Goal: Task Accomplishment & Management: Use online tool/utility

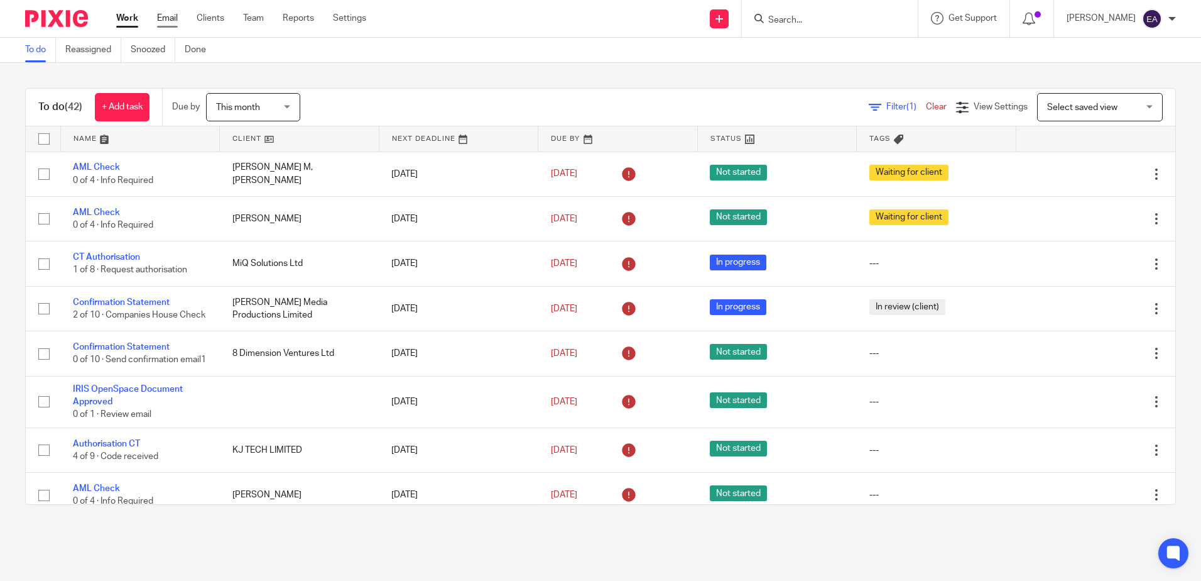
click at [167, 19] on link "Email" at bounding box center [167, 18] width 21 height 13
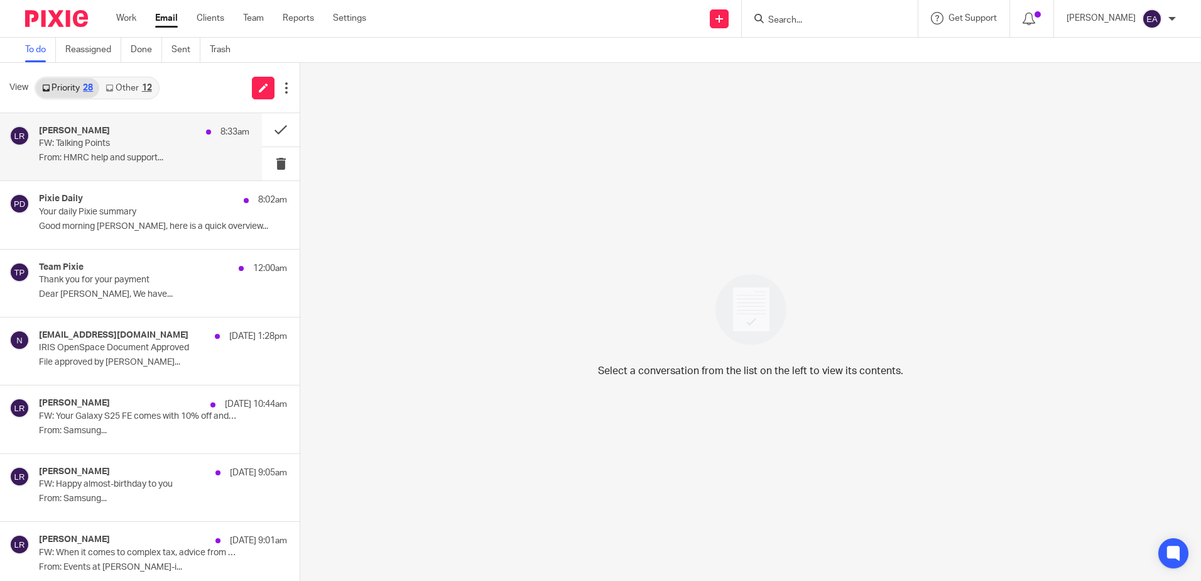
click at [146, 149] on p "FW: Talking Points" at bounding box center [123, 143] width 168 height 11
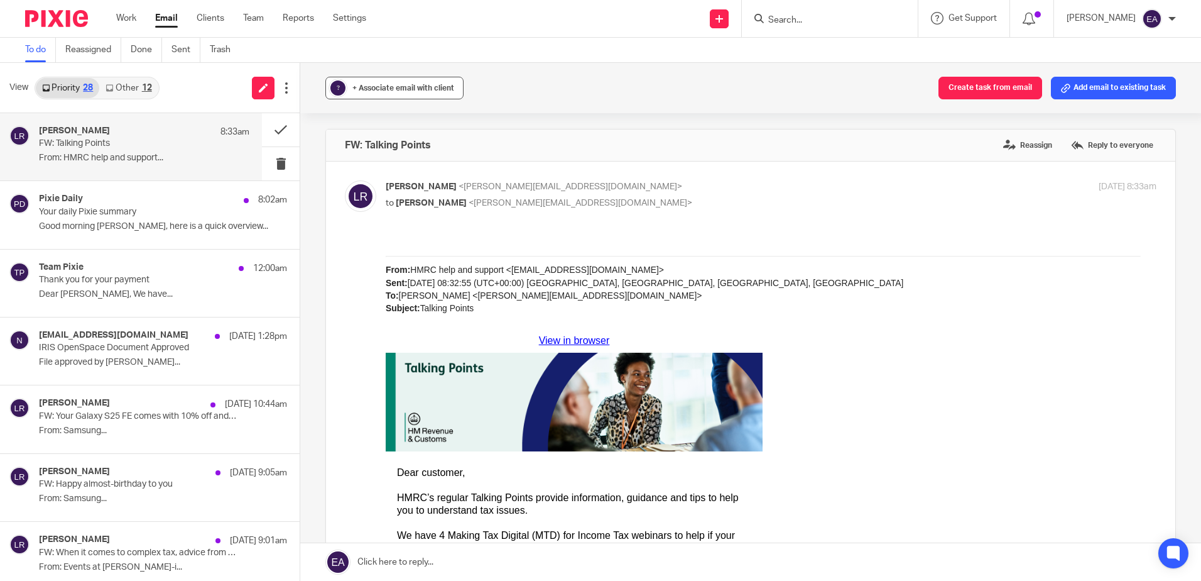
click at [379, 88] on span "+ Associate email with client" at bounding box center [403, 88] width 102 height 8
click at [391, 156] on input "text" at bounding box center [472, 161] width 266 height 13
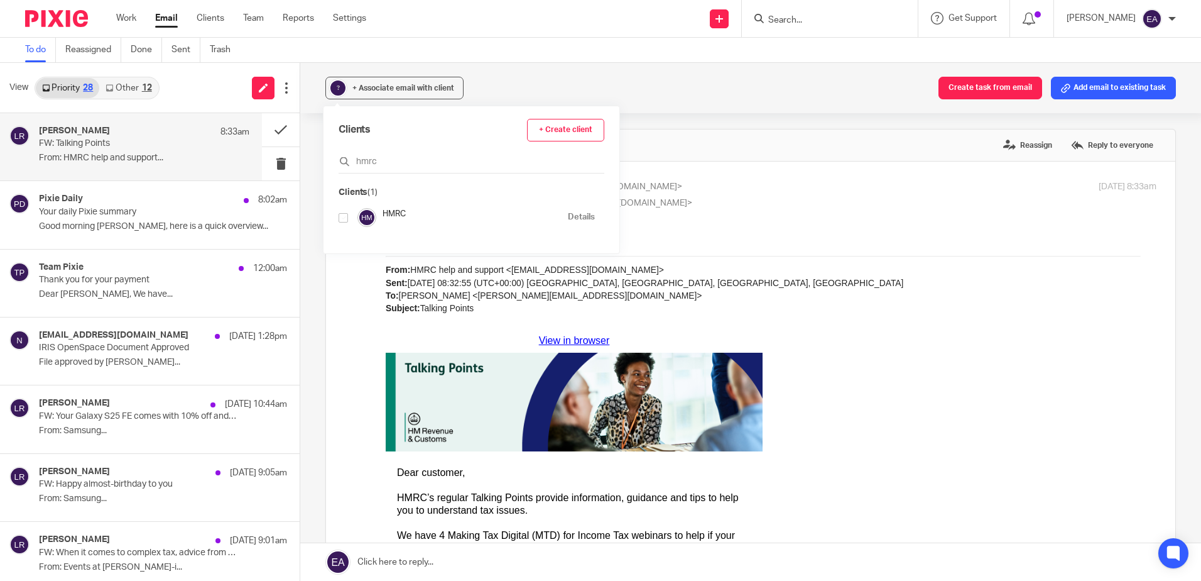
type input "hmrc"
click at [342, 217] on input "checkbox" at bounding box center [343, 217] width 9 height 9
checkbox input "true"
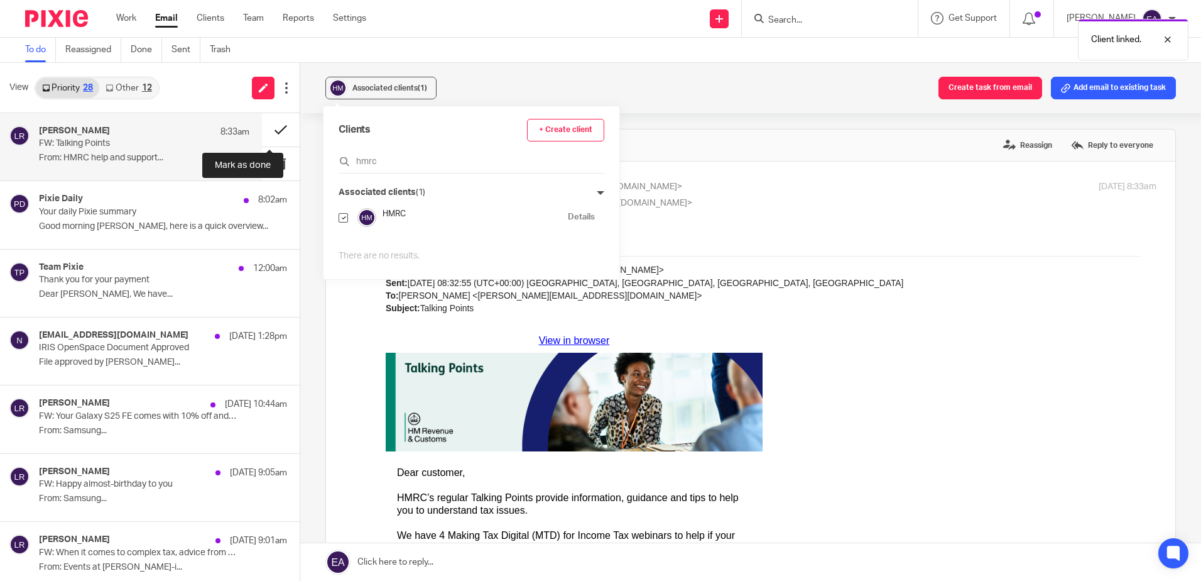
click at [271, 131] on button at bounding box center [281, 129] width 38 height 33
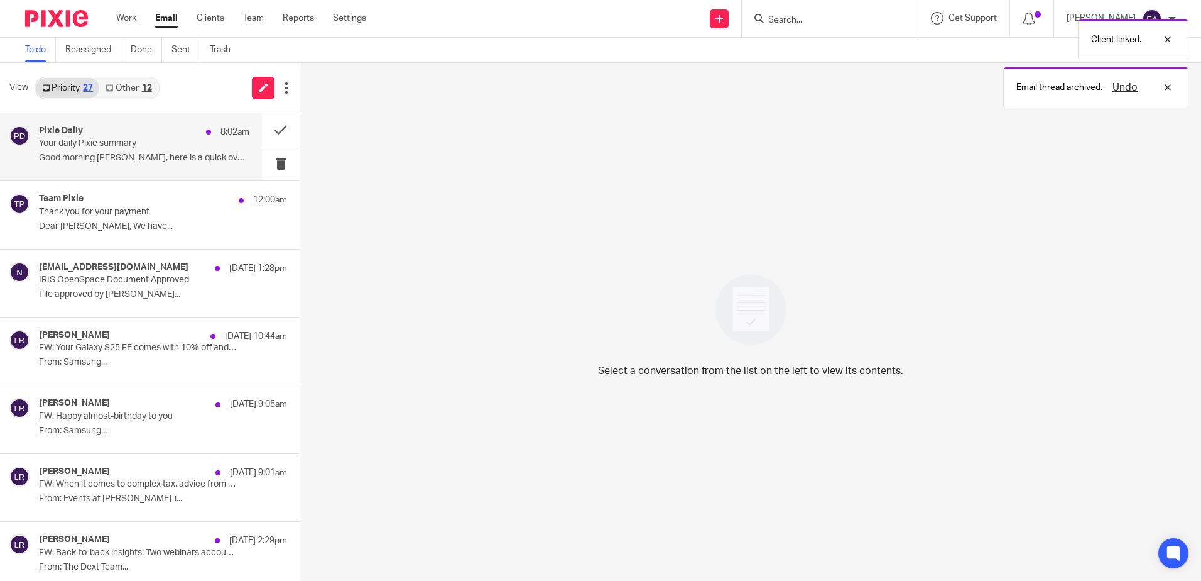
click at [109, 139] on p "Your daily Pixie summary" at bounding box center [123, 143] width 168 height 11
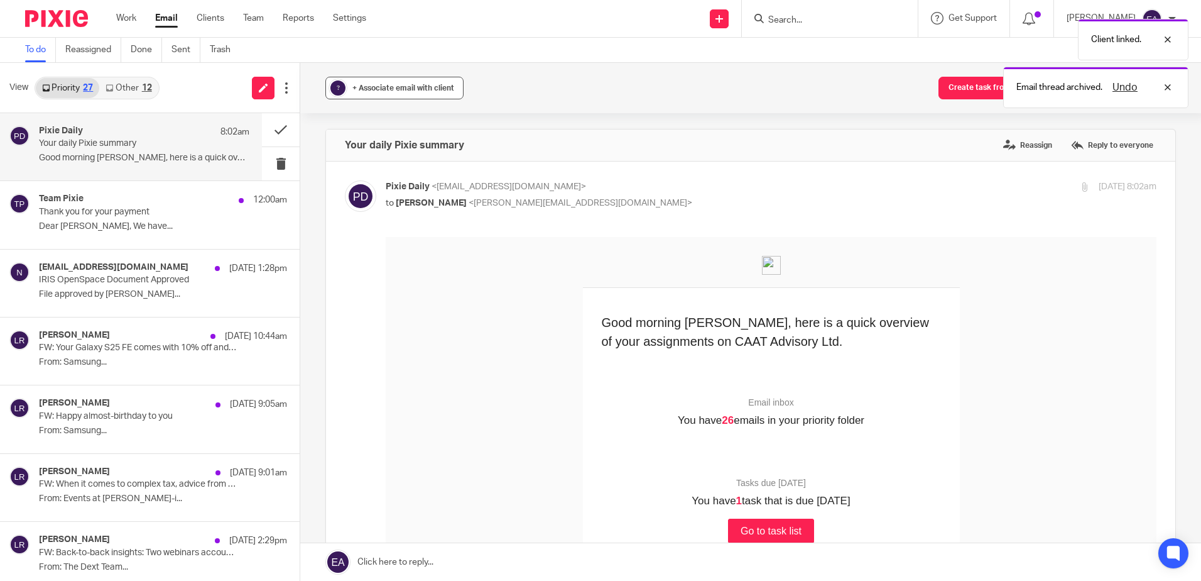
click at [388, 89] on span "+ Associate email with client" at bounding box center [403, 88] width 102 height 8
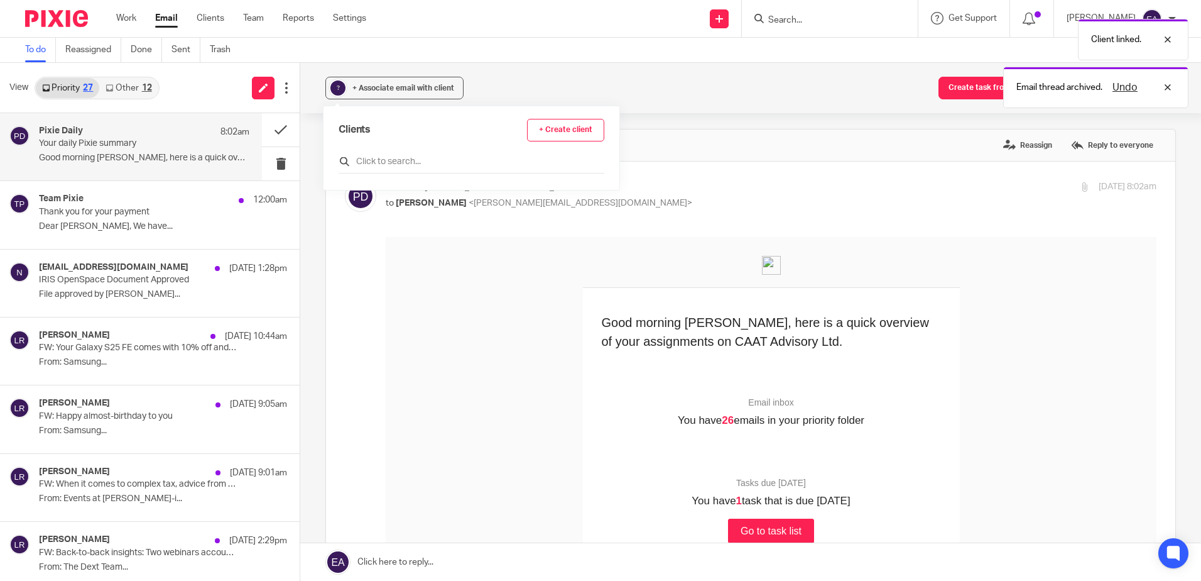
click at [394, 156] on input "text" at bounding box center [472, 161] width 266 height 13
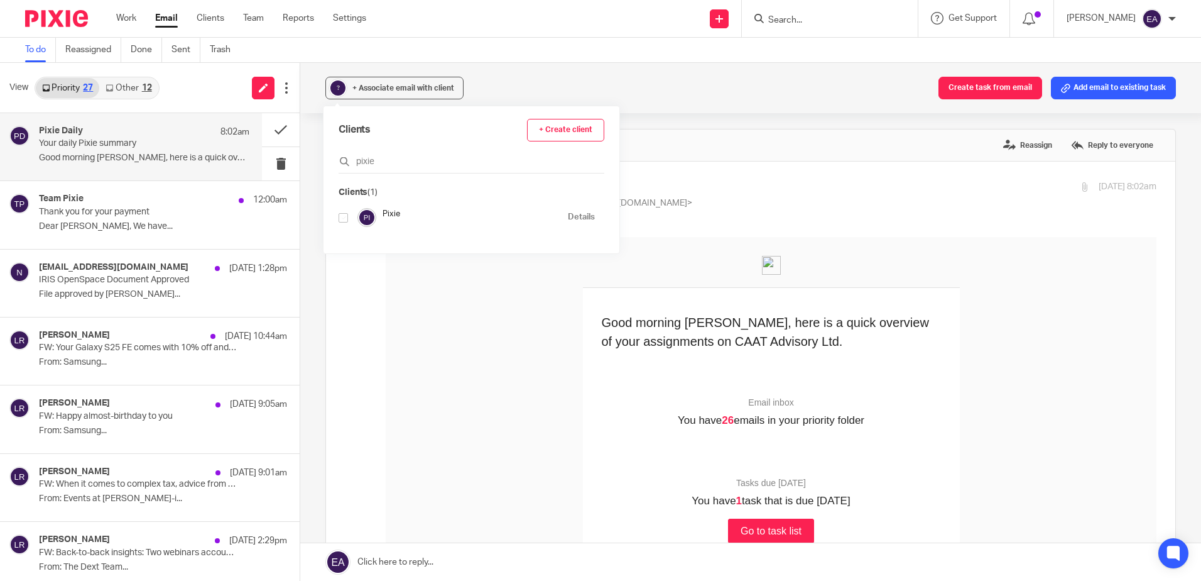
type input "pixie"
click at [347, 219] on input "checkbox" at bounding box center [343, 217] width 9 height 9
checkbox input "true"
click at [273, 133] on button at bounding box center [281, 129] width 38 height 33
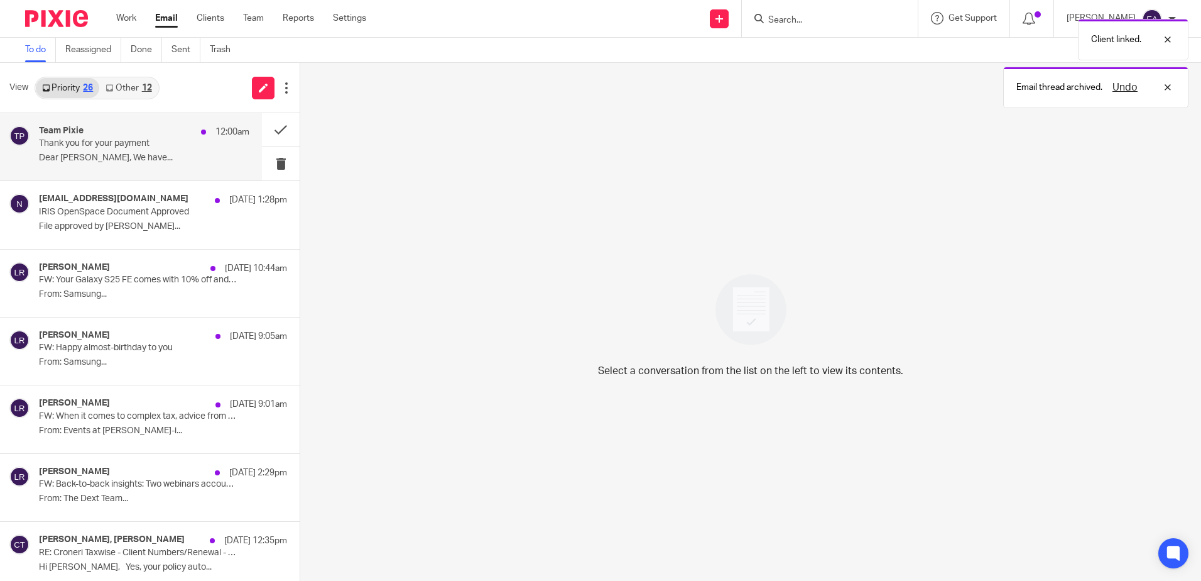
click at [124, 158] on p "Dear Elaine, We have..." at bounding box center [144, 158] width 210 height 11
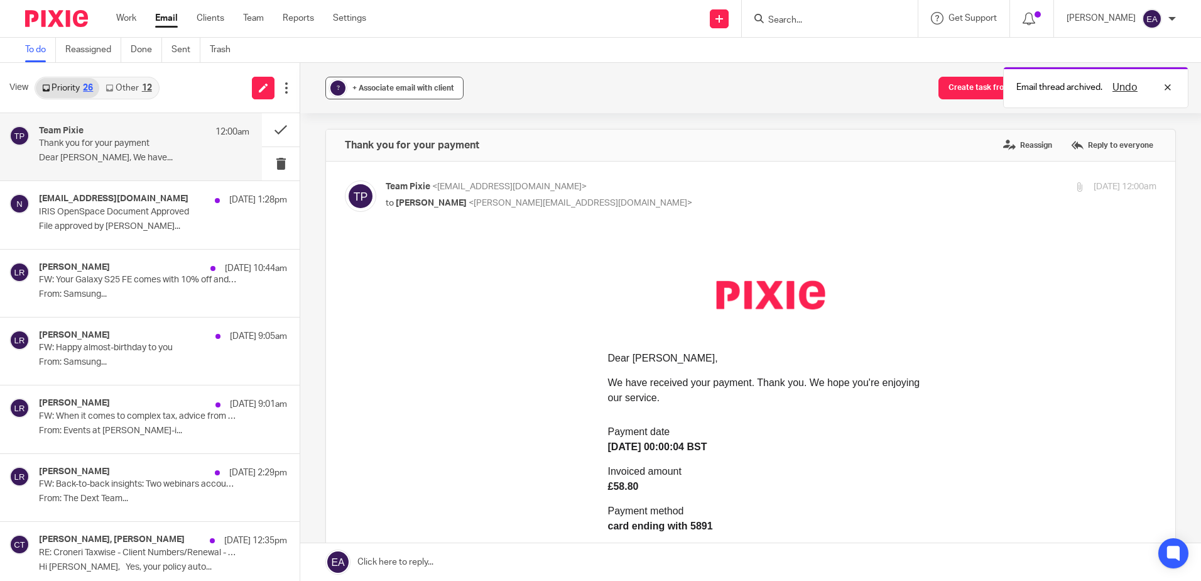
click at [373, 92] on div "+ Associate email with client" at bounding box center [403, 88] width 102 height 13
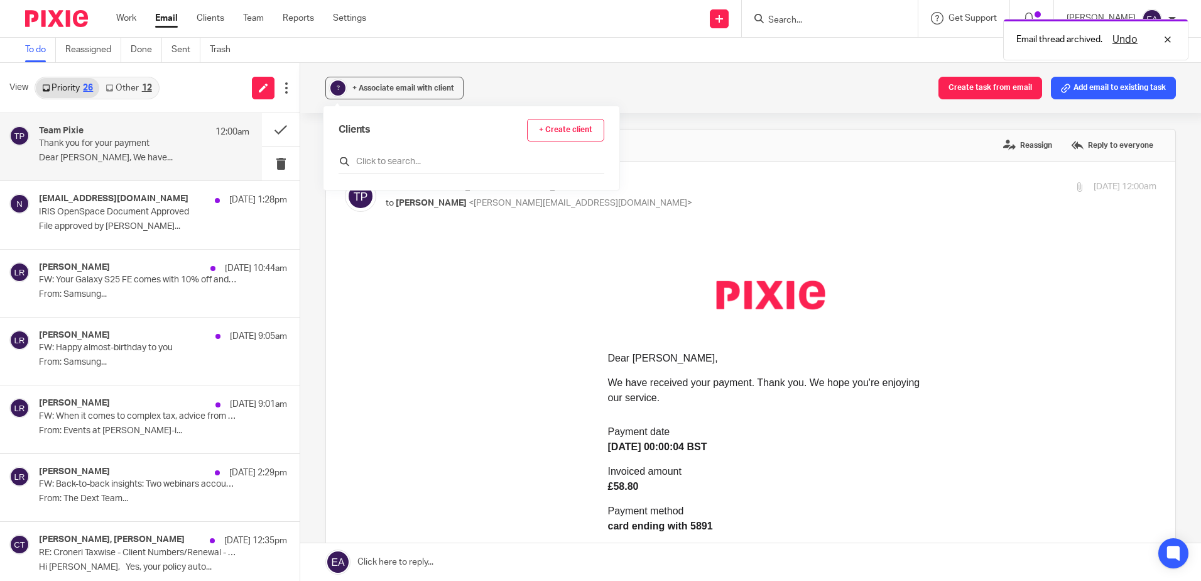
click at [384, 161] on input "text" at bounding box center [472, 161] width 266 height 13
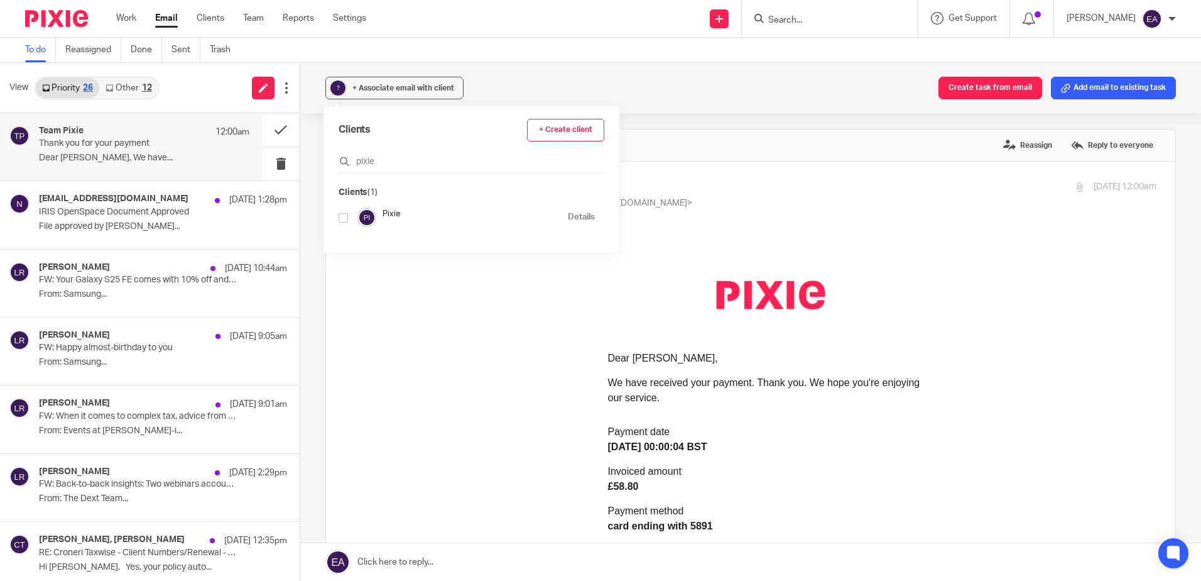
type input "pixie"
click at [346, 214] on input "checkbox" at bounding box center [343, 217] width 9 height 9
checkbox input "true"
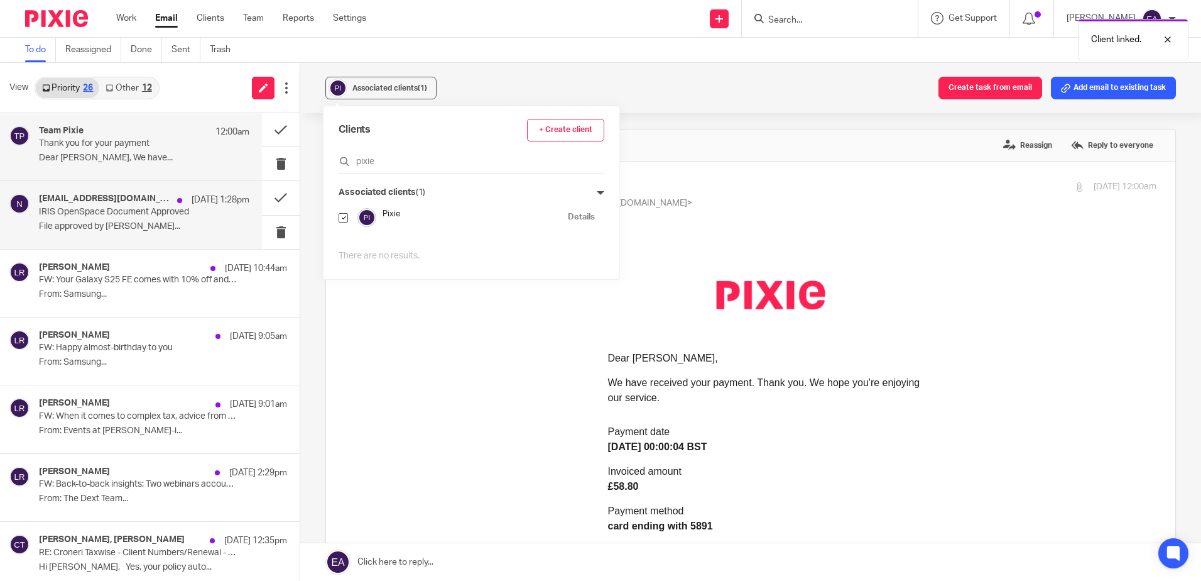
click at [106, 222] on p "File approved by Michael..." at bounding box center [144, 226] width 210 height 11
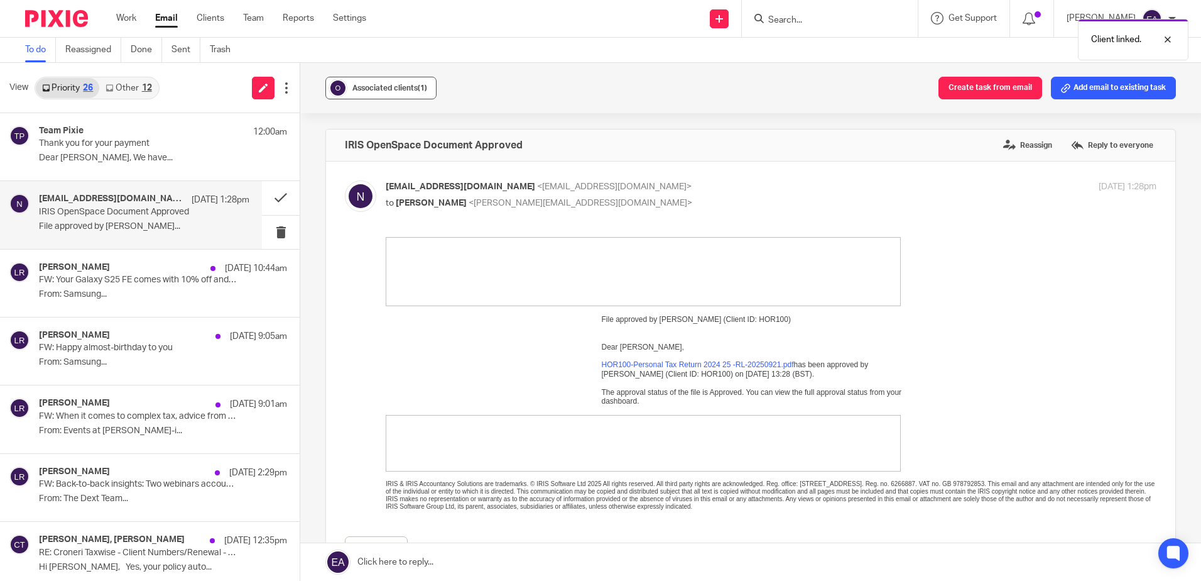
click at [367, 92] on div "Associated clients (1)" at bounding box center [389, 88] width 75 height 13
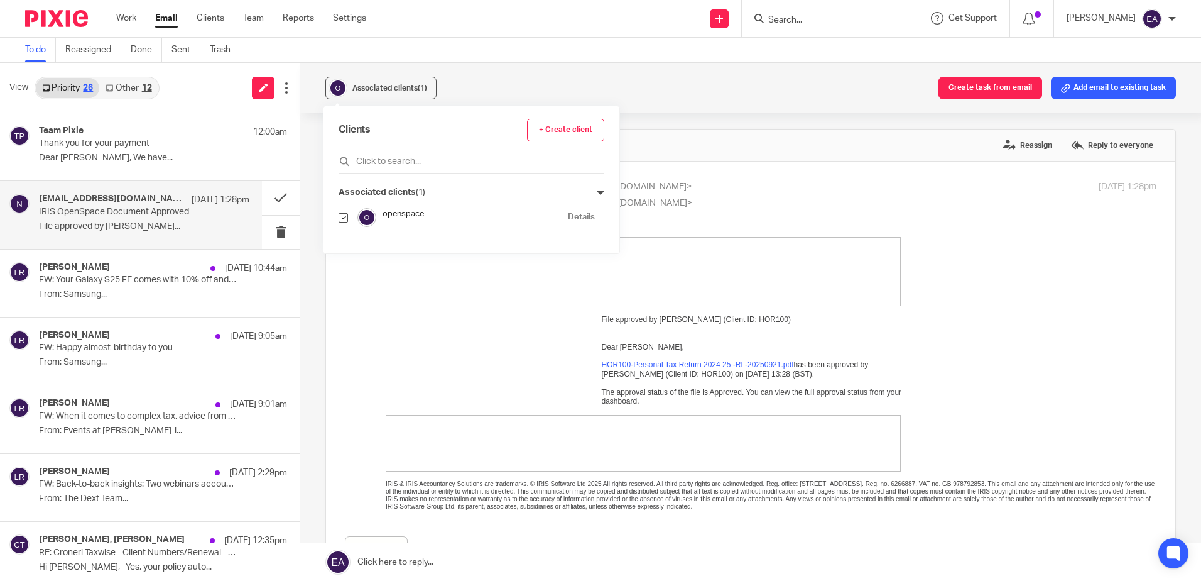
click at [385, 151] on div "Clients + Create client" at bounding box center [472, 146] width 266 height 55
click at [385, 158] on input "text" at bounding box center [472, 161] width 266 height 13
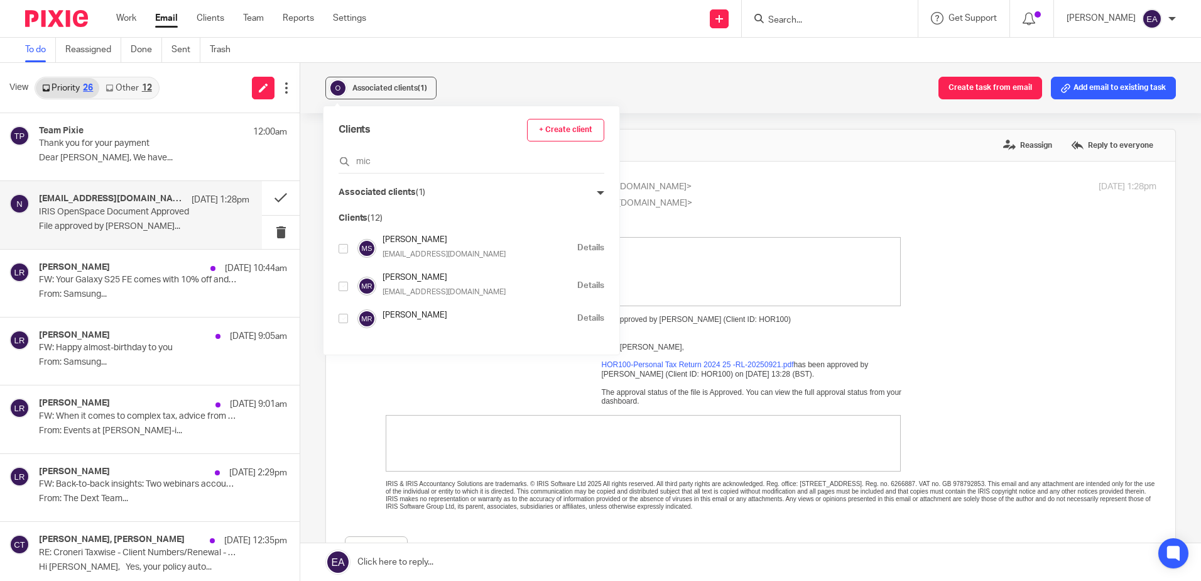
scroll to position [251, 0]
type input "mic"
click at [345, 295] on input "checkbox" at bounding box center [343, 292] width 9 height 9
checkbox input "true"
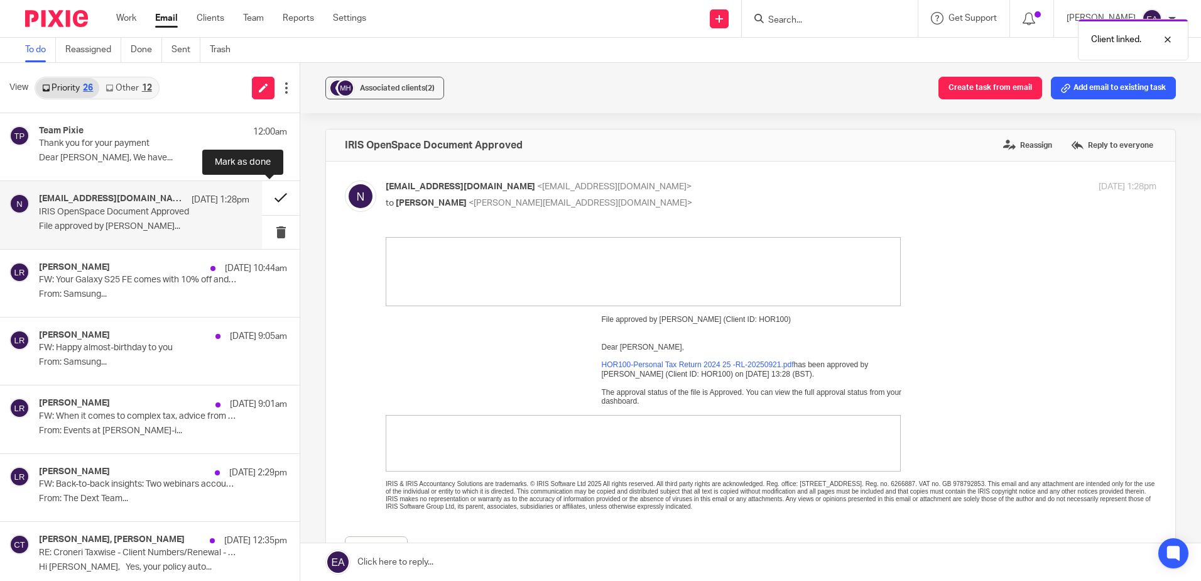
click at [265, 202] on button at bounding box center [281, 197] width 38 height 33
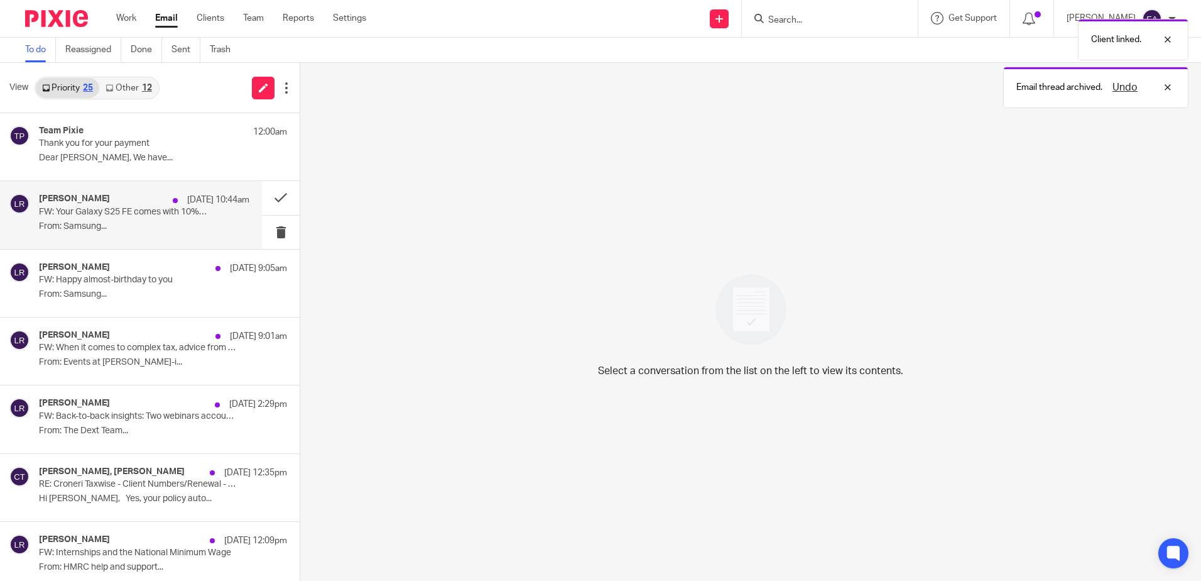
click at [106, 237] on div "Lizzy Riley 20 Sep 10:44am FW: Your Galaxy S25 FE comes with 10% off and a gift…" at bounding box center [131, 214] width 262 height 67
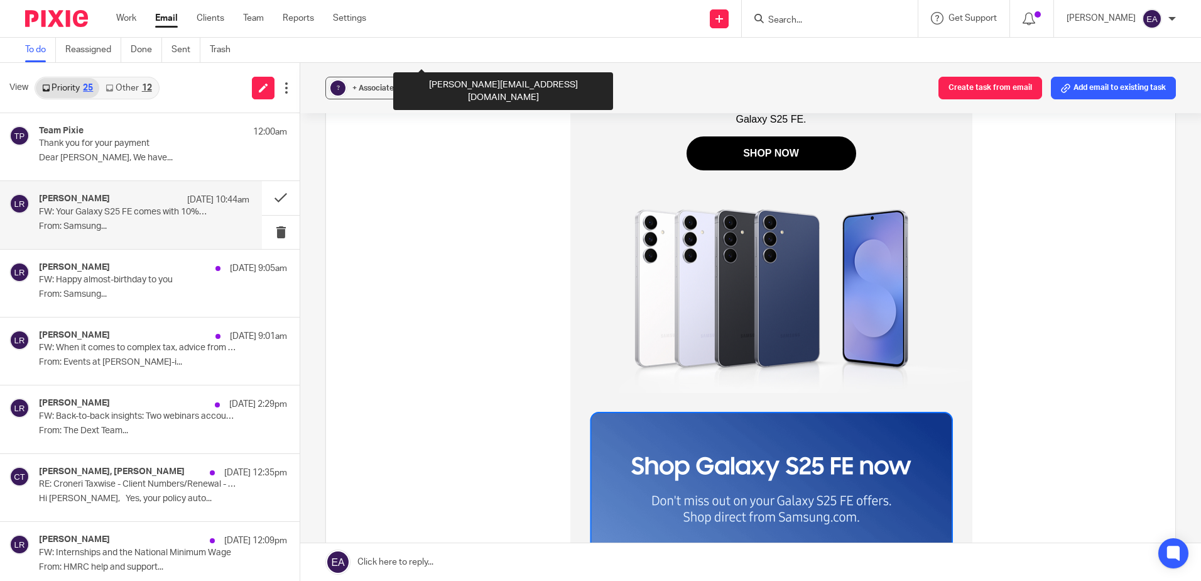
scroll to position [565, 0]
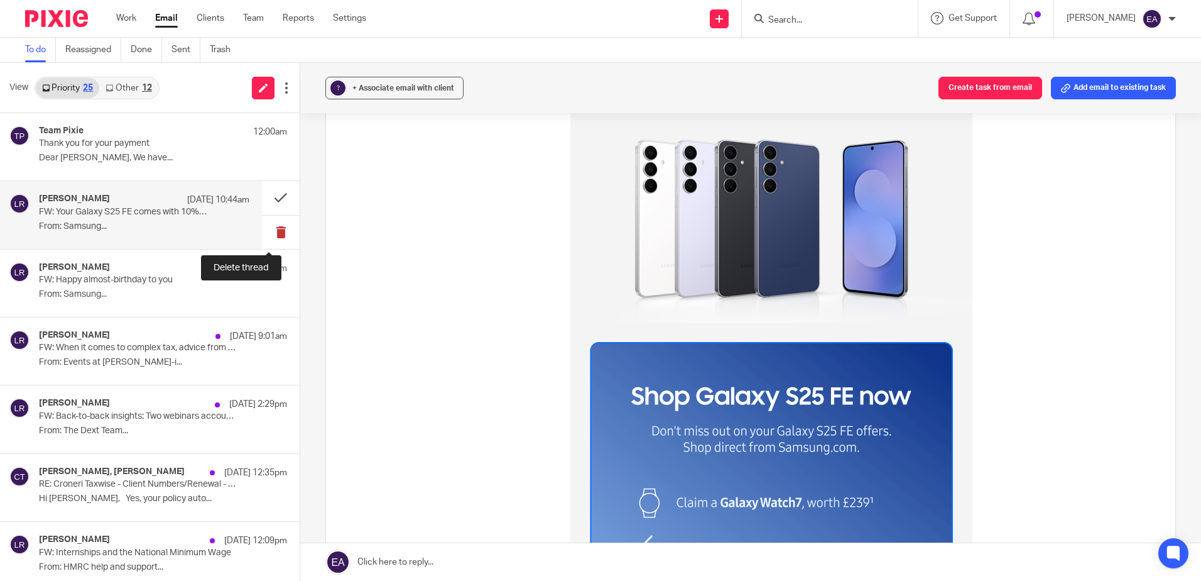
click at [275, 234] on button at bounding box center [281, 232] width 38 height 33
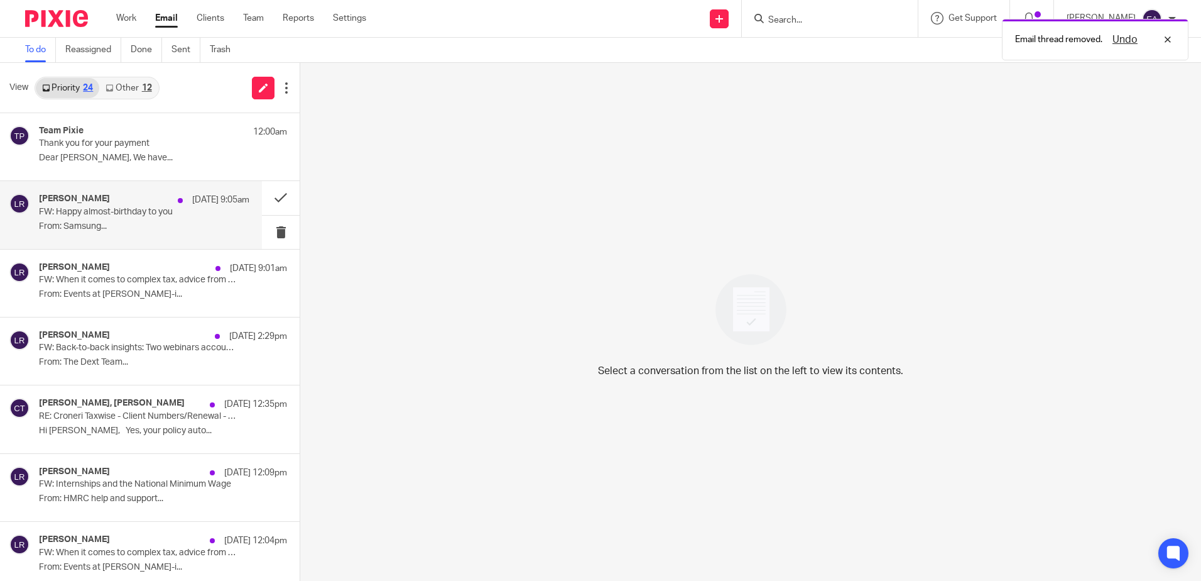
click at [121, 234] on div "Lizzy Riley 20 Sep 9:05am FW: Happy almost-birthday to you From: Samsung..." at bounding box center [144, 215] width 210 height 42
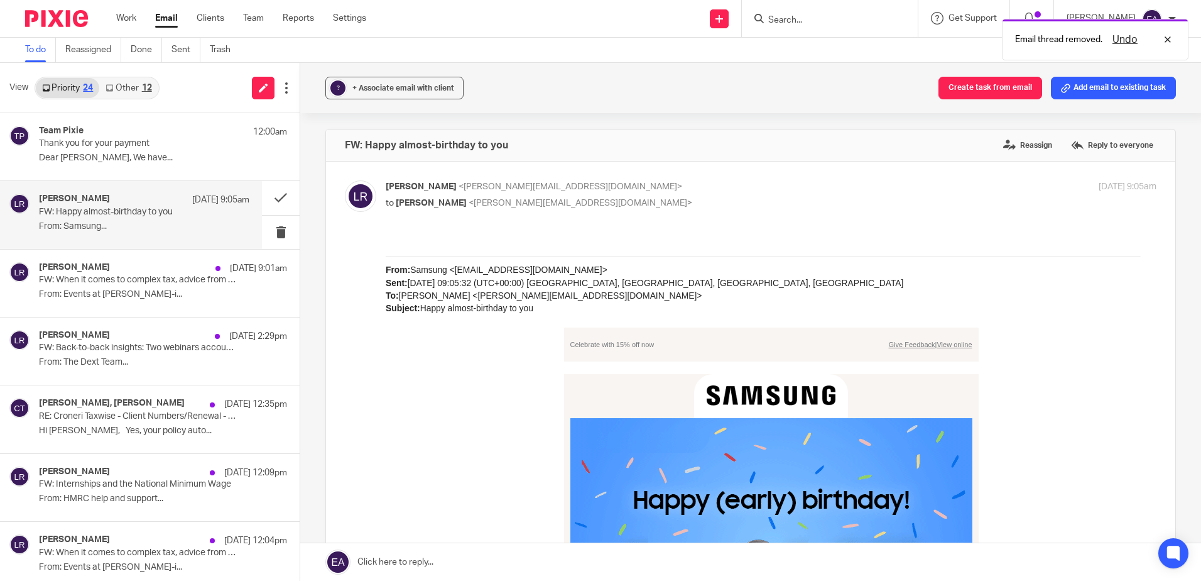
scroll to position [0, 0]
click at [273, 231] on button at bounding box center [281, 232] width 38 height 33
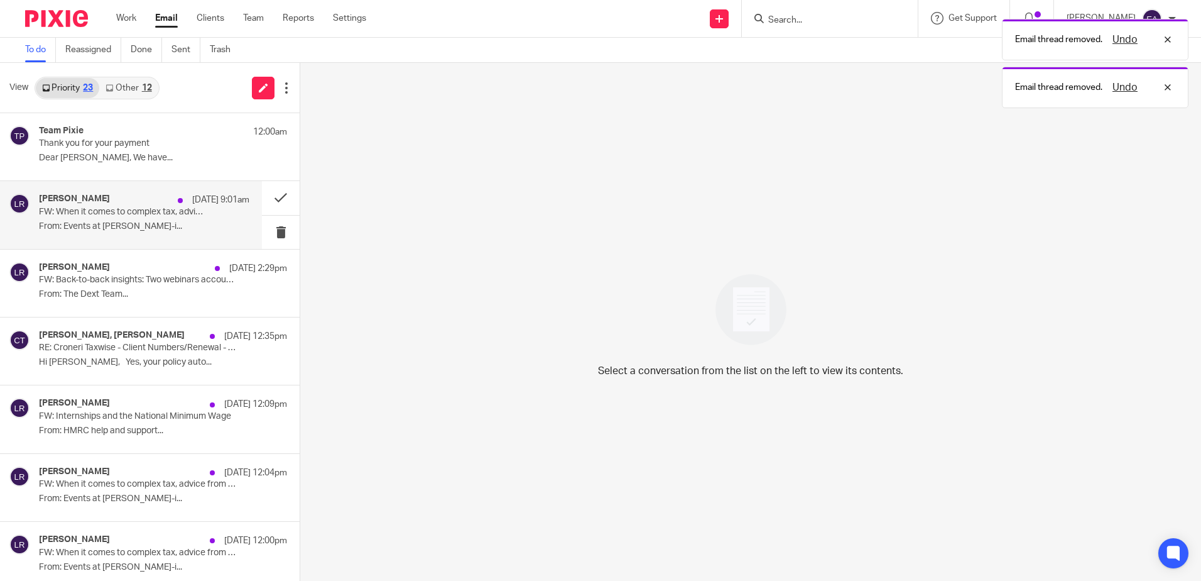
click at [122, 242] on div "Lizzy Riley 20 Sep 9:01am FW: When it comes to complex tax, advice from the bes…" at bounding box center [131, 214] width 262 height 67
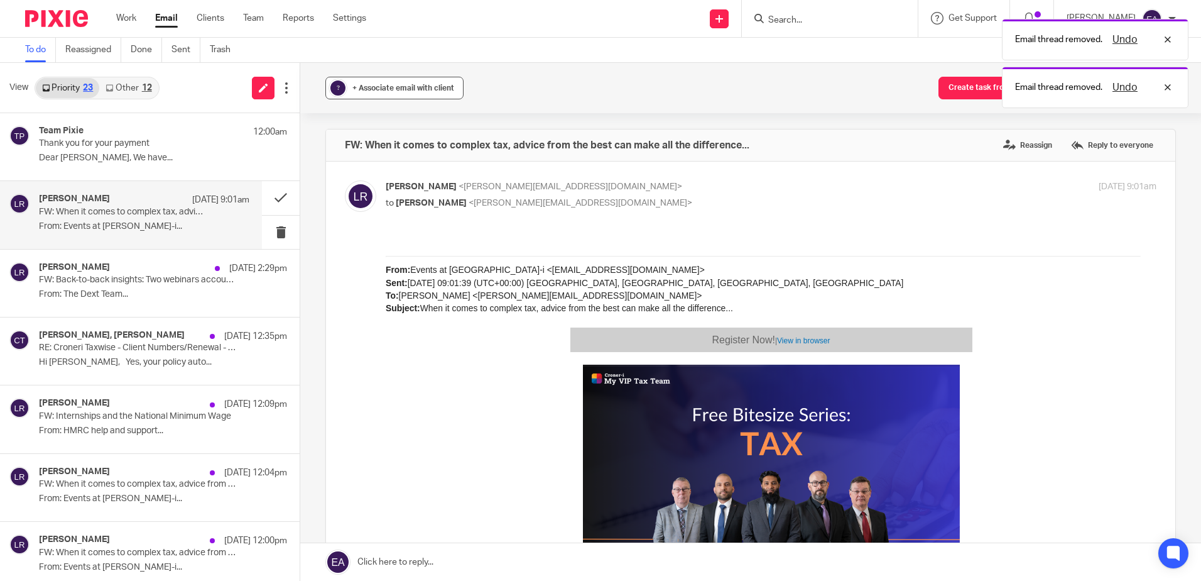
click at [382, 91] on span "+ Associate email with client" at bounding box center [403, 88] width 102 height 8
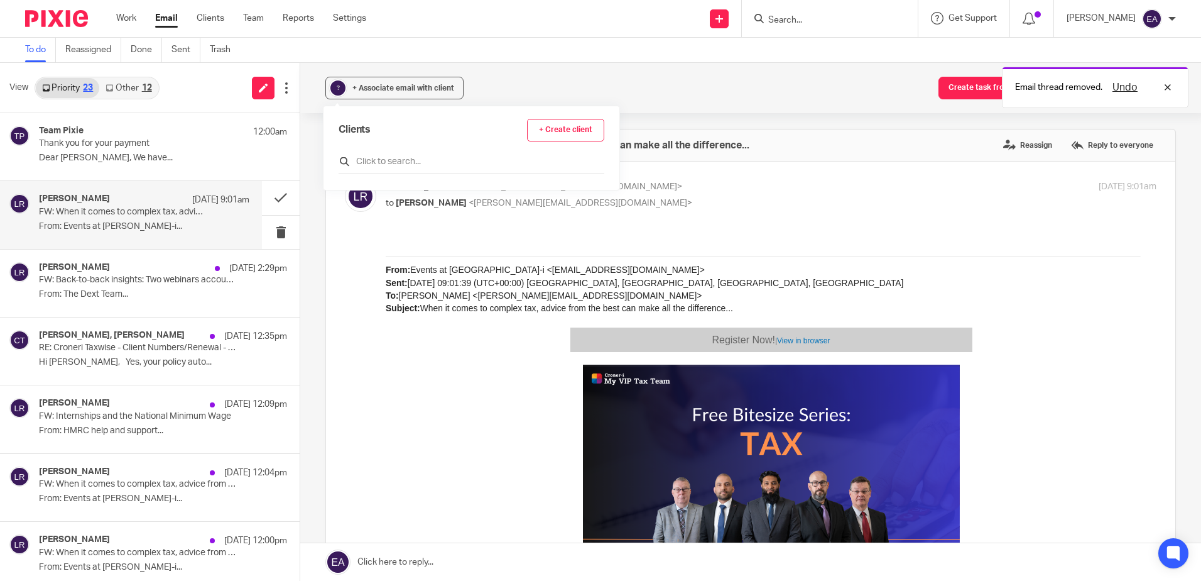
click at [385, 157] on input "text" at bounding box center [472, 161] width 266 height 13
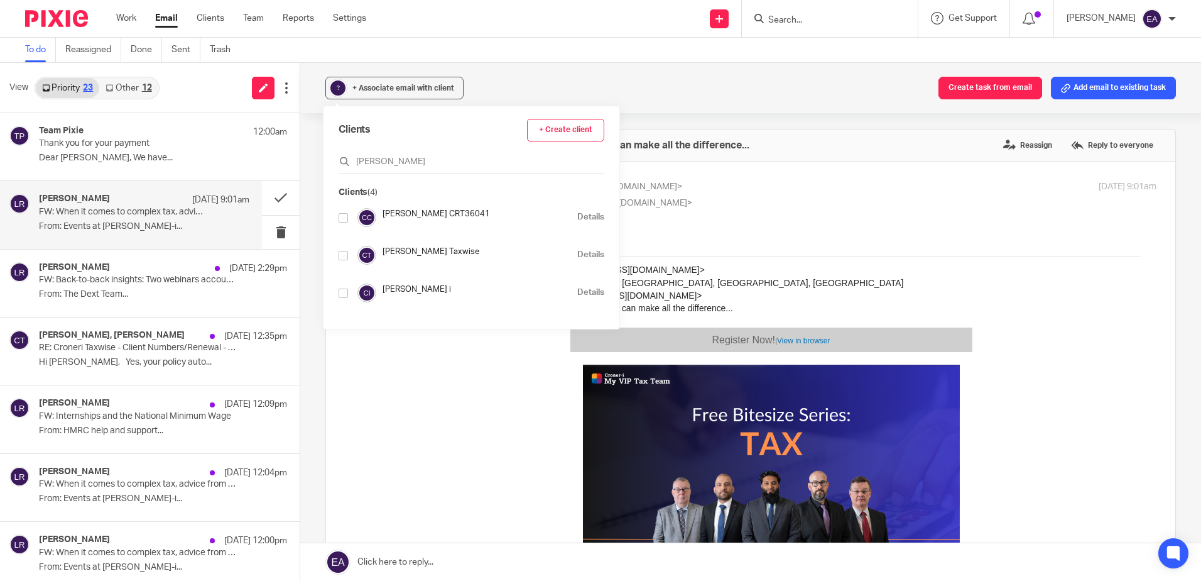
type input "croner"
click at [344, 292] on input "checkbox" at bounding box center [343, 292] width 9 height 9
checkbox input "true"
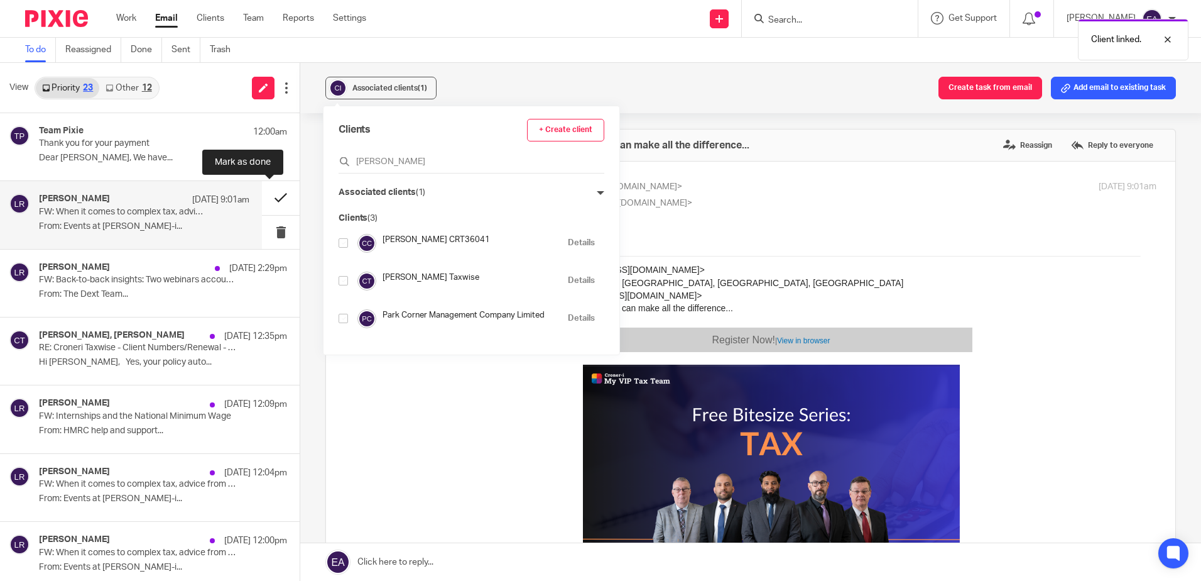
click at [275, 192] on button at bounding box center [281, 197] width 38 height 33
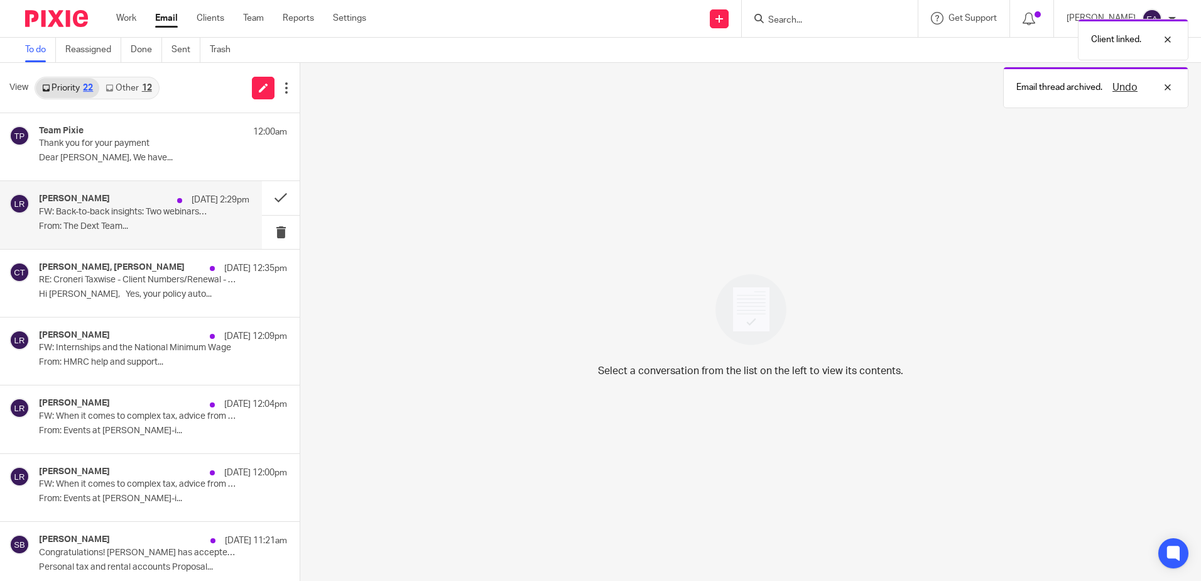
click at [146, 225] on p "From: The Dext Team..." at bounding box center [144, 226] width 210 height 11
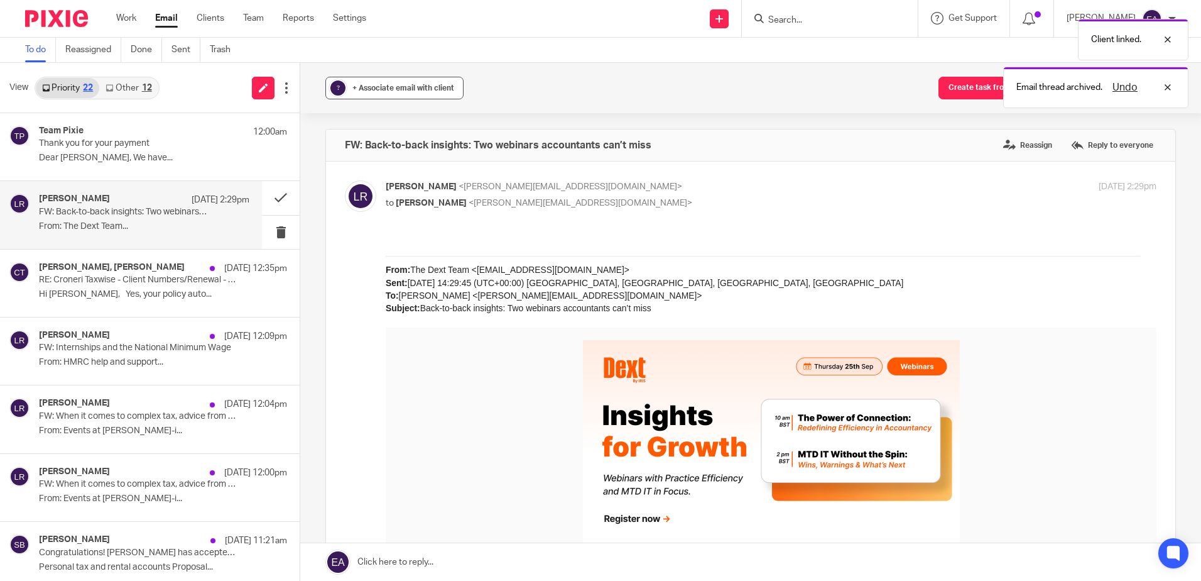
click at [358, 91] on span "+ Associate email with client" at bounding box center [403, 88] width 102 height 8
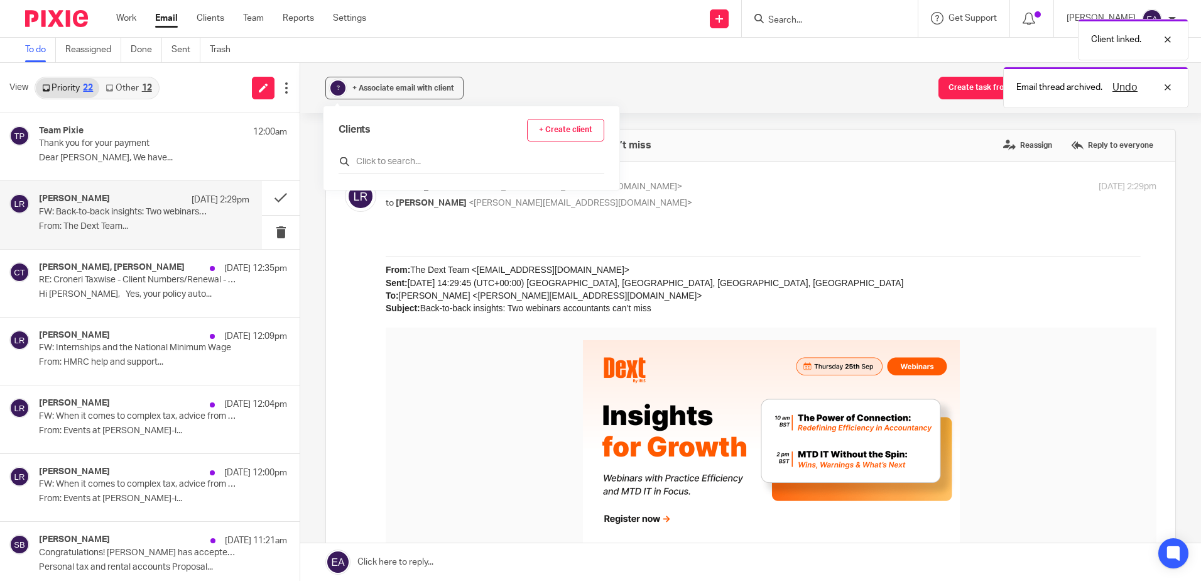
click at [375, 167] on input "text" at bounding box center [472, 161] width 266 height 13
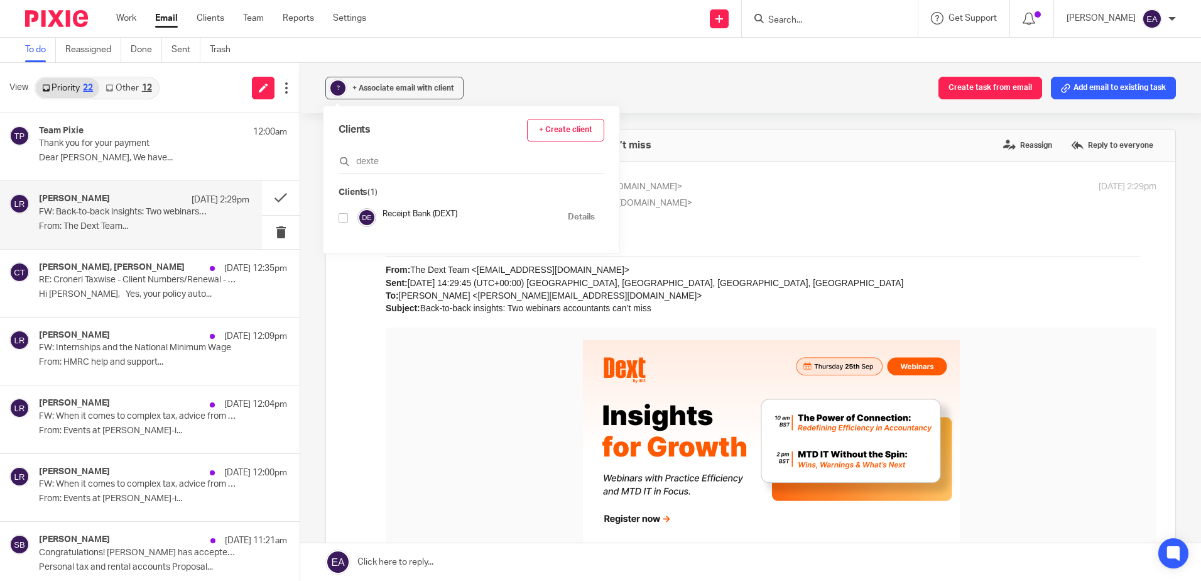
type input "dexte"
click at [341, 216] on input "checkbox" at bounding box center [343, 217] width 9 height 9
checkbox input "true"
click at [273, 193] on button at bounding box center [281, 197] width 38 height 33
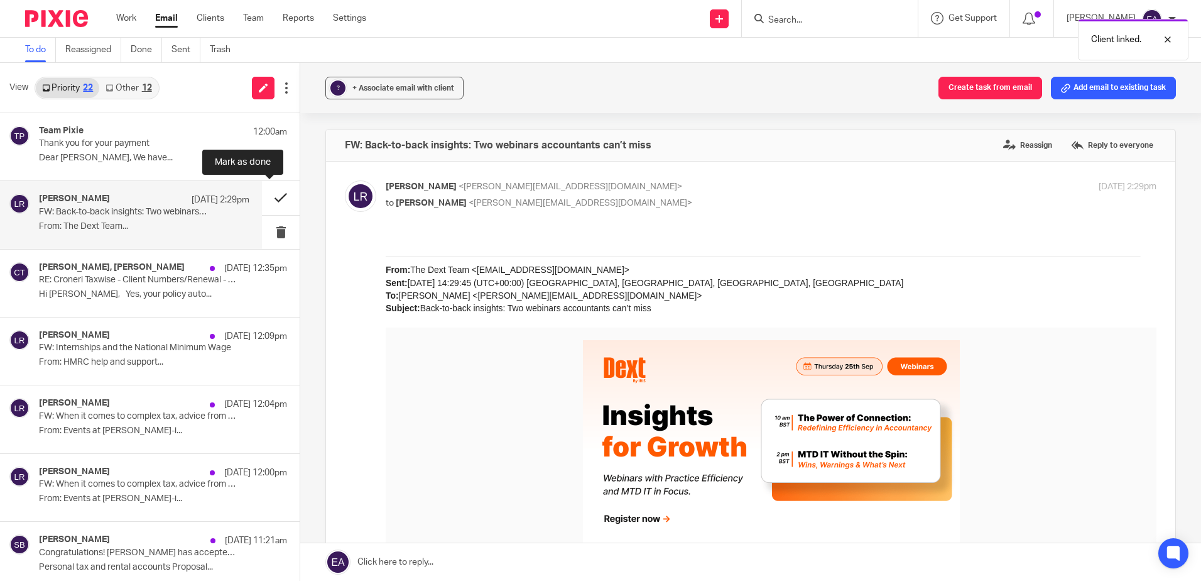
click at [270, 202] on button at bounding box center [281, 197] width 38 height 33
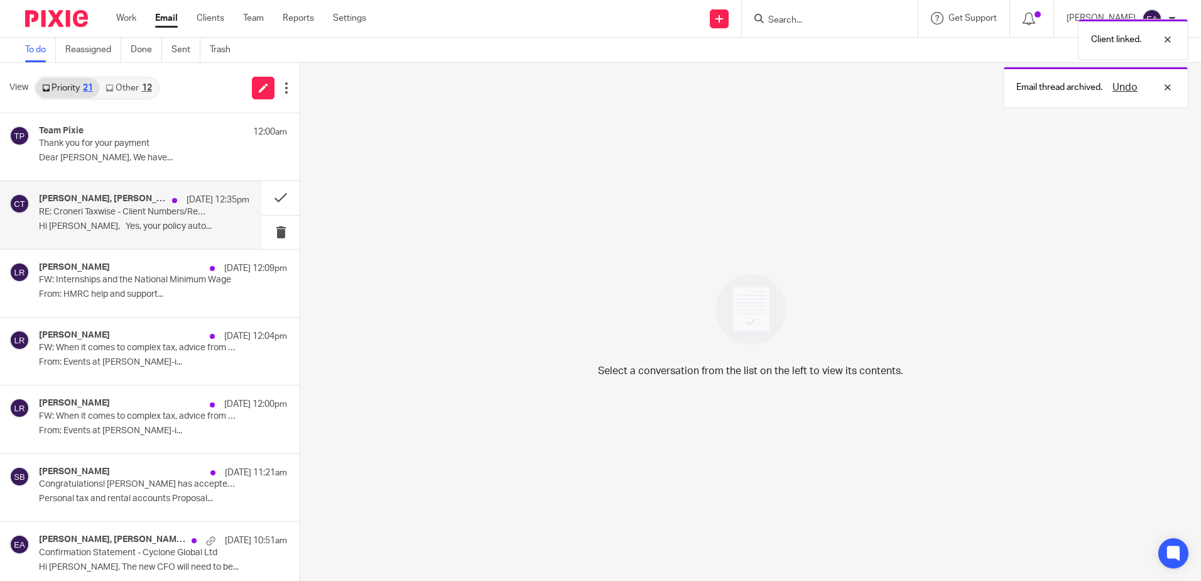
click at [160, 216] on p "RE: Croneri Taxwise - Client Numbers/Renewal - CRT36041" at bounding box center [123, 212] width 168 height 11
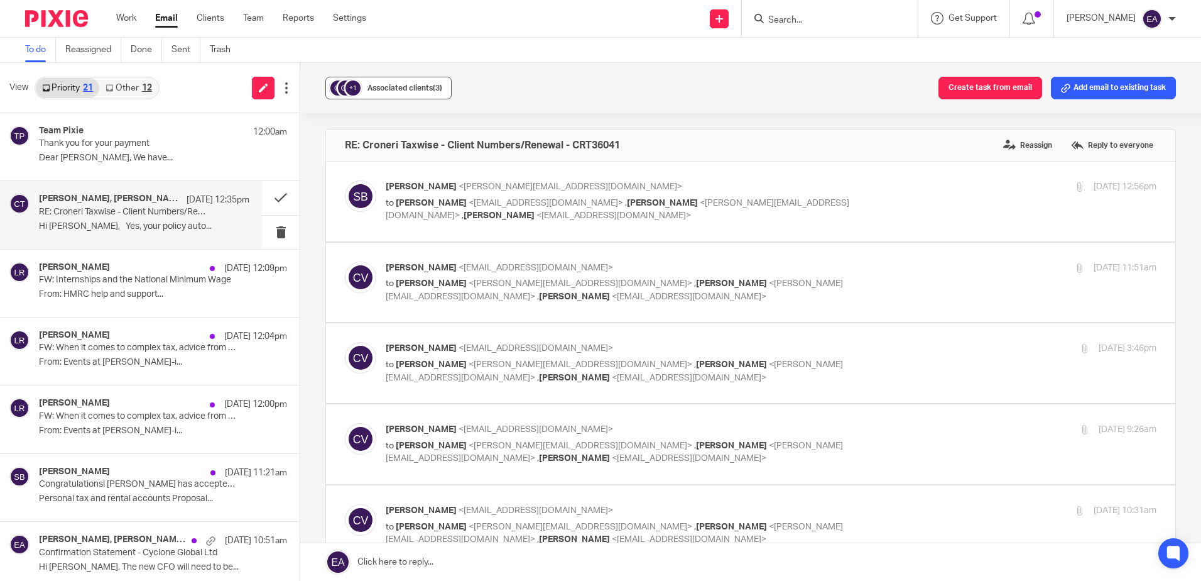
click at [369, 96] on button "+1 Associated clients (3)" at bounding box center [388, 88] width 126 height 23
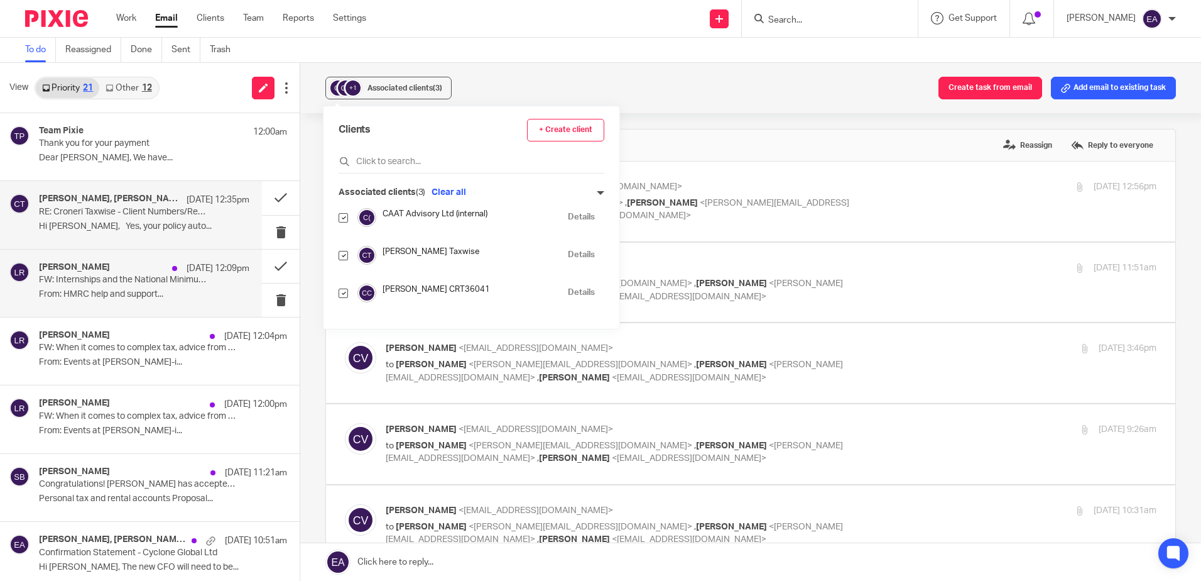
click at [147, 283] on p "FW: Internships and the National Minimum Wage" at bounding box center [123, 280] width 168 height 11
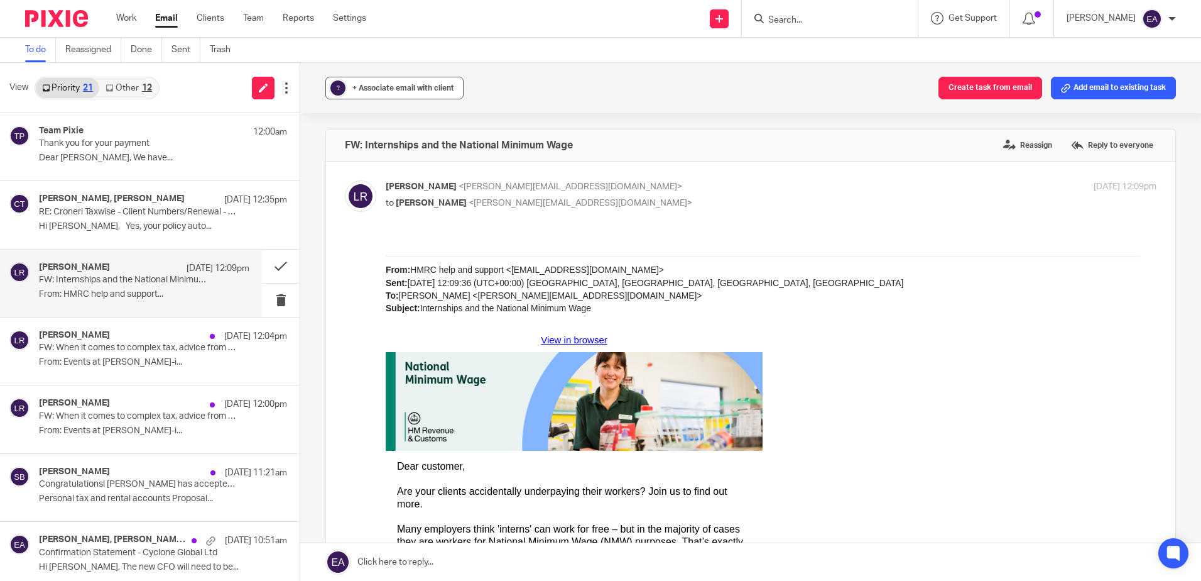
click at [362, 91] on span "+ Associate email with client" at bounding box center [403, 88] width 102 height 8
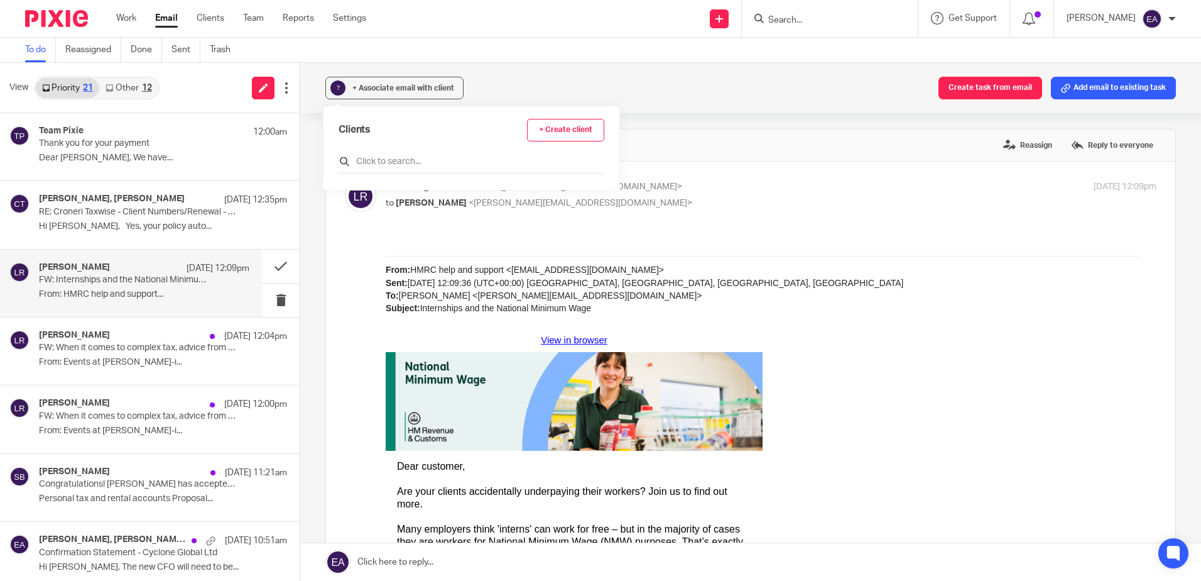
click at [379, 163] on input "text" at bounding box center [472, 161] width 266 height 13
type input "hmrc"
click at [349, 216] on div "HMRC Details" at bounding box center [467, 217] width 256 height 19
click at [346, 219] on input "checkbox" at bounding box center [343, 217] width 9 height 9
checkbox input "true"
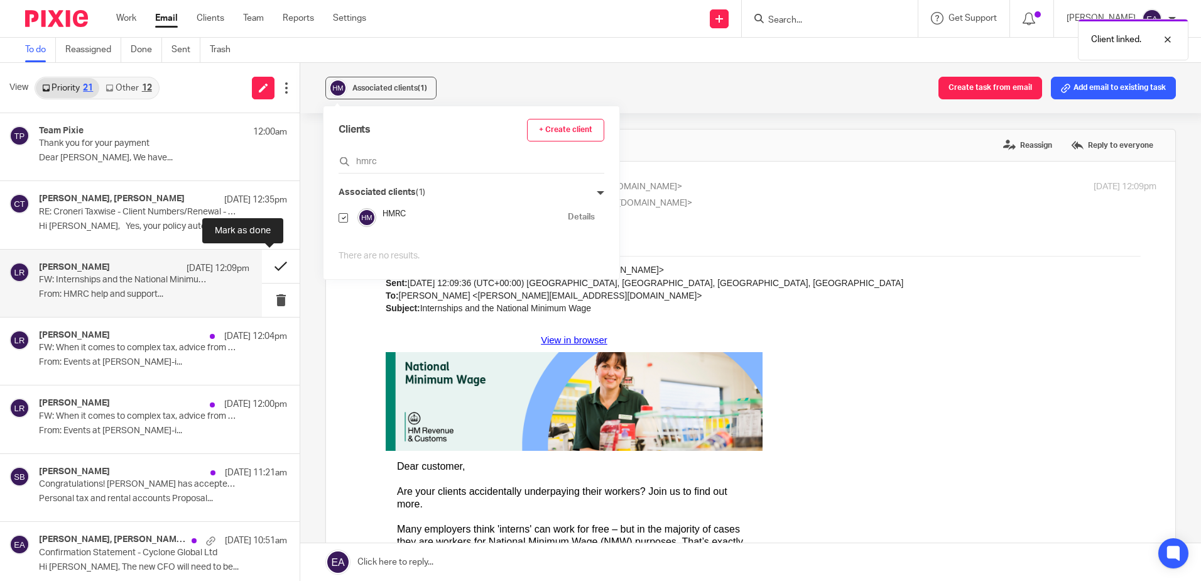
click at [265, 264] on button at bounding box center [281, 265] width 38 height 33
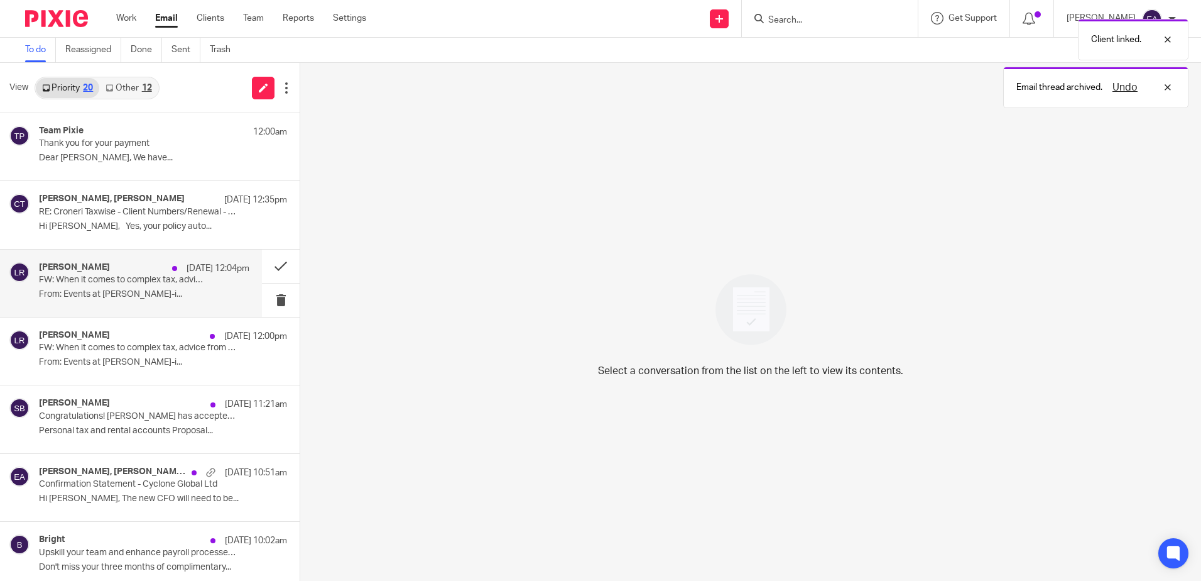
click at [141, 297] on p "From: Events at Croner-i..." at bounding box center [144, 294] width 210 height 11
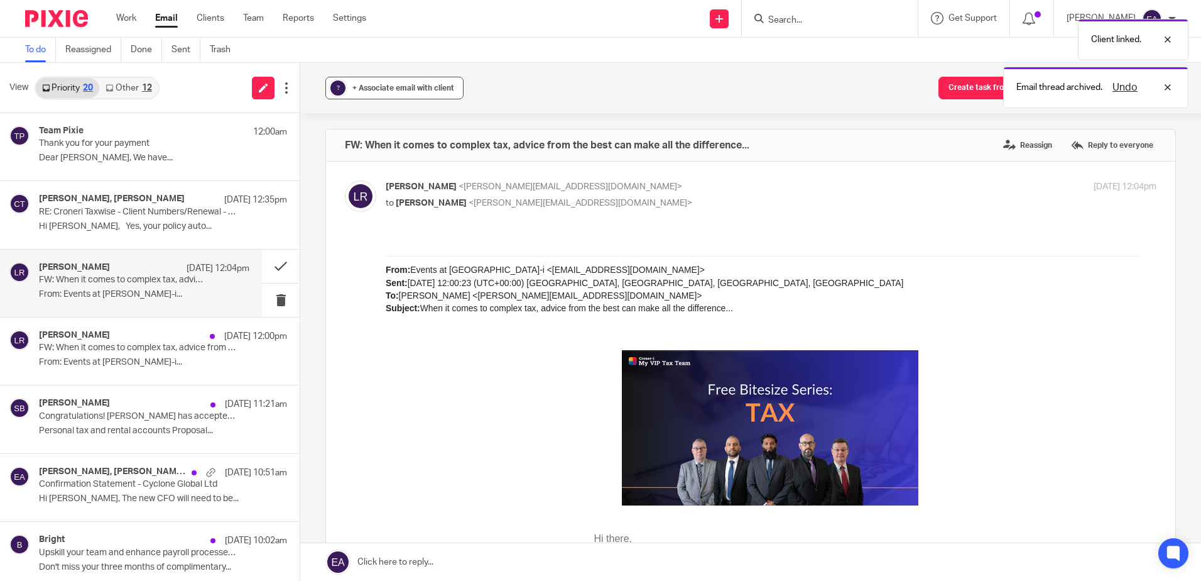
click at [347, 87] on button "? + Associate email with client" at bounding box center [394, 88] width 138 height 23
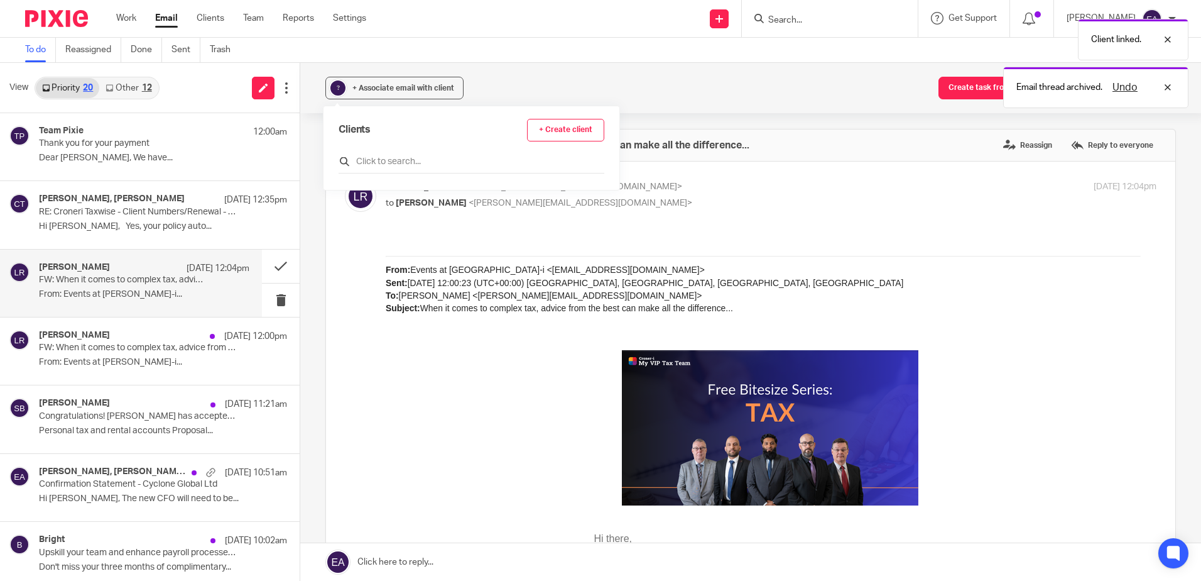
click at [364, 162] on input "text" at bounding box center [472, 161] width 266 height 13
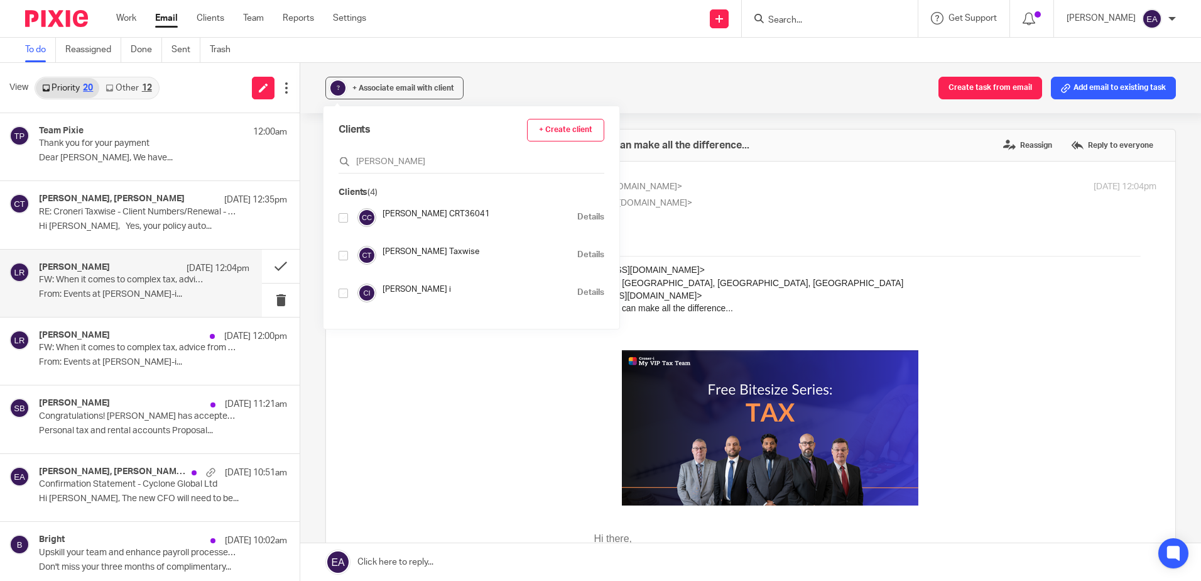
type input "croner"
click at [349, 288] on div "Croner i Details" at bounding box center [472, 292] width 266 height 19
click at [346, 290] on input "checkbox" at bounding box center [343, 292] width 9 height 9
checkbox input "true"
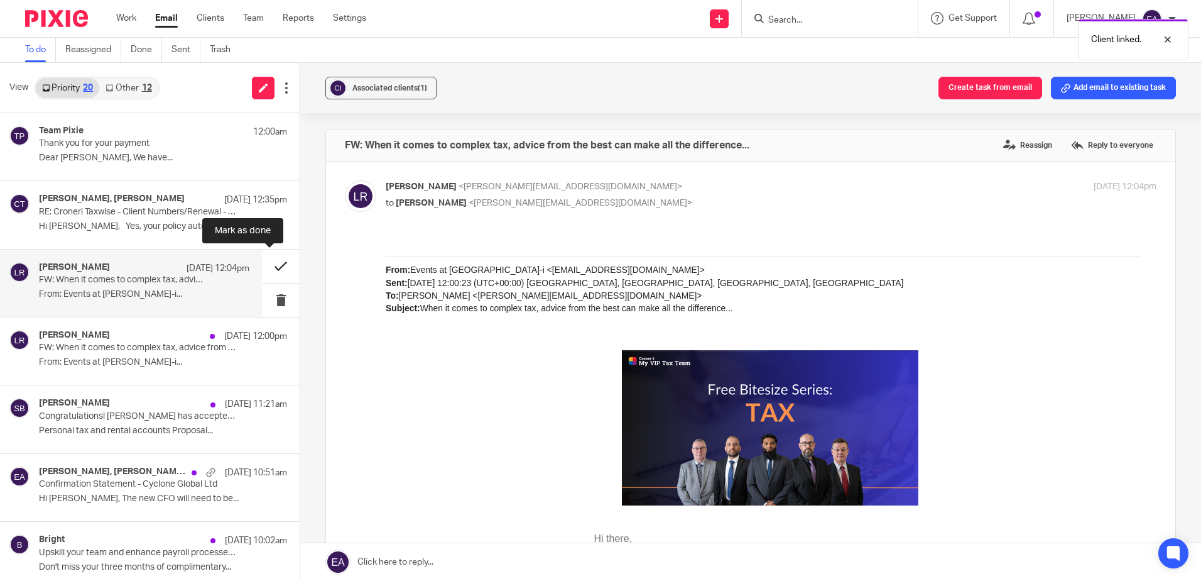
click at [269, 266] on button at bounding box center [281, 265] width 38 height 33
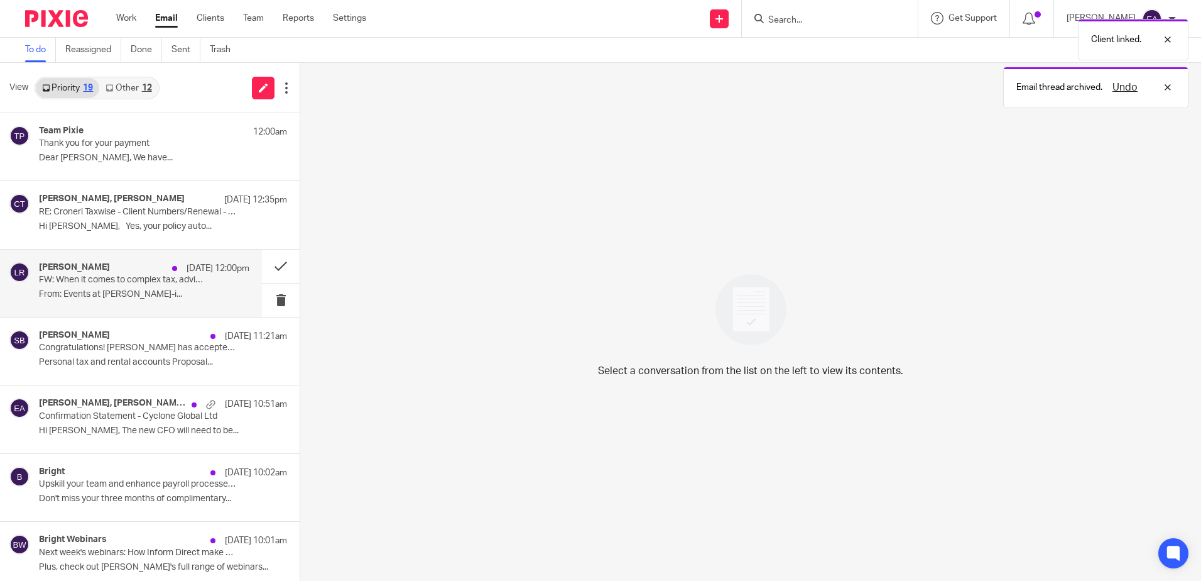
click at [138, 299] on p "From: Events at Croner-i..." at bounding box center [144, 294] width 210 height 11
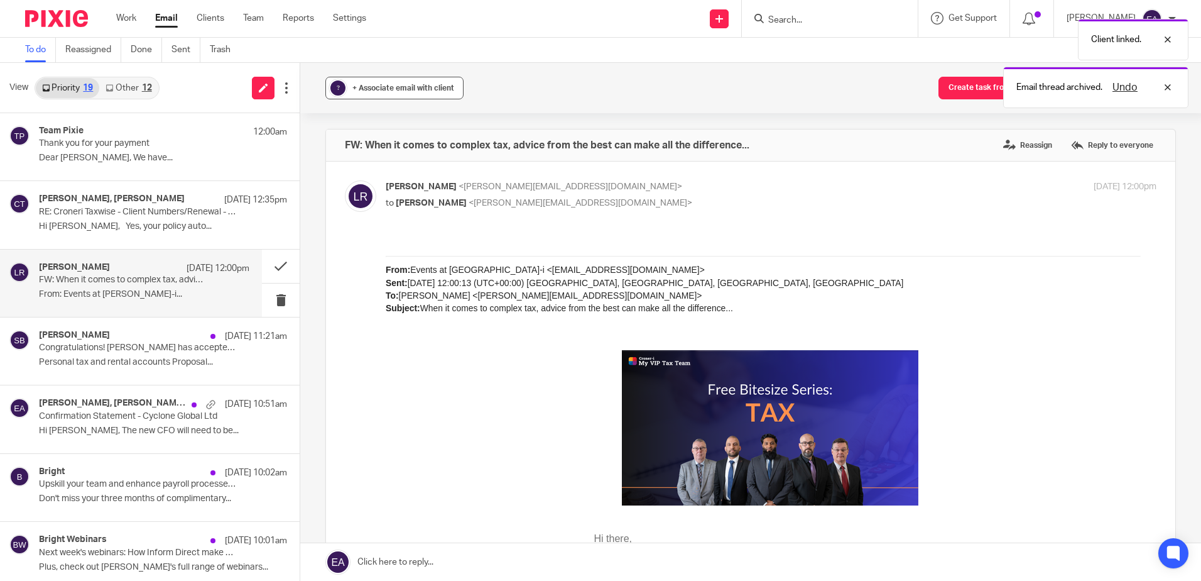
click at [390, 90] on span "+ Associate email with client" at bounding box center [403, 88] width 102 height 8
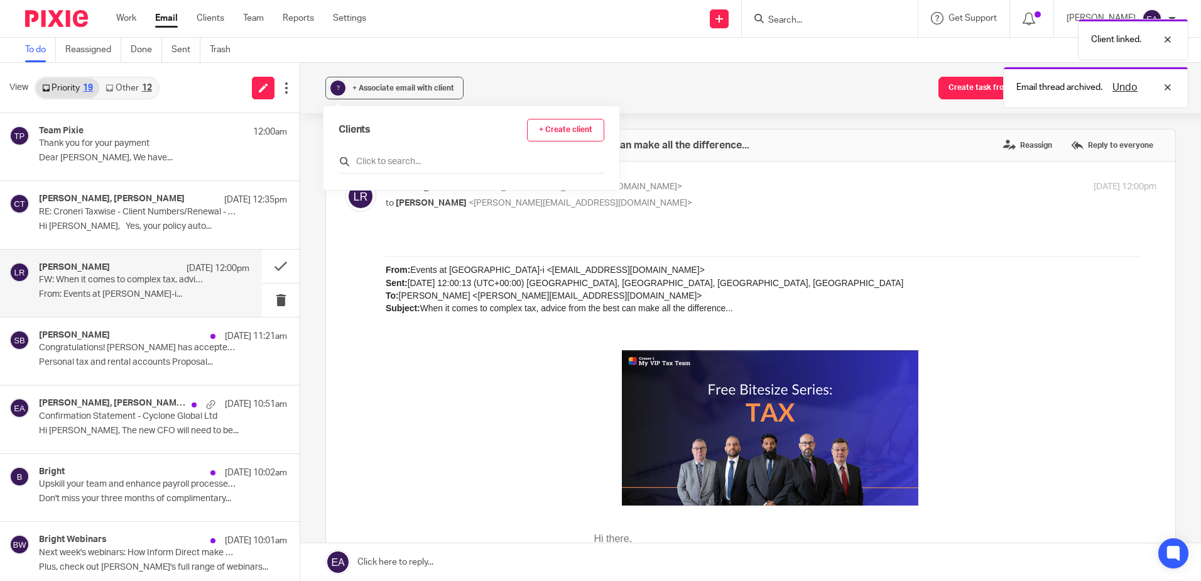
click at [371, 160] on input "text" at bounding box center [472, 161] width 266 height 13
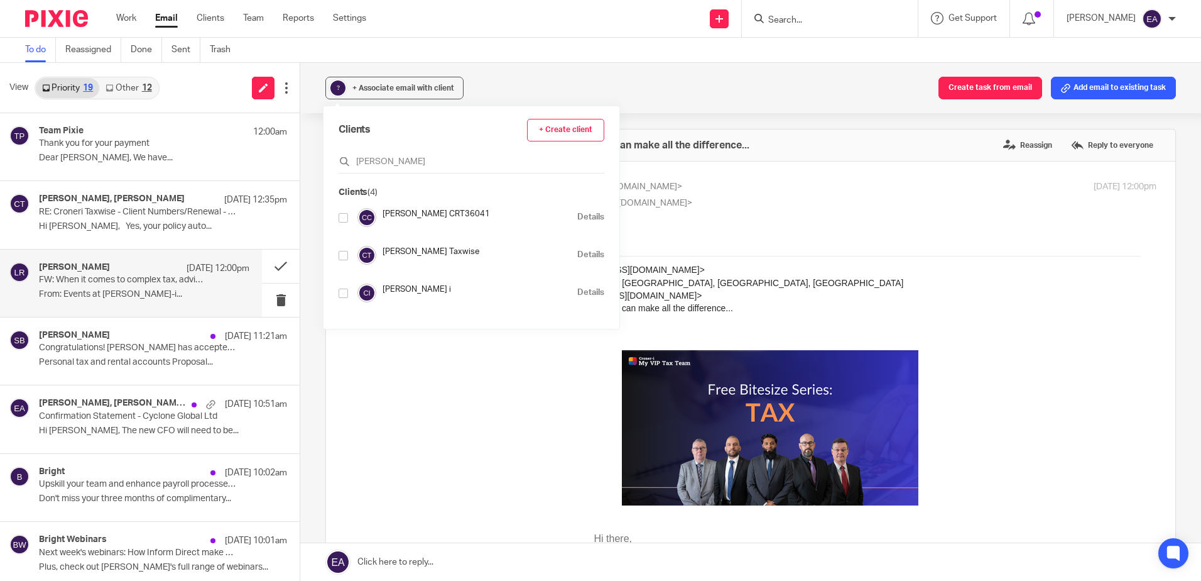
type input "croner"
click at [345, 295] on input "checkbox" at bounding box center [343, 292] width 9 height 9
checkbox input "true"
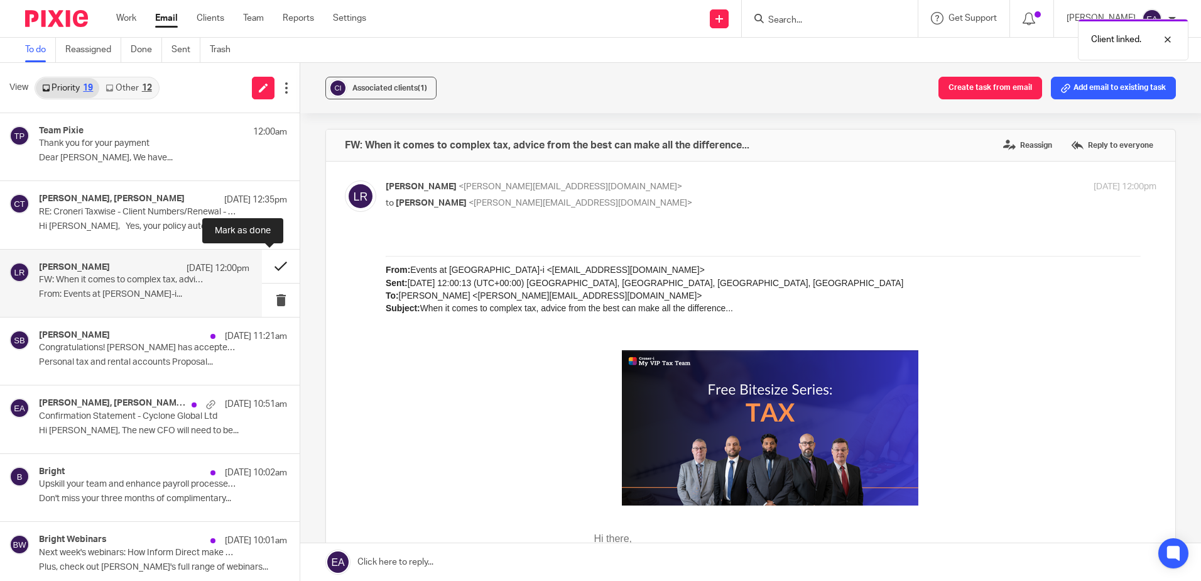
click at [278, 271] on button at bounding box center [281, 265] width 38 height 33
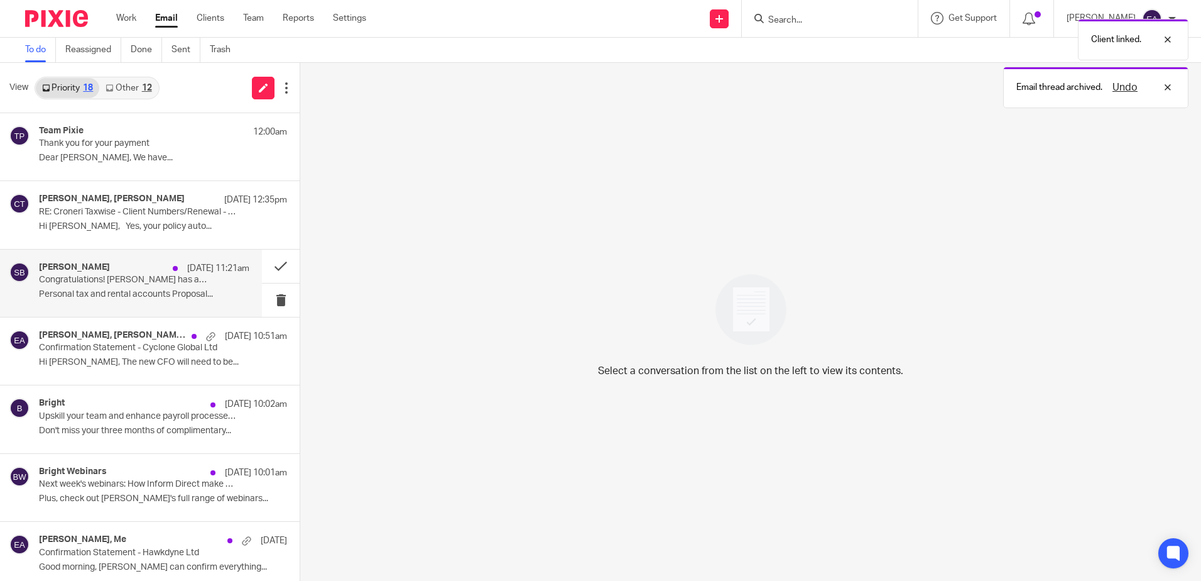
click at [139, 290] on p "Personal tax and rental accounts Proposal..." at bounding box center [144, 294] width 210 height 11
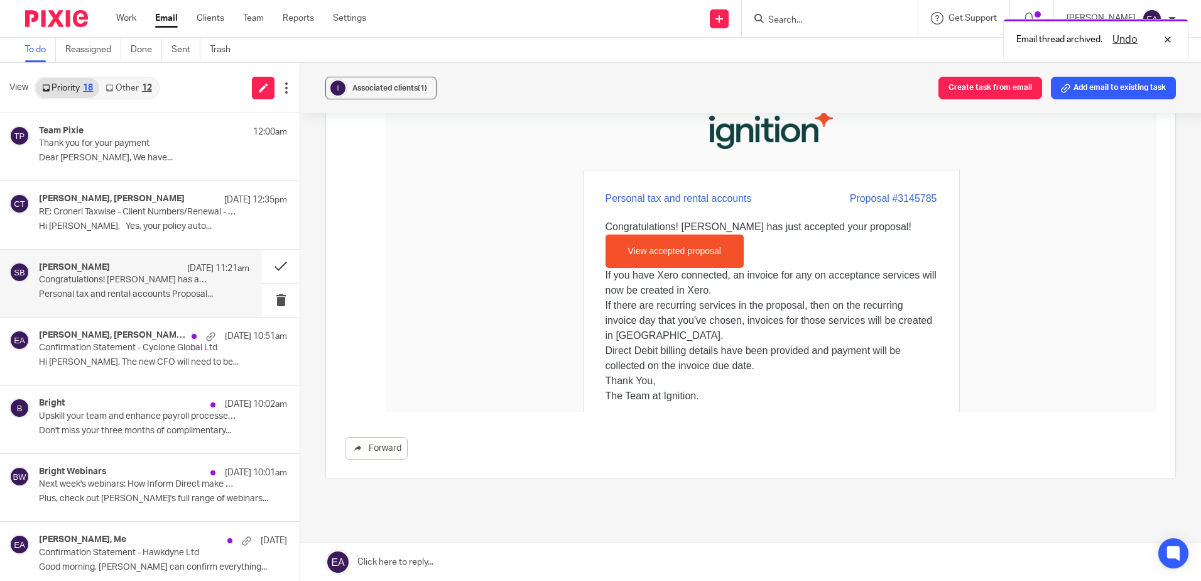
scroll to position [231, 0]
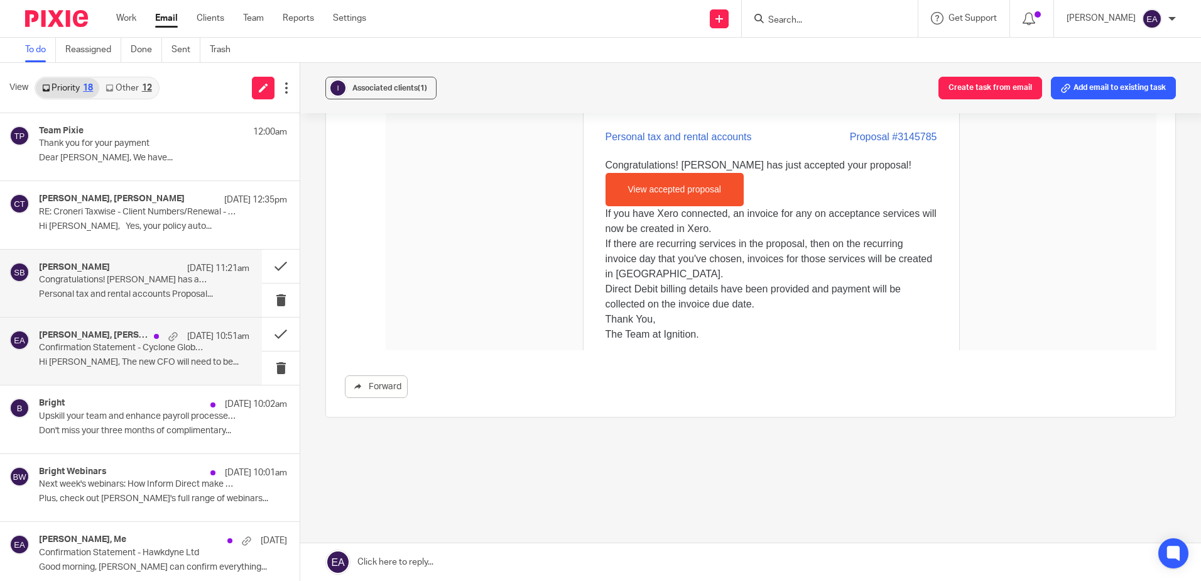
click at [123, 363] on p "Hi Steven, The new CFO will need to be..." at bounding box center [144, 362] width 210 height 11
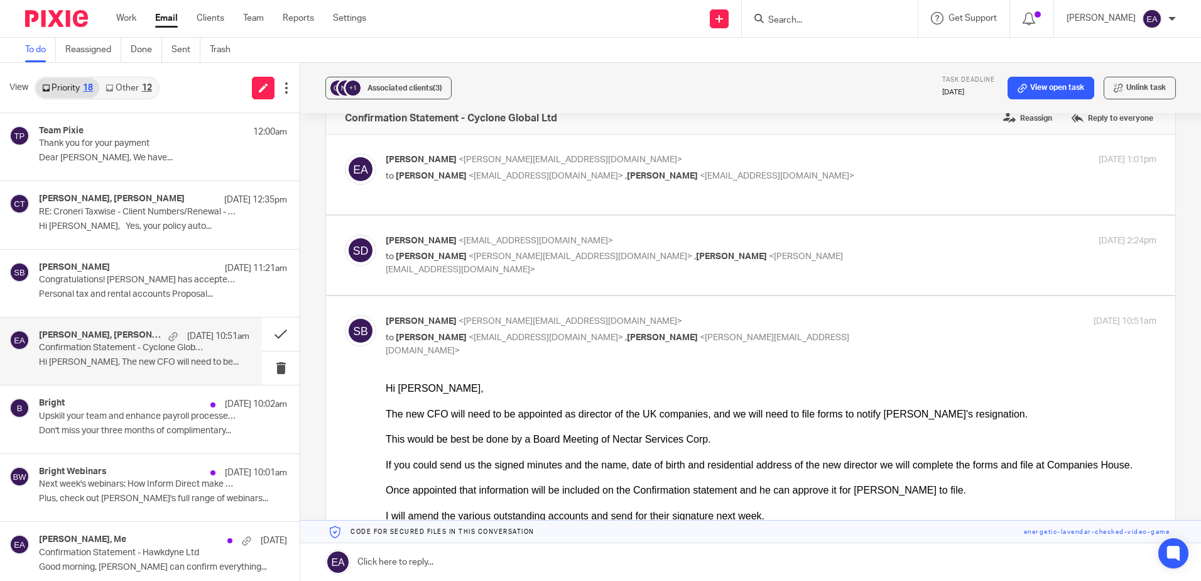
scroll to position [126, 0]
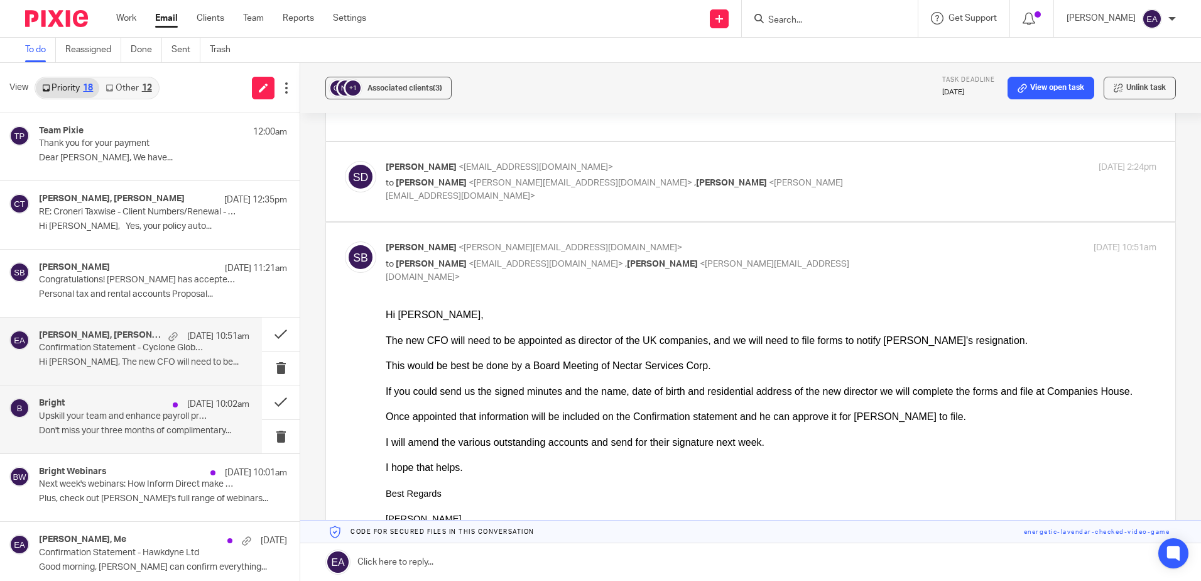
click at [147, 428] on p "Don't miss your three months of complimentary..." at bounding box center [144, 430] width 210 height 11
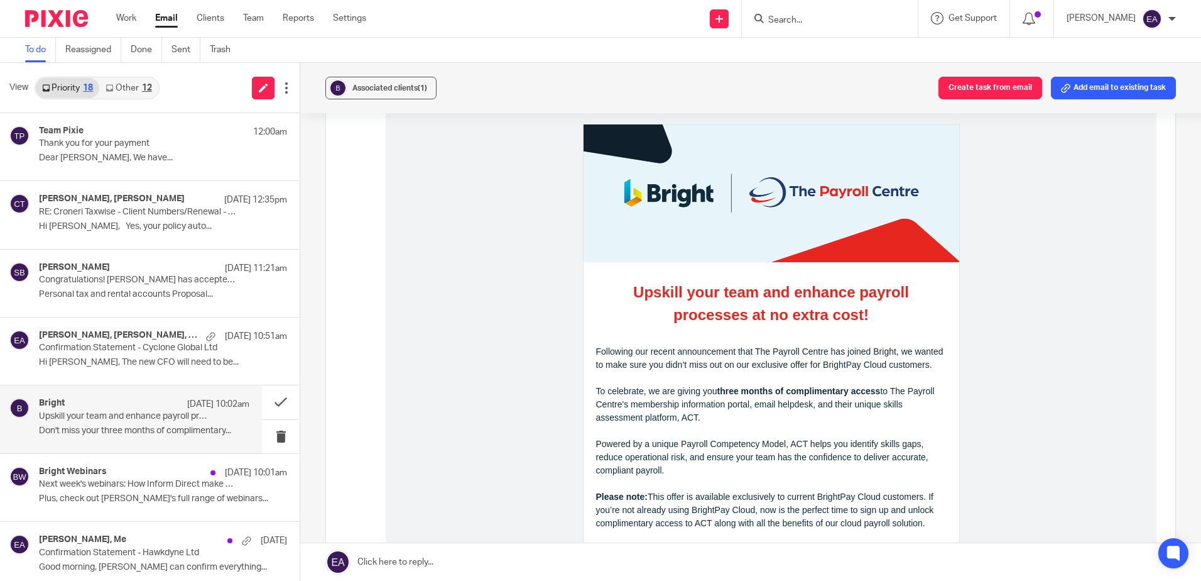
scroll to position [0, 0]
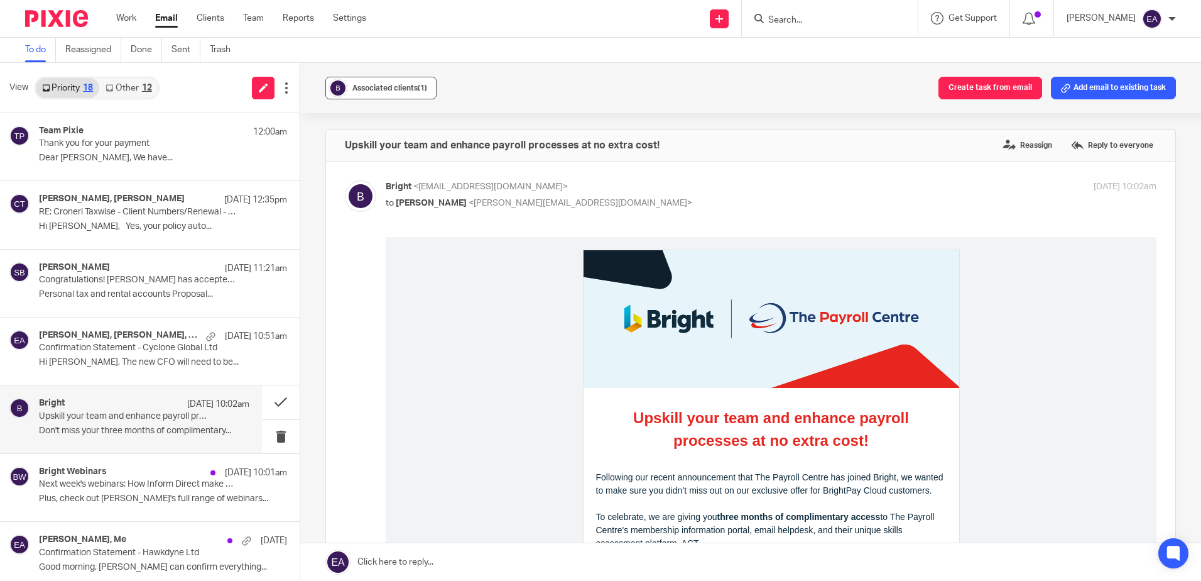
click at [372, 91] on span "Associated clients (1)" at bounding box center [389, 88] width 75 height 8
click at [270, 398] on button at bounding box center [281, 401] width 38 height 33
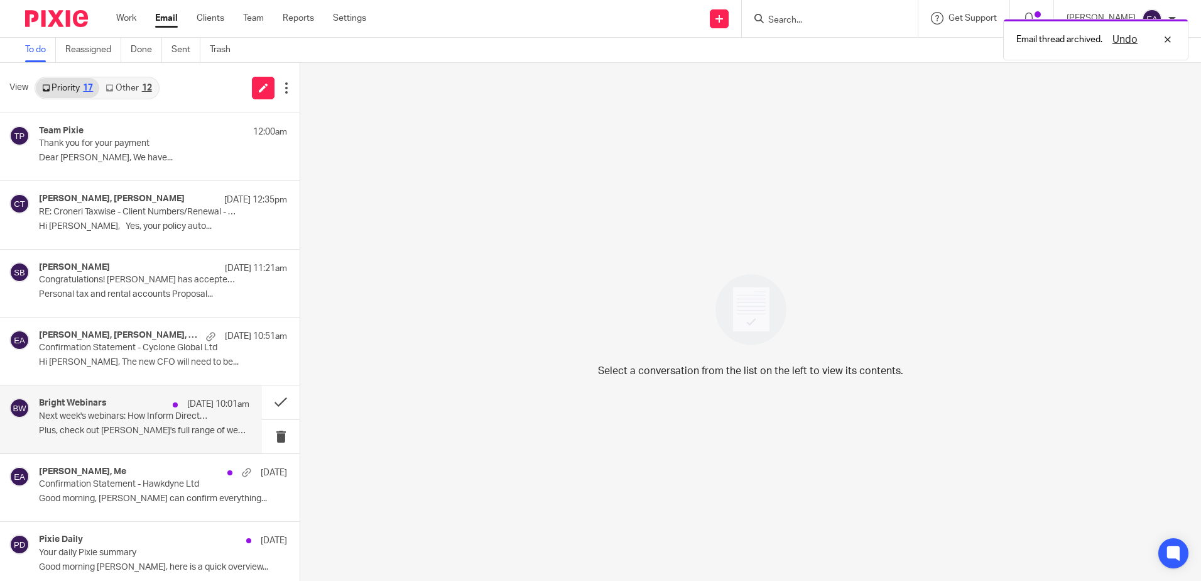
click at [177, 419] on p "Next week's webinars: How Inform Direct make ECCTA easy and discover the Future…" at bounding box center [123, 416] width 168 height 11
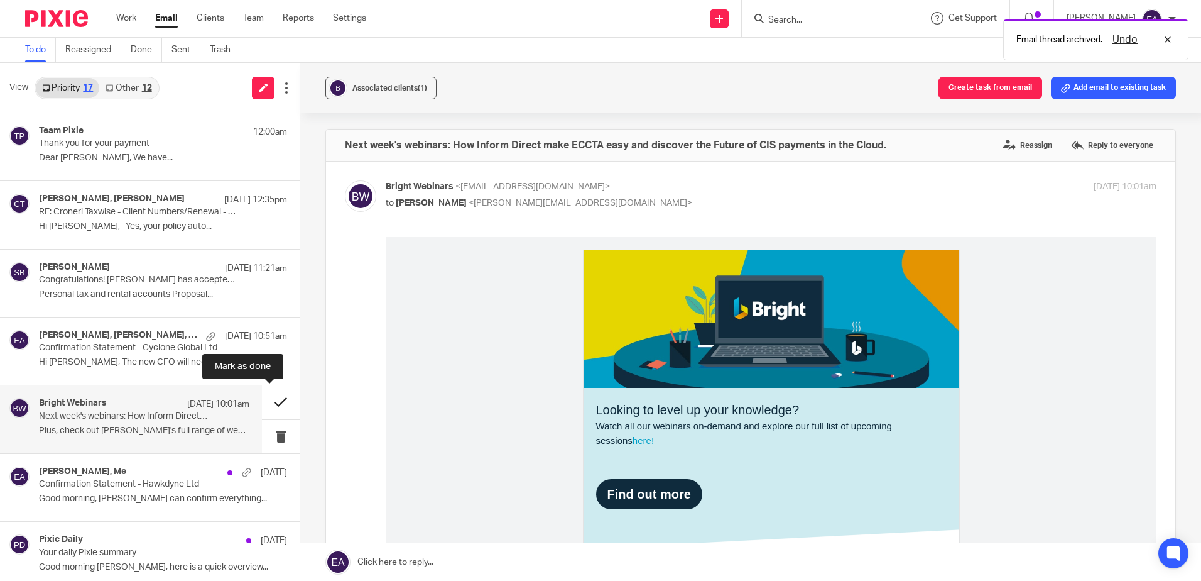
click at [272, 398] on button at bounding box center [281, 401] width 38 height 33
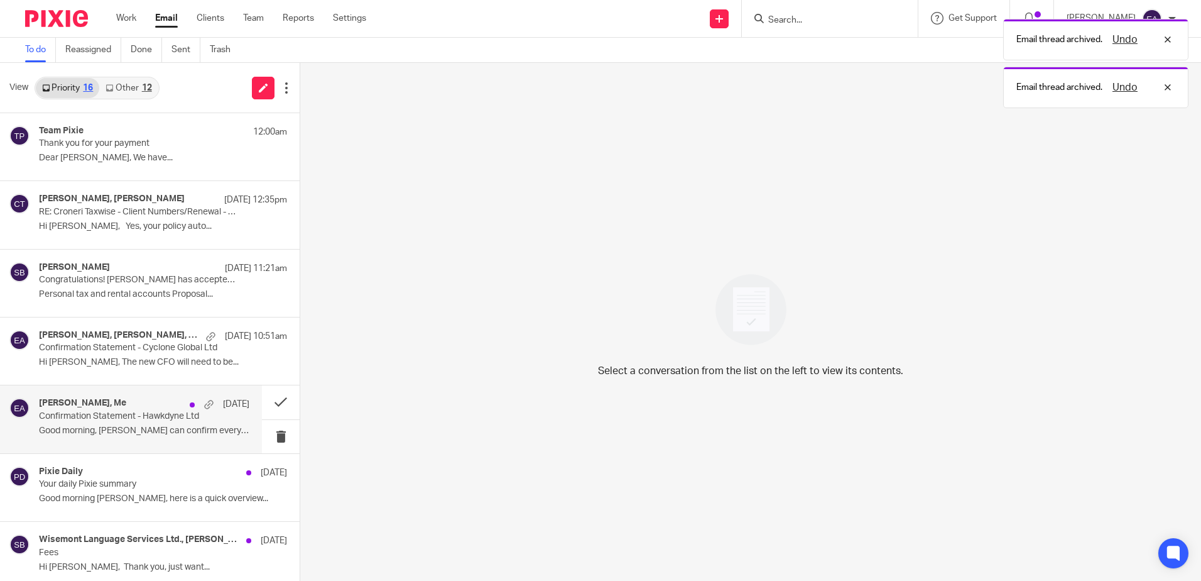
click at [182, 424] on div "Frank, Me 19 Sep Confirmation Statement - Hawkdyne Ltd Good morning, Elaine I c…" at bounding box center [144, 419] width 210 height 42
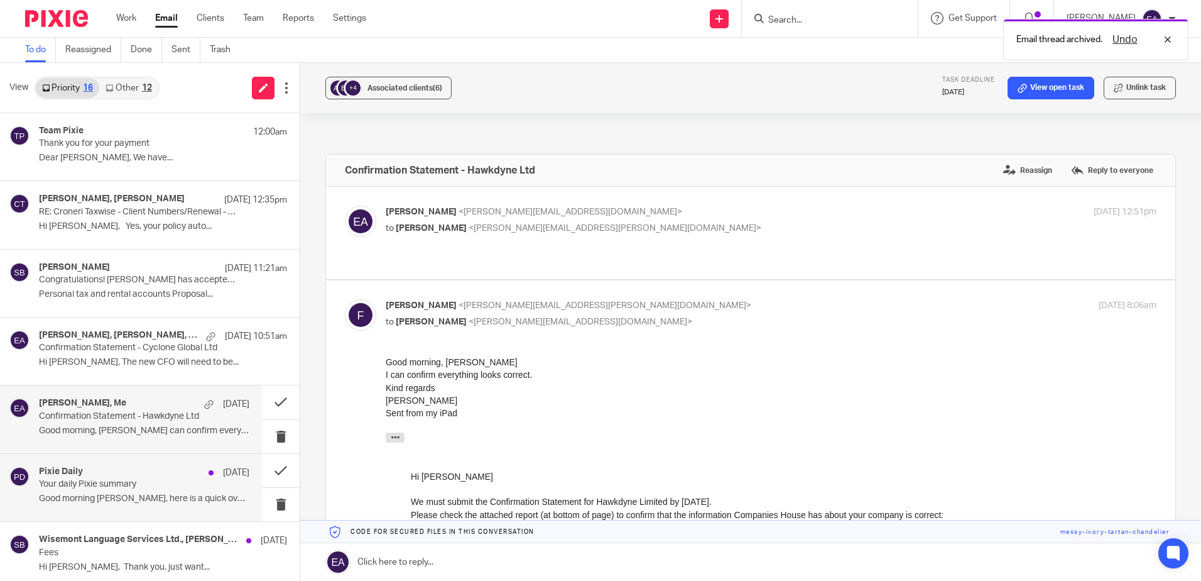
click at [199, 486] on div "Pixie Daily 19 Sep Your daily Pixie summary Good morning Elaine, here is a quic…" at bounding box center [144, 487] width 210 height 42
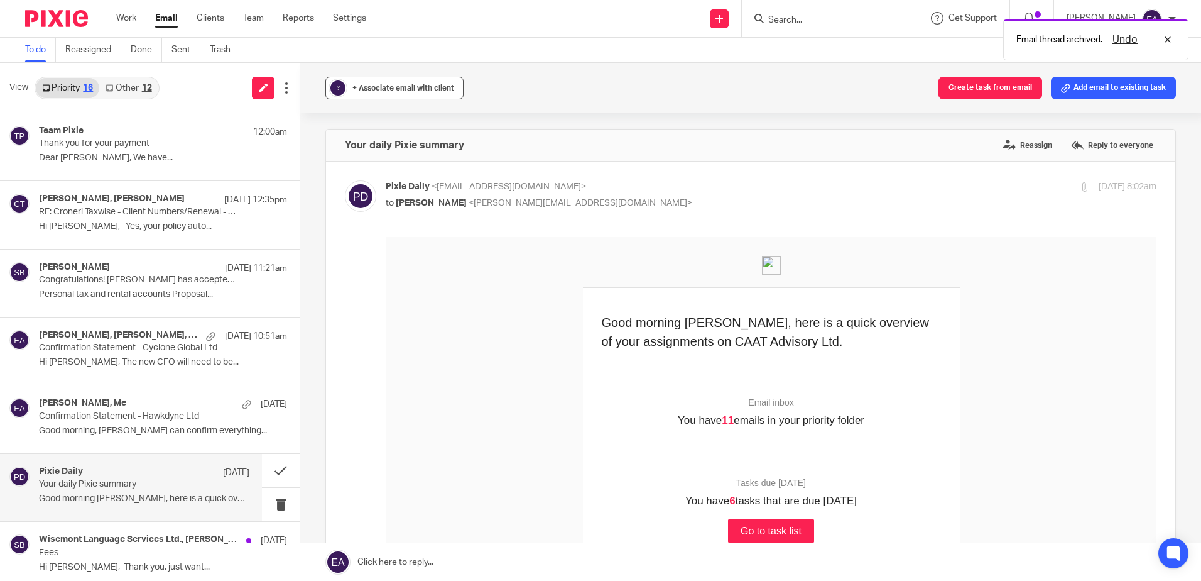
click at [396, 97] on button "? + Associate email with client" at bounding box center [394, 88] width 138 height 23
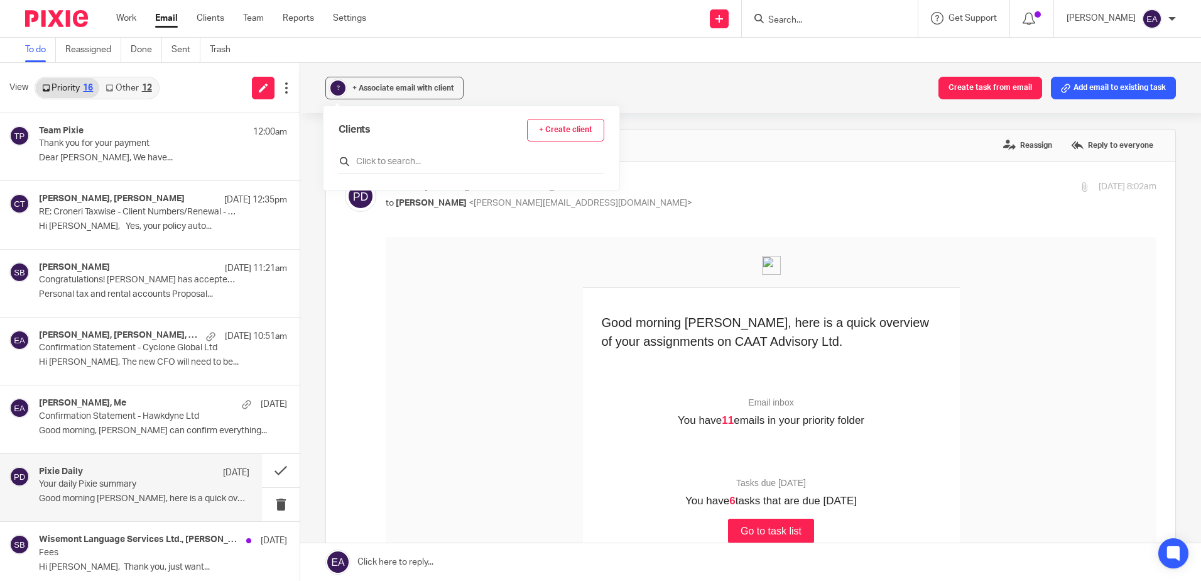
click at [379, 161] on input "text" at bounding box center [472, 161] width 266 height 13
type input "pixie"
click at [344, 217] on input "checkbox" at bounding box center [343, 217] width 9 height 9
checkbox input "true"
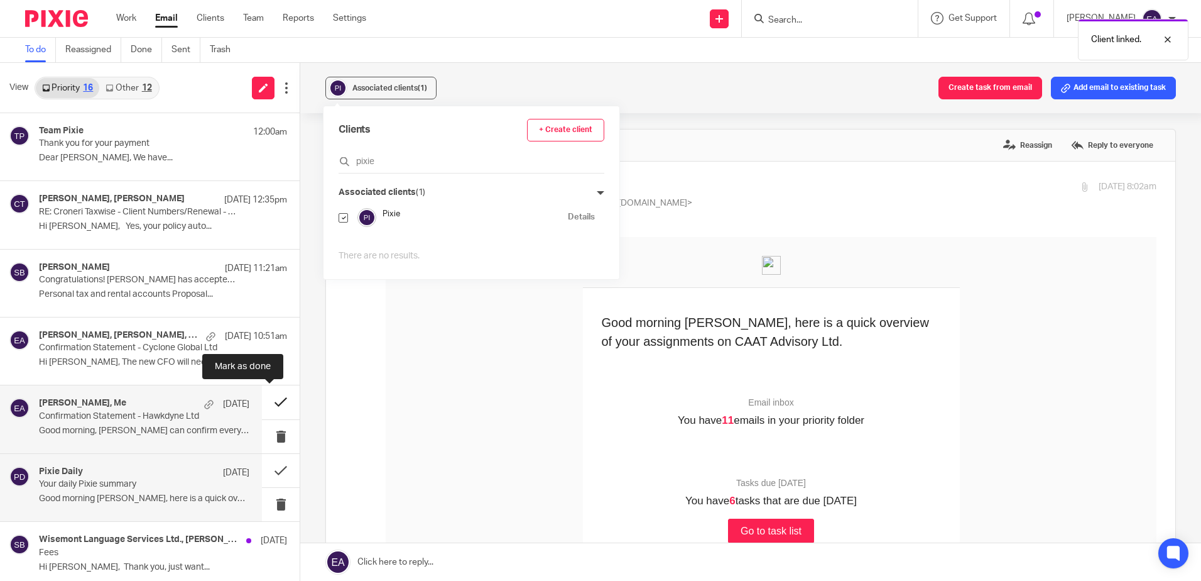
click at [270, 402] on button at bounding box center [281, 401] width 38 height 33
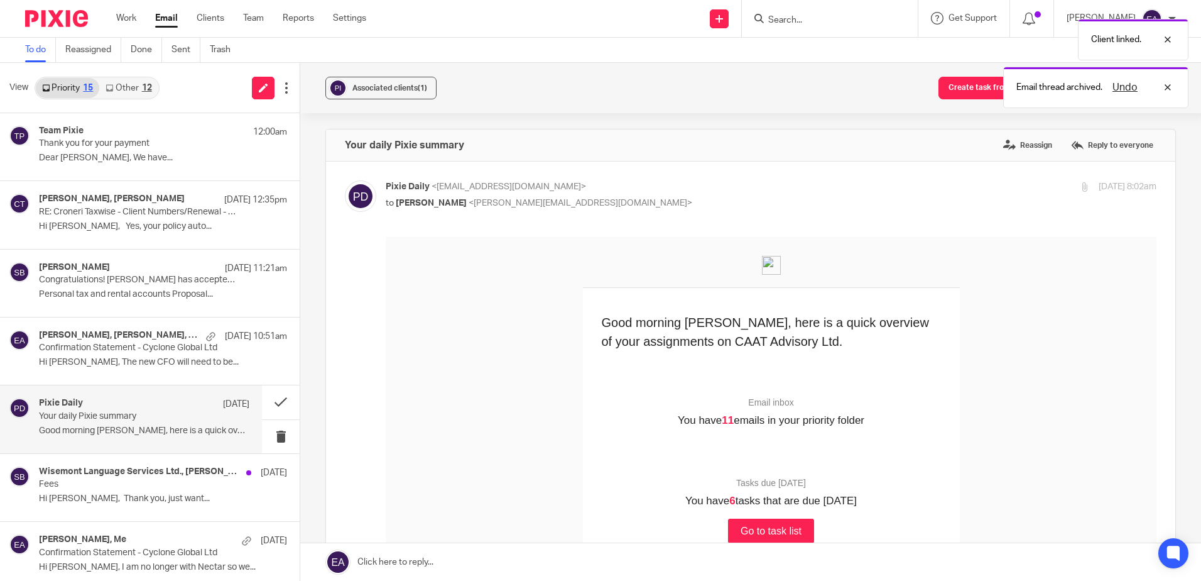
click at [151, 413] on p "Your daily Pixie summary" at bounding box center [123, 416] width 168 height 11
click at [385, 96] on button "Associated clients (1)" at bounding box center [380, 88] width 111 height 23
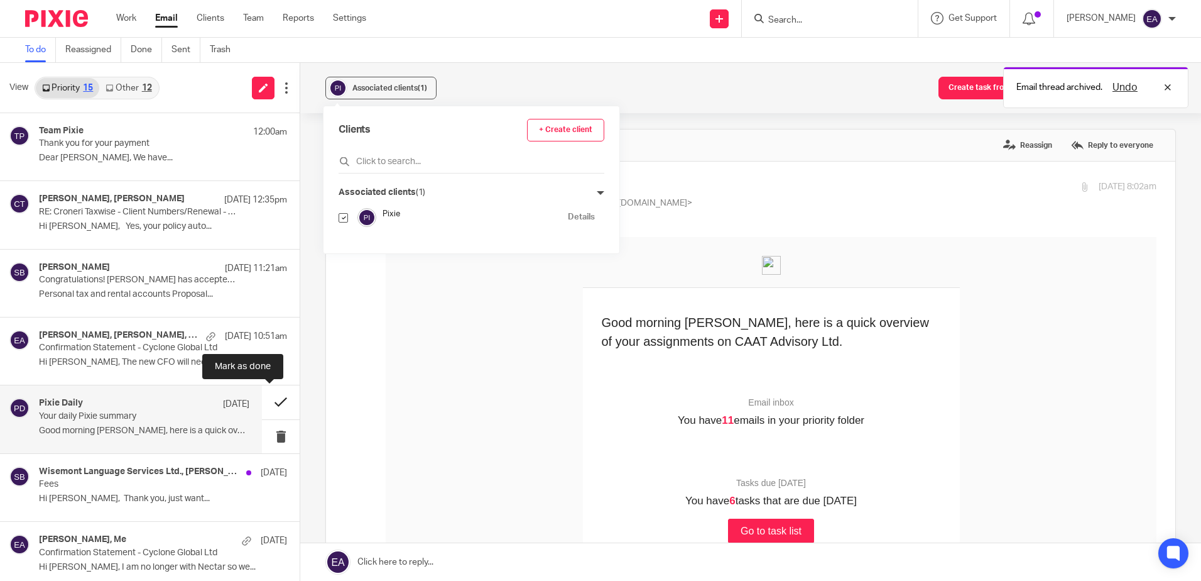
click at [269, 407] on button at bounding box center [281, 401] width 38 height 33
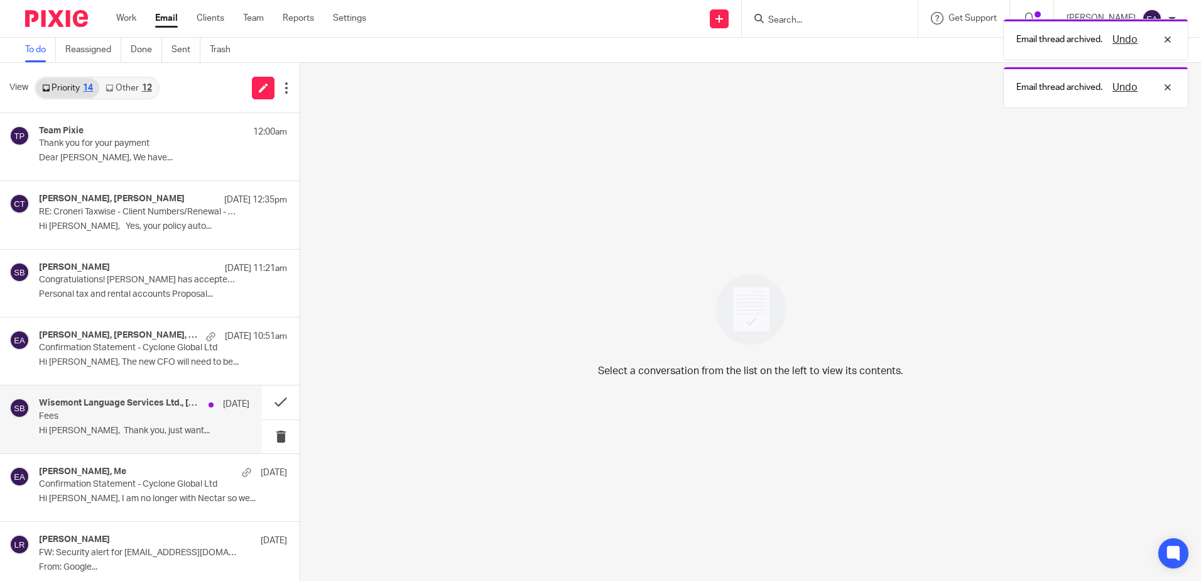
click at [183, 423] on div "Wisemont Language Services Ltd., Steve Bradshaw 18 Sep Fees Hi Steve, Thank you…" at bounding box center [144, 419] width 210 height 42
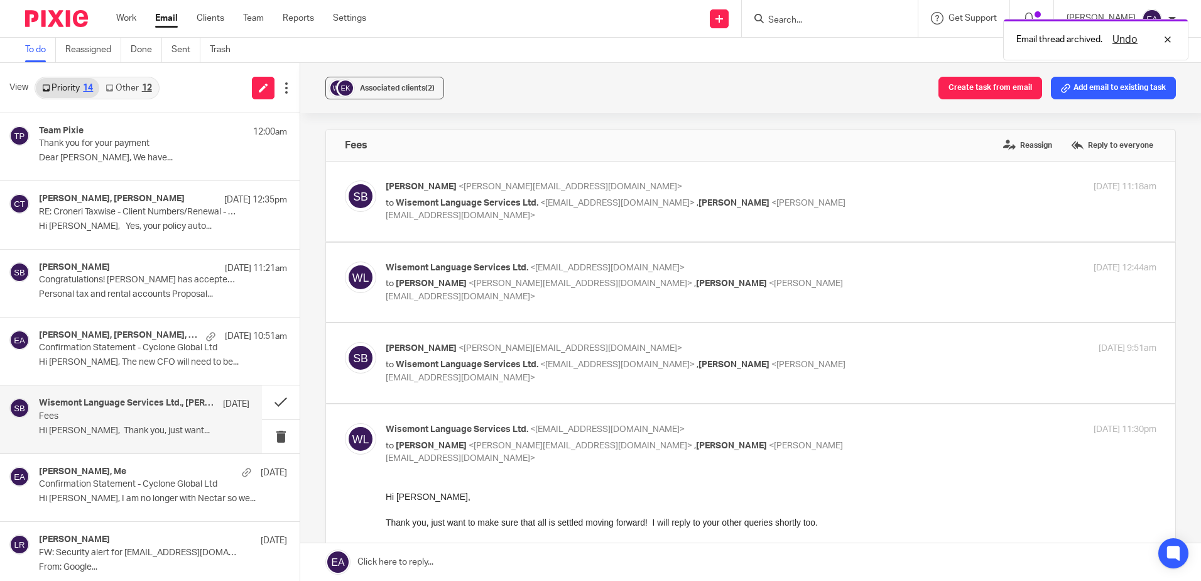
click at [571, 359] on p "to Wisemont Language Services Ltd. <translations@wisemont.info> , Elaine Aitken…" at bounding box center [643, 371] width 514 height 26
checkbox input "true"
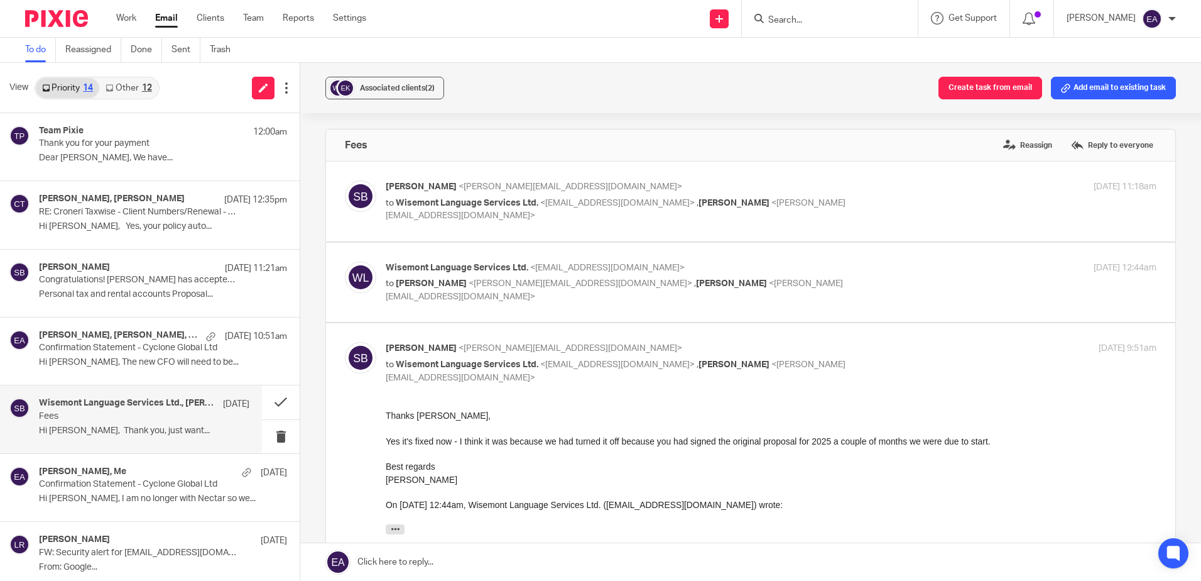
click at [613, 306] on label at bounding box center [750, 283] width 849 height 80
click at [345, 261] on input "checkbox" at bounding box center [344, 261] width 1 height 1
checkbox input "true"
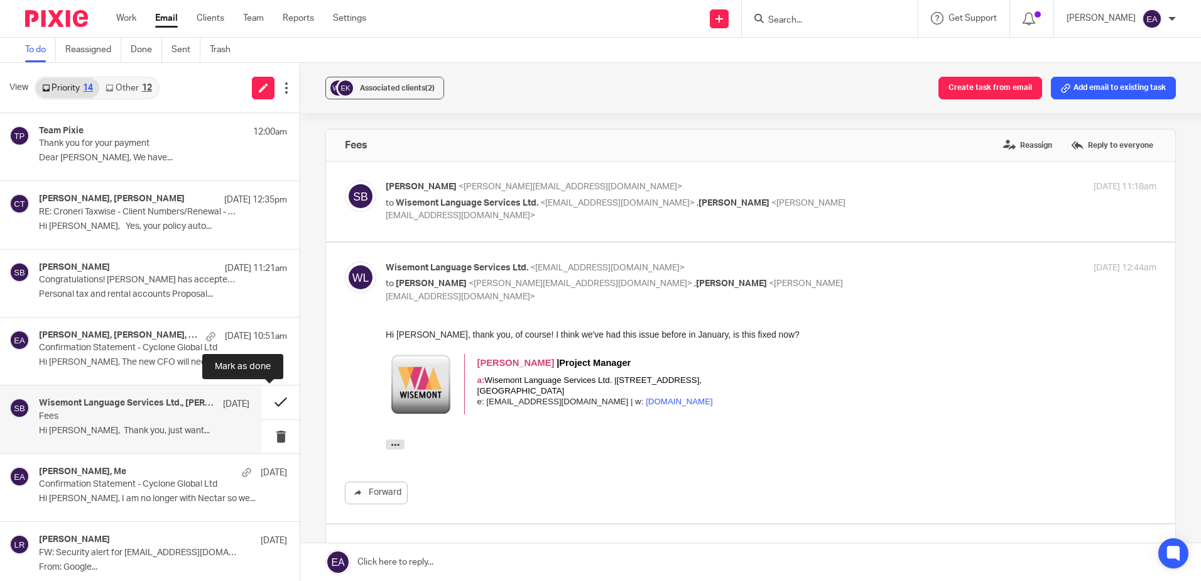
click at [266, 401] on button at bounding box center [281, 401] width 38 height 33
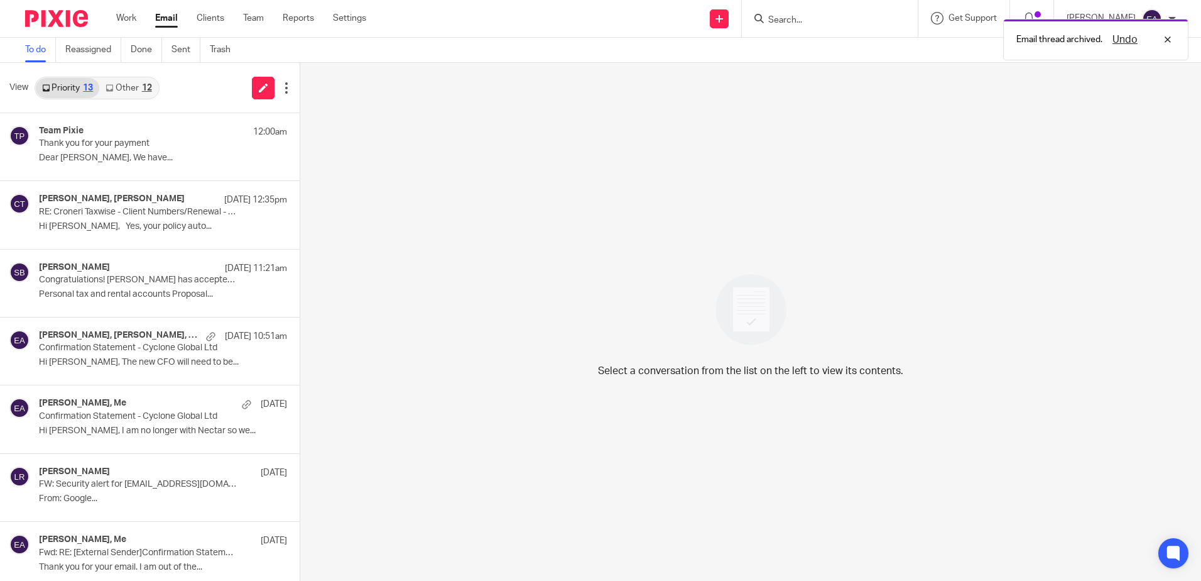
click at [111, 87] on icon at bounding box center [110, 88] width 8 height 8
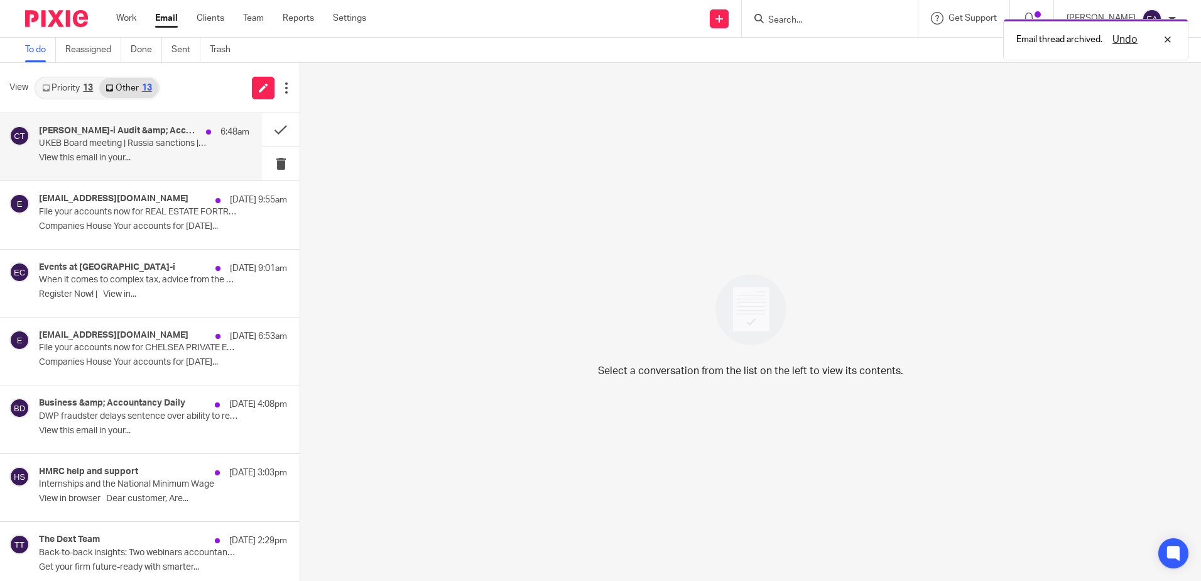
click at [101, 139] on p "UKEB Board meeting | Russia sanctions | ICAEW sustainability consultations" at bounding box center [123, 143] width 168 height 11
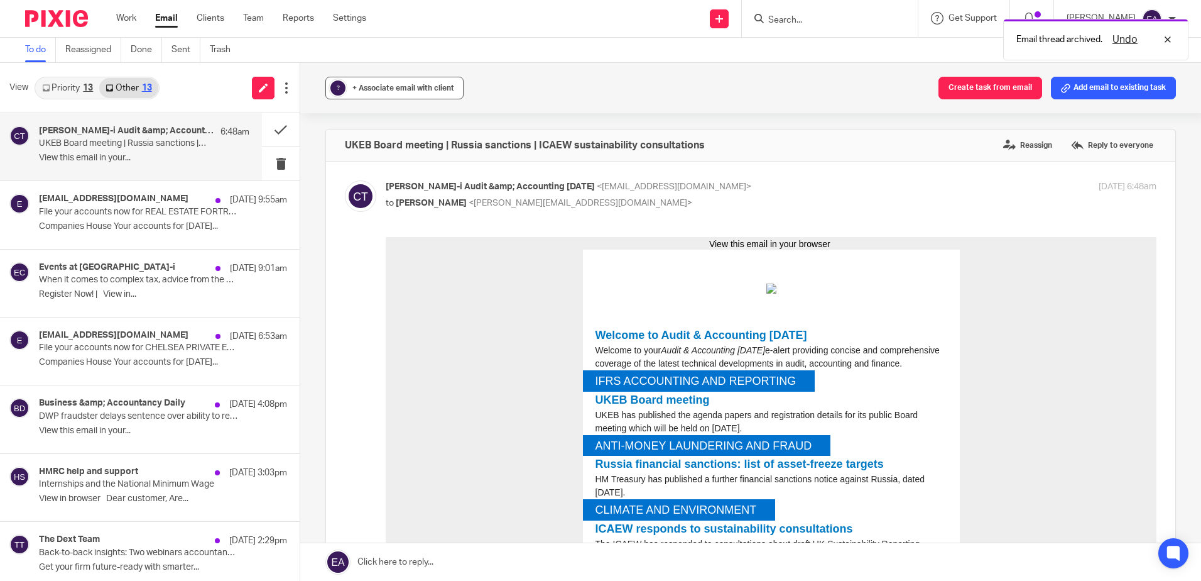
click at [376, 85] on span "+ Associate email with client" at bounding box center [403, 88] width 102 height 8
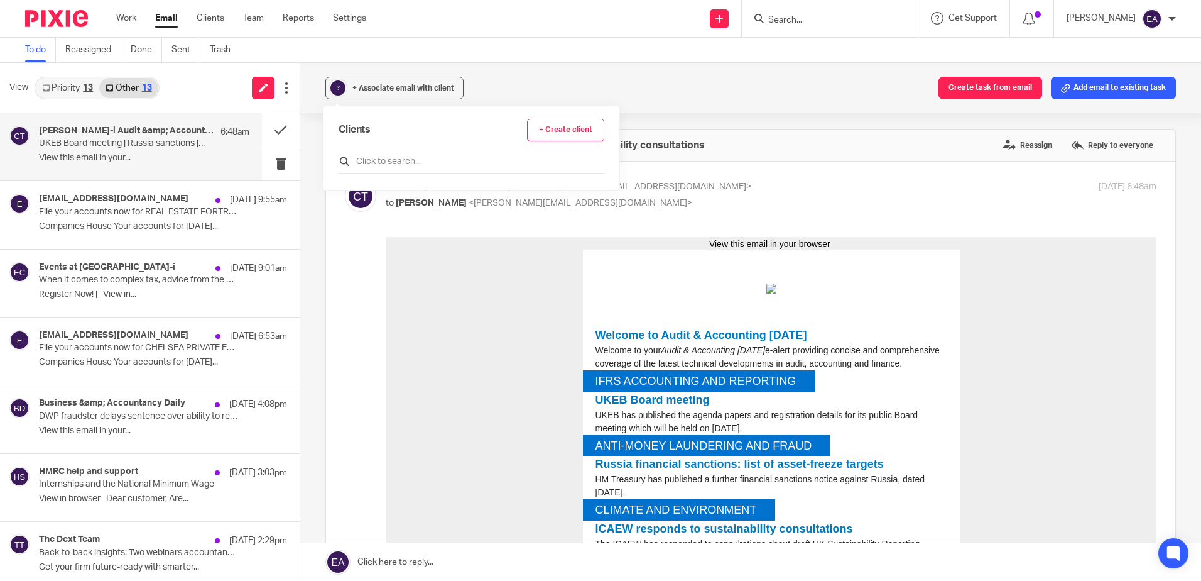
click at [384, 161] on input "text" at bounding box center [472, 161] width 266 height 13
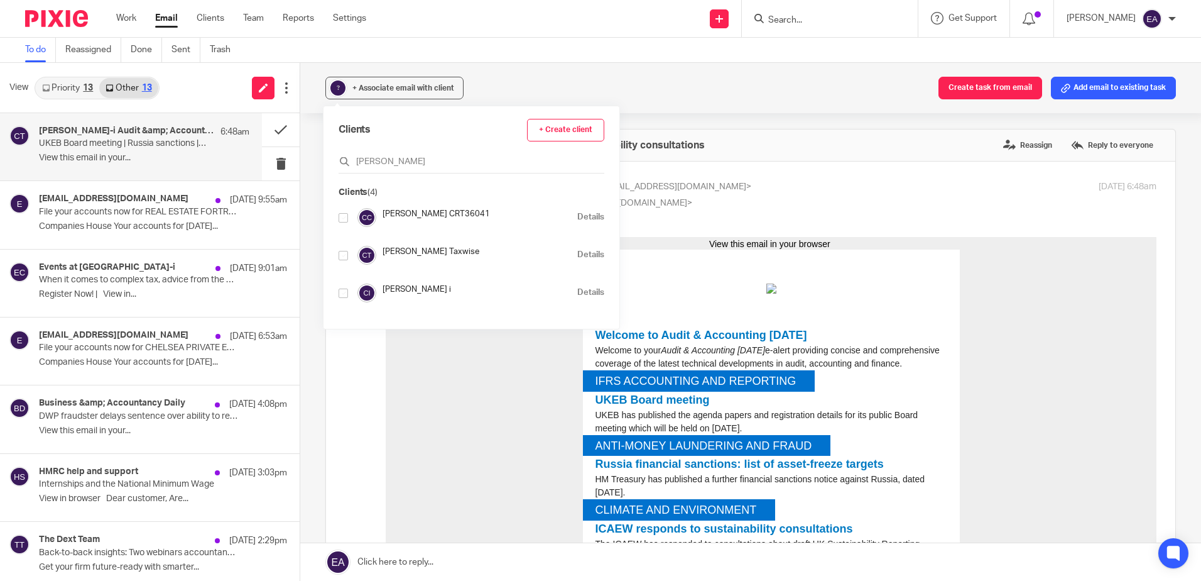
type input "croner"
click at [341, 292] on input "checkbox" at bounding box center [343, 292] width 9 height 9
checkbox input "true"
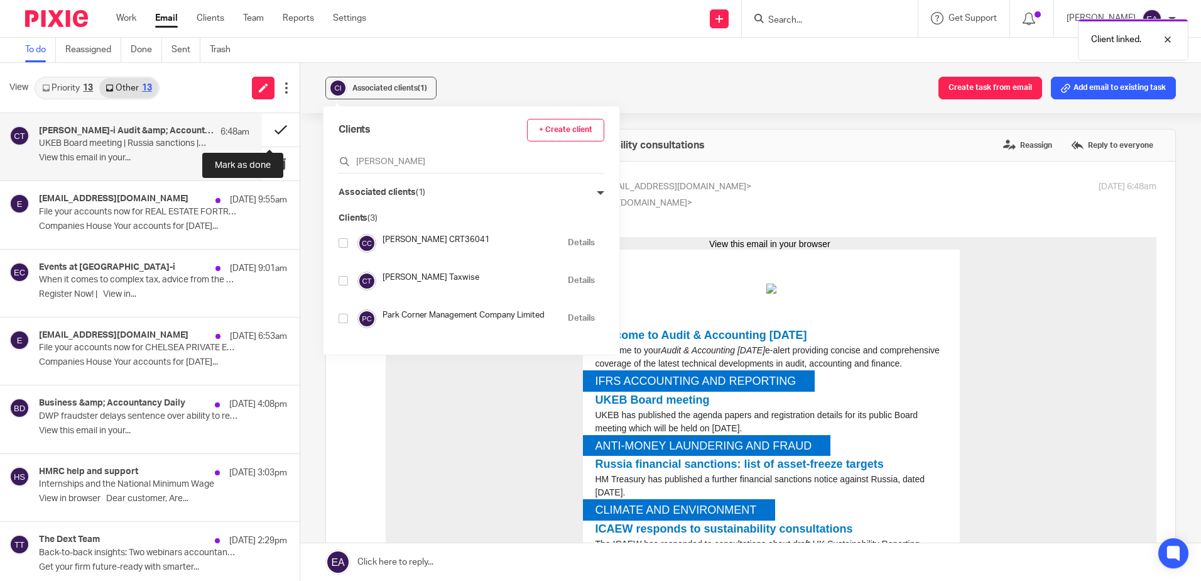
click at [270, 126] on button at bounding box center [281, 129] width 38 height 33
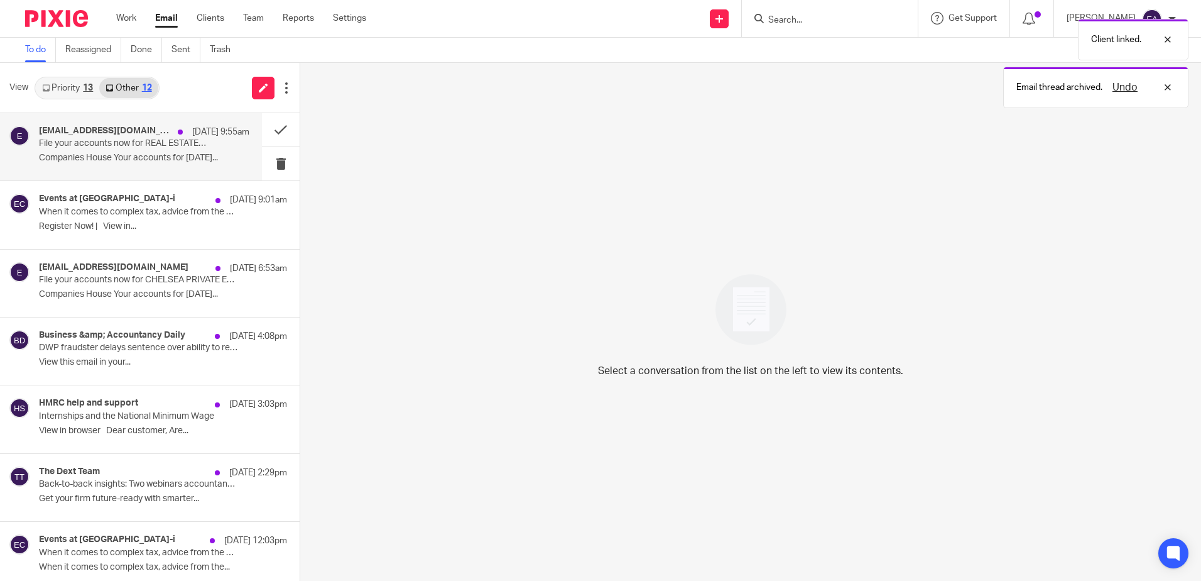
click at [134, 167] on div "ereminders@companieshouse.gov.uk 20 Sep 9:55am File your accounts now for REAL …" at bounding box center [144, 147] width 210 height 42
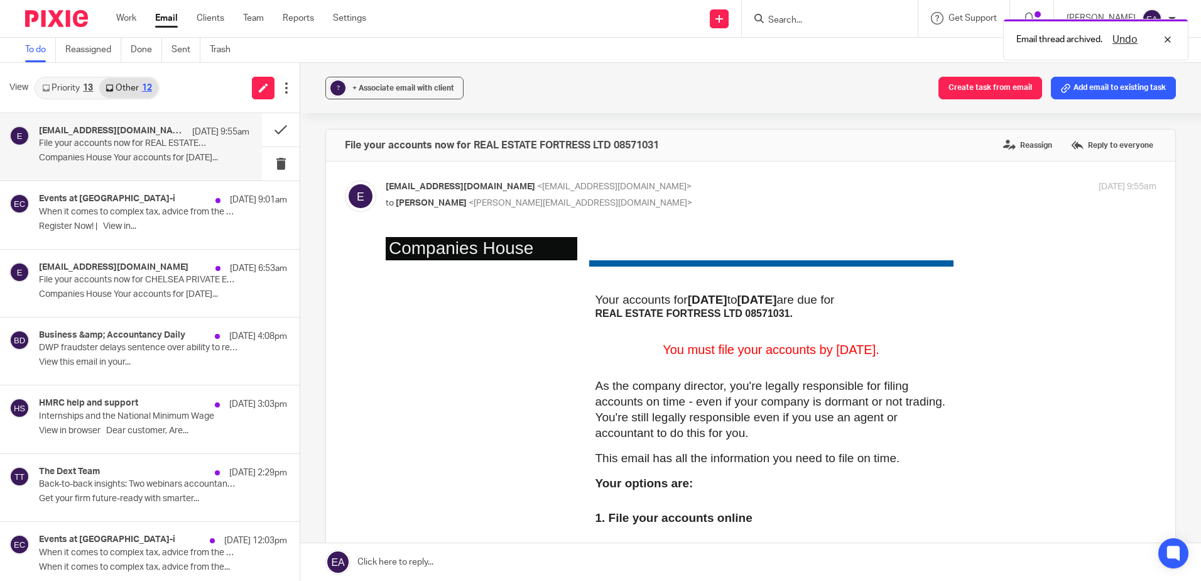
click at [794, 22] on div "Email thread archived. Undo" at bounding box center [895, 37] width 588 height 48
click at [800, 19] on input "Search" at bounding box center [823, 20] width 113 height 11
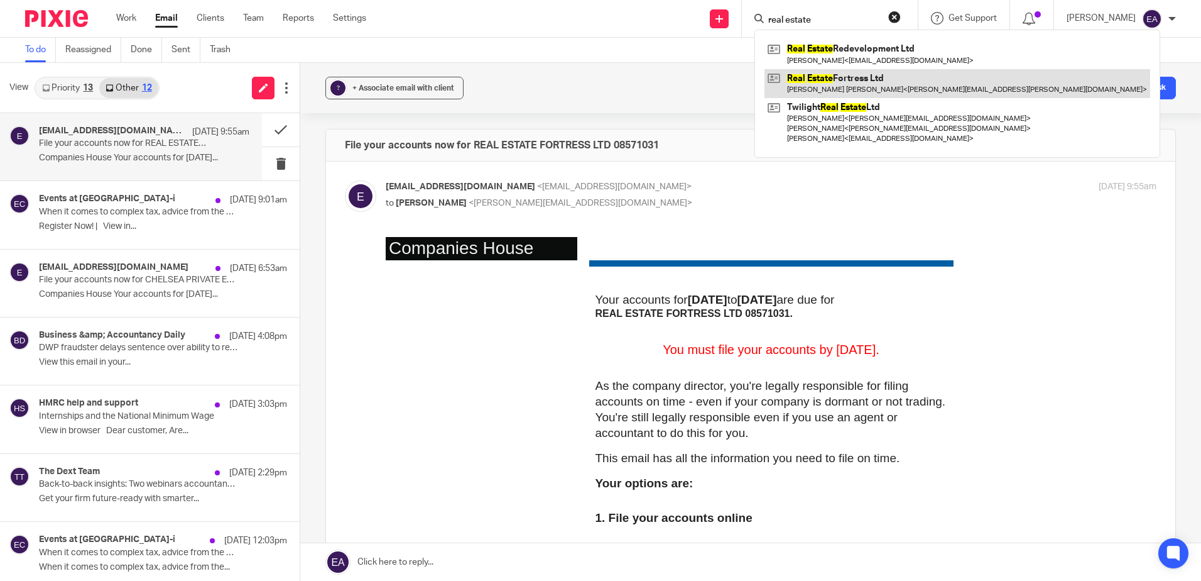
type input "real estate"
click at [823, 80] on link at bounding box center [958, 83] width 386 height 29
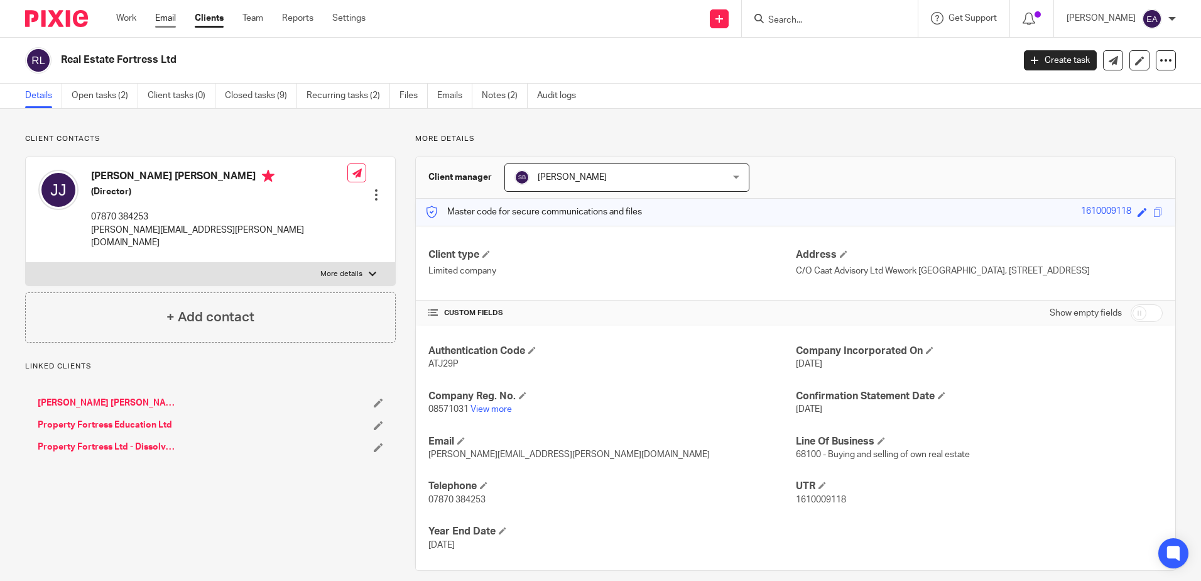
click at [176, 23] on link "Email" at bounding box center [165, 18] width 21 height 13
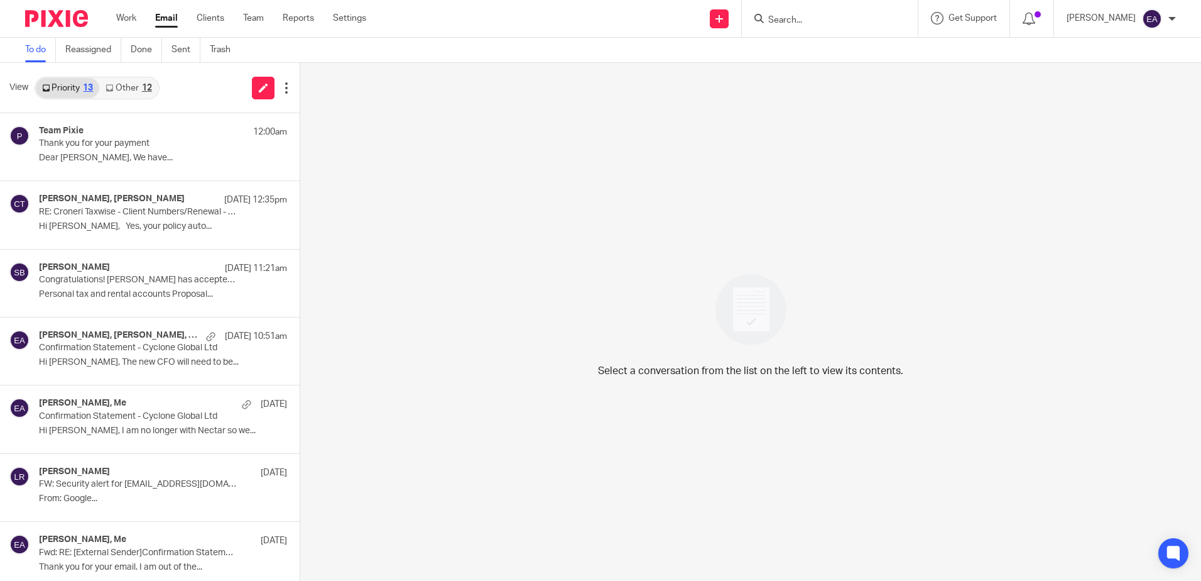
click at [124, 87] on link "Other 12" at bounding box center [128, 88] width 58 height 20
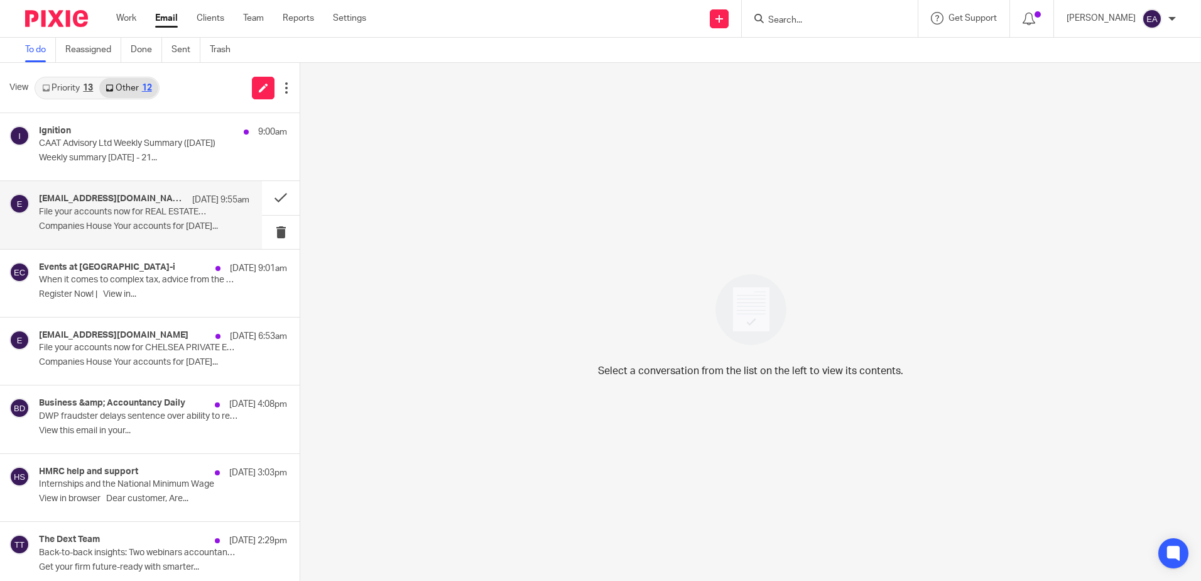
click at [124, 215] on p "File your accounts now for REAL ESTATE FORTRESS LTD 08571031" at bounding box center [123, 212] width 168 height 11
click at [210, 205] on p "20 Sep 9:55am" at bounding box center [220, 200] width 57 height 13
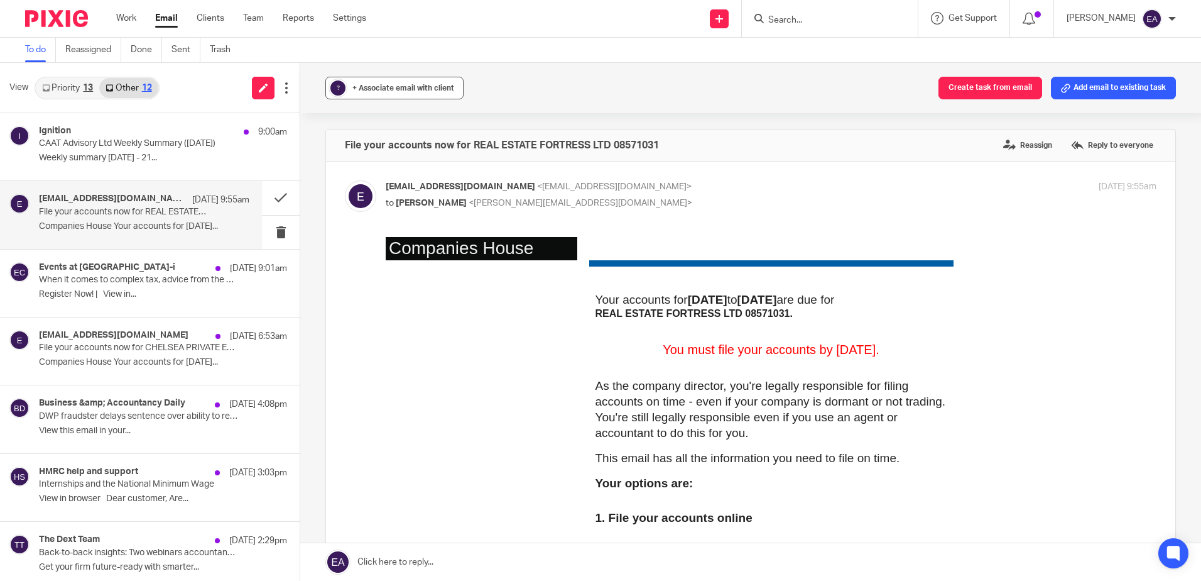
click at [425, 87] on span "+ Associate email with client" at bounding box center [403, 88] width 102 height 8
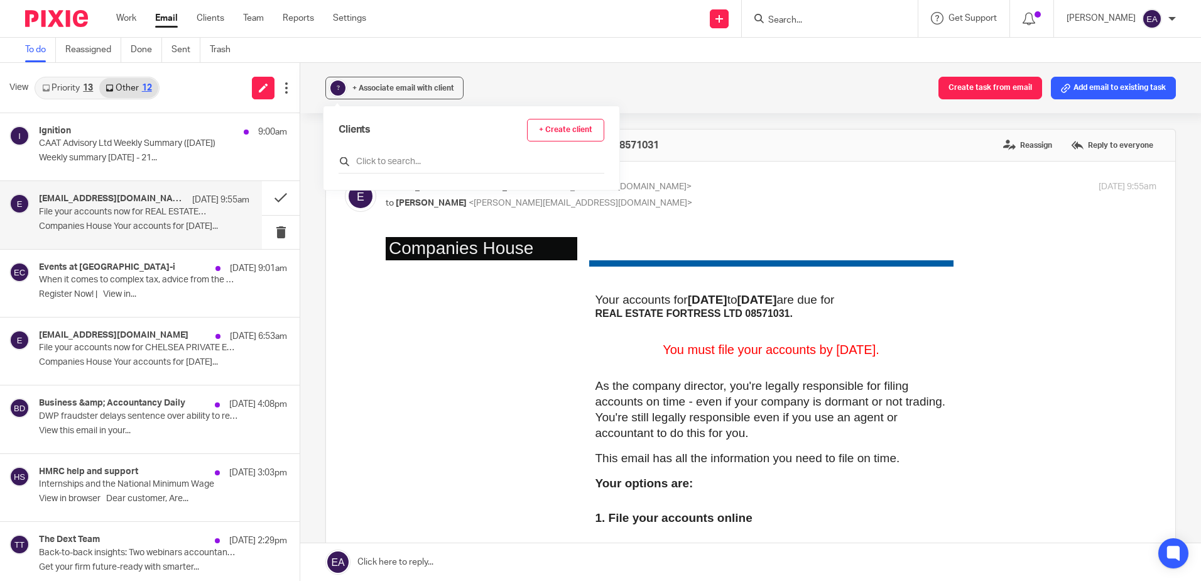
click at [383, 156] on input "text" at bounding box center [472, 161] width 266 height 13
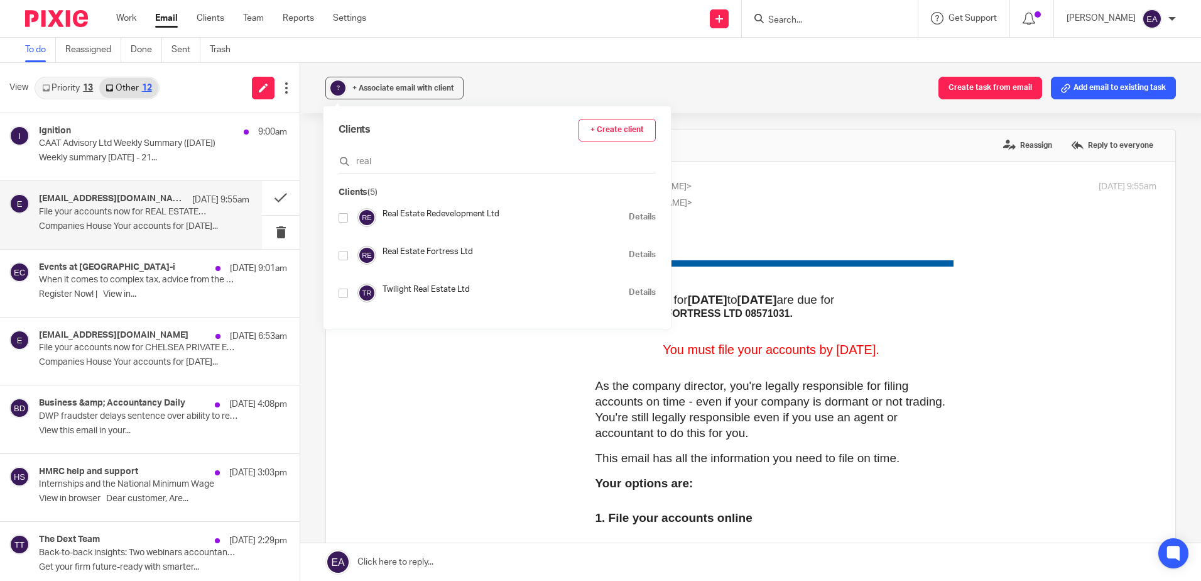
type input "real"
click at [342, 254] on input "checkbox" at bounding box center [343, 255] width 9 height 9
checkbox input "true"
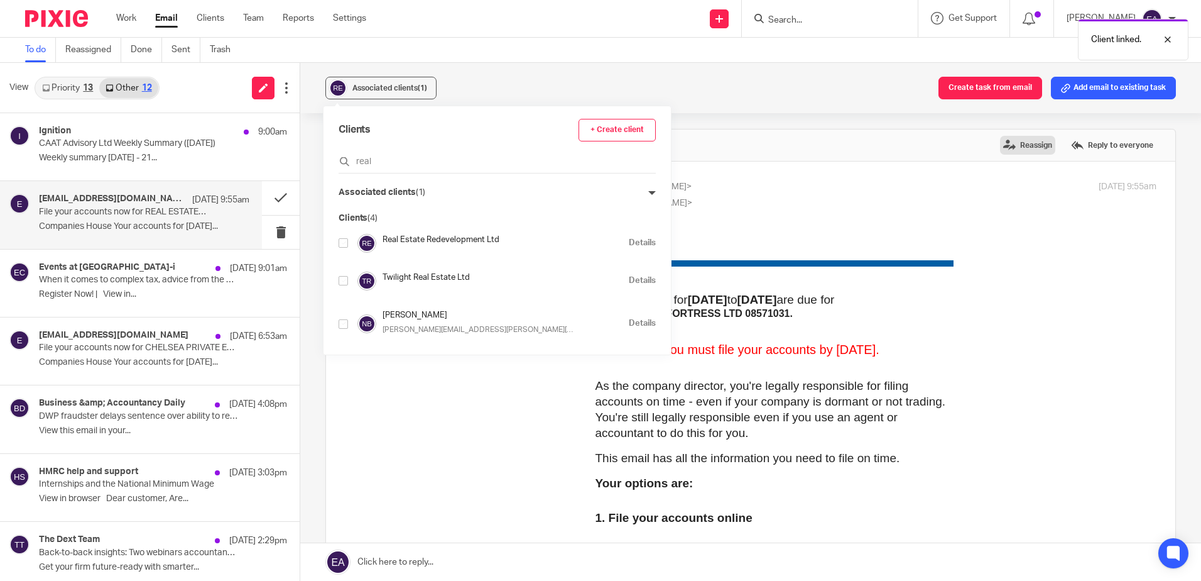
click at [1024, 143] on label "Reassign" at bounding box center [1027, 145] width 55 height 19
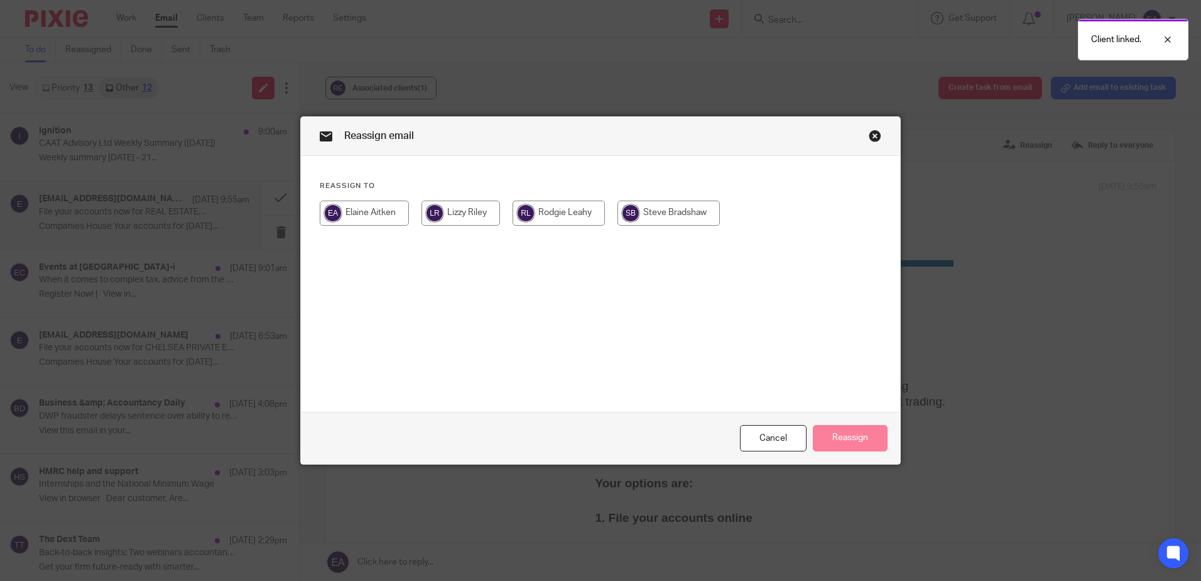
click at [658, 213] on input "radio" at bounding box center [669, 212] width 102 height 25
radio input "true"
click at [866, 440] on button "Reassign" at bounding box center [850, 438] width 75 height 27
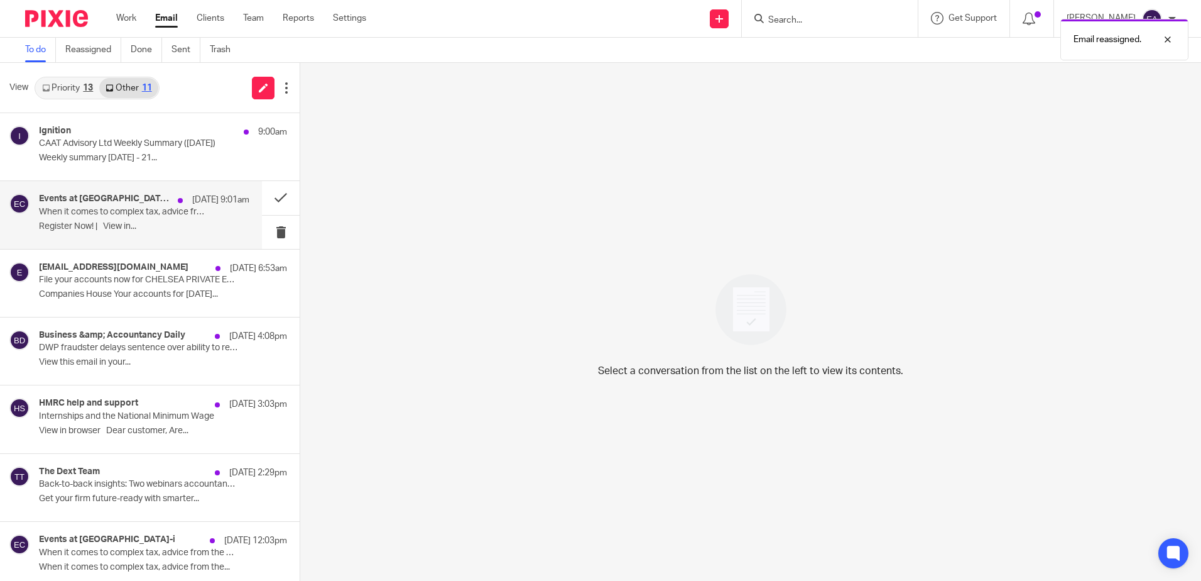
click at [153, 215] on p "When it comes to complex tax, advice from the best can make all the difference.…" at bounding box center [123, 212] width 168 height 11
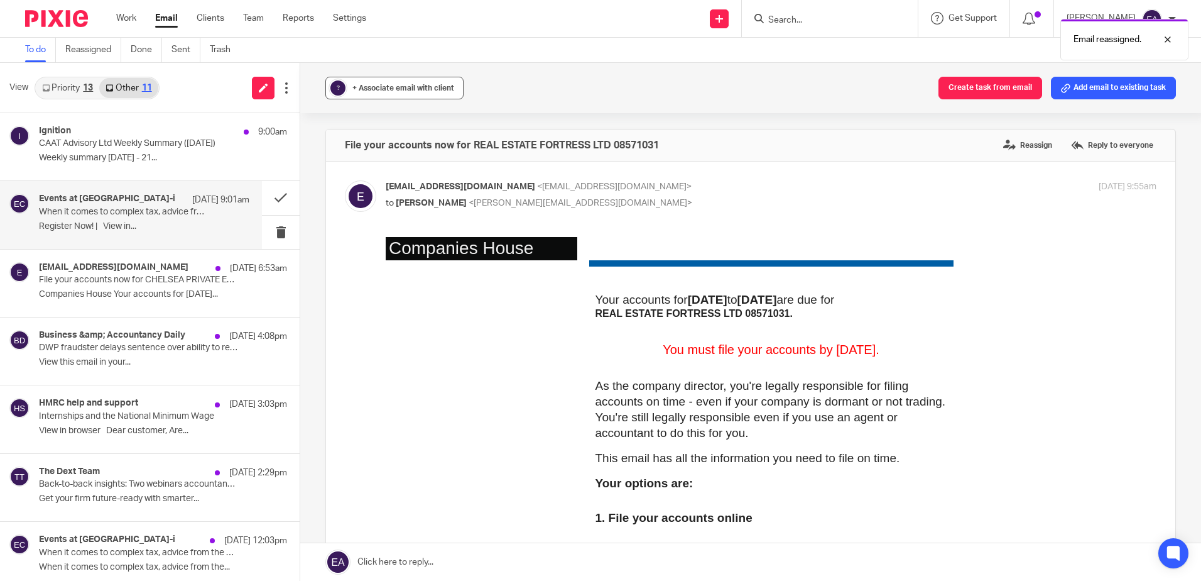
click at [369, 94] on div "+ Associate email with client" at bounding box center [403, 88] width 102 height 13
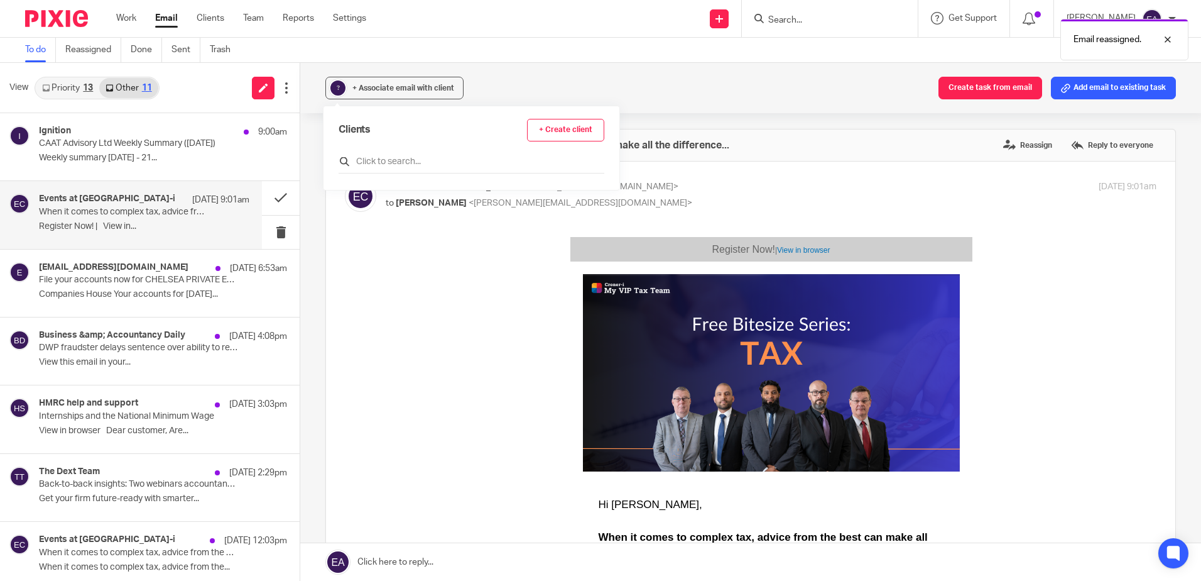
click at [383, 164] on input "text" at bounding box center [472, 161] width 266 height 13
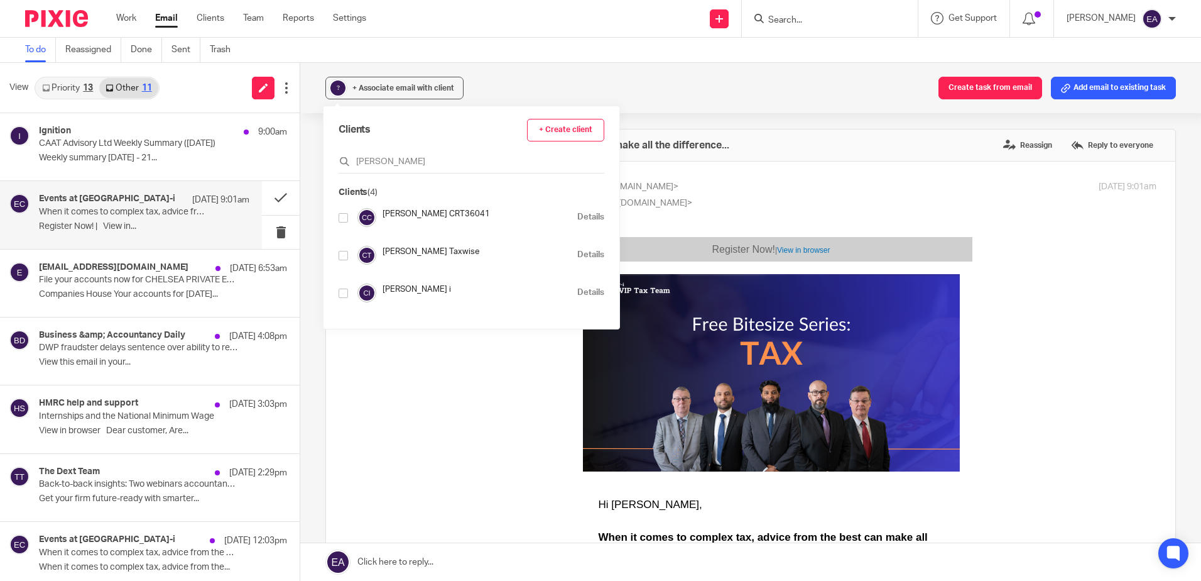
type input "croner"
click at [344, 293] on input "checkbox" at bounding box center [343, 292] width 9 height 9
checkbox input "true"
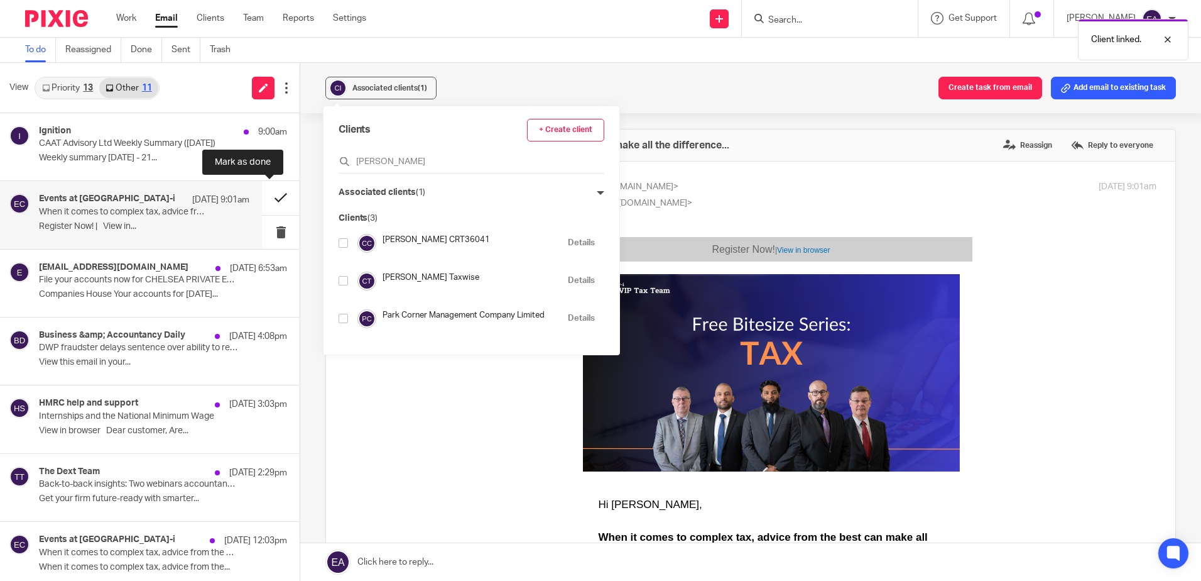
click at [275, 198] on button at bounding box center [281, 197] width 38 height 33
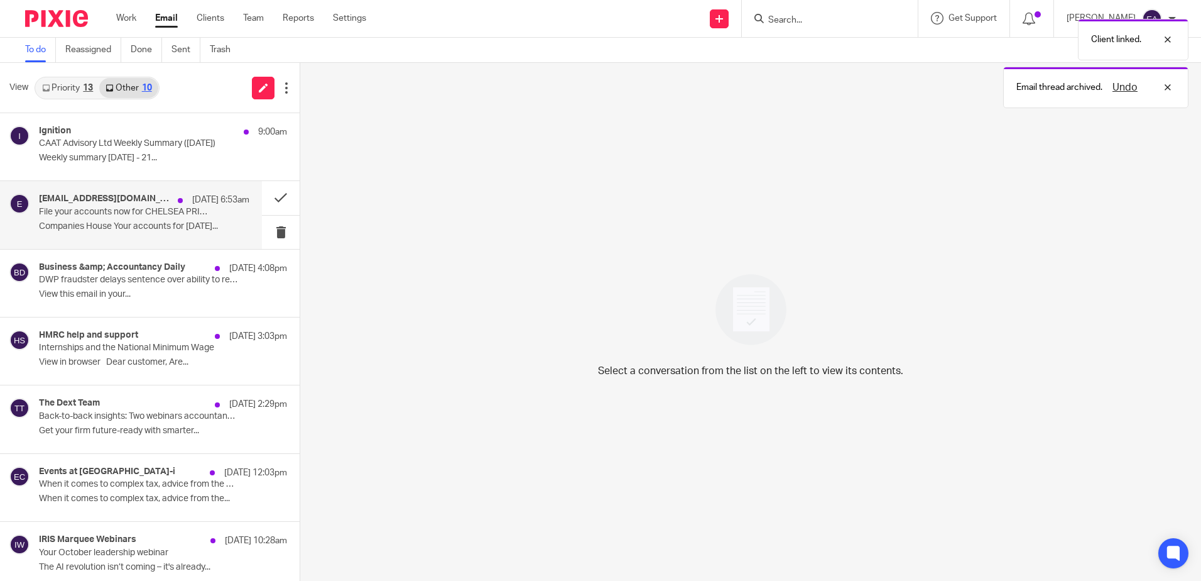
click at [148, 221] on p "Companies House Your accounts for 1 February..." at bounding box center [144, 226] width 210 height 11
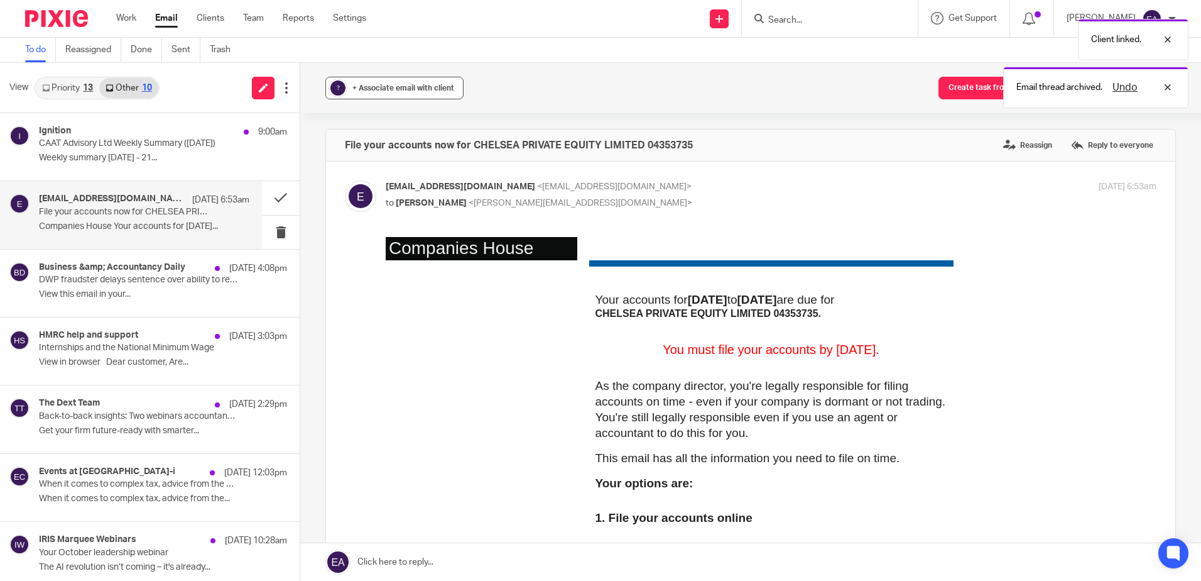
click at [383, 92] on div "+ Associate email with client" at bounding box center [403, 88] width 102 height 13
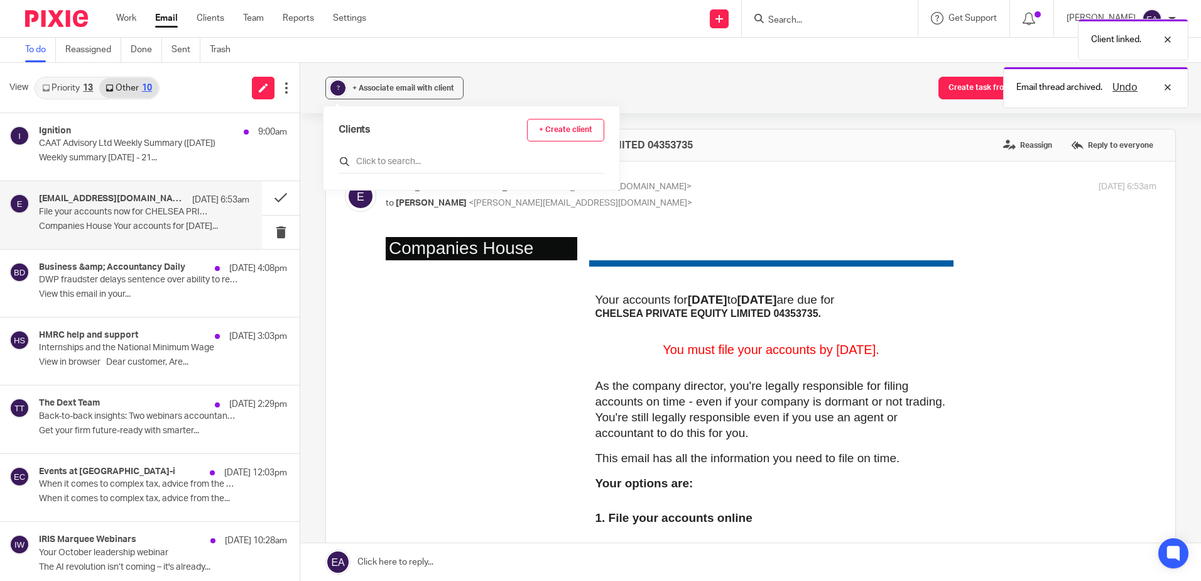
click at [375, 162] on input "text" at bounding box center [472, 161] width 266 height 13
type input "x"
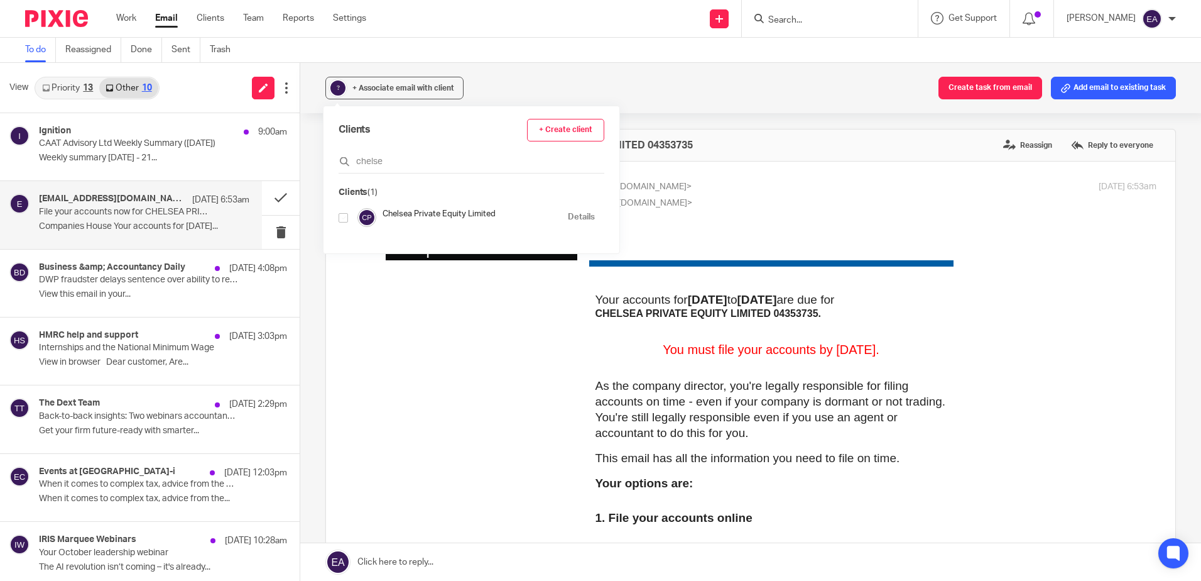
type input "chelse"
click at [346, 217] on input "checkbox" at bounding box center [343, 217] width 9 height 9
checkbox input "true"
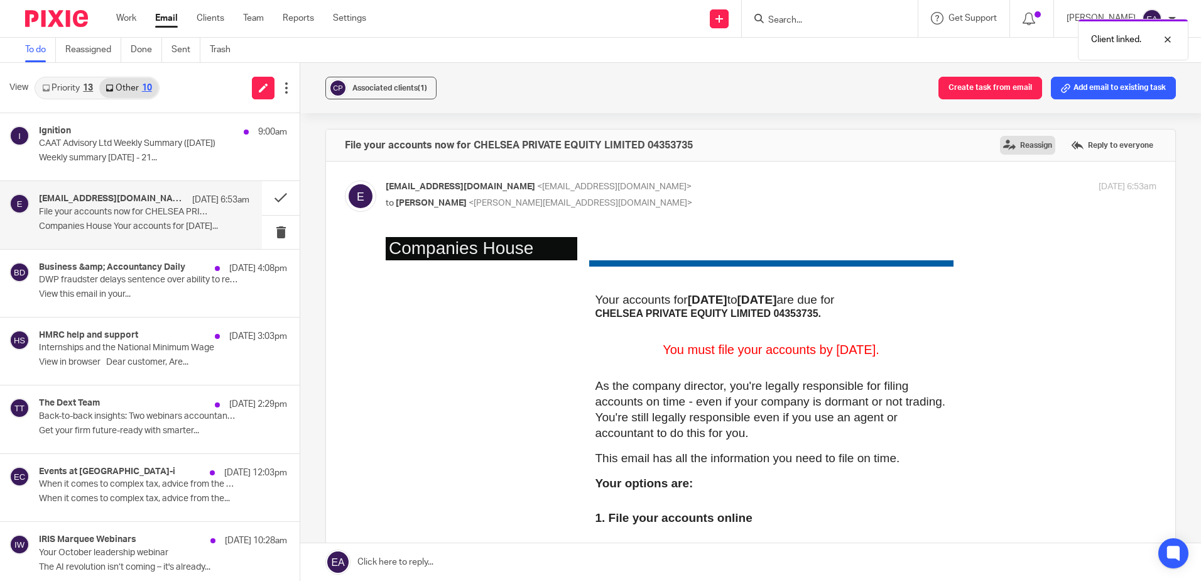
click at [1002, 151] on label "Reassign" at bounding box center [1027, 145] width 55 height 19
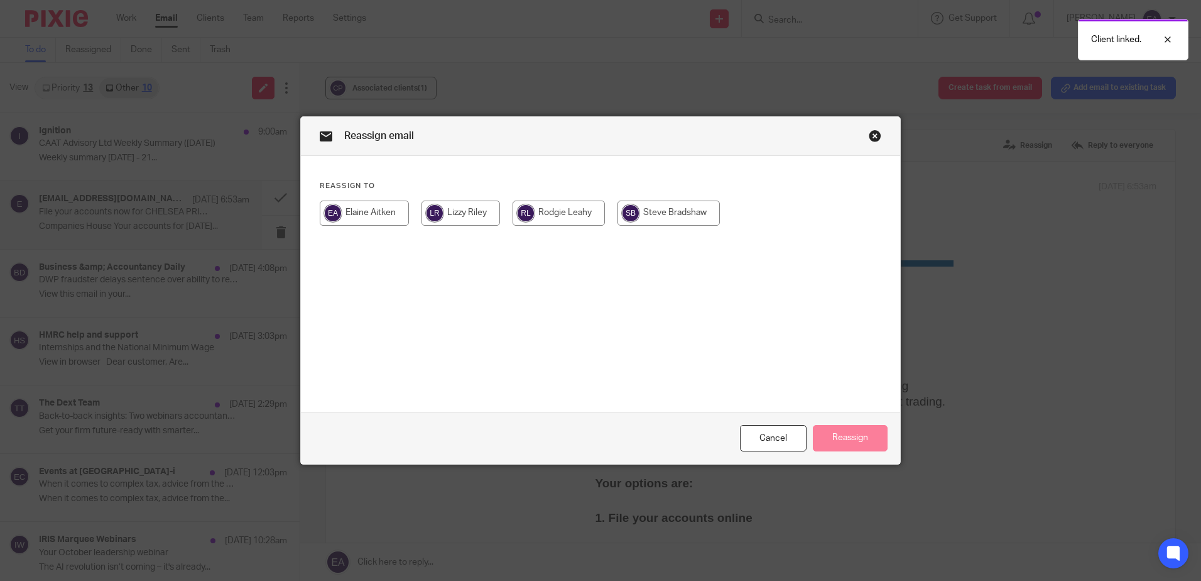
click at [679, 212] on input "radio" at bounding box center [669, 212] width 102 height 25
radio input "true"
click at [847, 422] on div "Cancel Reassign" at bounding box center [600, 438] width 599 height 53
click at [847, 429] on button "Reassign" at bounding box center [850, 438] width 75 height 27
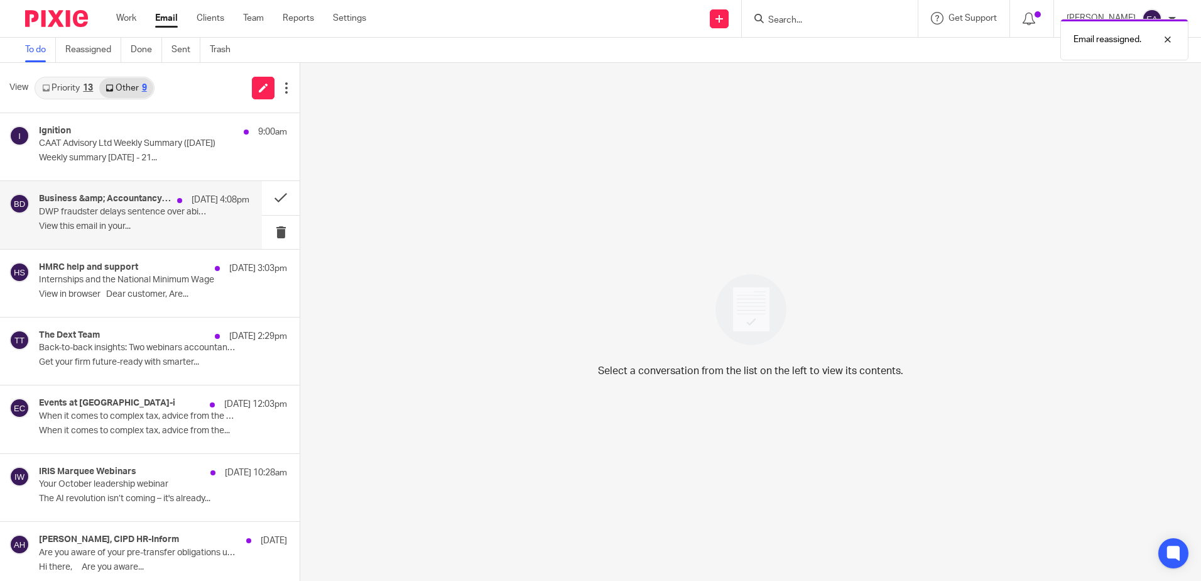
click at [145, 232] on div "Business &amp; Accountancy Daily 19 Sep 4:08pm DWP fraudster delays sentence ov…" at bounding box center [144, 215] width 210 height 42
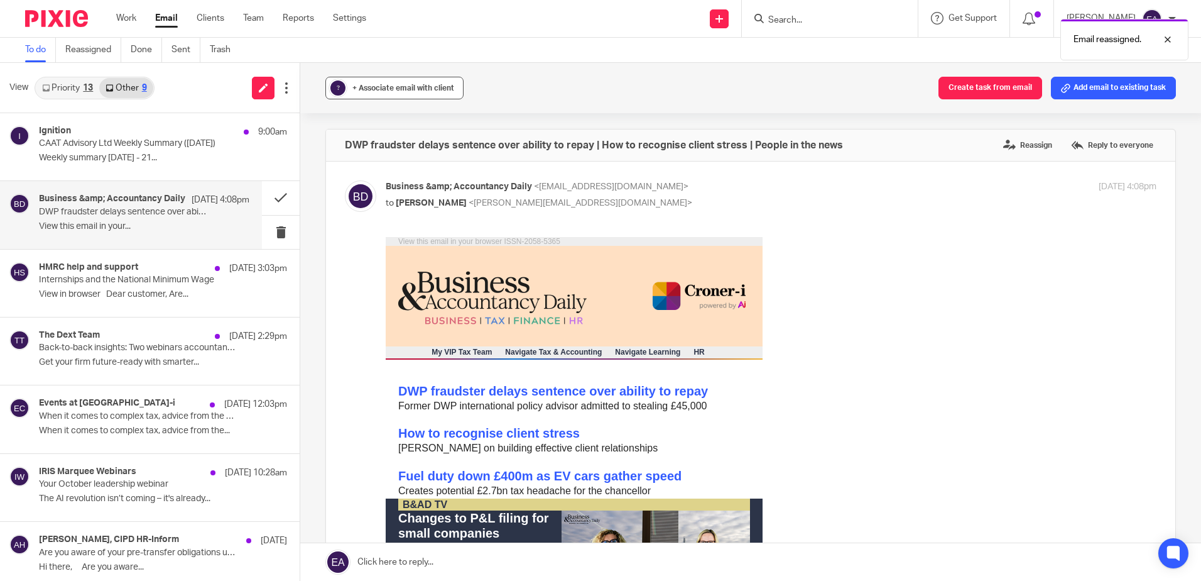
click at [392, 94] on button "? + Associate email with client" at bounding box center [394, 88] width 138 height 23
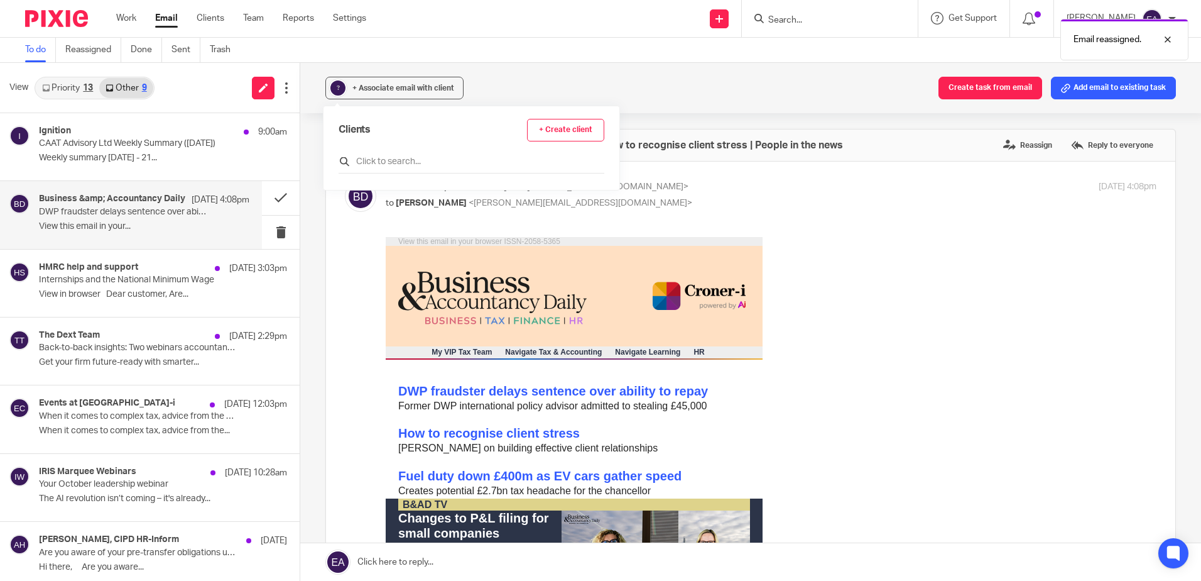
click at [383, 161] on input "text" at bounding box center [472, 161] width 266 height 13
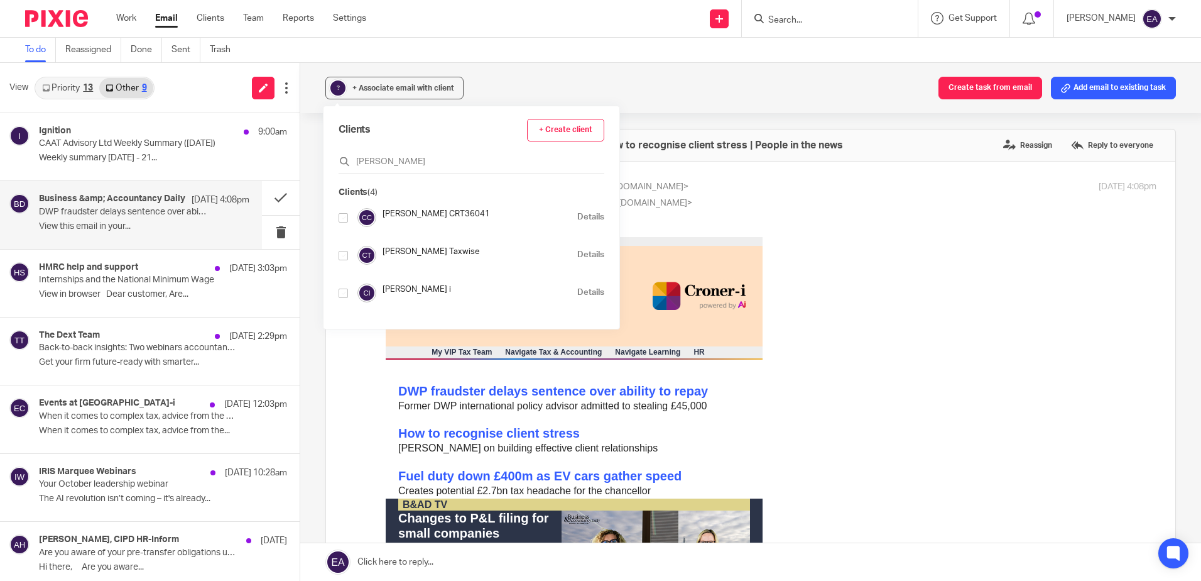
type input "croner"
click at [346, 291] on input "checkbox" at bounding box center [343, 292] width 9 height 9
checkbox input "true"
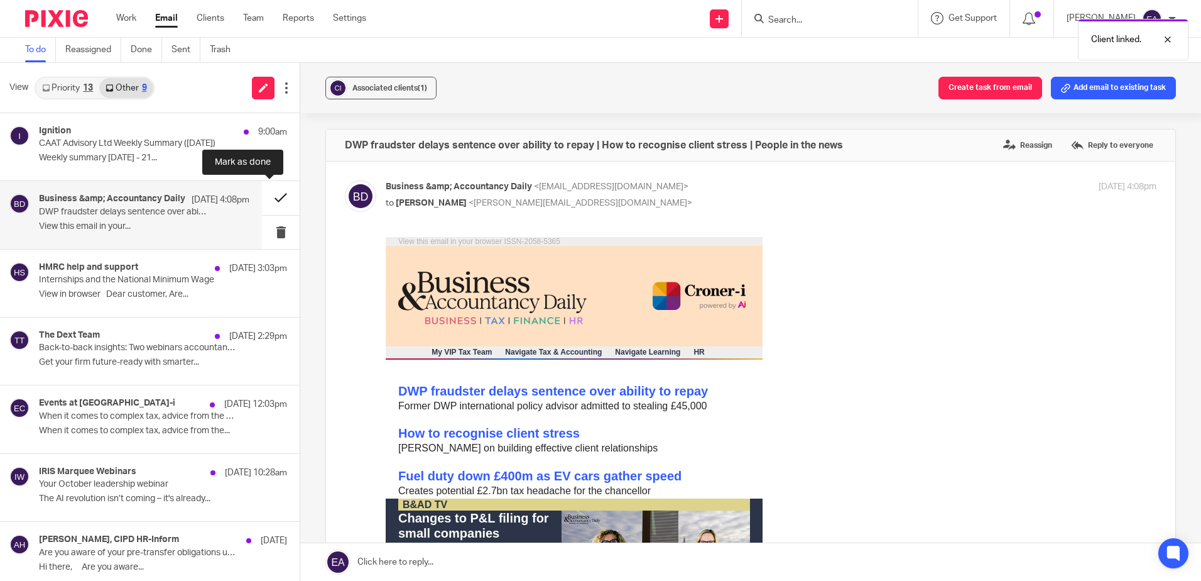
click at [275, 197] on button at bounding box center [281, 197] width 38 height 33
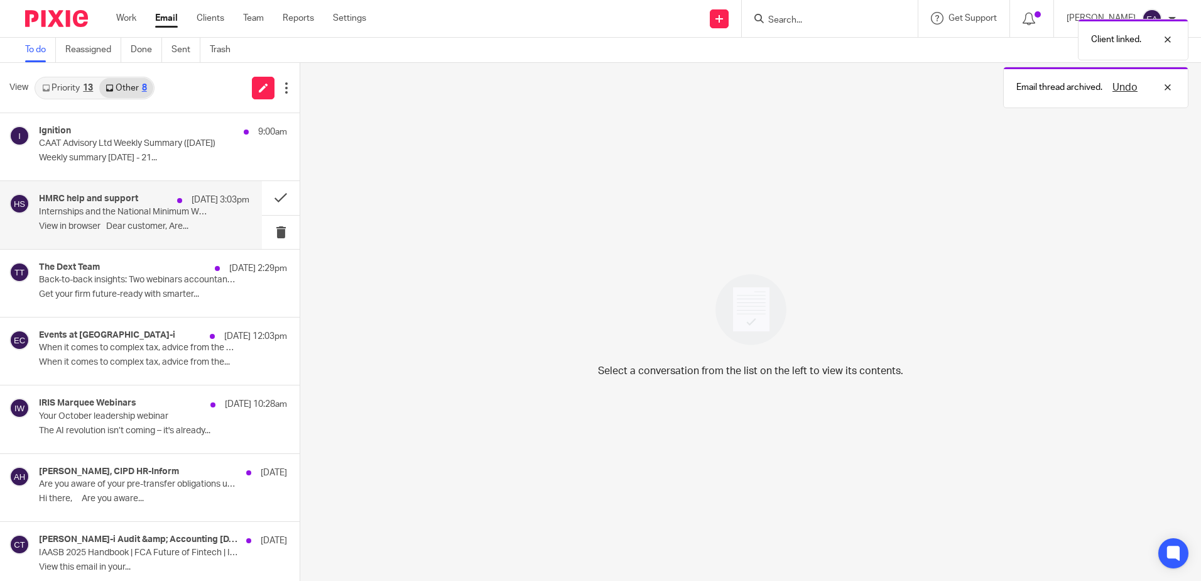
click at [144, 226] on p "View in browser﻿ Dear customer, Are..." at bounding box center [144, 226] width 210 height 11
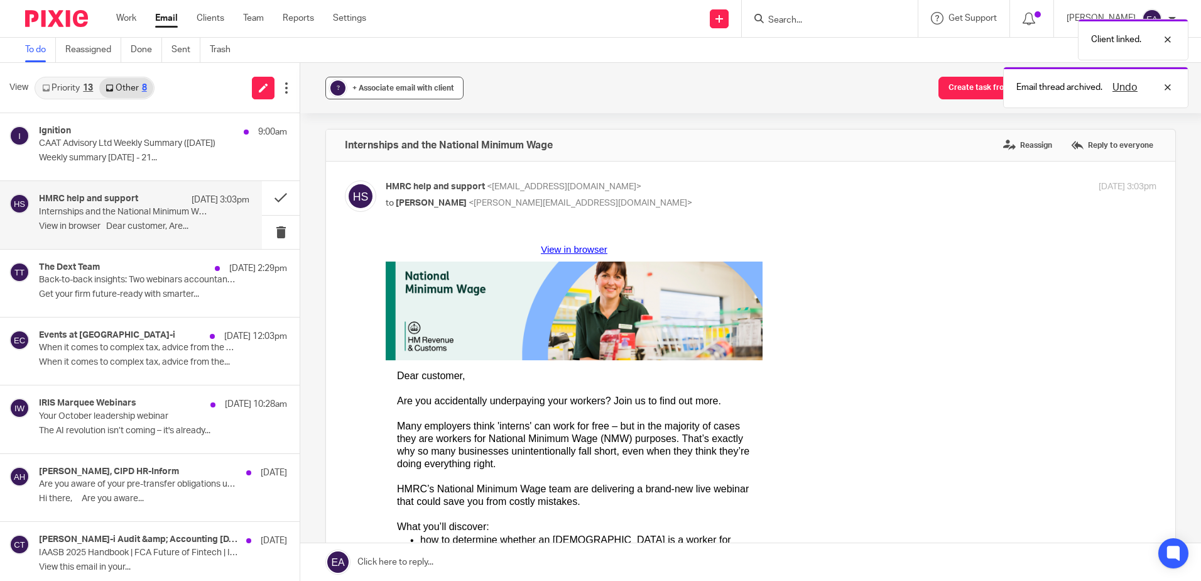
click at [407, 87] on span "+ Associate email with client" at bounding box center [403, 88] width 102 height 8
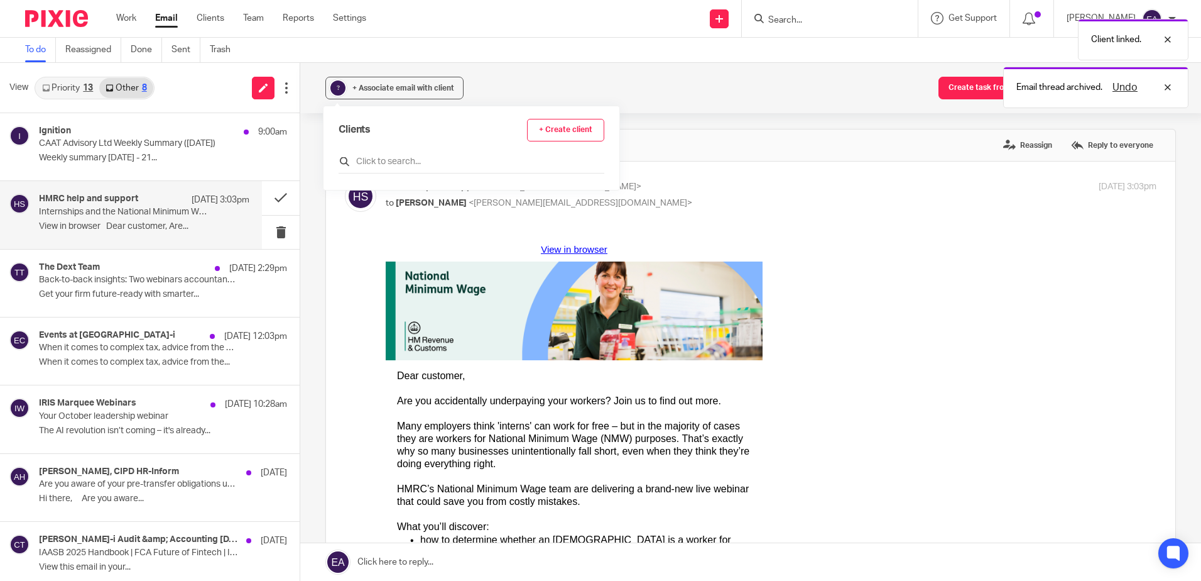
click at [389, 155] on input "text" at bounding box center [472, 161] width 266 height 13
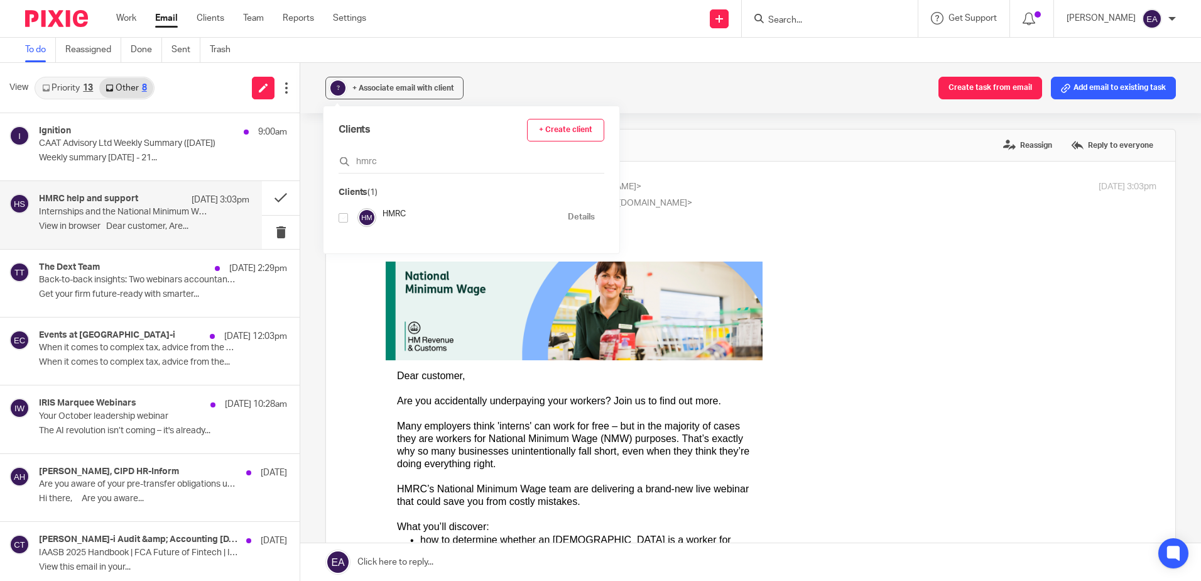
type input "hmrc"
click at [346, 217] on input "checkbox" at bounding box center [343, 217] width 9 height 9
checkbox input "true"
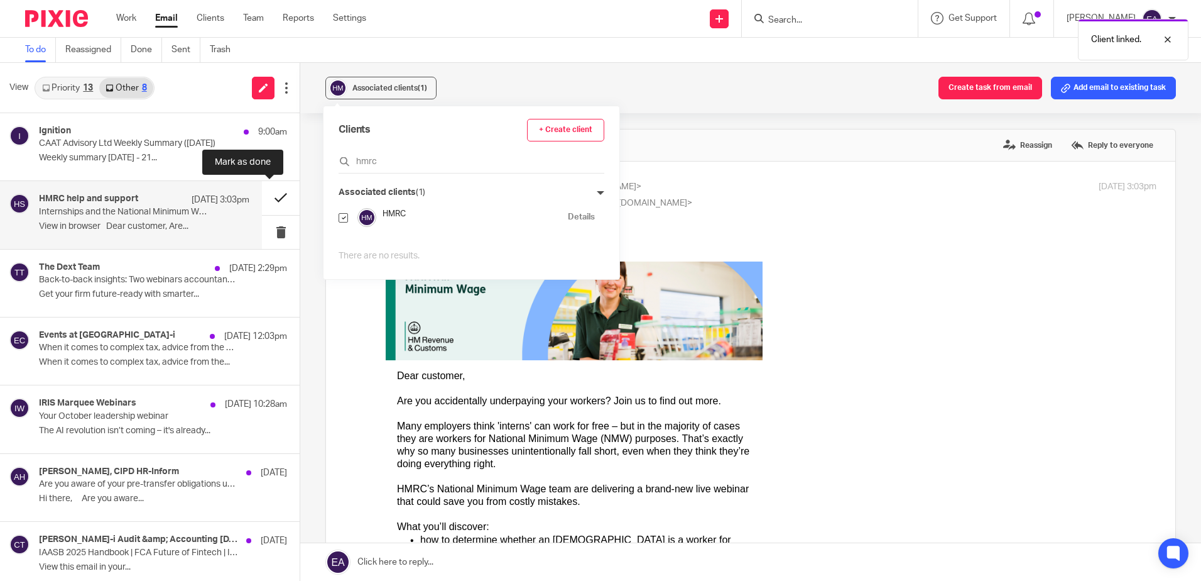
click at [267, 197] on button at bounding box center [281, 197] width 38 height 33
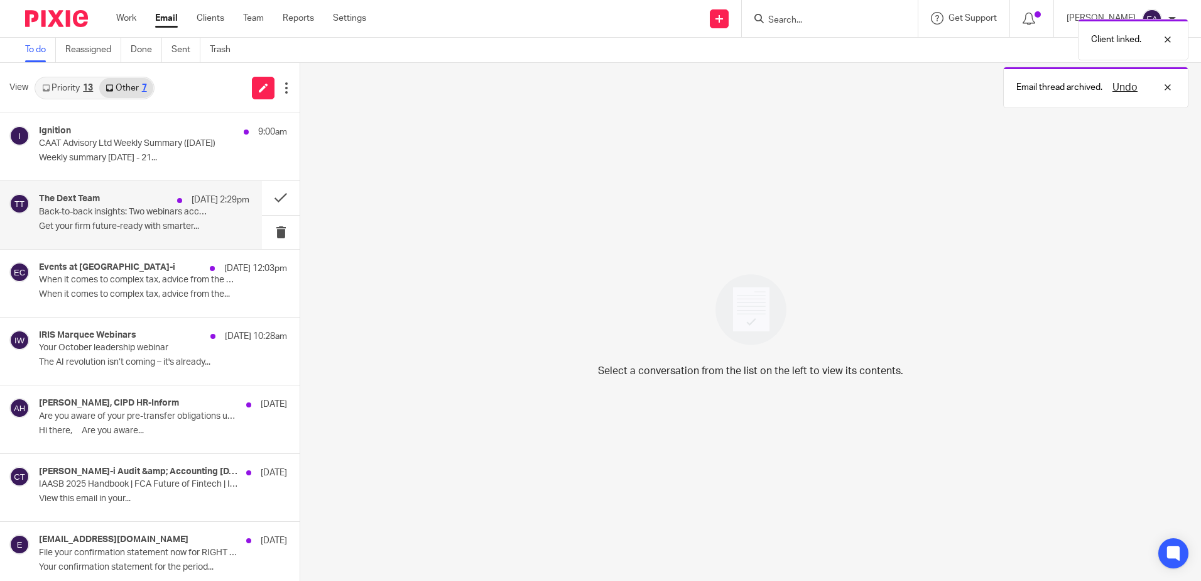
click at [123, 228] on p "Get your firm future-ready with smarter..." at bounding box center [144, 226] width 210 height 11
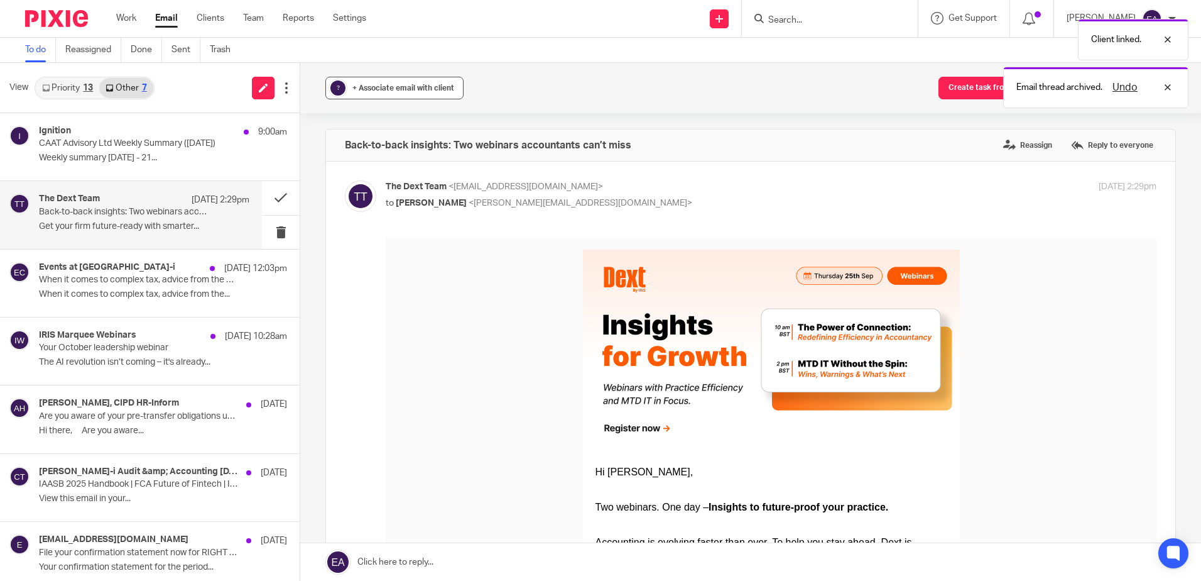
click at [374, 88] on span "+ Associate email with client" at bounding box center [403, 88] width 102 height 8
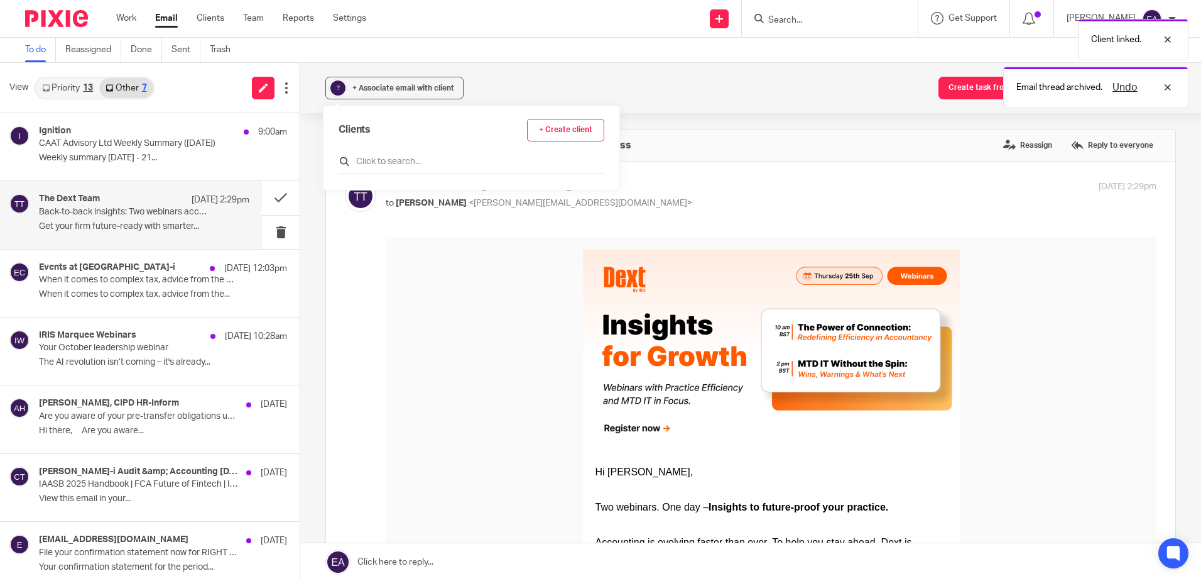
click at [357, 166] on input "text" at bounding box center [472, 161] width 266 height 13
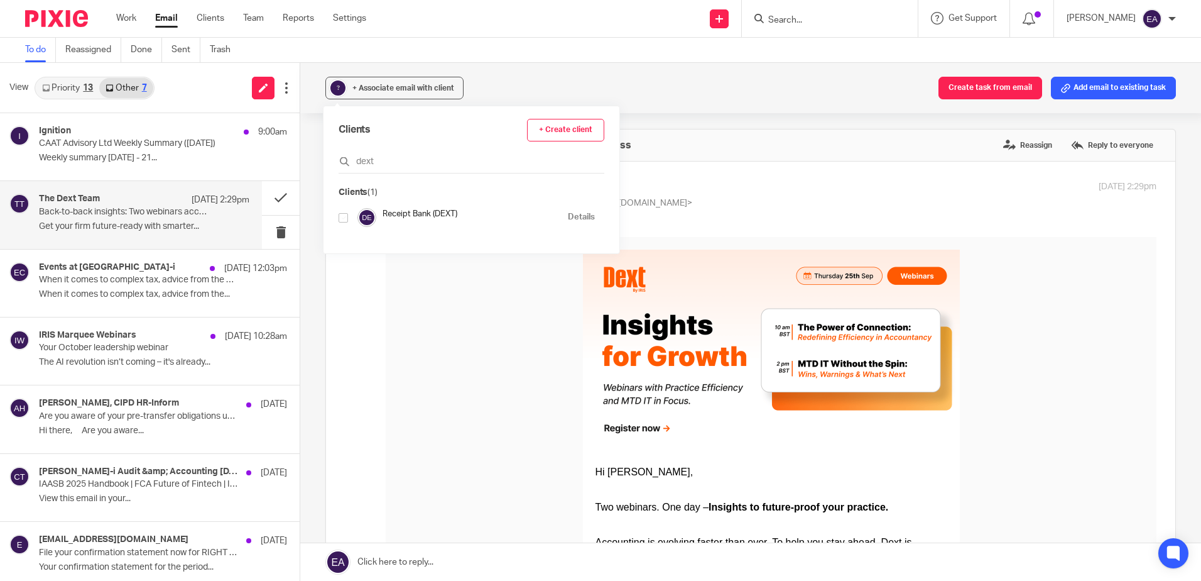
type input "dext"
click at [346, 219] on input "checkbox" at bounding box center [343, 217] width 9 height 9
checkbox input "true"
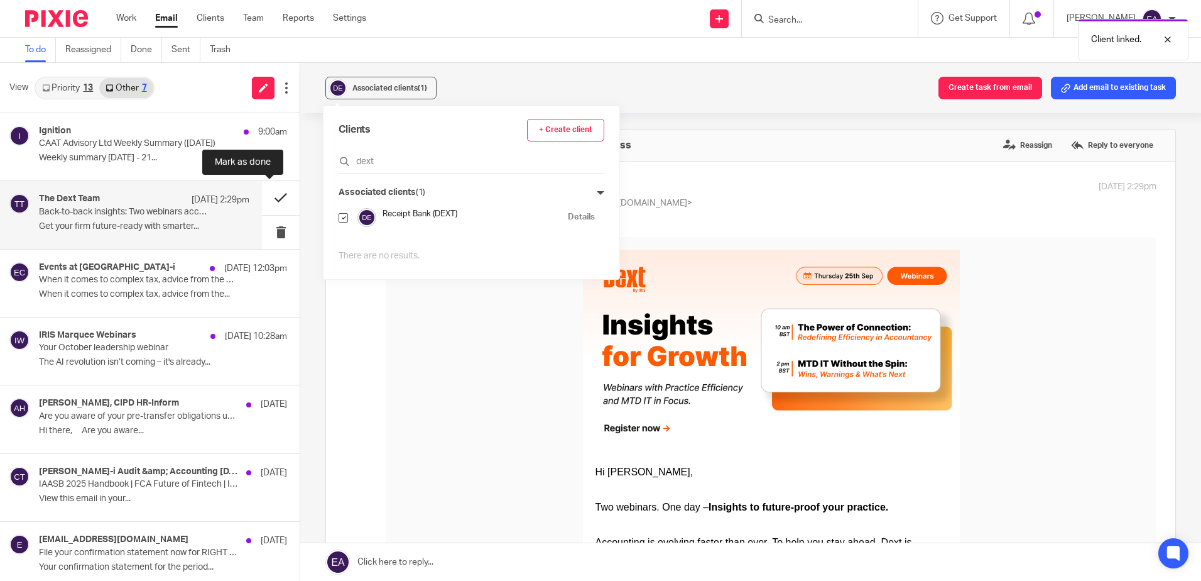
click at [264, 200] on button at bounding box center [281, 197] width 38 height 33
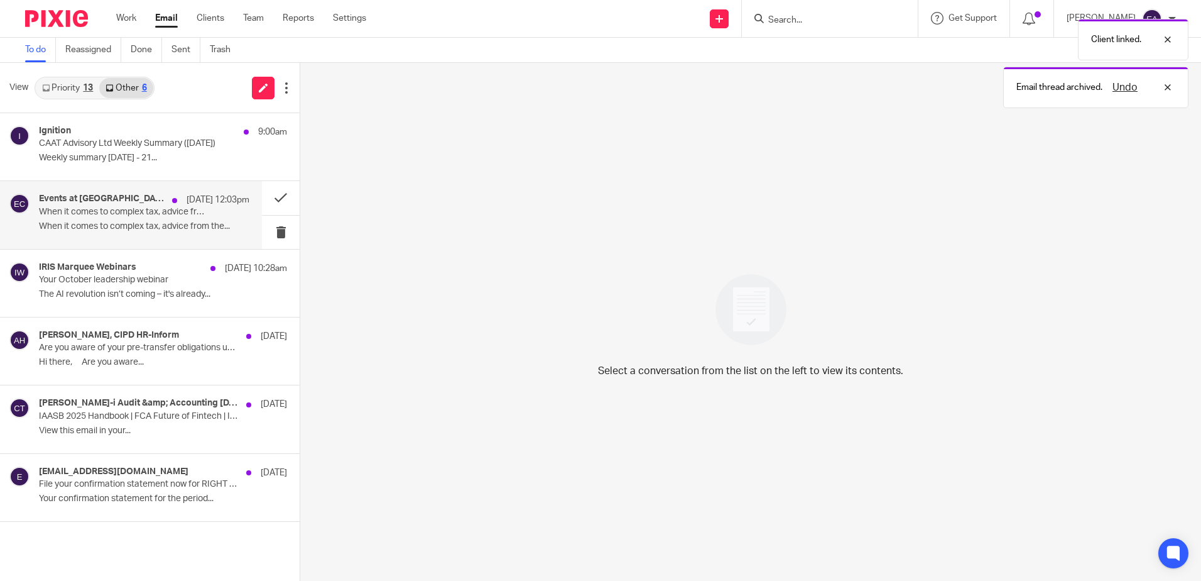
click at [150, 228] on p "When it comes to complex tax, advice from the..." at bounding box center [144, 226] width 210 height 11
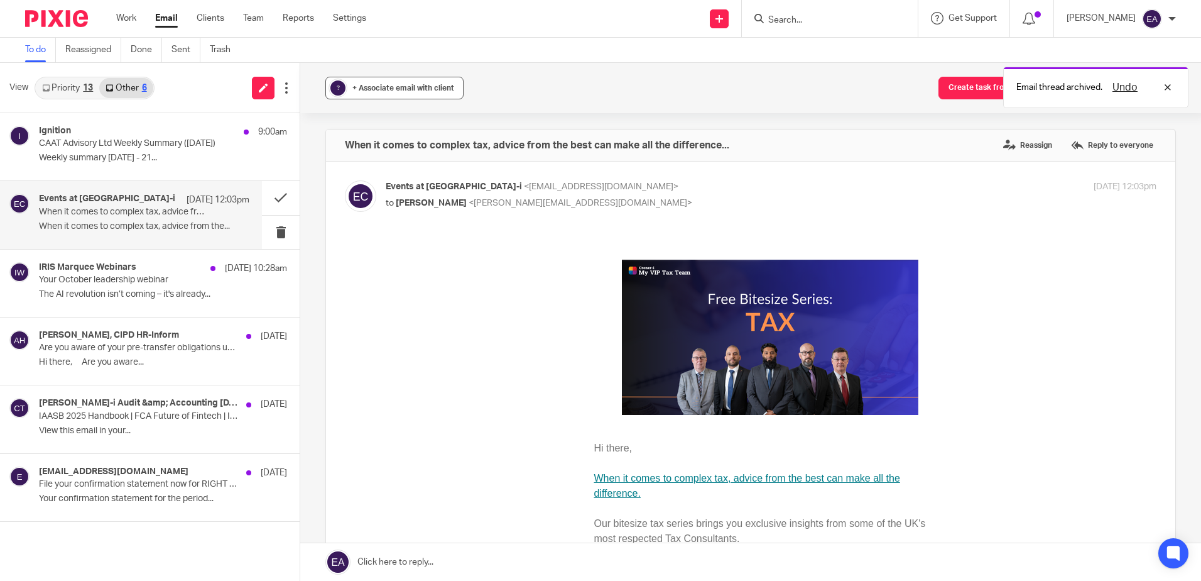
click at [379, 92] on div "+ Associate email with client" at bounding box center [403, 88] width 102 height 13
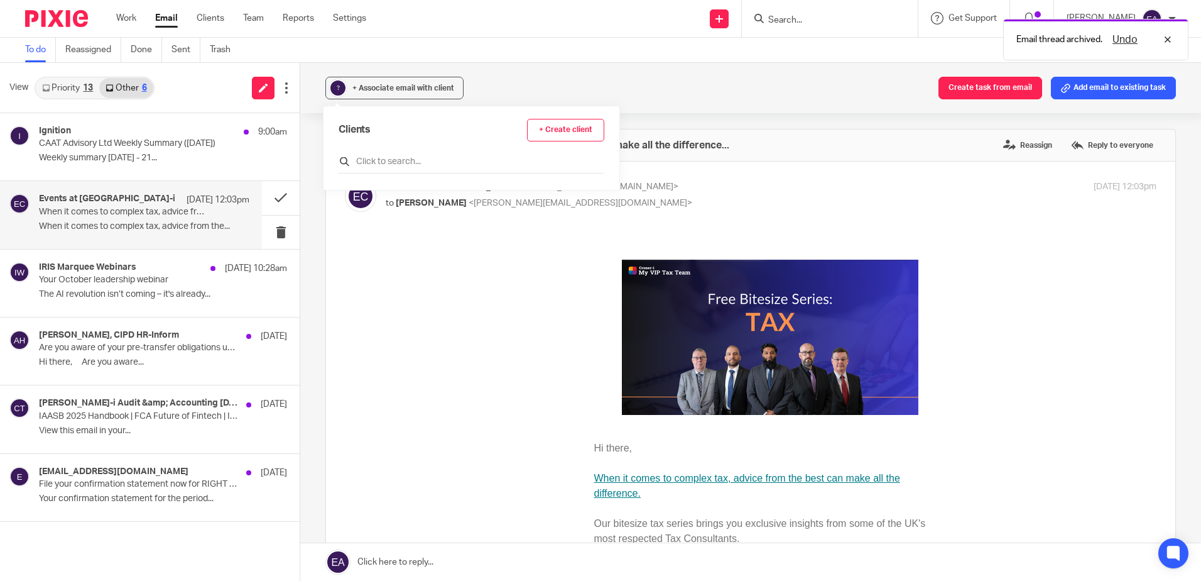
click at [366, 160] on input "text" at bounding box center [472, 161] width 266 height 13
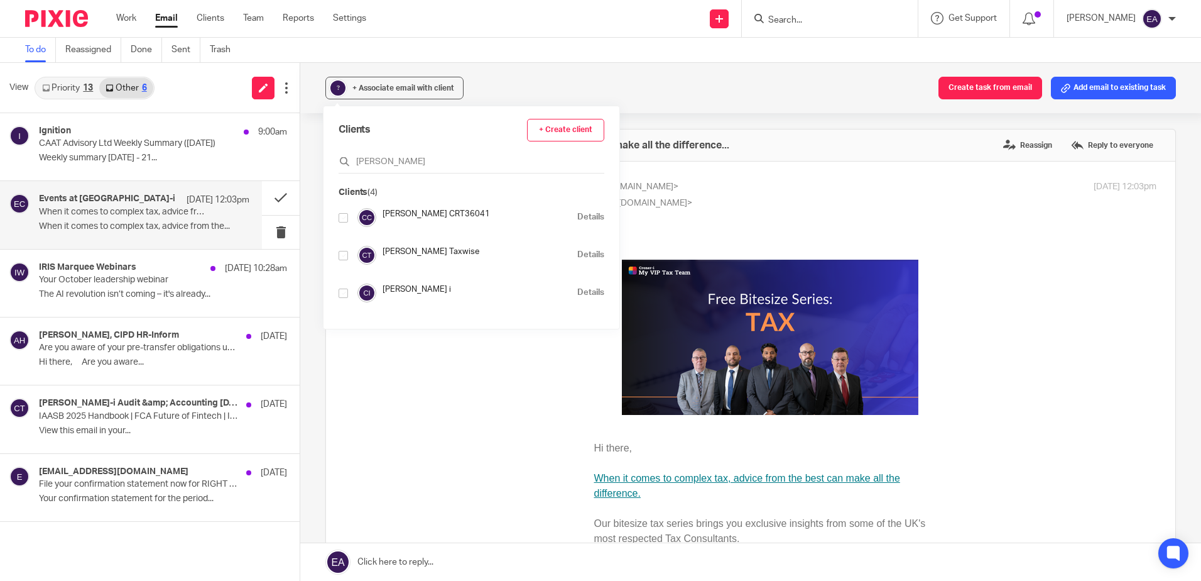
type input "croner"
click at [341, 256] on input "checkbox" at bounding box center [343, 255] width 9 height 9
checkbox input "true"
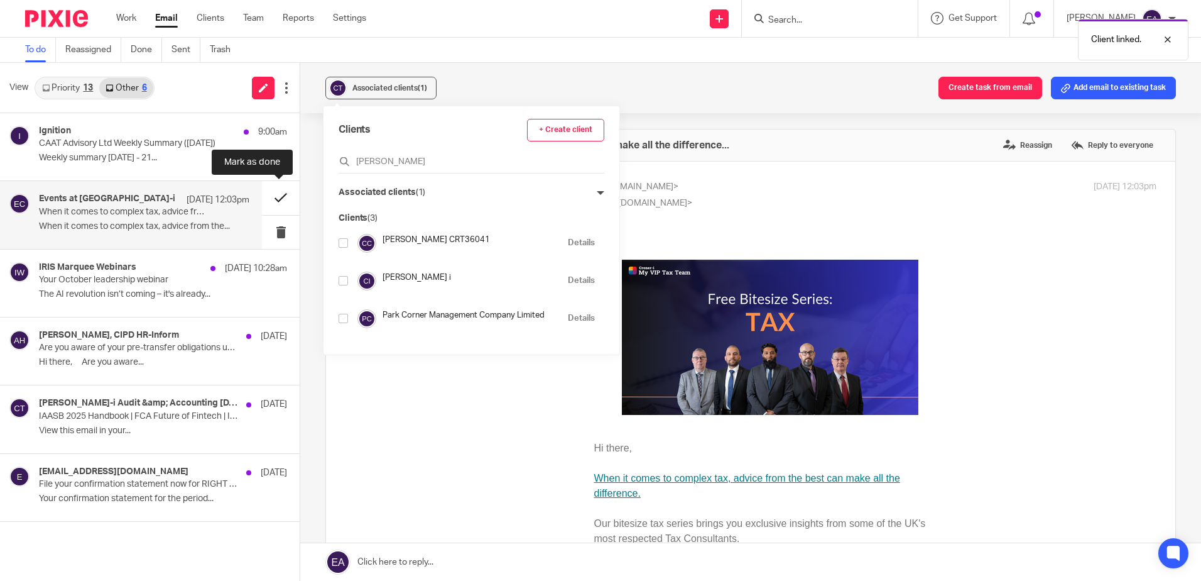
click at [273, 194] on button at bounding box center [281, 197] width 38 height 33
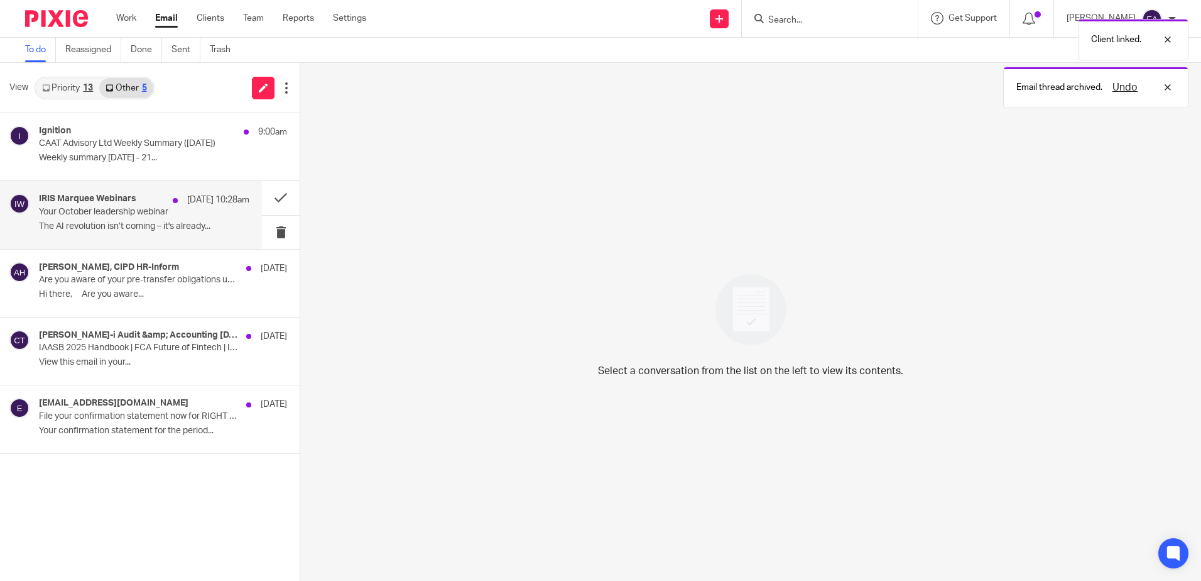
click at [120, 212] on p "Your October leadership webinar" at bounding box center [123, 212] width 168 height 11
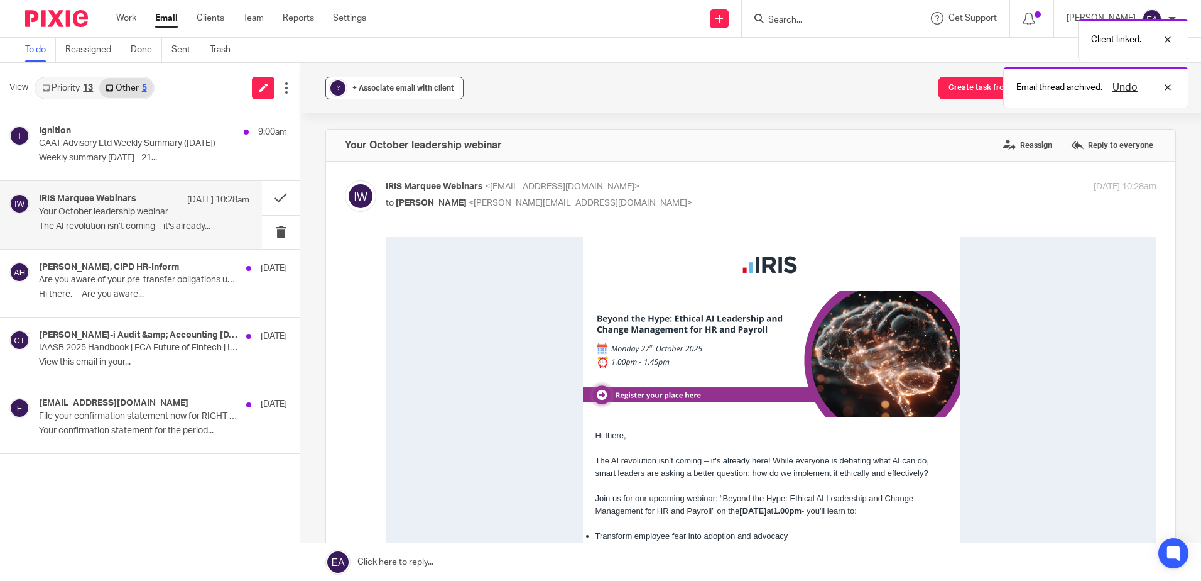
click at [399, 88] on span "+ Associate email with client" at bounding box center [403, 88] width 102 height 8
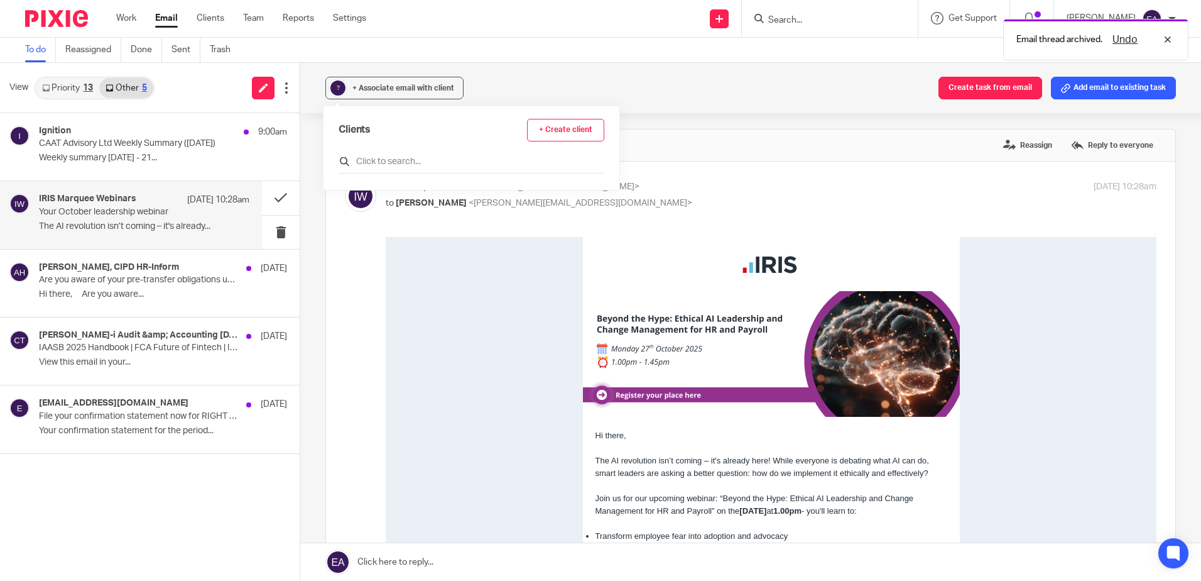
click at [393, 161] on input "text" at bounding box center [472, 161] width 266 height 13
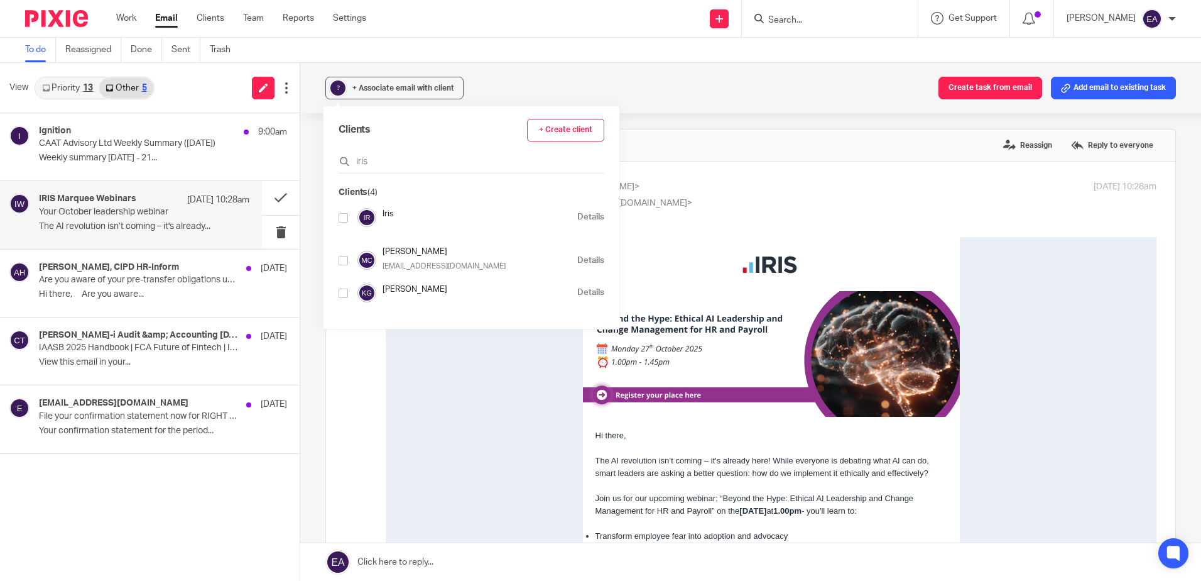
type input "iris"
click at [344, 219] on input "checkbox" at bounding box center [343, 217] width 9 height 9
checkbox input "true"
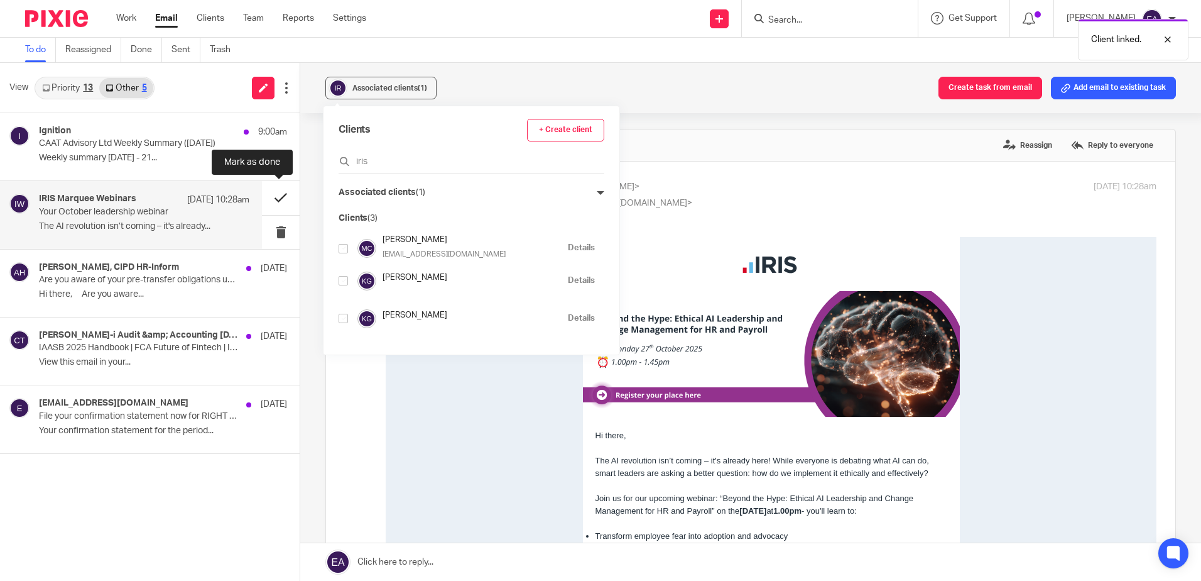
click at [280, 198] on button at bounding box center [281, 197] width 38 height 33
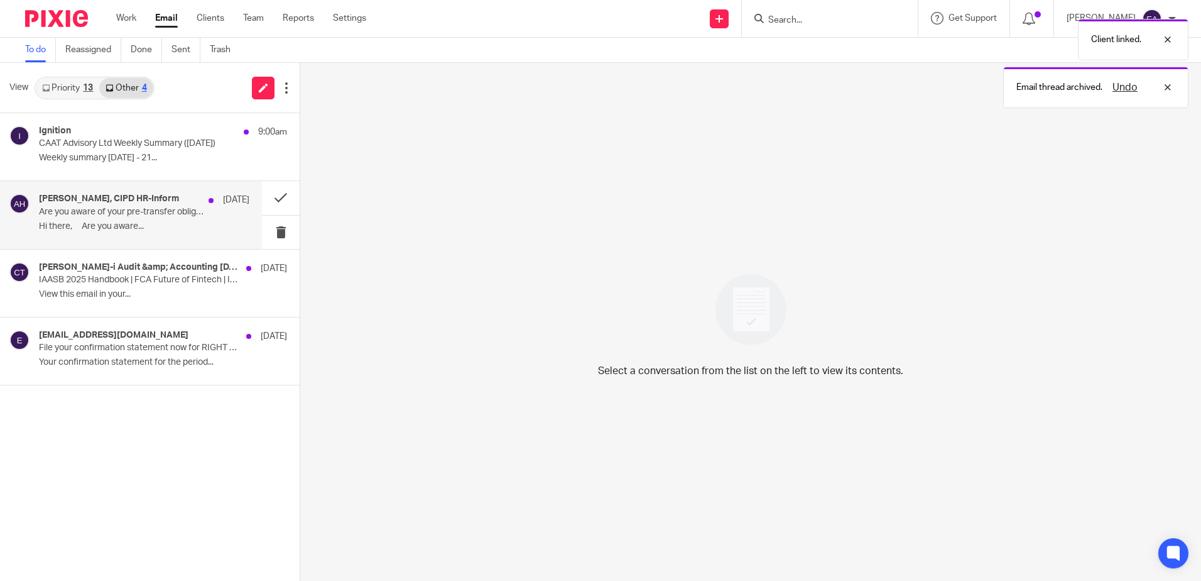
click at [150, 229] on p "Hi there, Are you aware..." at bounding box center [144, 226] width 210 height 11
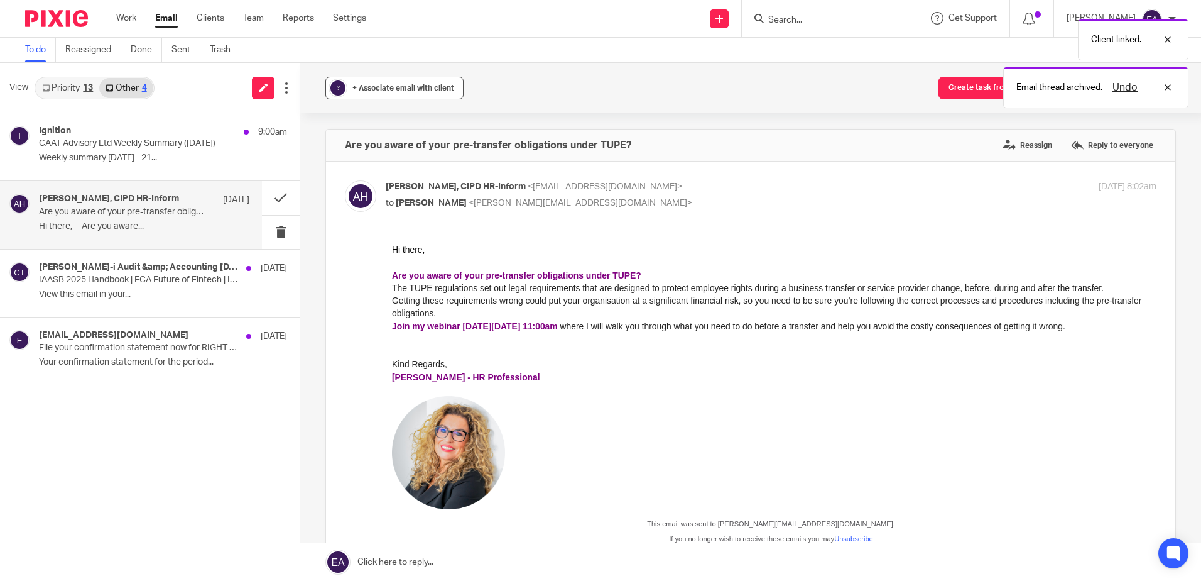
click at [412, 90] on span "+ Associate email with client" at bounding box center [403, 88] width 102 height 8
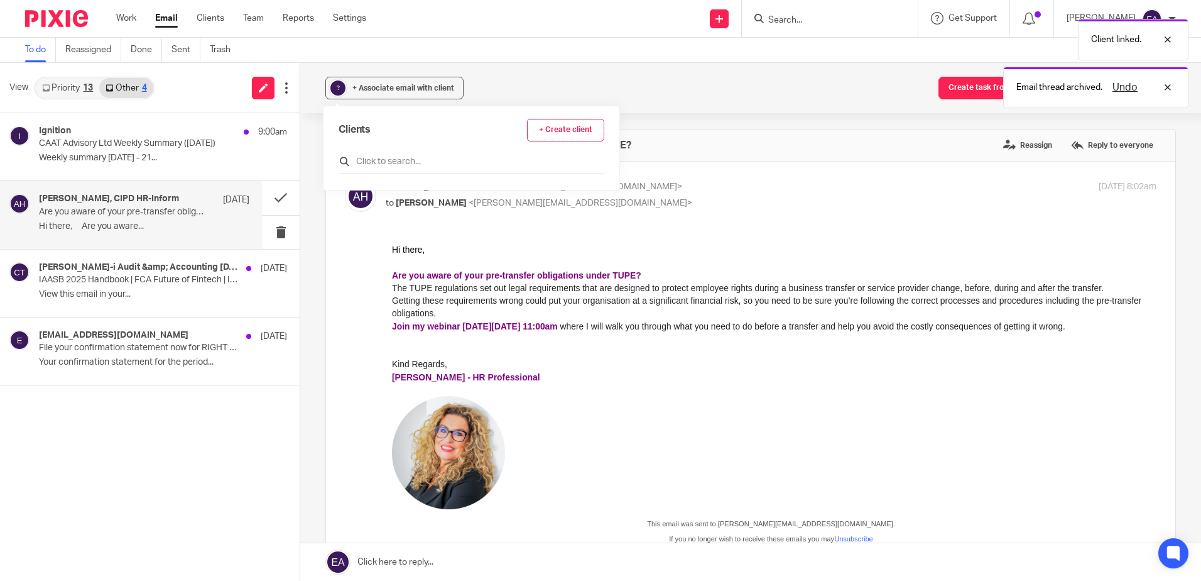
click at [412, 161] on input "text" at bounding box center [472, 161] width 266 height 13
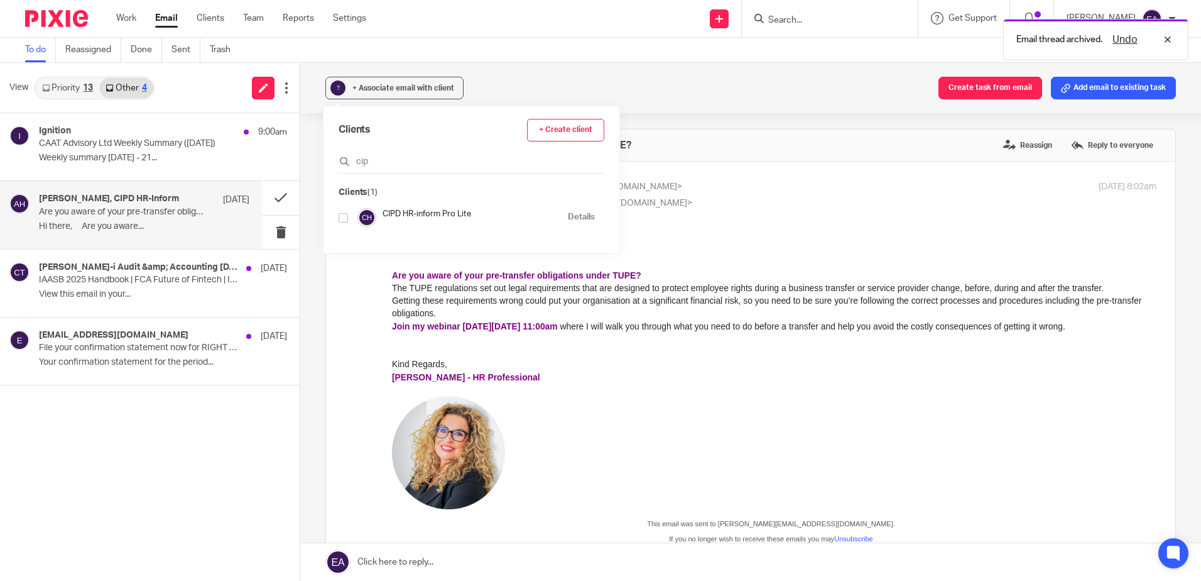
type input "cip"
click at [343, 215] on input "checkbox" at bounding box center [343, 217] width 9 height 9
checkbox input "true"
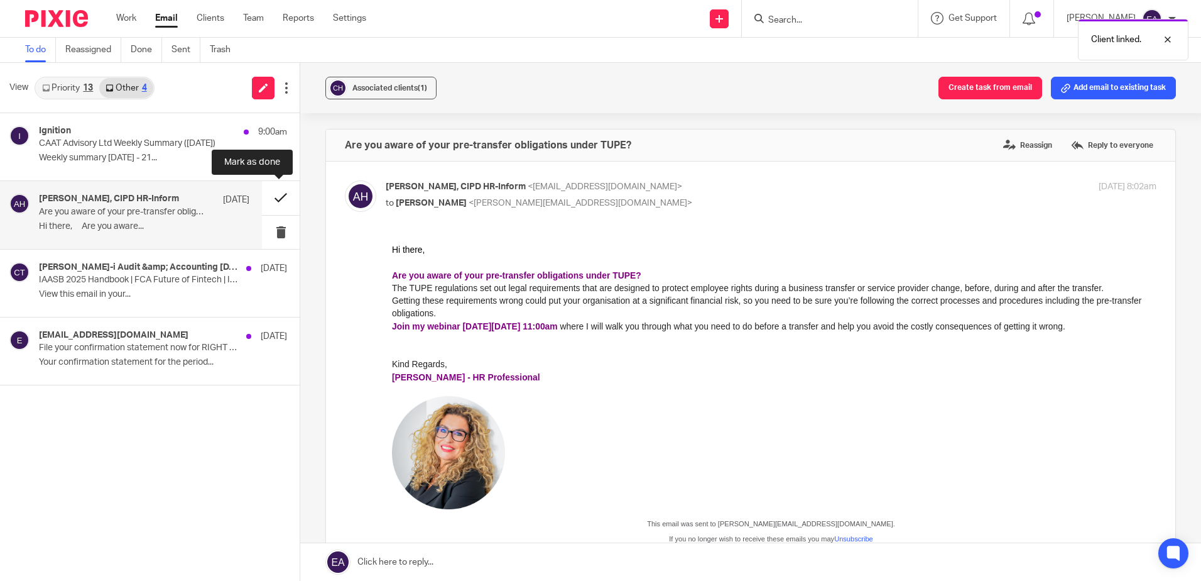
click at [278, 192] on button at bounding box center [281, 197] width 38 height 33
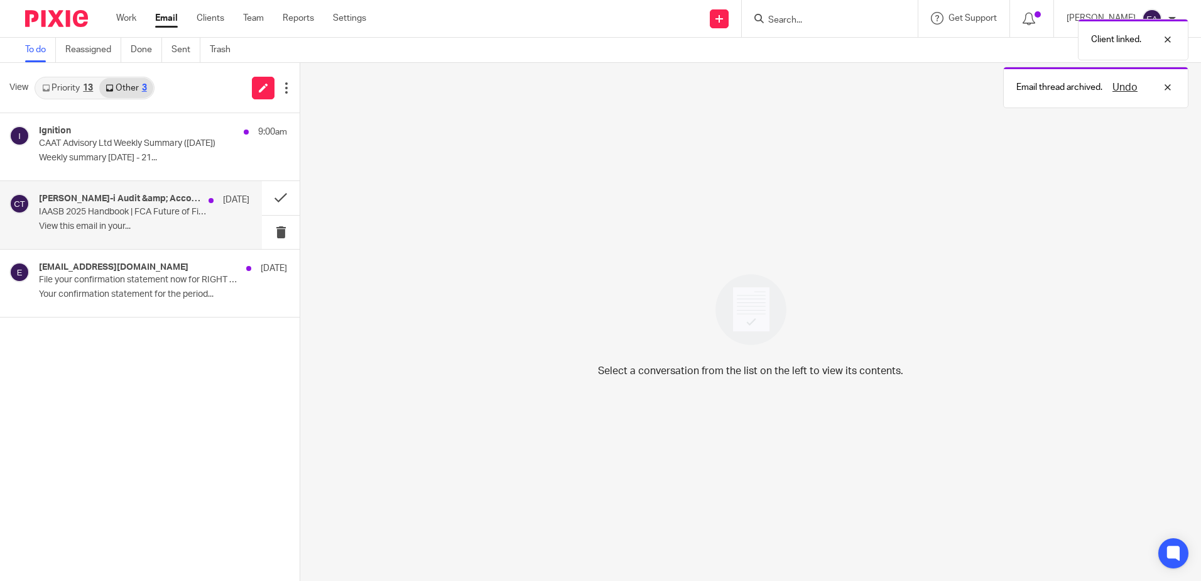
click at [122, 214] on p "IAASB 2025 Handbook | FCA Future of Fintech | ICAS sustainability | Local Audit…" at bounding box center [123, 212] width 168 height 11
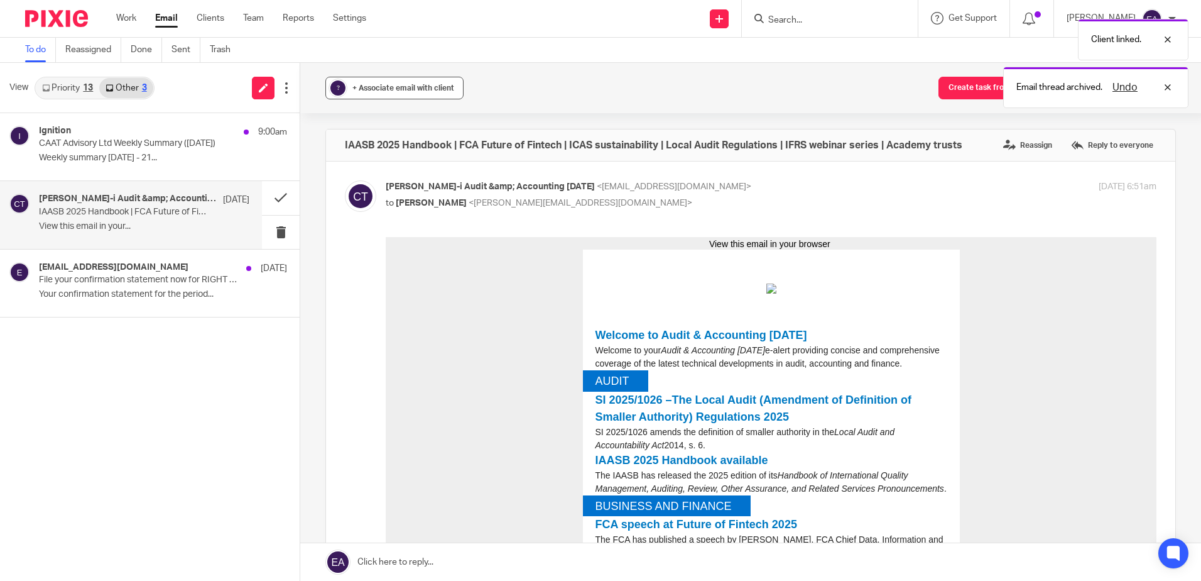
click at [378, 86] on span "+ Associate email with client" at bounding box center [403, 88] width 102 height 8
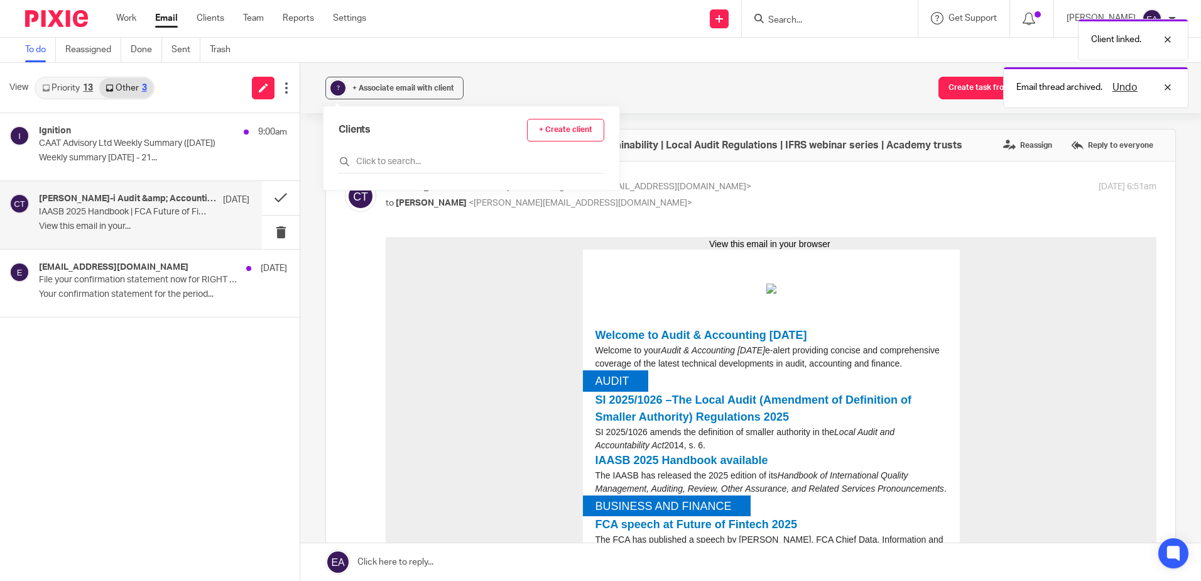
click at [401, 153] on div "Clients + Create client" at bounding box center [472, 146] width 266 height 55
click at [405, 157] on input "text" at bounding box center [472, 161] width 266 height 13
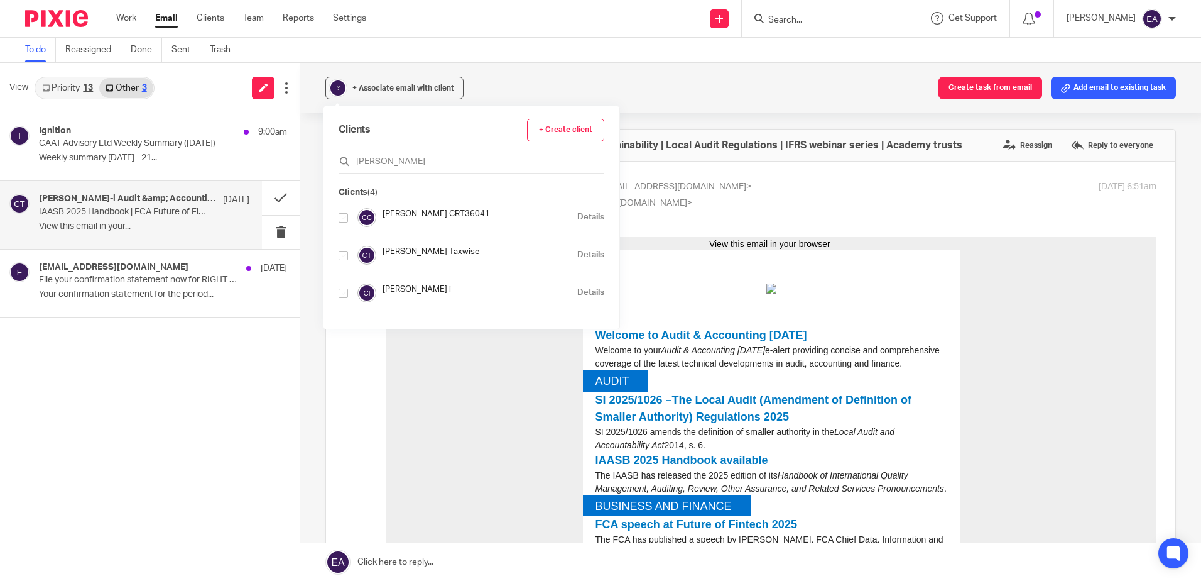
type input "croner"
click at [344, 296] on input "checkbox" at bounding box center [343, 292] width 9 height 9
checkbox input "true"
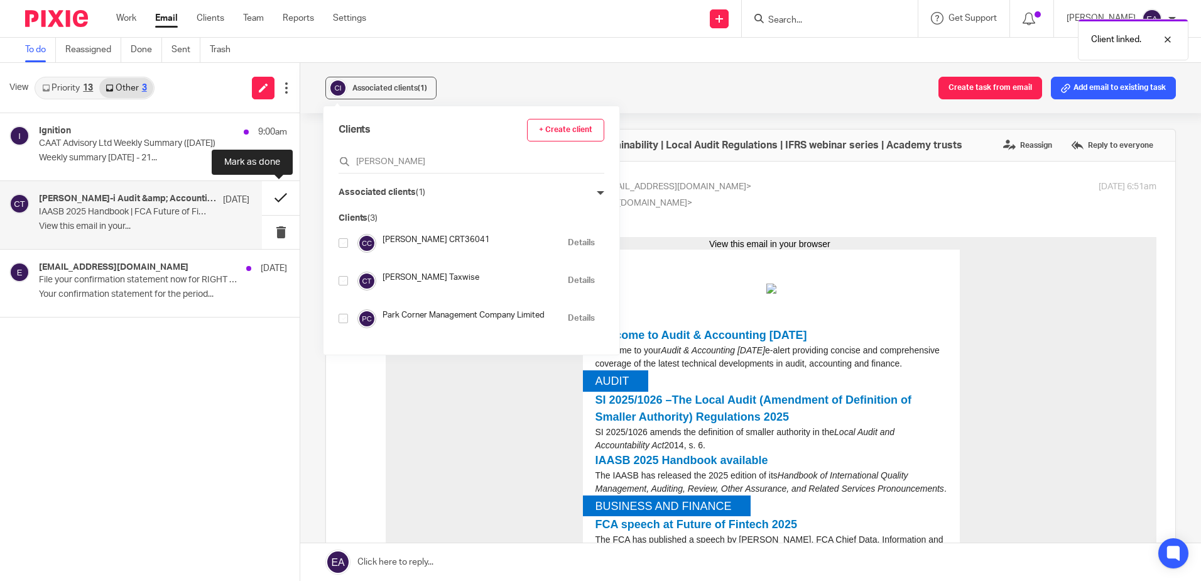
click at [275, 202] on button at bounding box center [281, 197] width 38 height 33
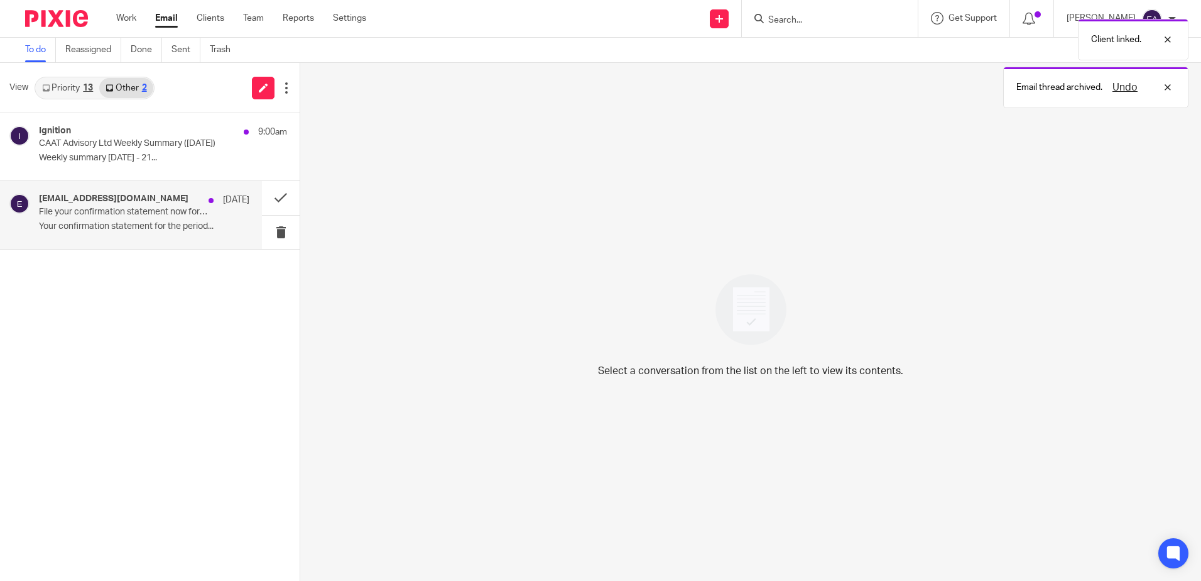
click at [116, 226] on p "Your confirmation statement for the period..." at bounding box center [144, 226] width 210 height 11
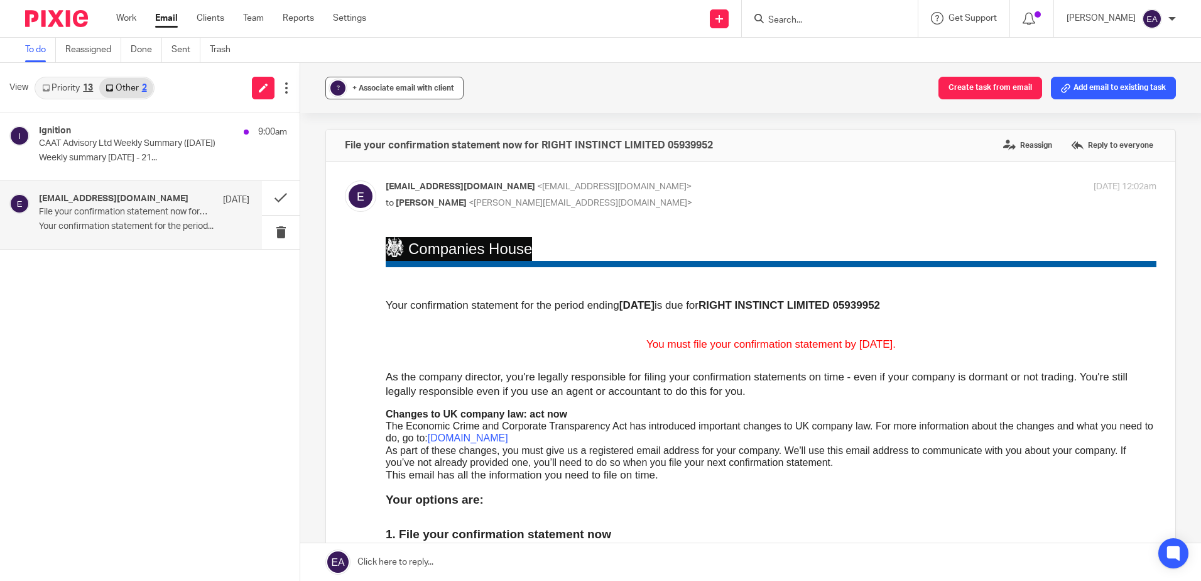
click at [374, 90] on span "+ Associate email with client" at bounding box center [403, 88] width 102 height 8
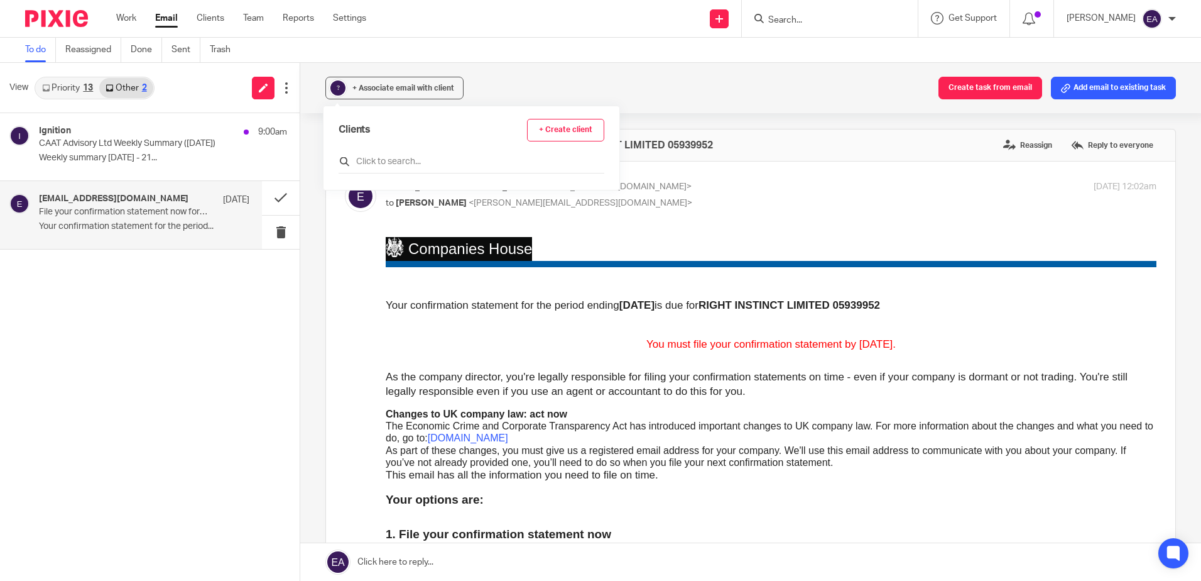
click at [383, 165] on input "text" at bounding box center [472, 161] width 266 height 13
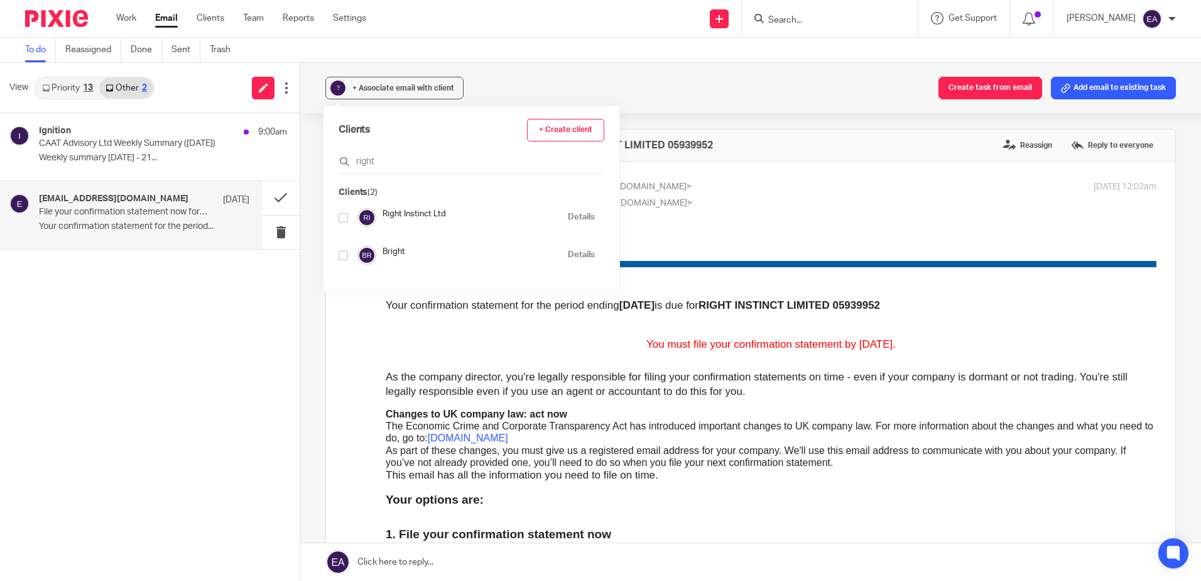
type input "right"
click at [342, 219] on input "checkbox" at bounding box center [343, 217] width 9 height 9
checkbox input "true"
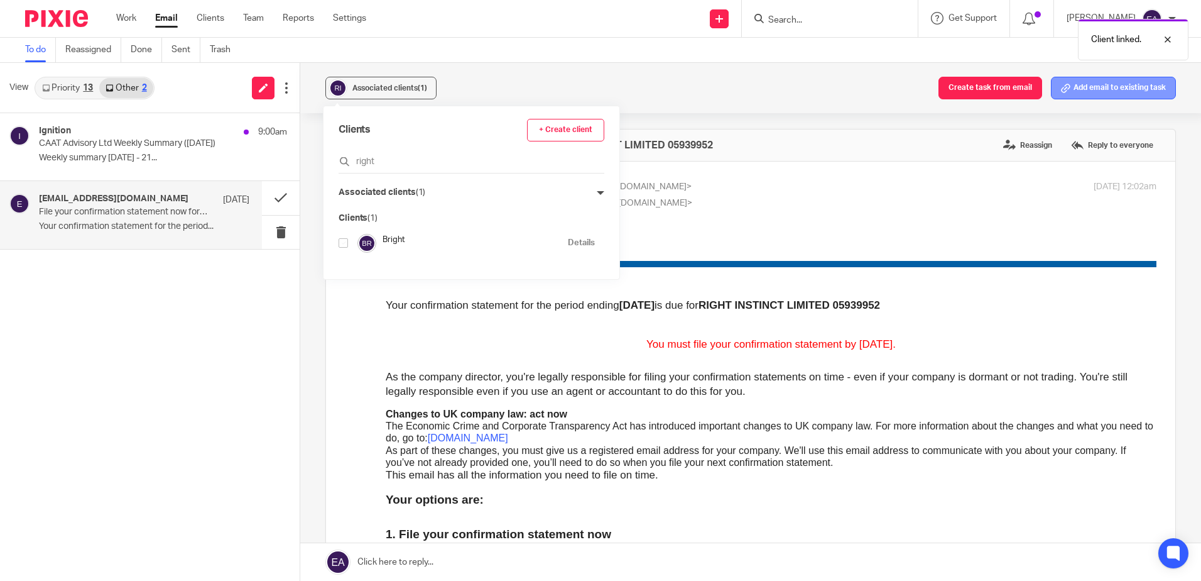
click at [1123, 84] on button "Add email to existing task" at bounding box center [1113, 88] width 125 height 23
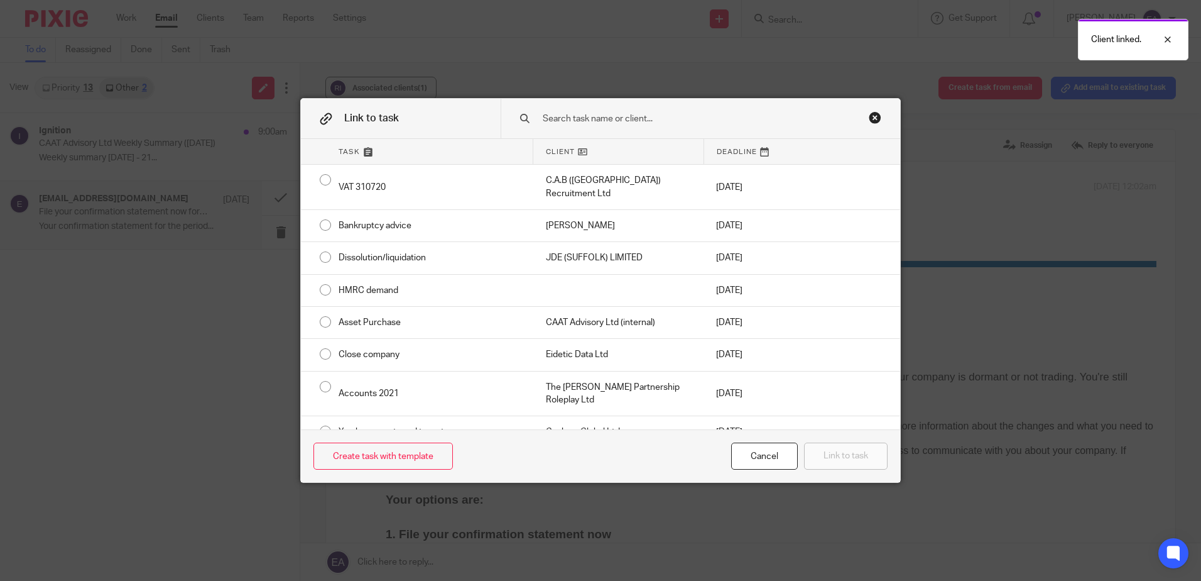
click at [637, 124] on input "text" at bounding box center [692, 119] width 301 height 14
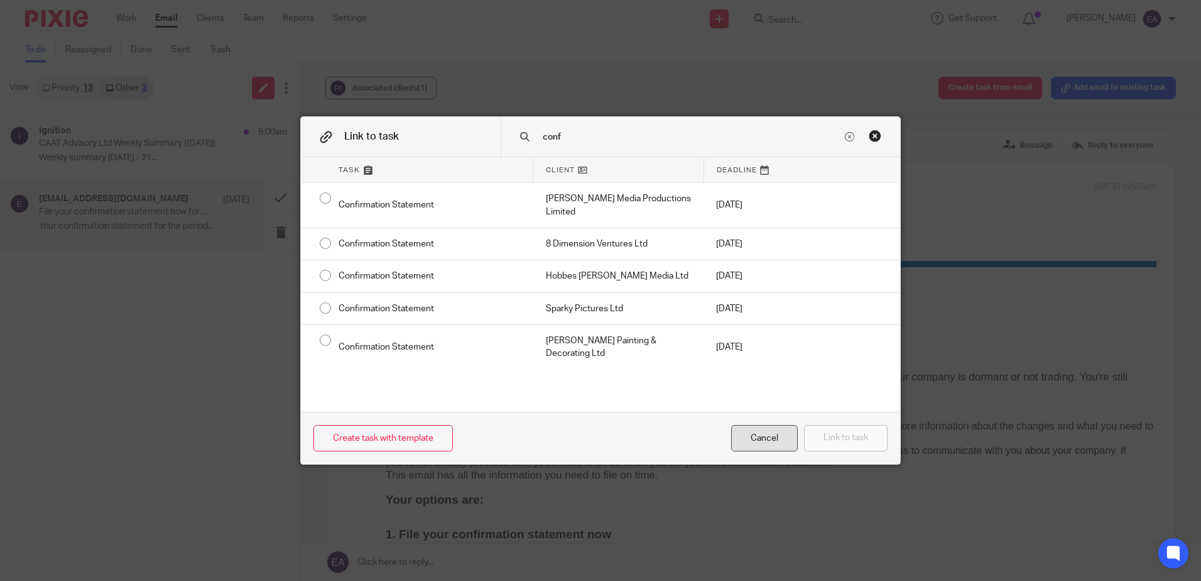
type input "conf"
click at [768, 434] on div "Cancel" at bounding box center [764, 438] width 67 height 27
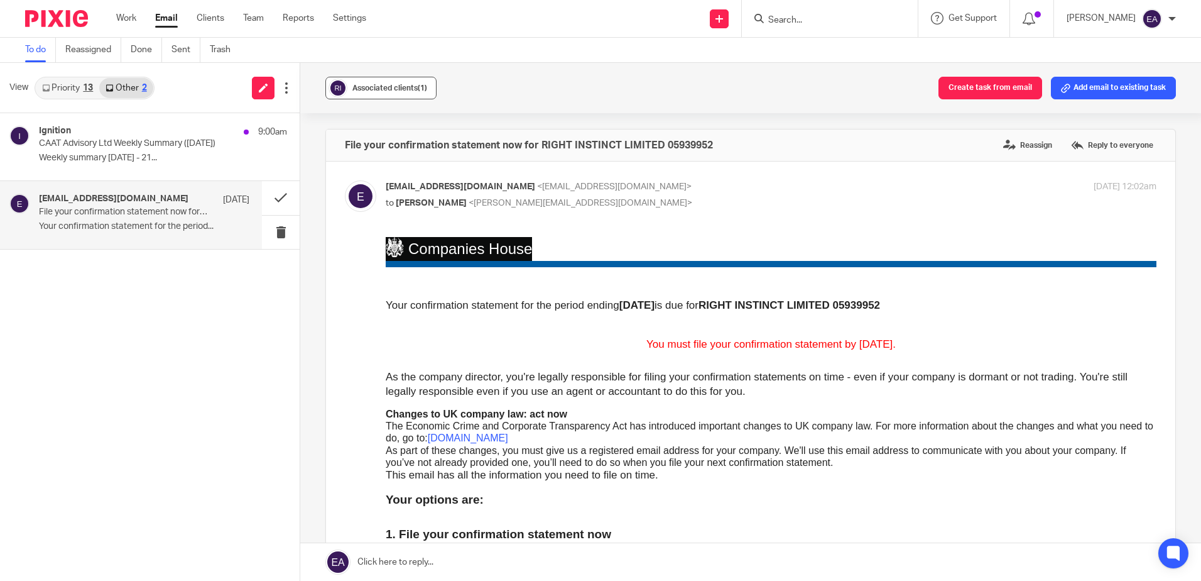
click at [420, 90] on span "(1)" at bounding box center [422, 88] width 9 height 8
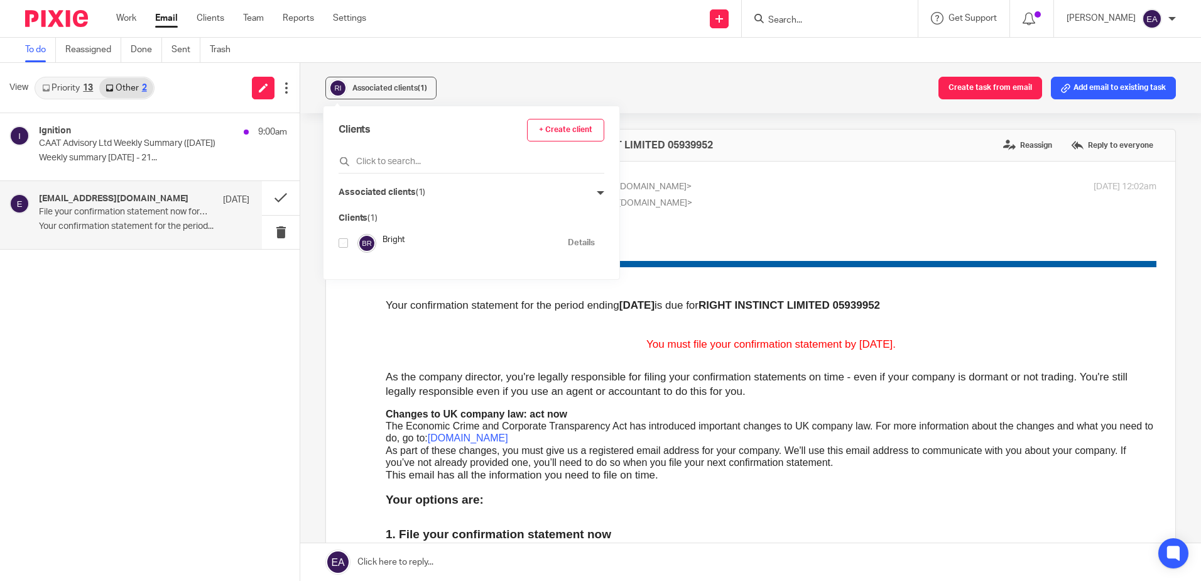
click at [178, 209] on p "File your confirmation statement now for RIGHT INSTINCT LIMITED 05939952" at bounding box center [123, 212] width 168 height 11
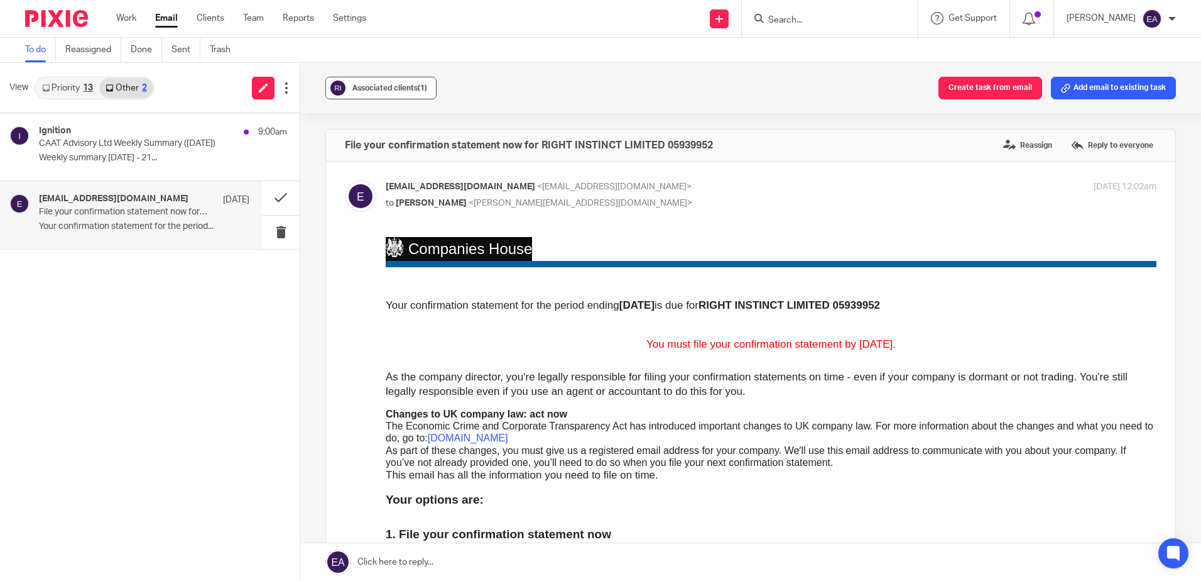
click at [429, 93] on button "Associated clients (1)" at bounding box center [380, 88] width 111 height 23
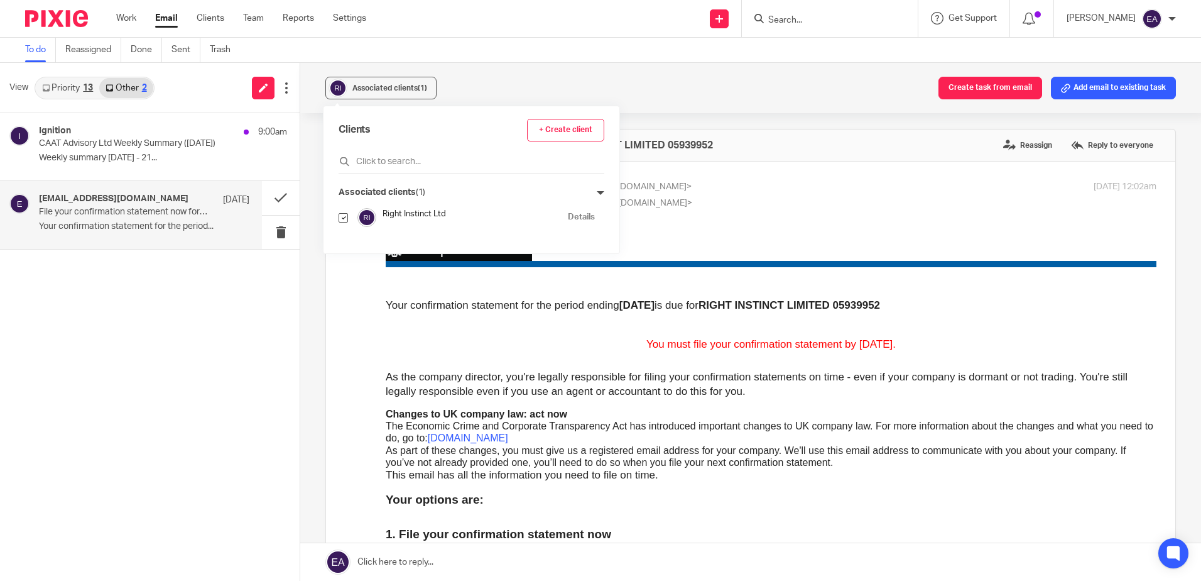
click at [568, 214] on link "Details" at bounding box center [581, 217] width 27 height 12
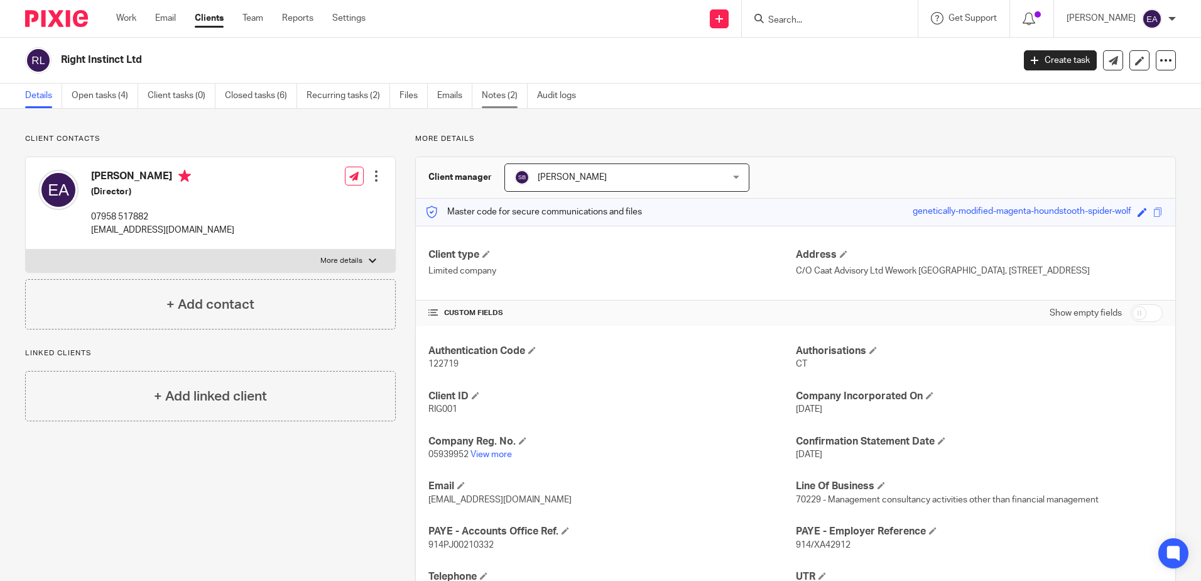
click at [494, 95] on link "Notes (2)" at bounding box center [505, 96] width 46 height 25
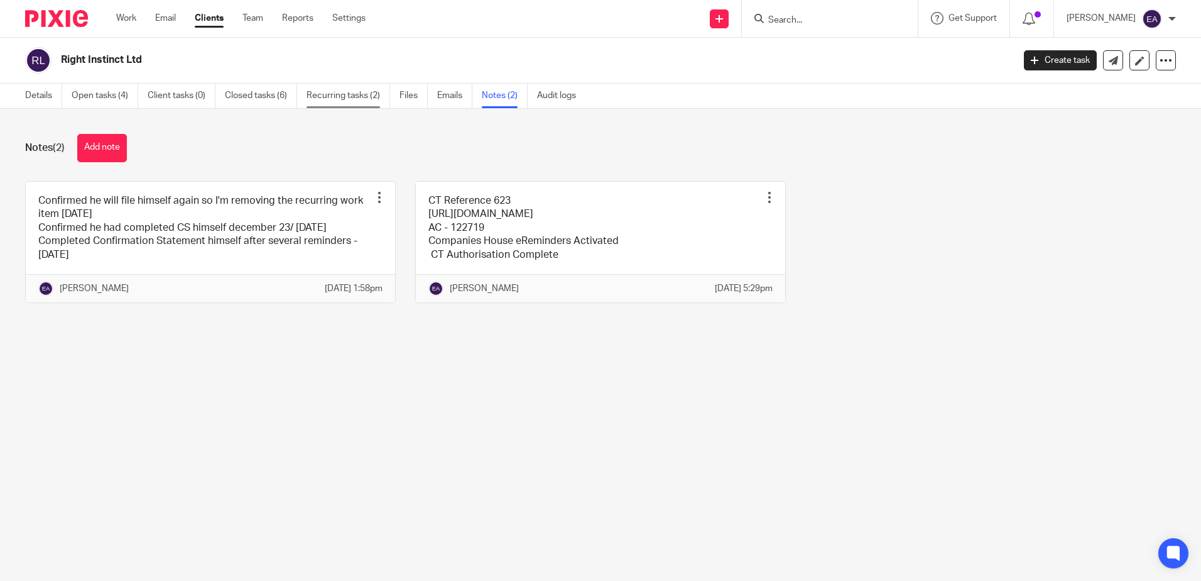
click at [341, 99] on link "Recurring tasks (2)" at bounding box center [349, 96] width 84 height 25
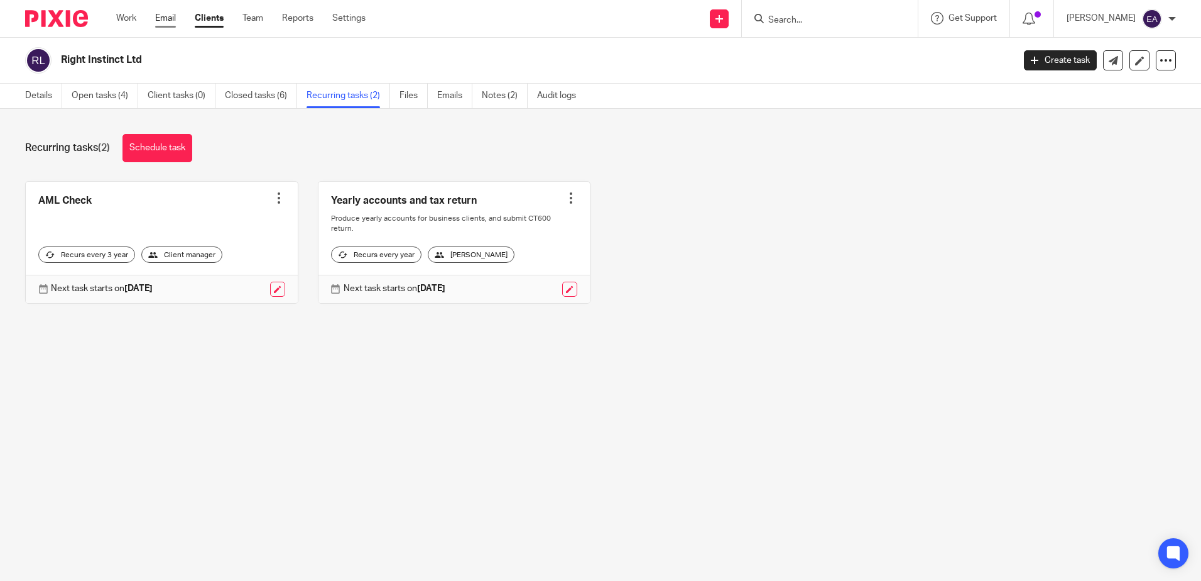
click at [168, 15] on link "Email" at bounding box center [165, 18] width 21 height 13
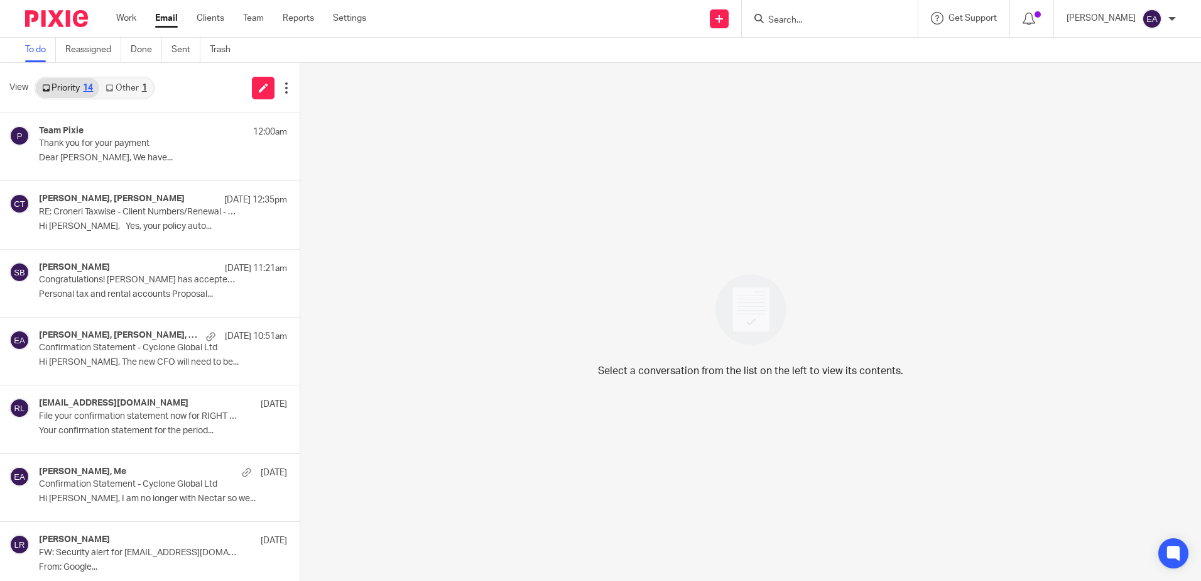
click at [126, 95] on link "Other 1" at bounding box center [125, 88] width 53 height 20
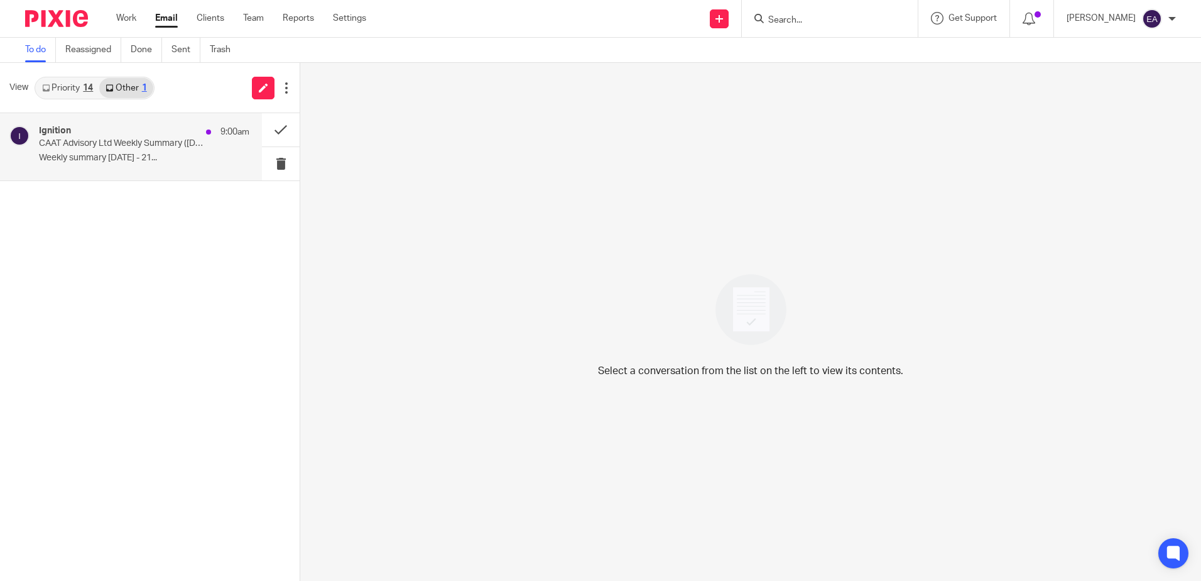
click at [119, 133] on div "Ignition 9:00am" at bounding box center [144, 132] width 210 height 13
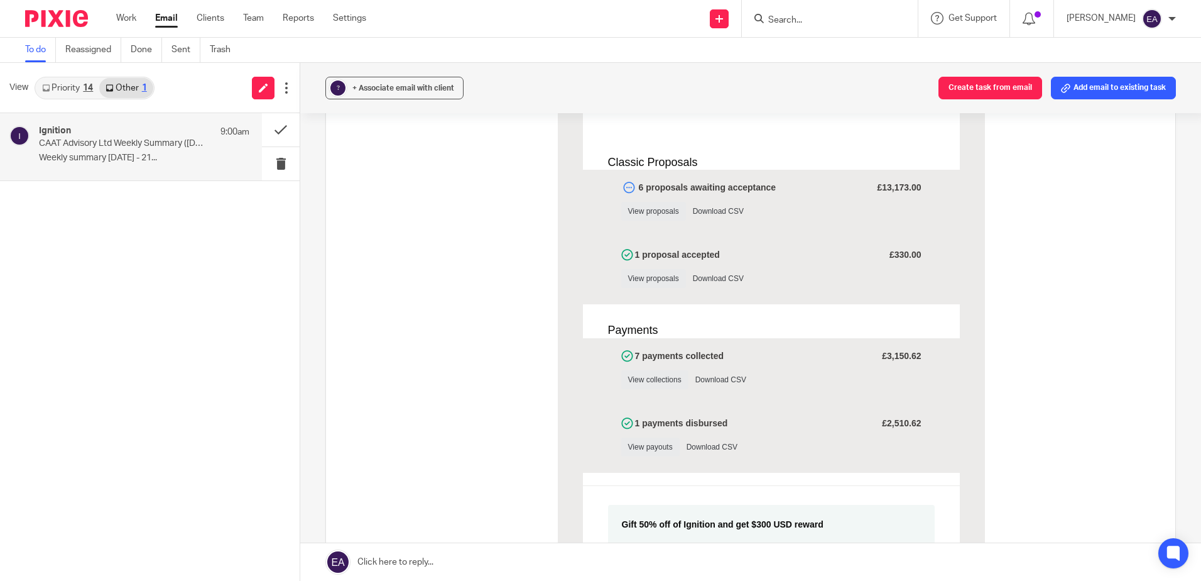
scroll to position [63, 0]
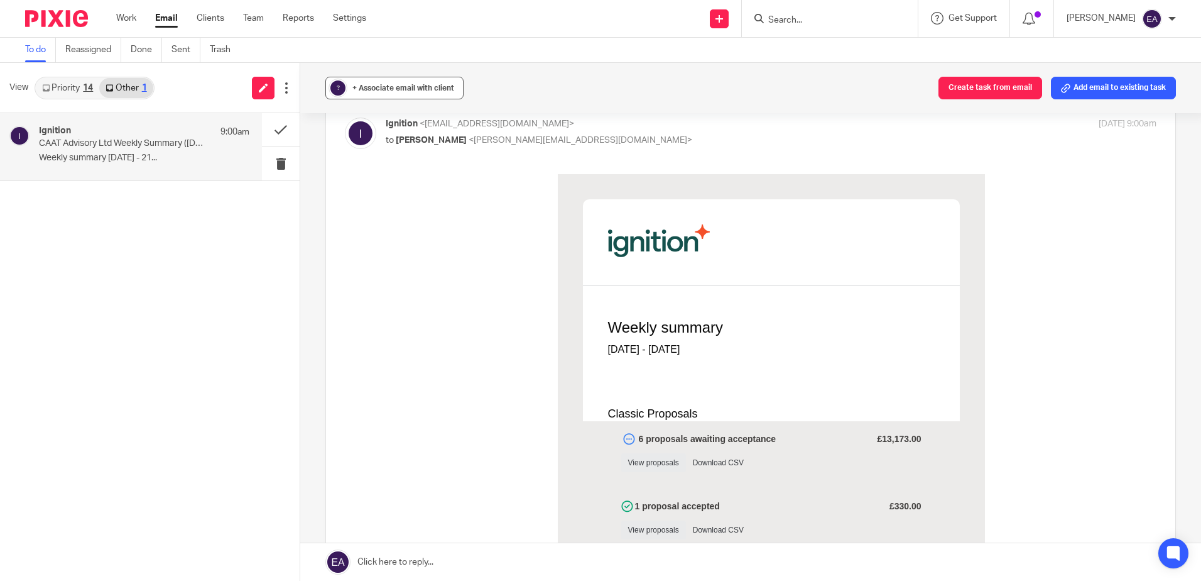
click at [375, 85] on span "+ Associate email with client" at bounding box center [403, 88] width 102 height 8
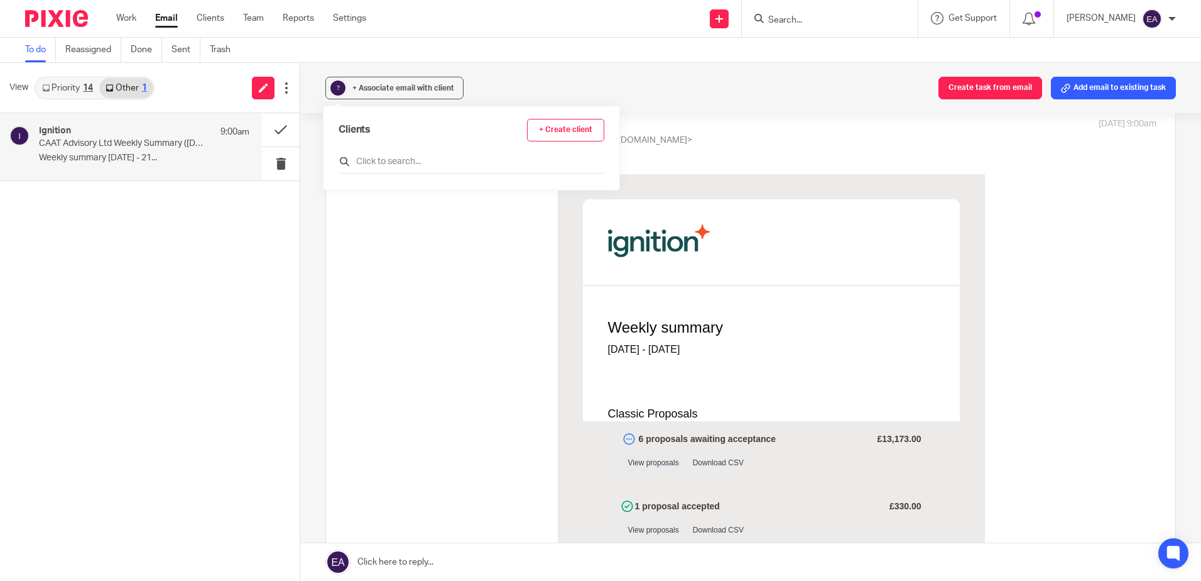
click at [387, 163] on input "text" at bounding box center [472, 161] width 266 height 13
type input "ignit"
click at [341, 219] on input "checkbox" at bounding box center [343, 217] width 9 height 9
checkbox input "true"
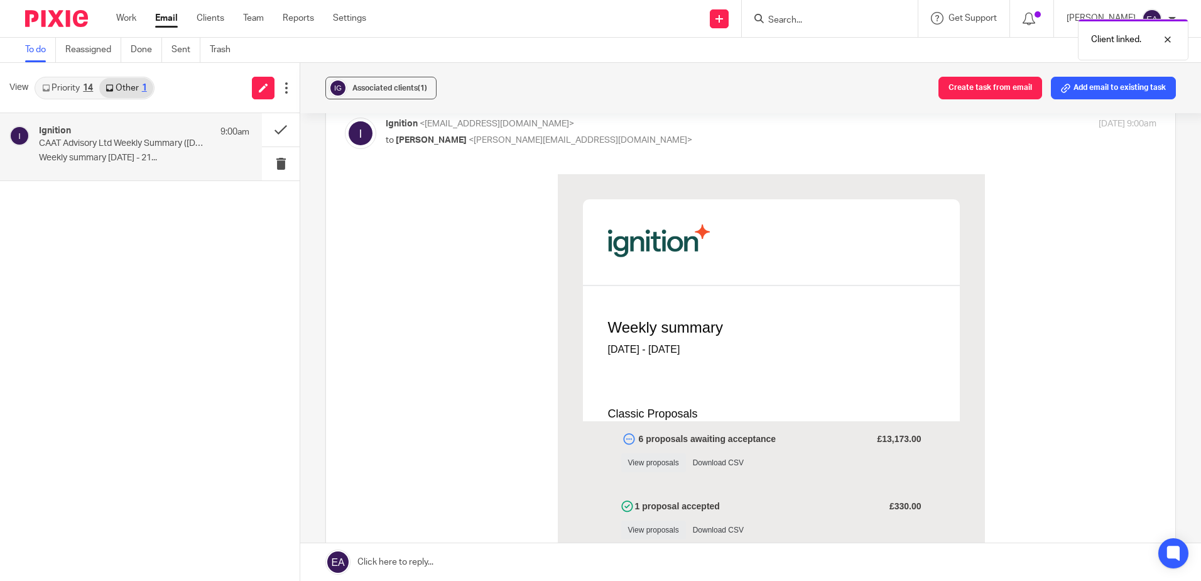
click at [75, 92] on link "Priority 14" at bounding box center [67, 88] width 63 height 20
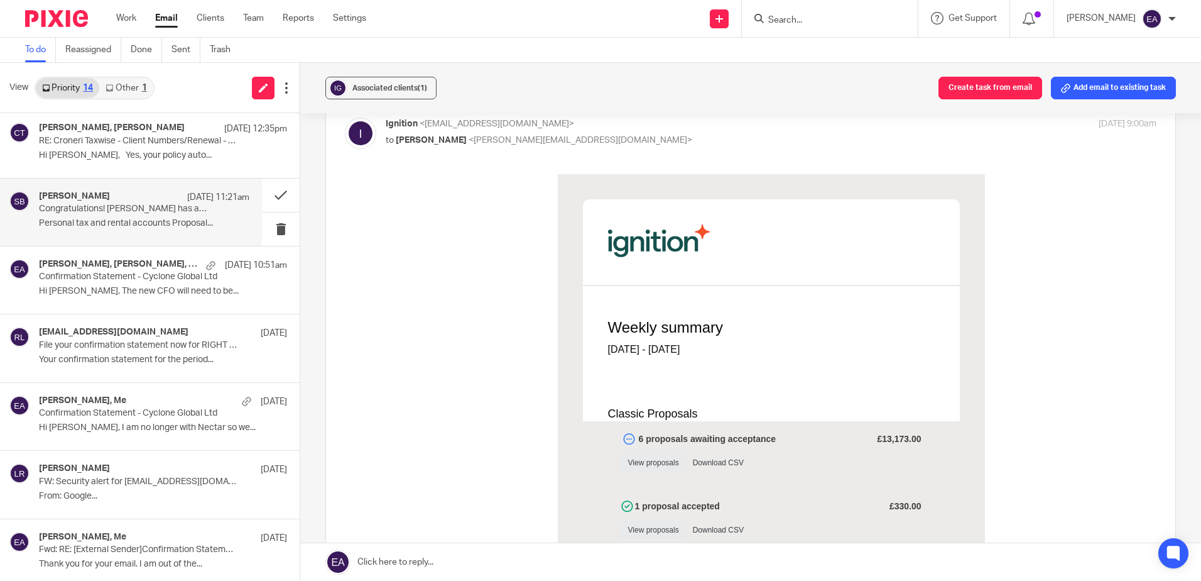
scroll to position [126, 0]
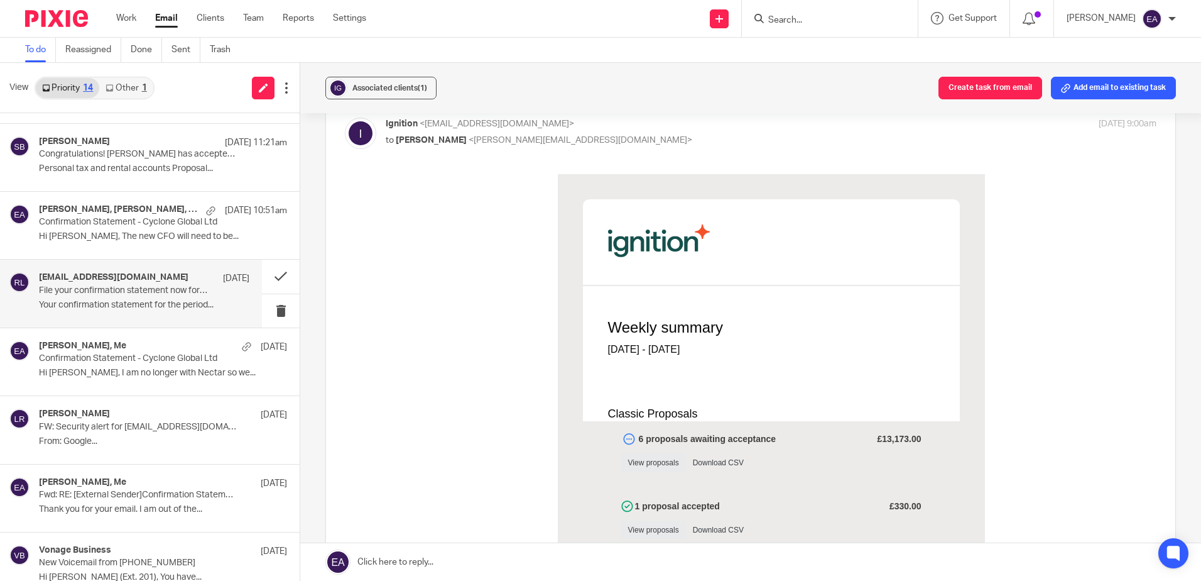
click at [140, 287] on p "File your confirmation statement now for RIGHT INSTINCT LIMITED 05939952" at bounding box center [123, 290] width 168 height 11
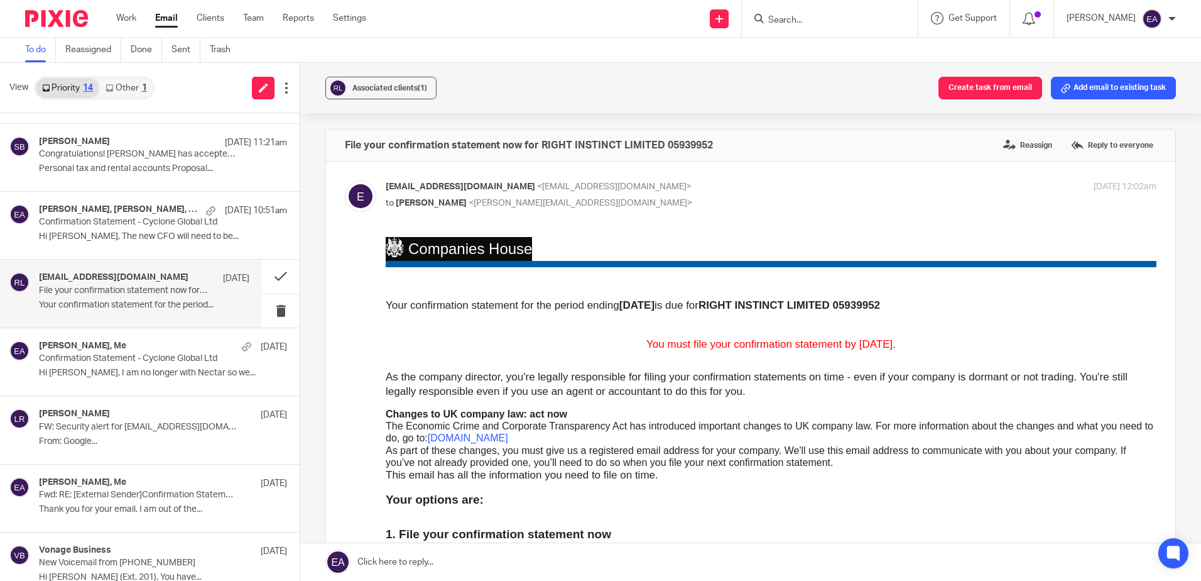
scroll to position [0, 0]
click at [268, 272] on button at bounding box center [281, 275] width 38 height 33
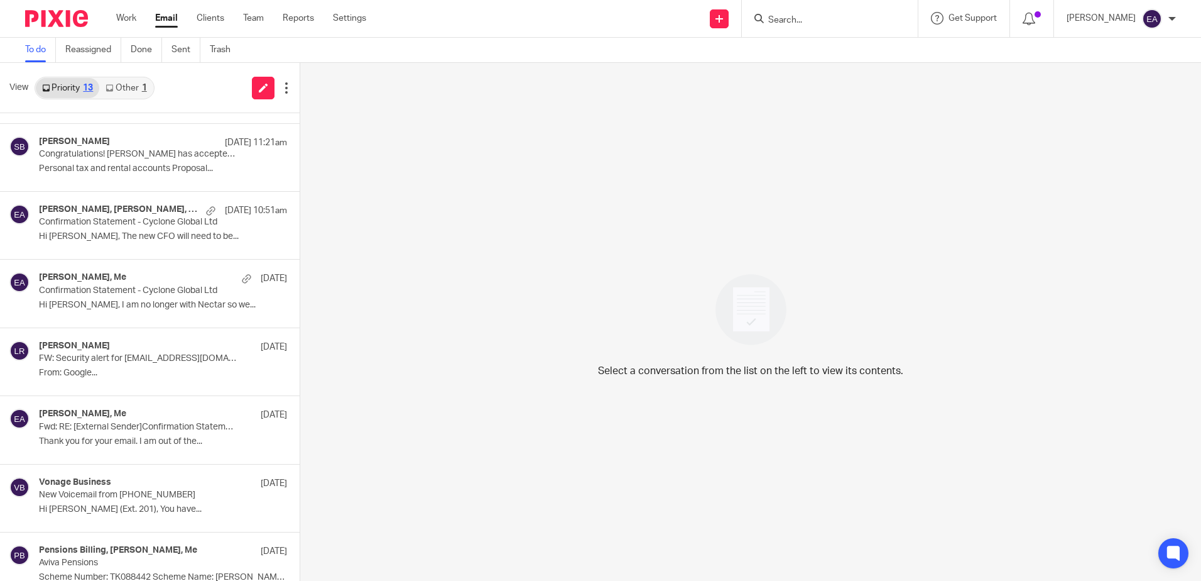
click at [793, 21] on input "Search" at bounding box center [823, 20] width 113 height 11
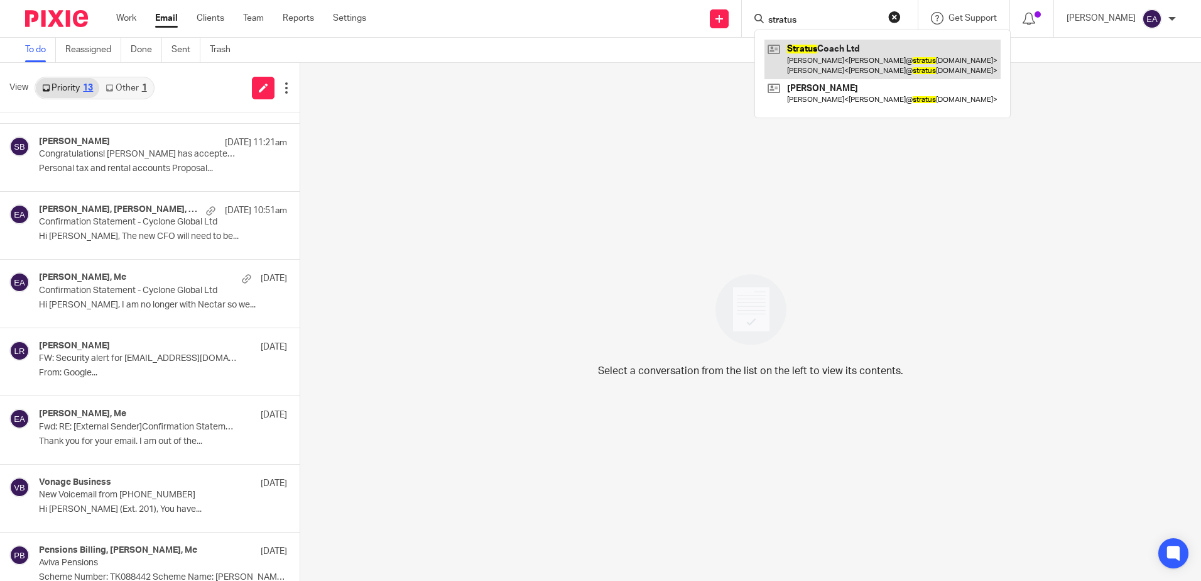
type input "stratus"
click at [858, 59] on link at bounding box center [883, 59] width 236 height 39
click at [851, 49] on link at bounding box center [883, 59] width 236 height 39
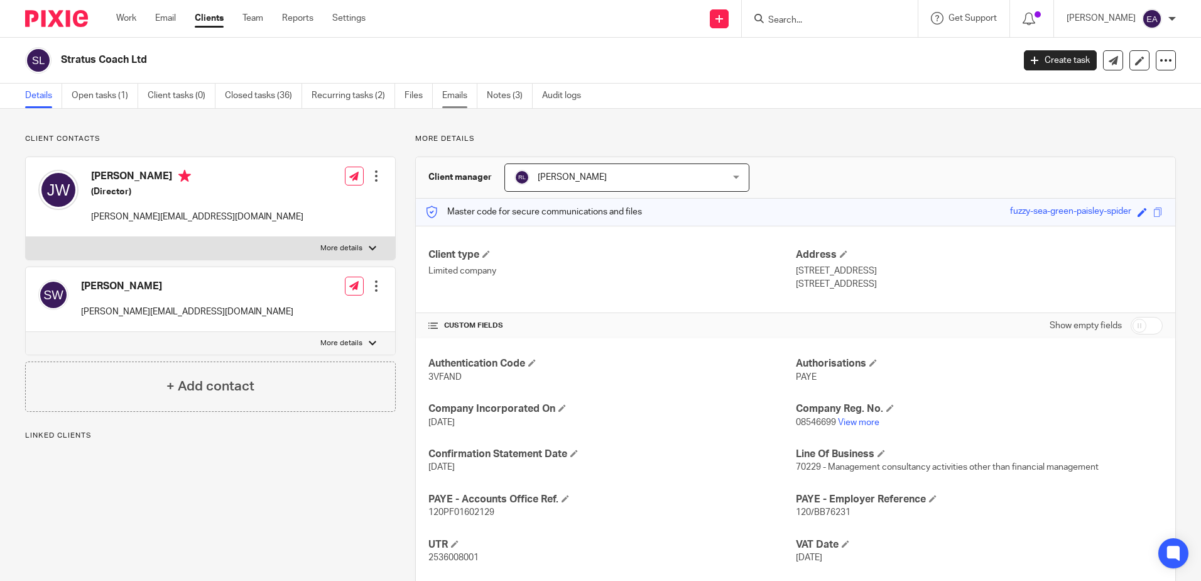
click at [460, 95] on link "Emails" at bounding box center [459, 96] width 35 height 25
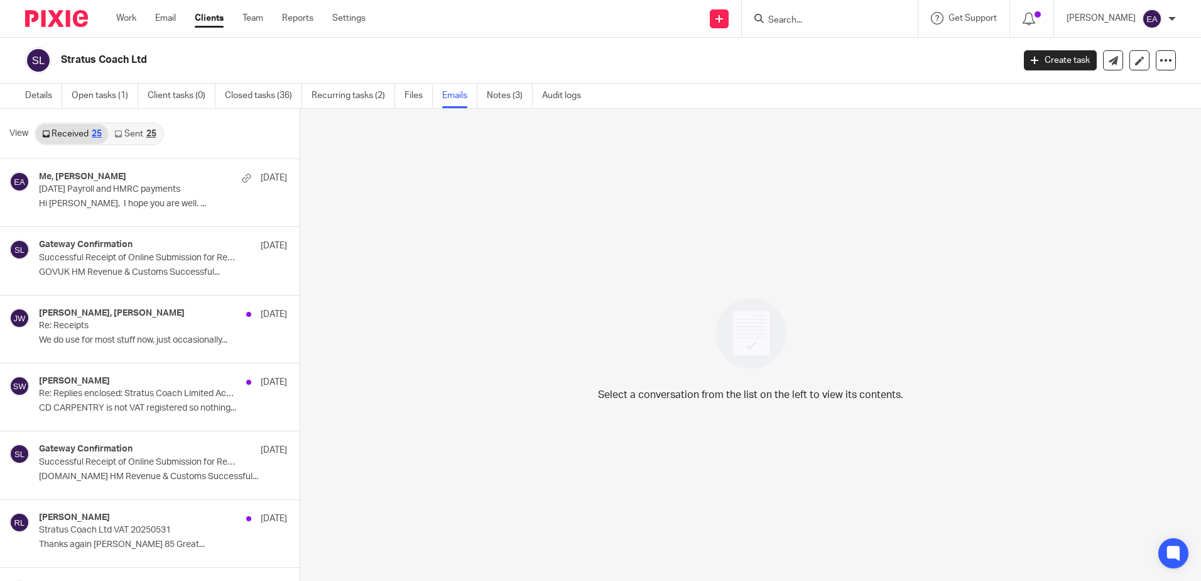
click at [116, 134] on icon at bounding box center [118, 134] width 8 height 8
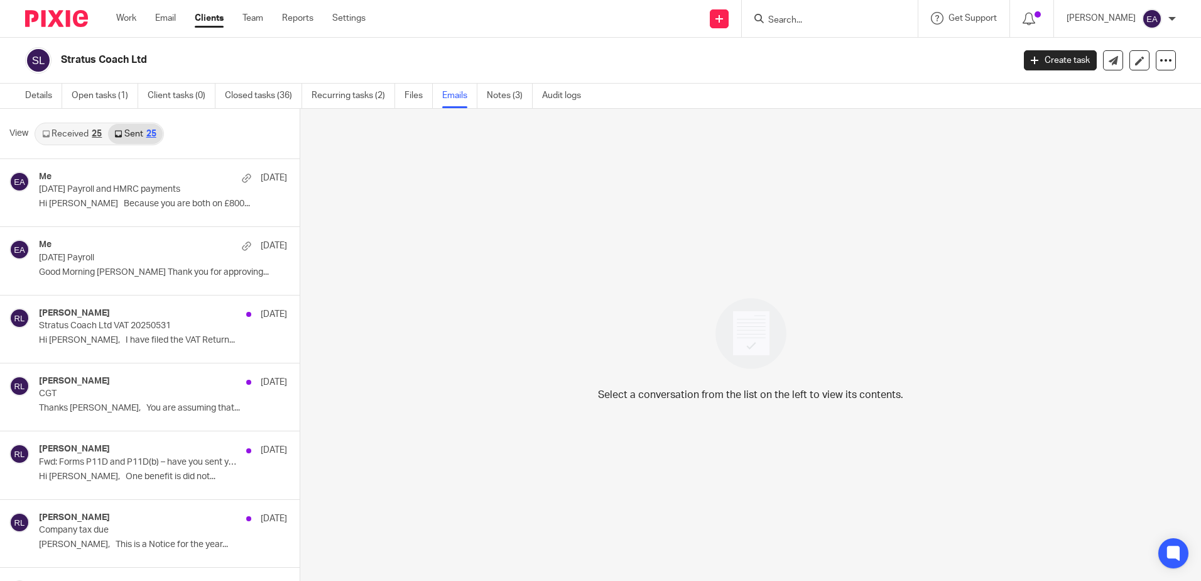
scroll to position [2, 0]
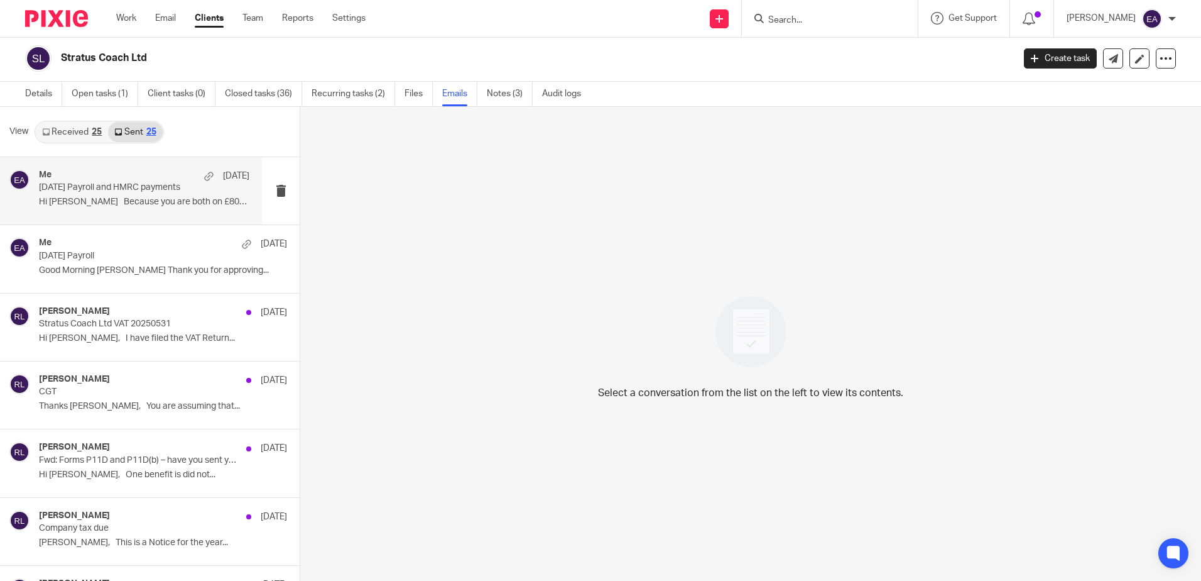
click at [130, 214] on div "Me [DATE] [DATE] Payroll and HMRC payments Hi [PERSON_NAME] Because you are bot…" at bounding box center [131, 190] width 262 height 67
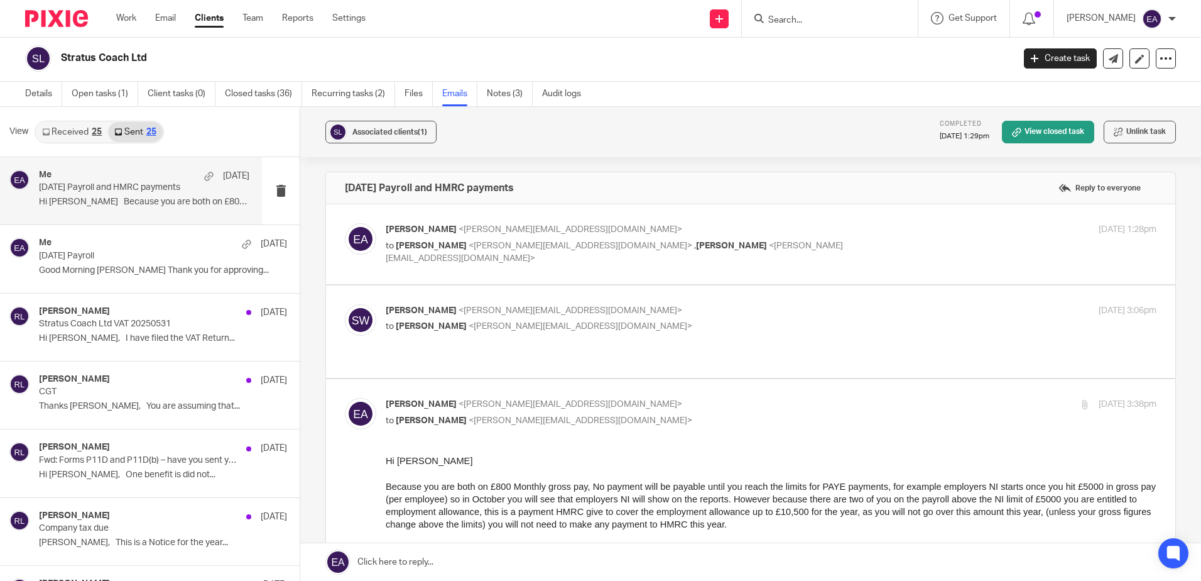
scroll to position [0, 0]
click at [549, 315] on span "<[PERSON_NAME][EMAIL_ADDRESS][DOMAIN_NAME]>" at bounding box center [571, 311] width 224 height 9
checkbox input "true"
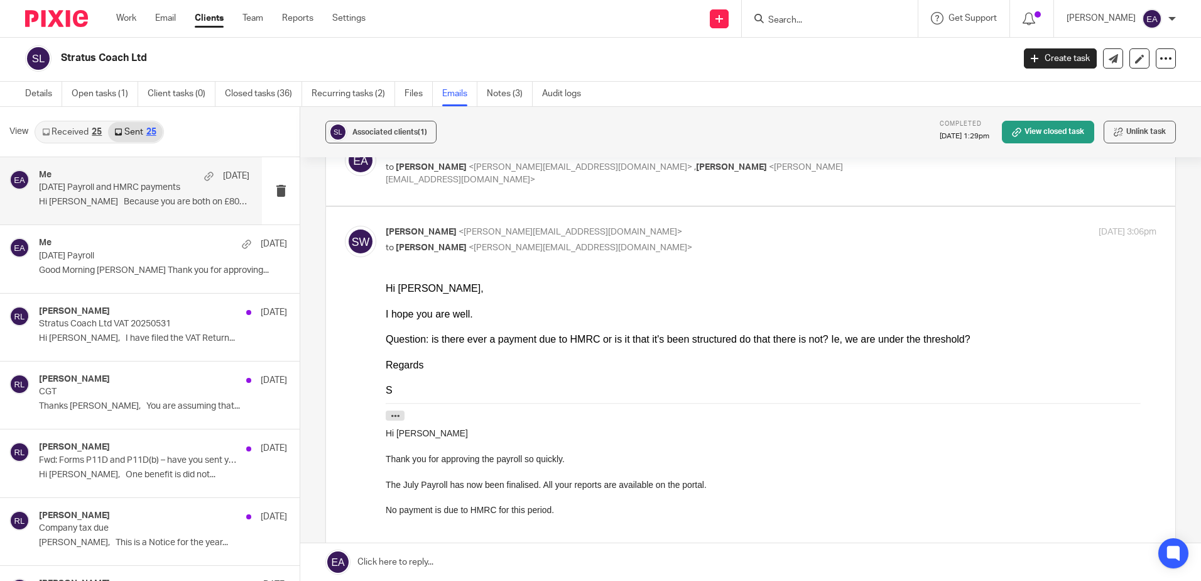
scroll to position [188, 0]
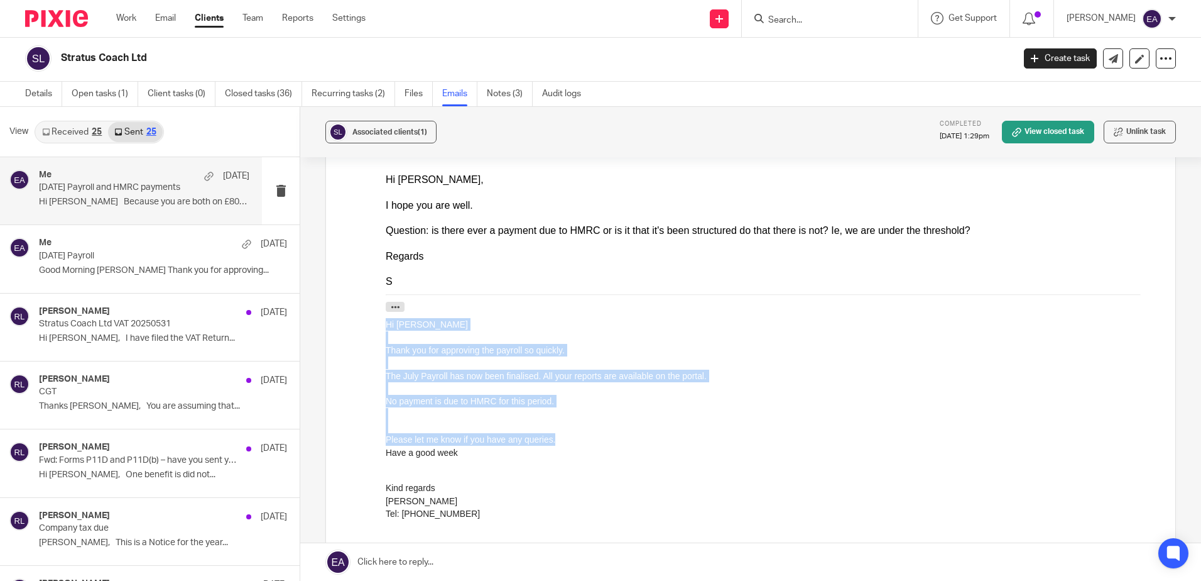
drag, startPoint x: 479, startPoint y: 458, endPoint x: 308, endPoint y: 306, distance: 228.7
click at [386, 306] on html "Hi [PERSON_NAME], I hope you are well. Question: is there ever a payment due to…" at bounding box center [771, 442] width 771 height 538
drag, startPoint x: 308, startPoint y: 306, endPoint x: 402, endPoint y: 327, distance: 96.5
copy div "Hi [PERSON_NAME] Thank you for approving the payroll so quickly. The July Payro…"
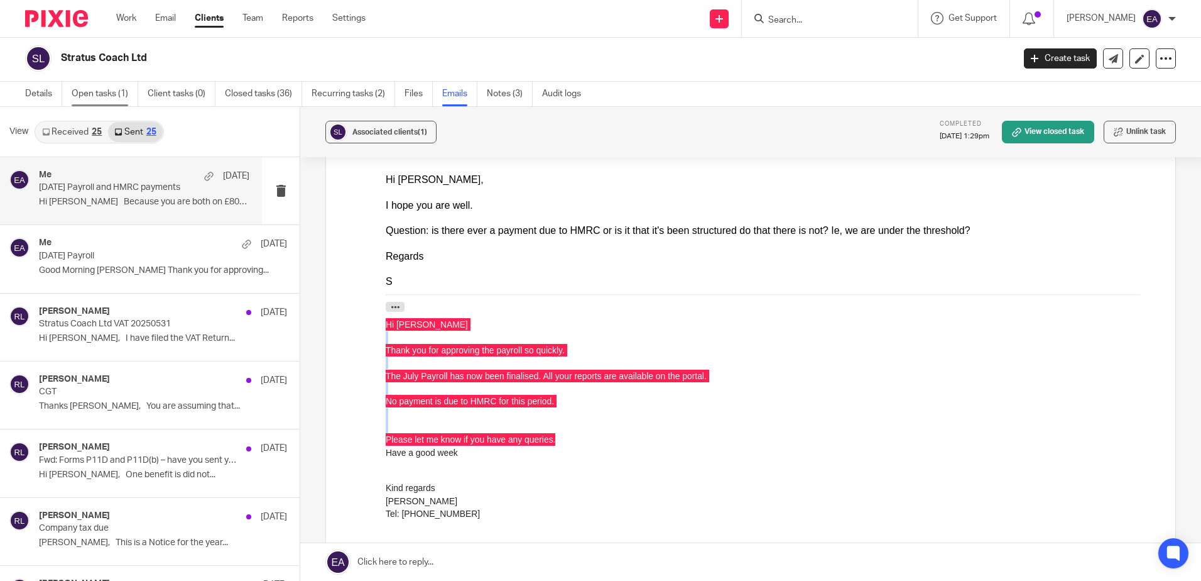
click at [83, 91] on link "Open tasks (1)" at bounding box center [105, 94] width 67 height 25
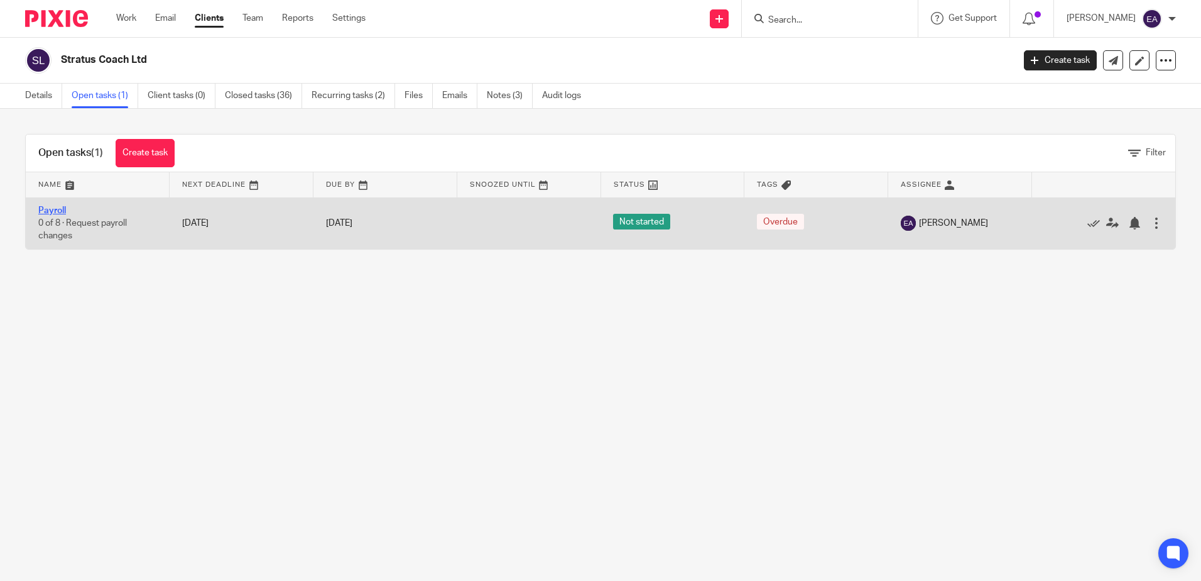
click at [52, 208] on link "Payroll" at bounding box center [52, 210] width 28 height 9
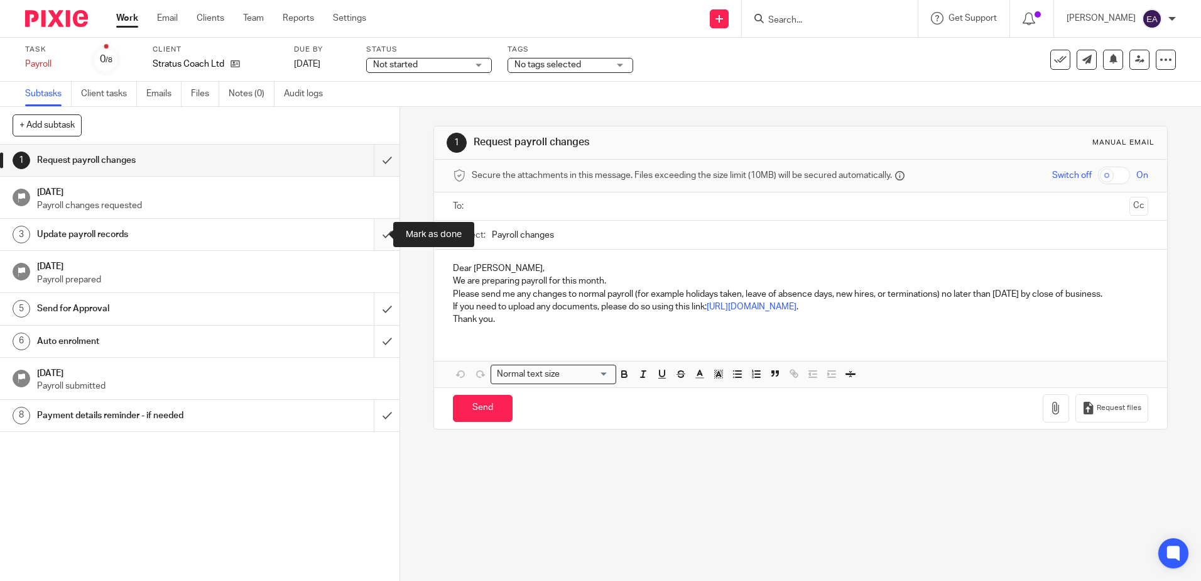
click at [382, 229] on input "submit" at bounding box center [200, 234] width 400 height 31
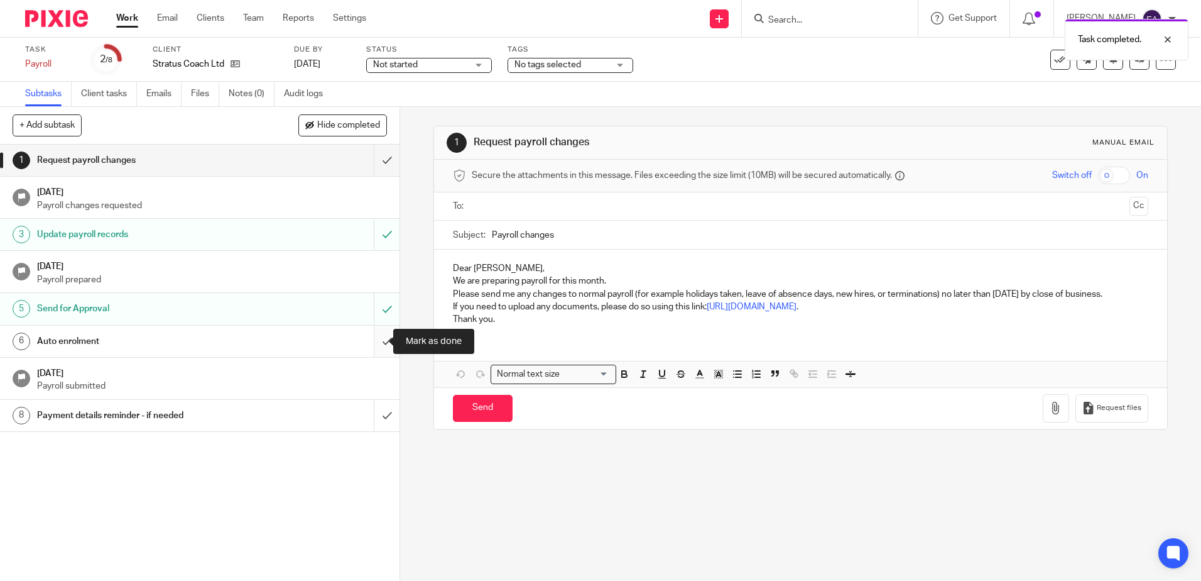
click at [380, 344] on input "submit" at bounding box center [200, 340] width 400 height 31
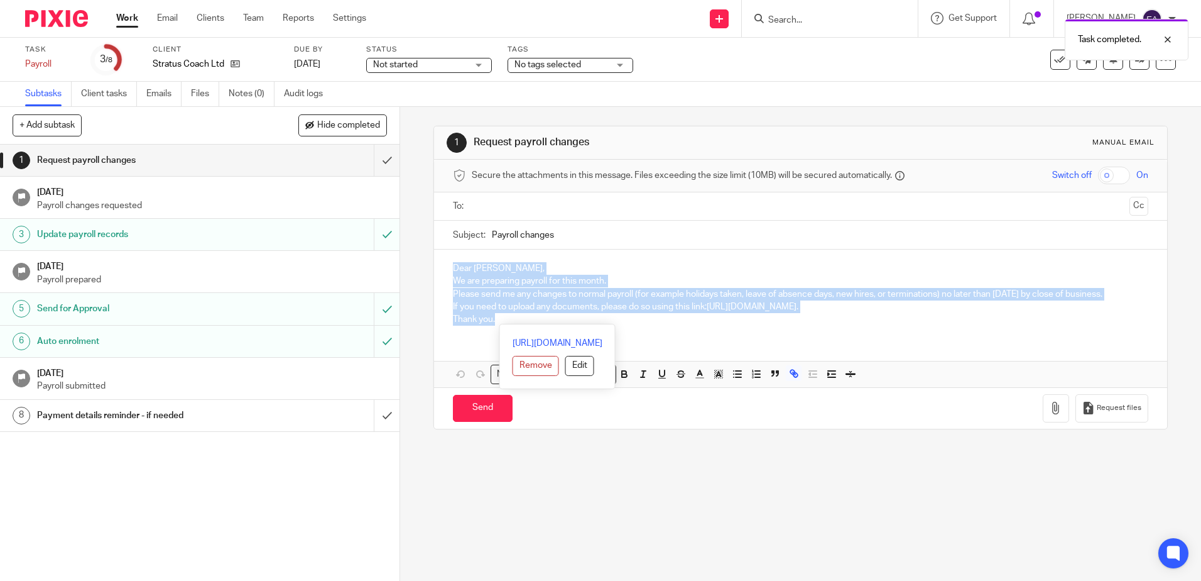
drag, startPoint x: 505, startPoint y: 322, endPoint x: 435, endPoint y: 268, distance: 88.3
click at [435, 268] on div "Dear [PERSON_NAME], We are preparing payroll for this month. Please send me any…" at bounding box center [800, 291] width 733 height 85
click at [275, 410] on div "Payment details reminder - if needed" at bounding box center [199, 415] width 325 height 19
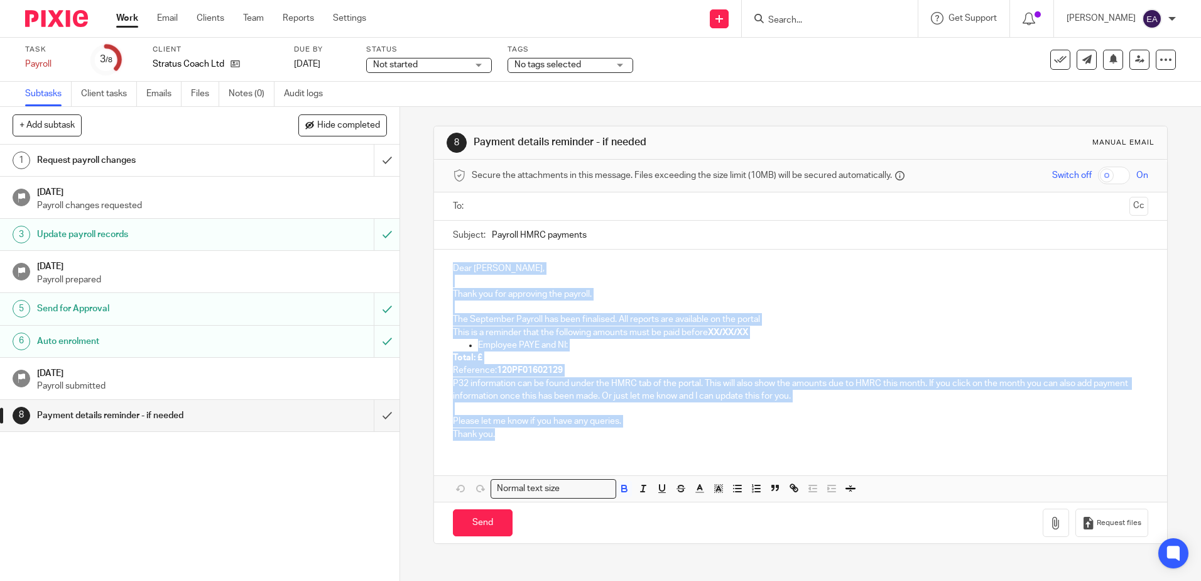
drag, startPoint x: 538, startPoint y: 435, endPoint x: 441, endPoint y: 263, distance: 198.3
click at [441, 263] on div "Dear [PERSON_NAME], Thank you for approving the payroll. The September Payroll …" at bounding box center [800, 349] width 733 height 200
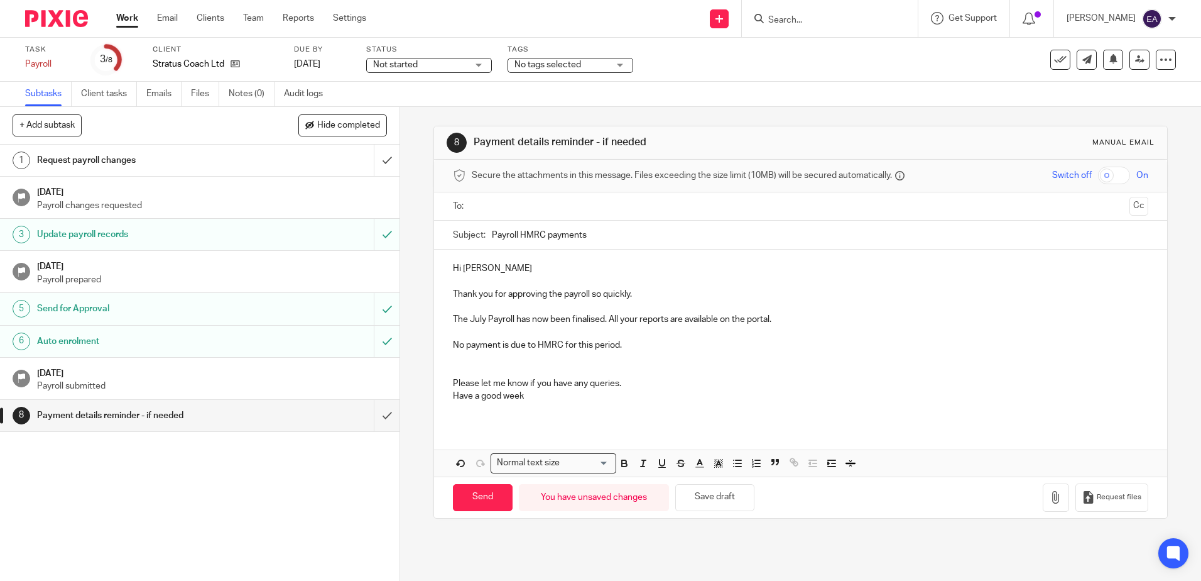
click at [481, 317] on p "The July Payroll has now been finalised. All your reports are available on the …" at bounding box center [800, 319] width 695 height 13
drag, startPoint x: 484, startPoint y: 322, endPoint x: 468, endPoint y: 322, distance: 15.7
click at [468, 322] on p "The July Payroll has now been finalised. All your reports are available on the …" at bounding box center [800, 319] width 695 height 13
drag, startPoint x: 645, startPoint y: 291, endPoint x: 444, endPoint y: 292, distance: 200.4
click at [444, 292] on div "Hi Sonja Thank you for approving the payroll so quickly. The September Payroll …" at bounding box center [800, 336] width 733 height 175
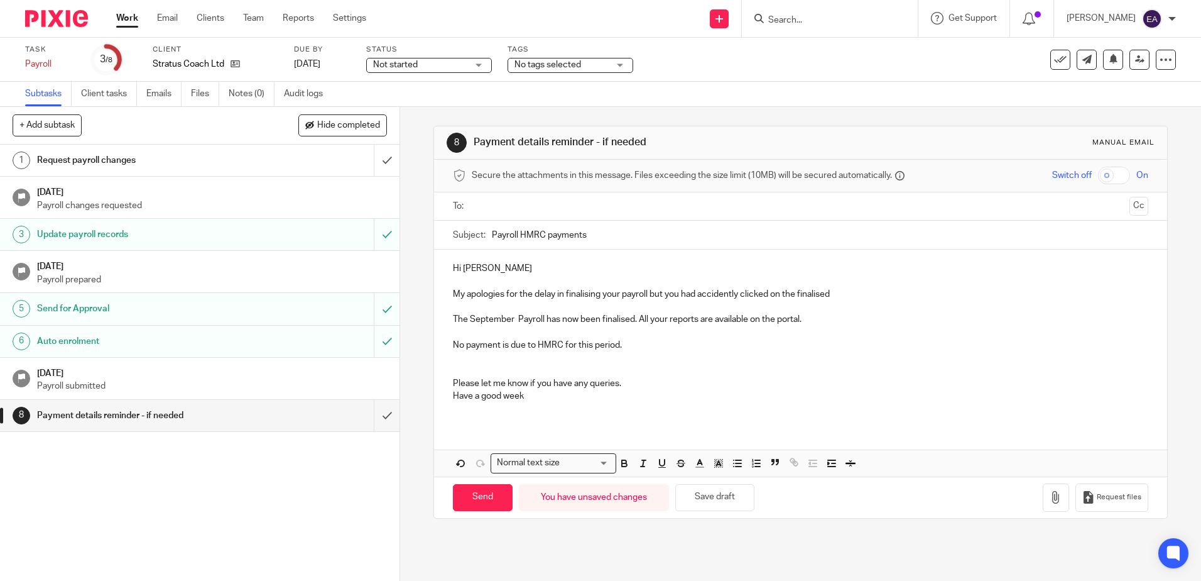
click at [794, 298] on p "My apologies for the delay in finalising your payroll but you had accidently cl…" at bounding box center [800, 294] width 695 height 13
click at [883, 292] on p "My apologies for the delay in finalising your payroll but you had accidently cl…" at bounding box center [800, 294] width 695 height 13
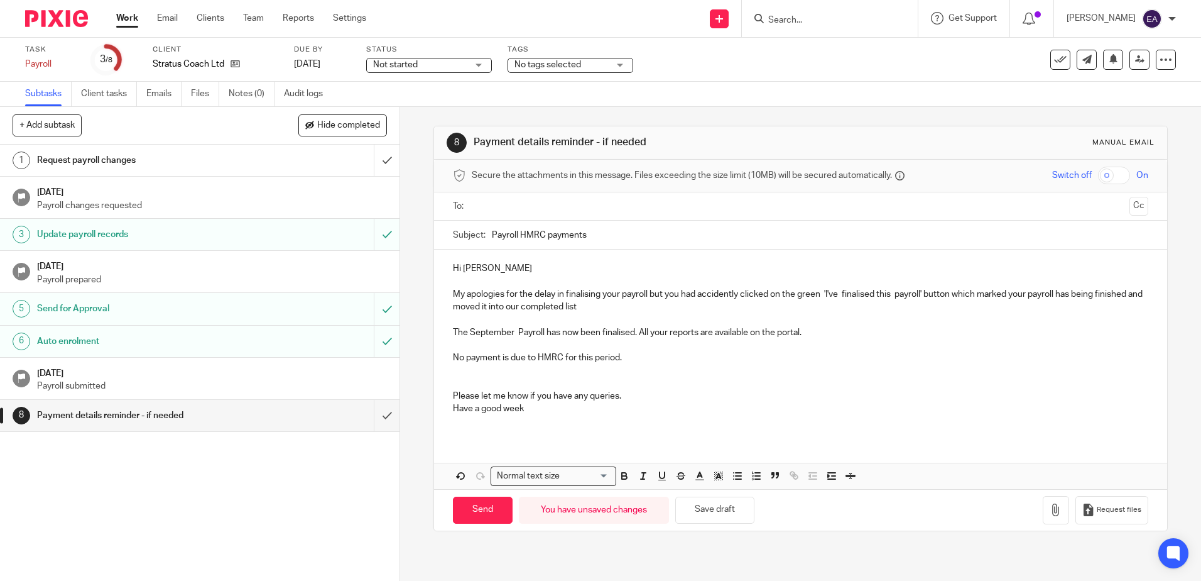
click at [954, 294] on p "My apologies for the delay in finalising your payroll but you had accidently cl…" at bounding box center [800, 301] width 695 height 26
click at [696, 309] on p "My apologies for the delay in finalising your payroll but you had accidently cl…" at bounding box center [800, 301] width 695 height 26
drag, startPoint x: 696, startPoint y: 309, endPoint x: 608, endPoint y: 305, distance: 88.7
click at [608, 305] on p "My apologies for the delay in finalising your payroll but you had accidently cl…" at bounding box center [800, 301] width 695 height 26
click at [606, 307] on p "My apologies for the delay in finalising your payroll but you had accidently cl…" at bounding box center [800, 301] width 695 height 26
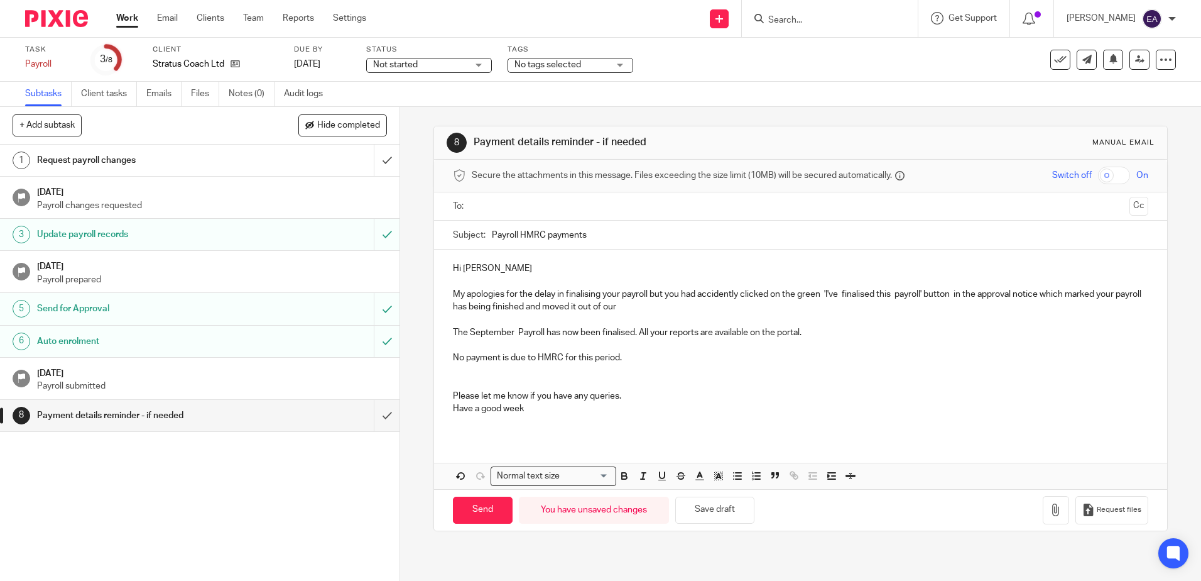
click at [654, 311] on p "My apologies for the delay in finalising your payroll but you had accidently cl…" at bounding box center [800, 301] width 695 height 26
drag, startPoint x: 630, startPoint y: 307, endPoint x: 620, endPoint y: 307, distance: 10.1
click at [620, 307] on p "My apologies for the delay in finalising your payroll but you had accidently cl…" at bounding box center [800, 301] width 695 height 26
drag, startPoint x: 550, startPoint y: 307, endPoint x: 518, endPoint y: 311, distance: 31.7
click at [518, 311] on p "My apologies for the delay in finalising your payroll but you had accidently cl…" at bounding box center [800, 301] width 695 height 26
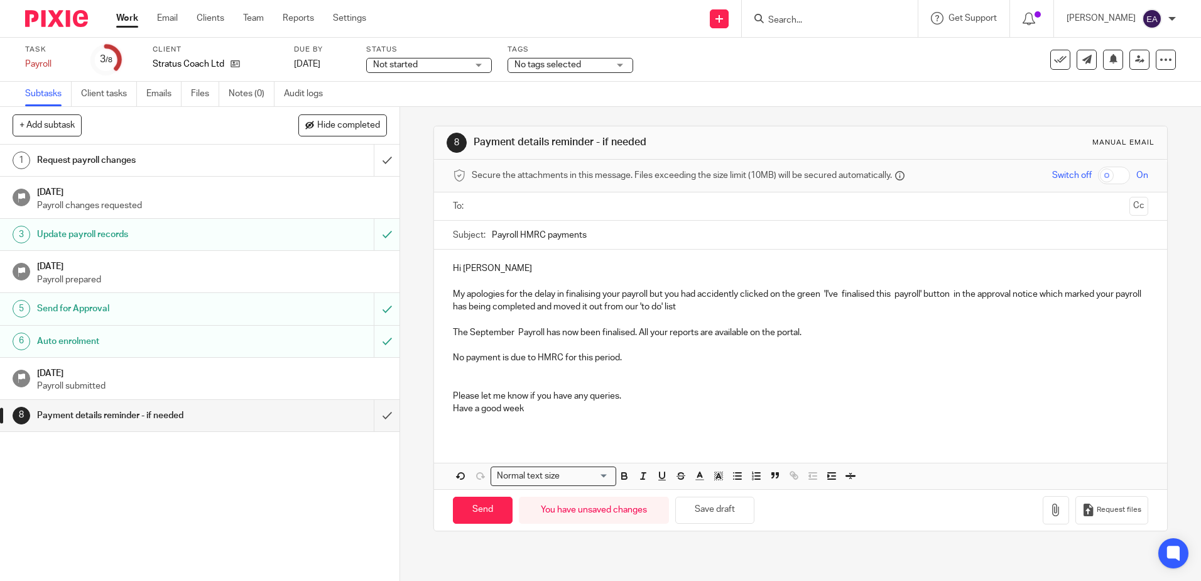
click at [711, 312] on p "My apologies for the delay in finalising your payroll but you had accidently cl…" at bounding box center [800, 301] width 695 height 26
click at [632, 336] on p "The September Payroll has now been finalised. All your reports are available on…" at bounding box center [800, 332] width 695 height 13
click at [523, 376] on p at bounding box center [800, 377] width 695 height 26
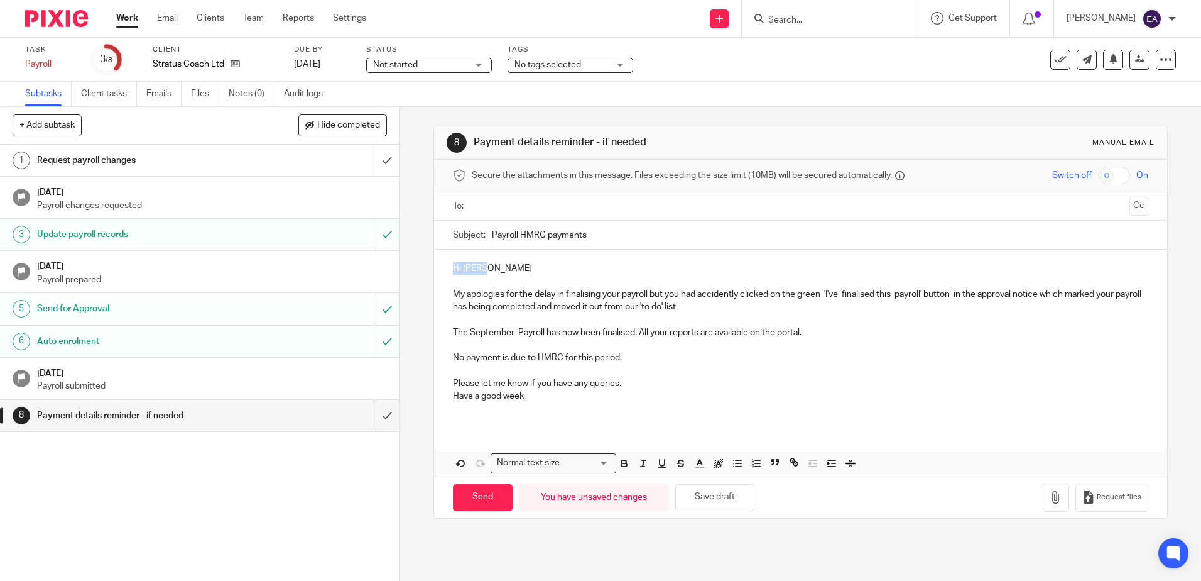
drag, startPoint x: 484, startPoint y: 267, endPoint x: 425, endPoint y: 269, distance: 59.1
click at [425, 269] on div "8 Payment details reminder - if needed Manual email Secure the attachments in t…" at bounding box center [800, 344] width 801 height 474
click at [542, 401] on p "Have a good week" at bounding box center [800, 396] width 695 height 13
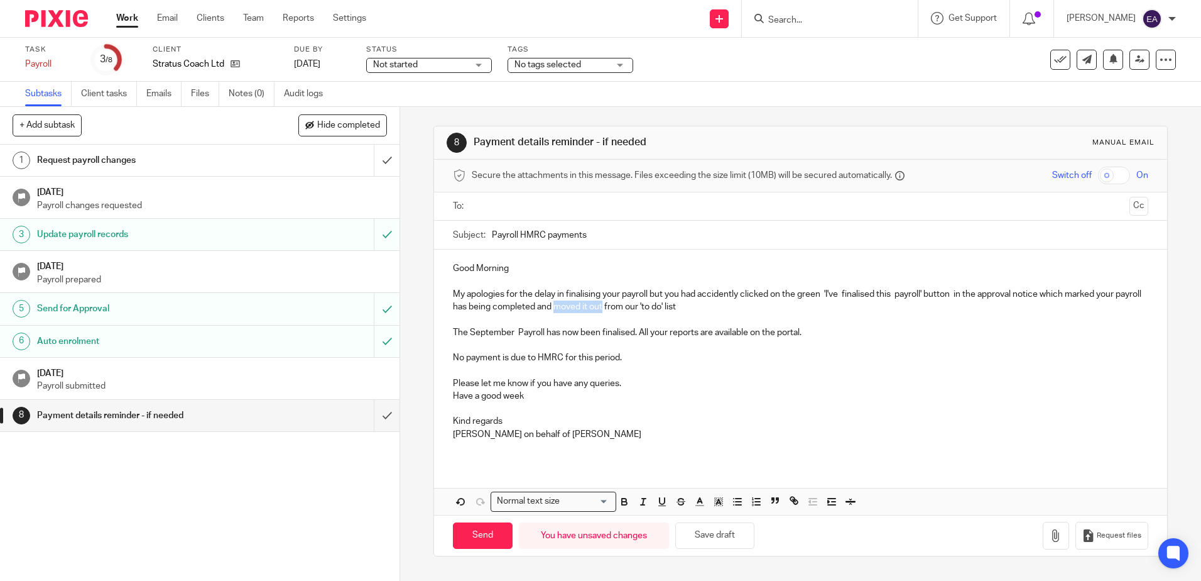
drag, startPoint x: 629, startPoint y: 308, endPoint x: 582, endPoint y: 307, distance: 46.5
click at [582, 307] on p "My apologies for the delay in finalising your payroll but you had accidently cl…" at bounding box center [800, 301] width 695 height 26
click at [699, 308] on p "My apologies for the delay in finalising your payroll but you had accidently cl…" at bounding box center [800, 301] width 695 height 26
click at [492, 238] on input "Payroll HMRC payments" at bounding box center [820, 235] width 656 height 28
drag, startPoint x: 660, startPoint y: 229, endPoint x: 586, endPoint y: 231, distance: 74.2
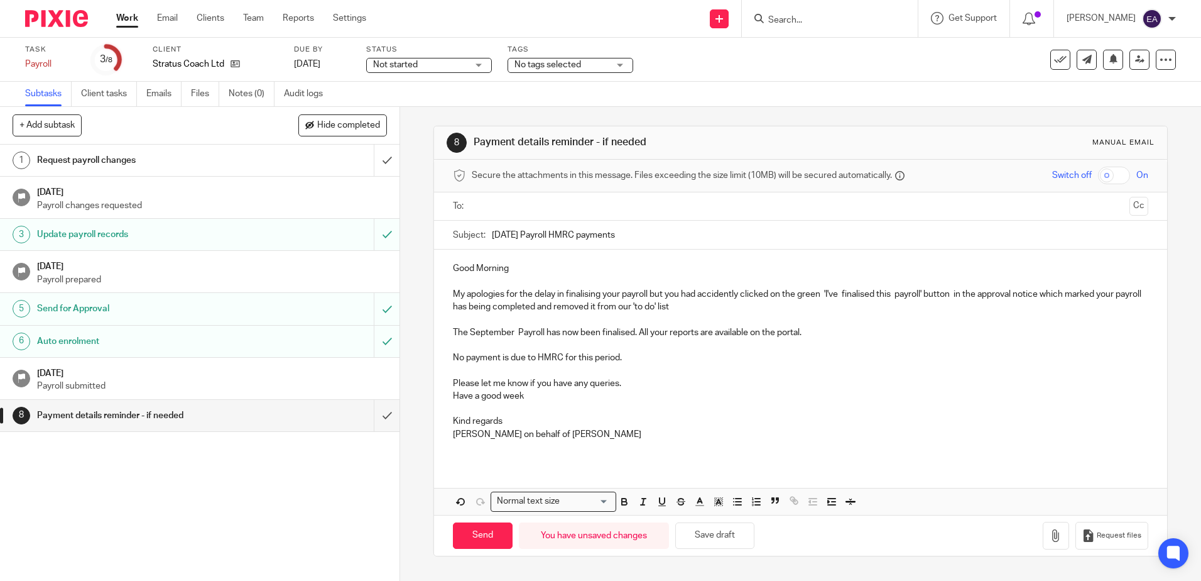
click at [586, 231] on input "September 2025 Payroll HMRC payments" at bounding box center [820, 235] width 656 height 28
type input "September 2025 Payroll"
click at [501, 196] on ul at bounding box center [801, 206] width 656 height 21
click at [504, 210] on input "text" at bounding box center [800, 206] width 648 height 14
click at [574, 204] on ul "Jeremy Williams" at bounding box center [801, 207] width 656 height 31
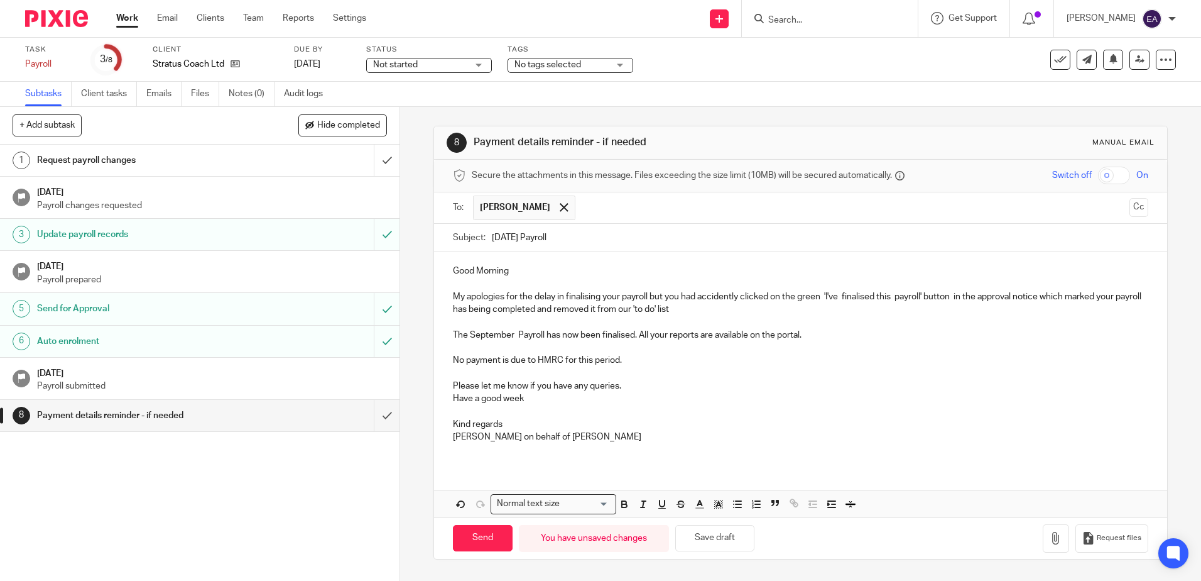
click at [582, 206] on input "text" at bounding box center [853, 207] width 543 height 25
click at [464, 534] on input "Send" at bounding box center [483, 538] width 60 height 27
type input "Sent"
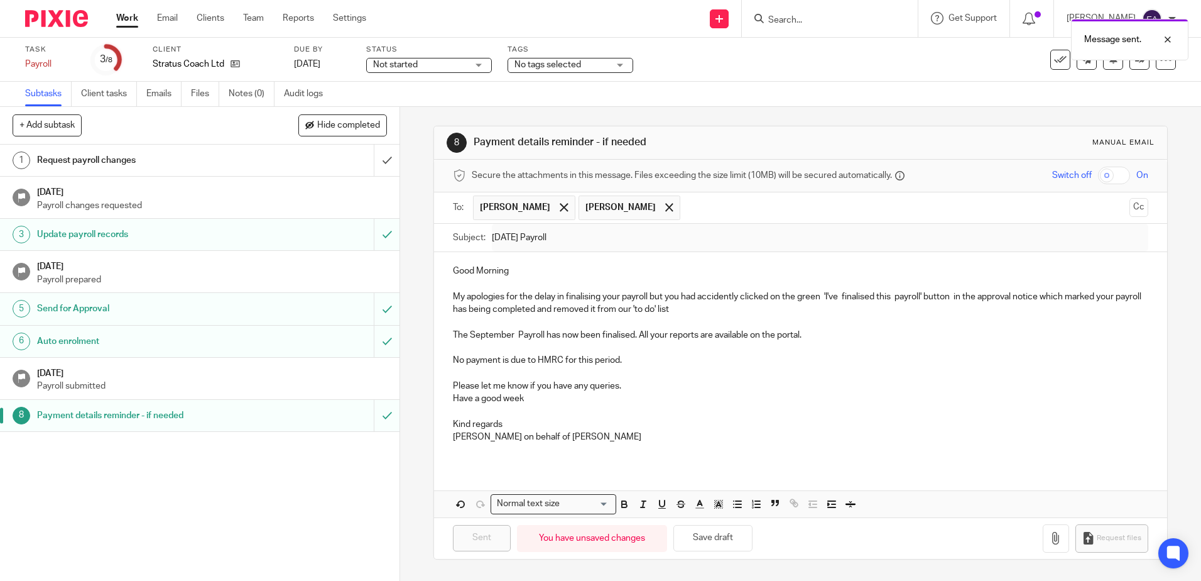
click at [1051, 62] on button at bounding box center [1061, 60] width 20 height 20
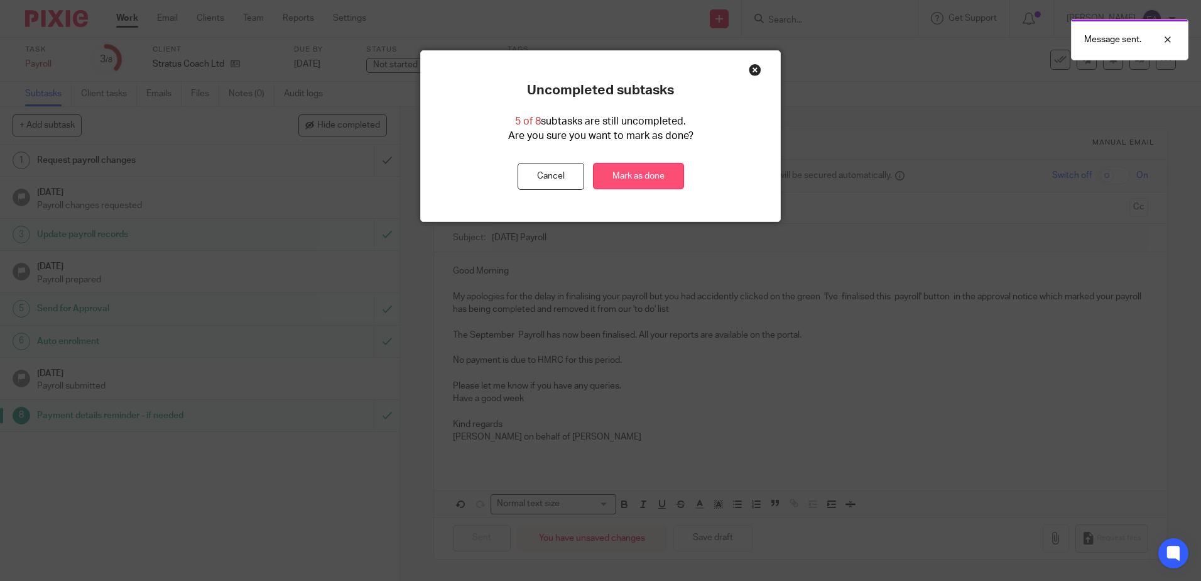
click at [670, 170] on link "Mark as done" at bounding box center [638, 176] width 91 height 27
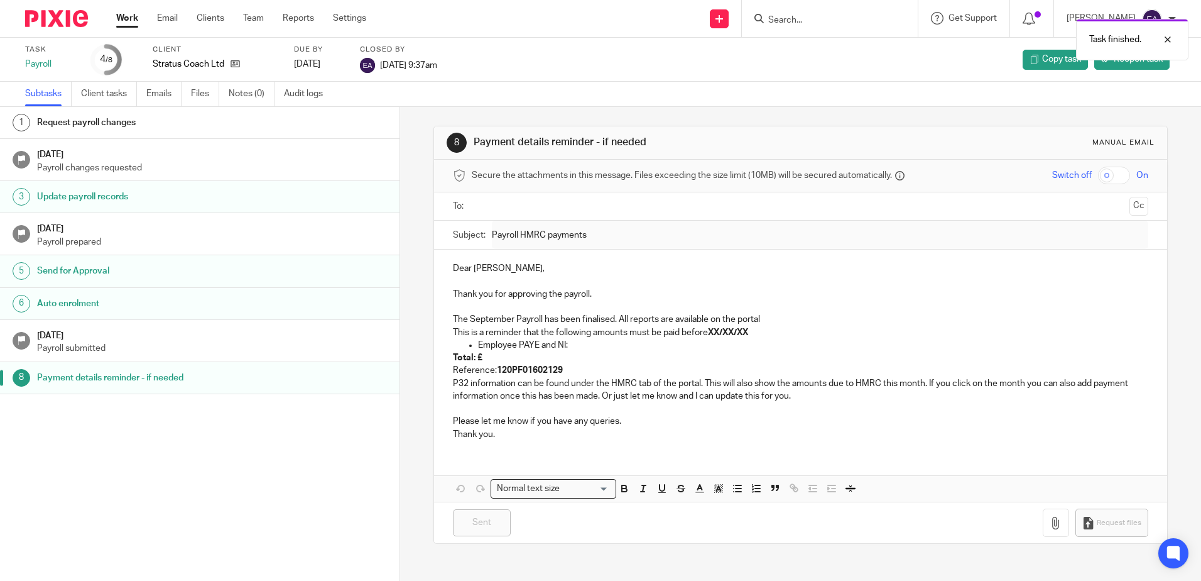
click at [265, 339] on h1 "[DATE]" at bounding box center [212, 334] width 351 height 16
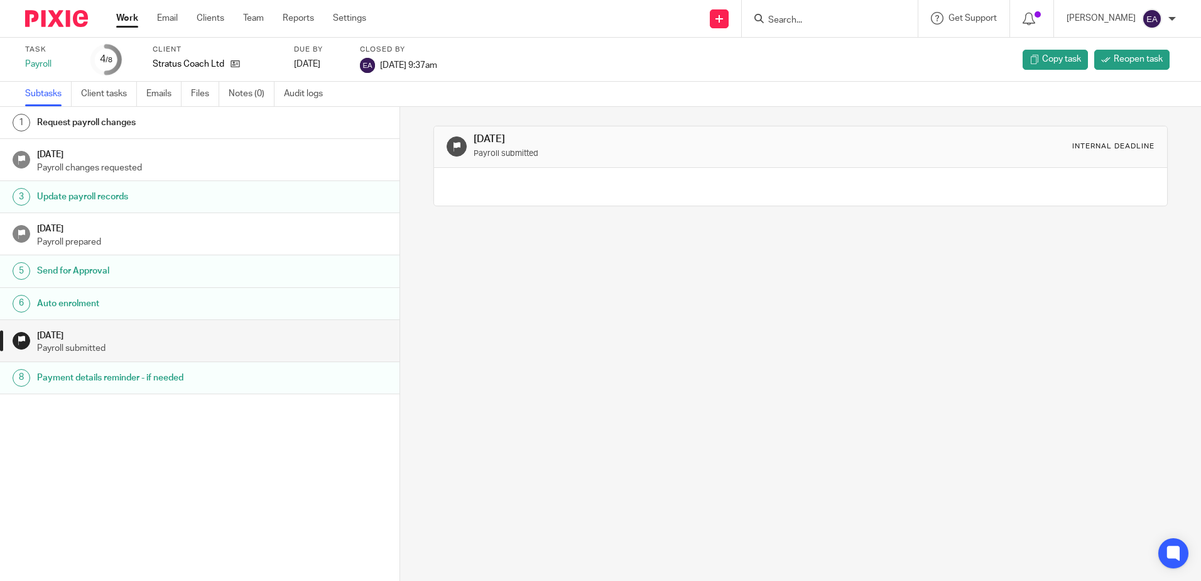
click at [44, 98] on link "Subtasks" at bounding box center [48, 94] width 46 height 25
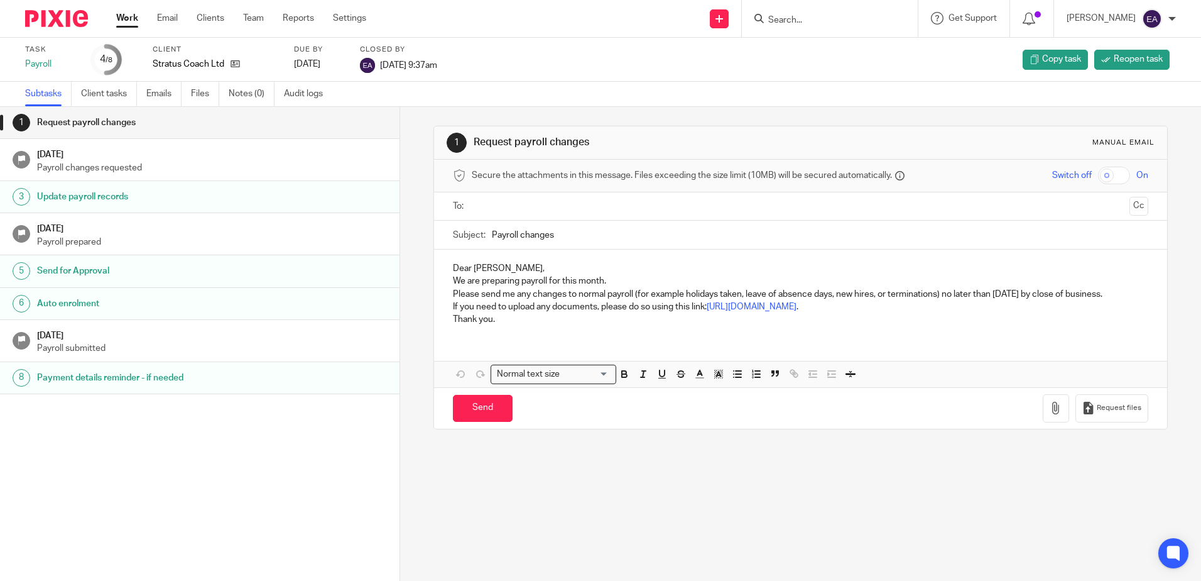
click at [241, 65] on div "Stratus Coach Ltd" at bounding box center [216, 64] width 126 height 13
click at [233, 63] on icon at bounding box center [235, 63] width 9 height 9
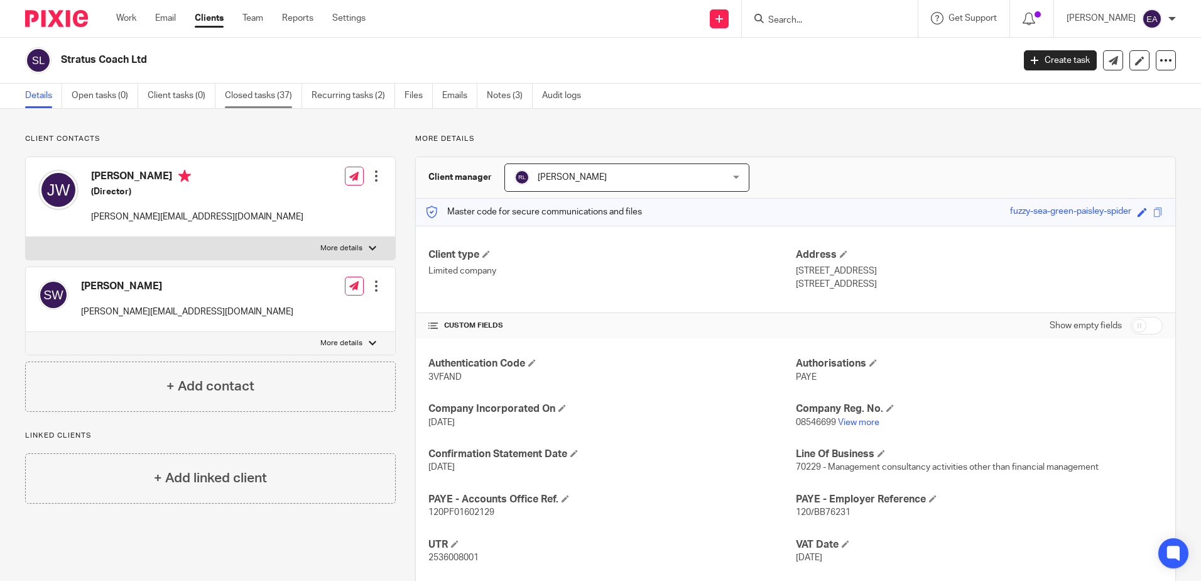
click at [282, 92] on link "Closed tasks (37)" at bounding box center [263, 96] width 77 height 25
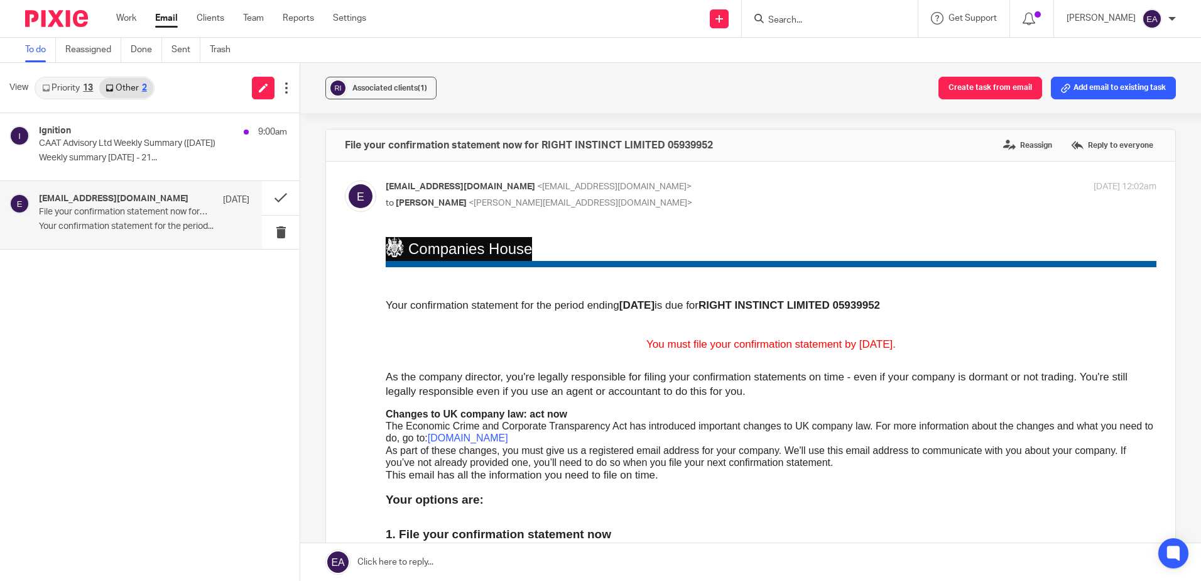
click at [786, 19] on input "Search" at bounding box center [823, 20] width 113 height 11
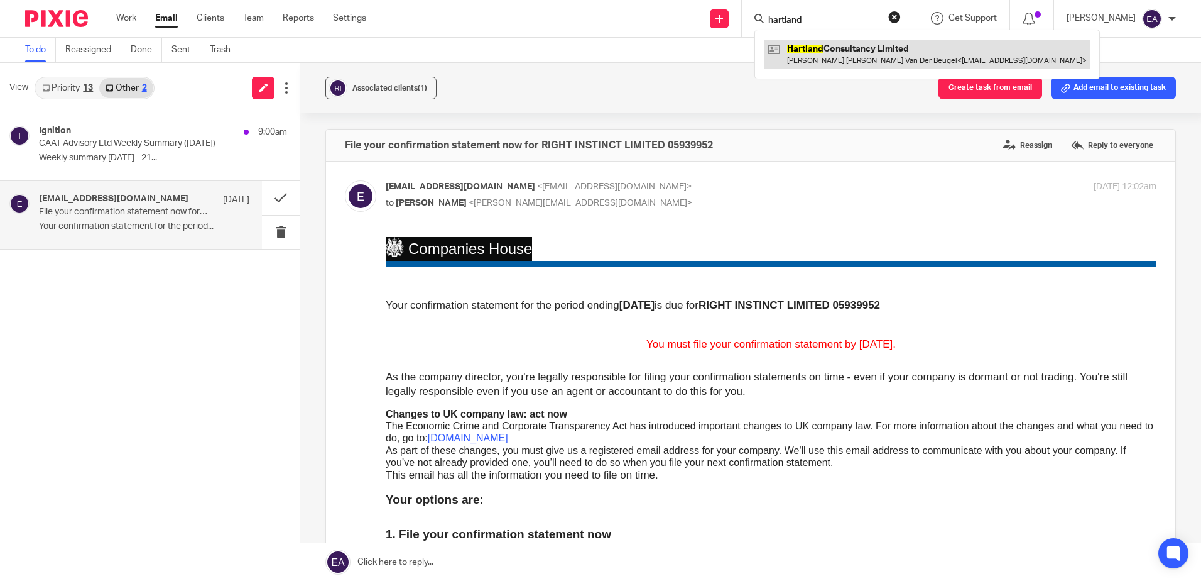
type input "hartland"
click at [844, 45] on link at bounding box center [927, 54] width 325 height 29
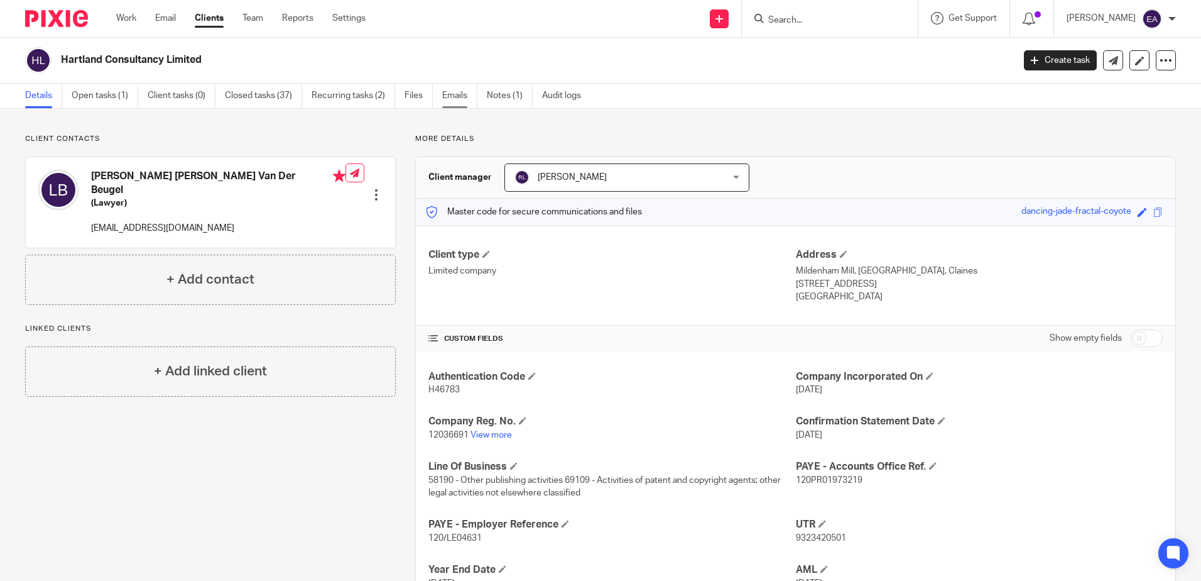
click at [446, 90] on link "Emails" at bounding box center [459, 96] width 35 height 25
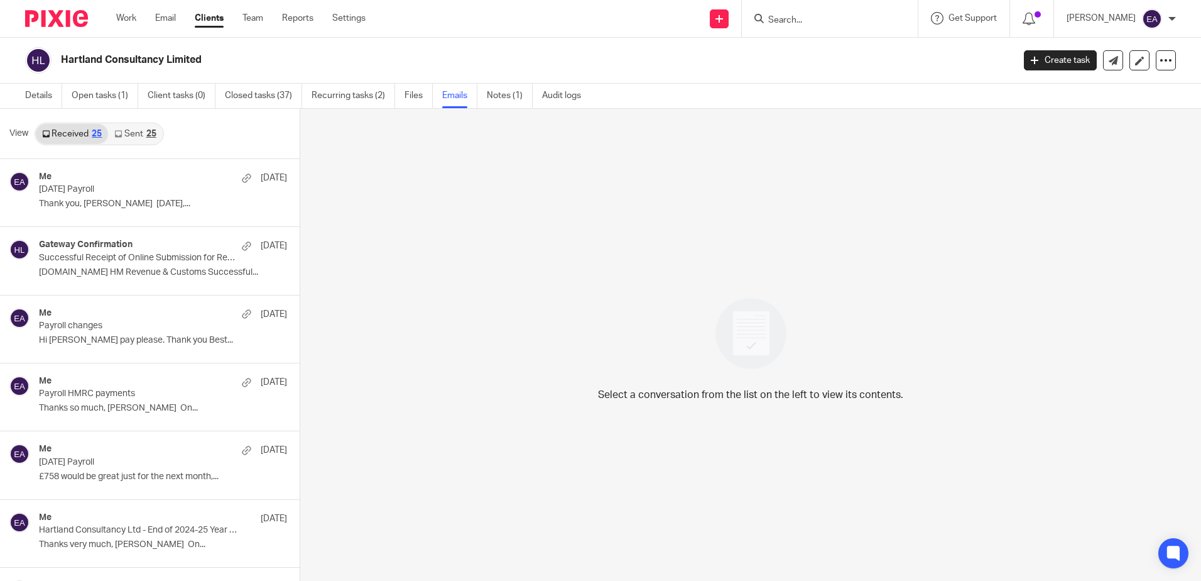
click at [134, 134] on link "Sent 25" at bounding box center [135, 134] width 54 height 20
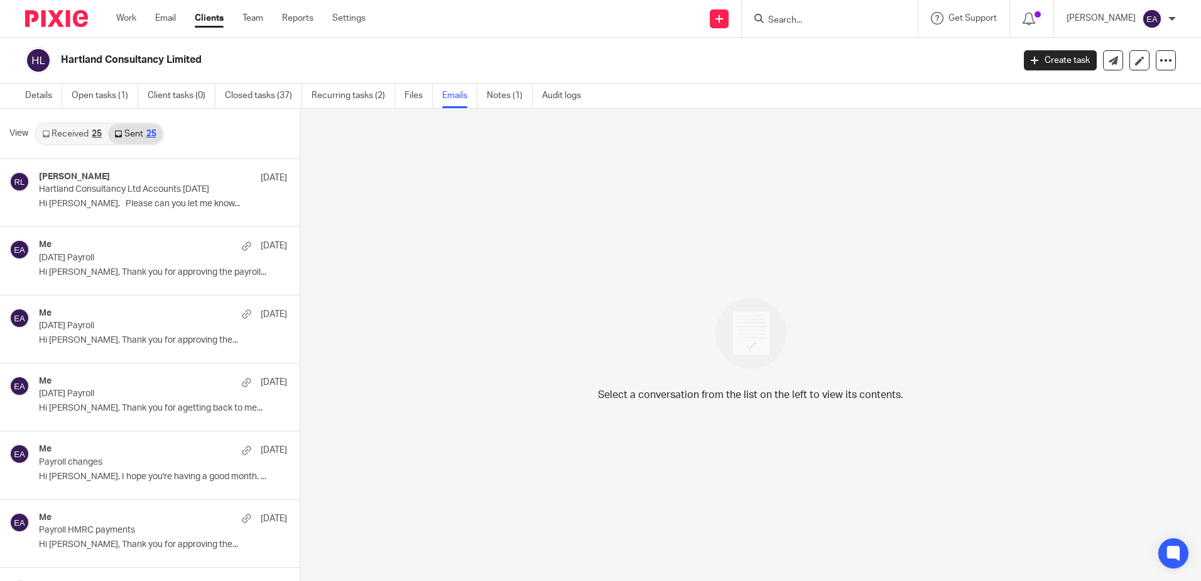
scroll to position [2, 0]
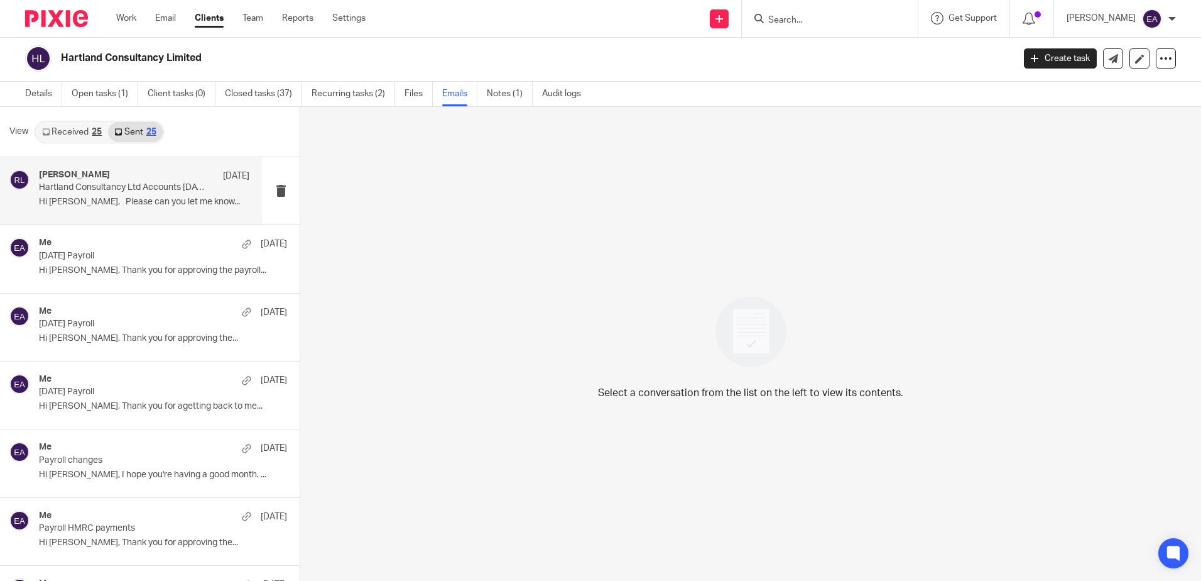
click at [126, 187] on p "Hartland Consultancy Ltd Accounts 30th June 2025" at bounding box center [123, 187] width 168 height 11
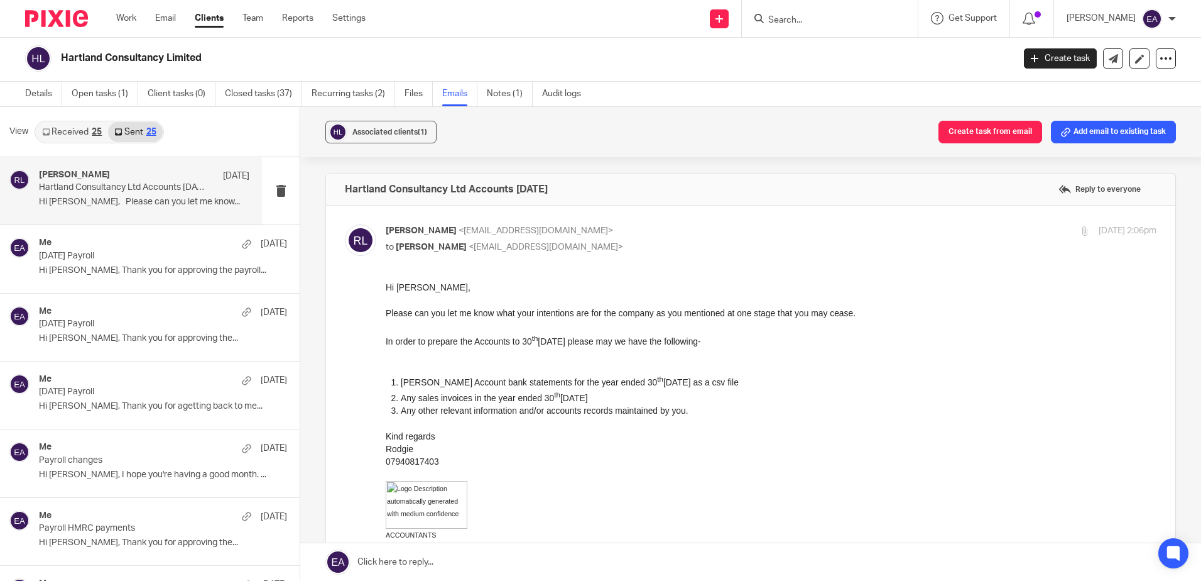
scroll to position [0, 0]
click at [129, 248] on div "Me 21 Aug" at bounding box center [144, 243] width 210 height 13
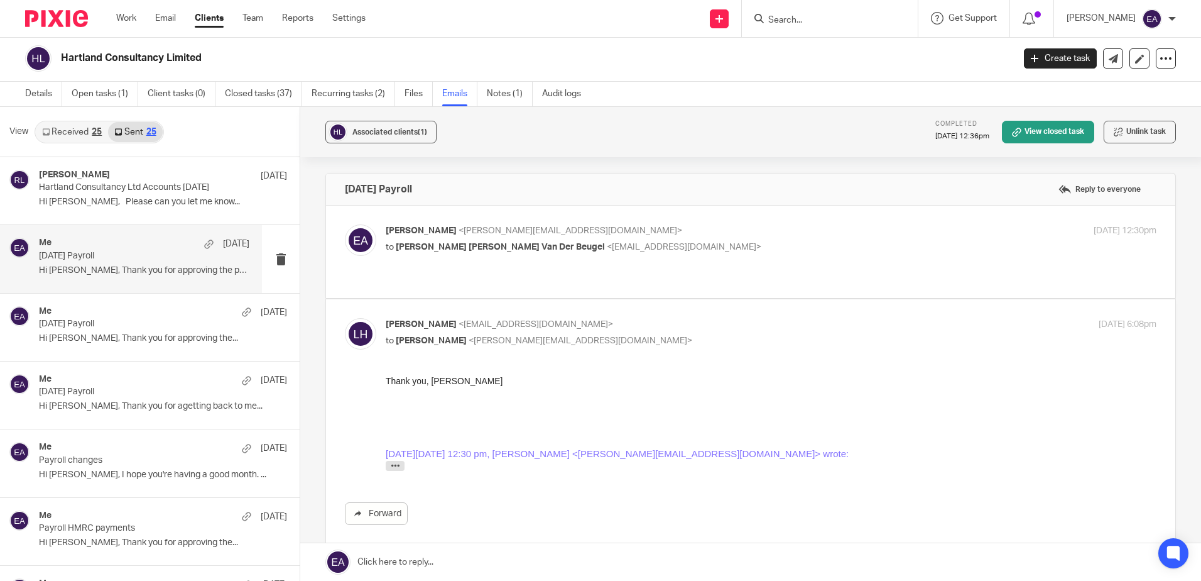
click at [484, 241] on p "to Laura Caroline Van Der Beugel <laurahartland@yahoo.com>" at bounding box center [643, 247] width 514 height 13
checkbox input "true"
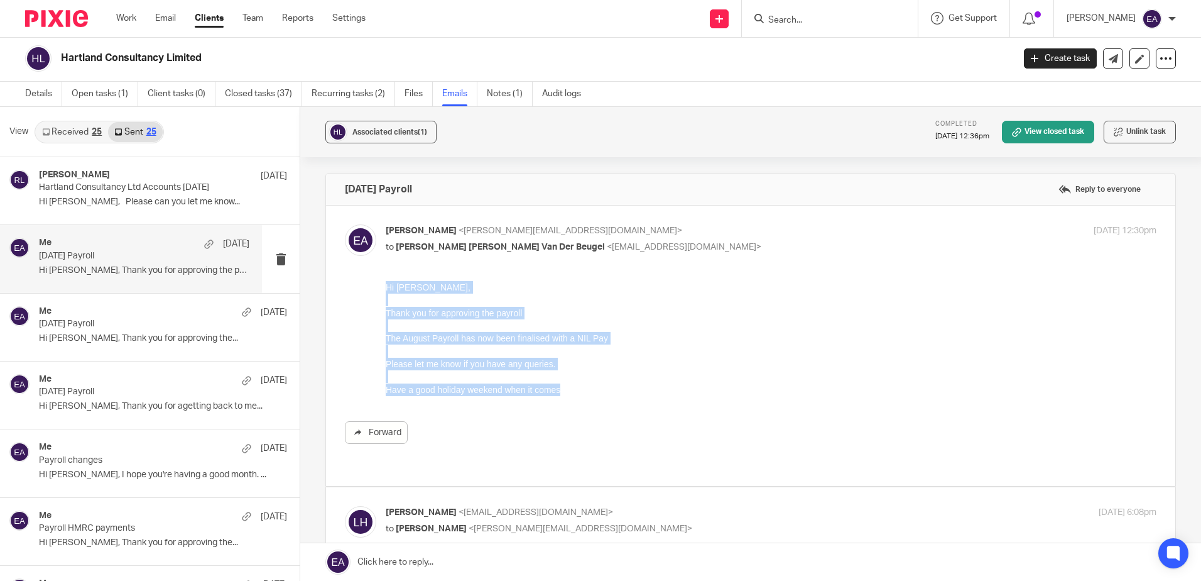
drag, startPoint x: 602, startPoint y: 385, endPoint x: 362, endPoint y: 275, distance: 264.0
click at [386, 281] on html "Hi Laura, Thank you for approving the payroll The August Payroll has now been f…" at bounding box center [771, 338] width 771 height 115
copy div "Hi Laura, Thank you for approving the payroll The August Payroll has now been f…"
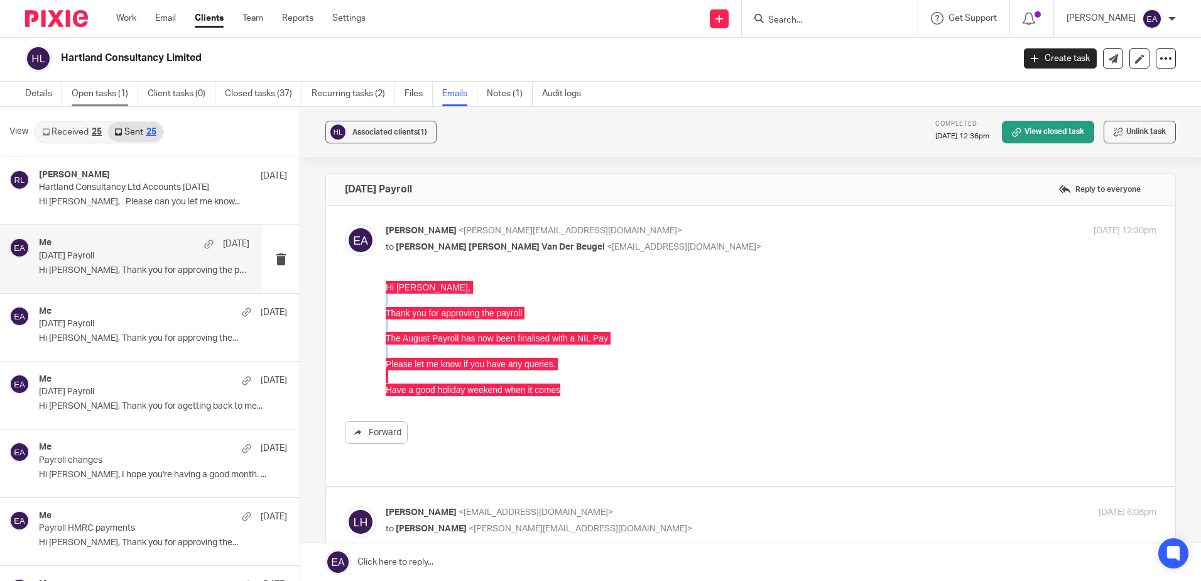
click at [91, 94] on link "Open tasks (1)" at bounding box center [105, 94] width 67 height 25
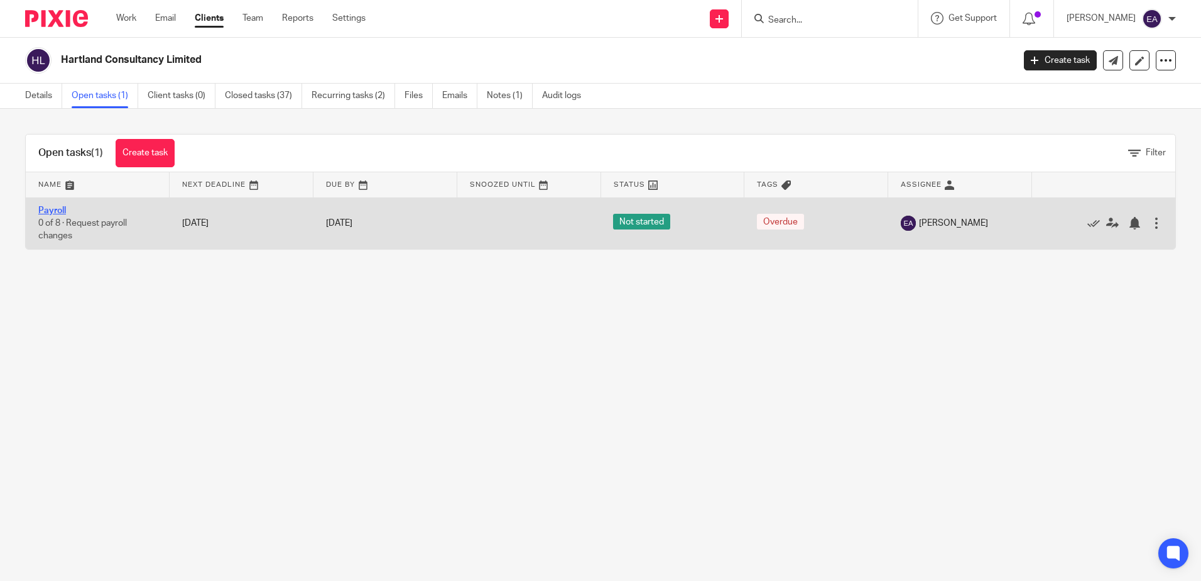
click at [52, 207] on link "Payroll" at bounding box center [52, 210] width 28 height 9
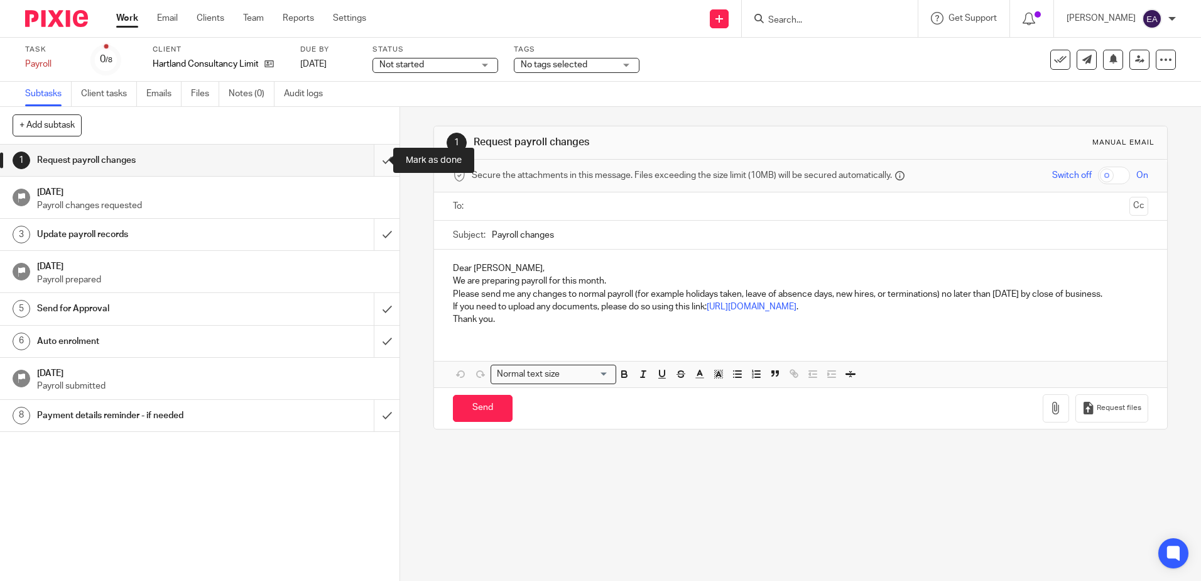
click at [364, 158] on input "submit" at bounding box center [200, 160] width 400 height 31
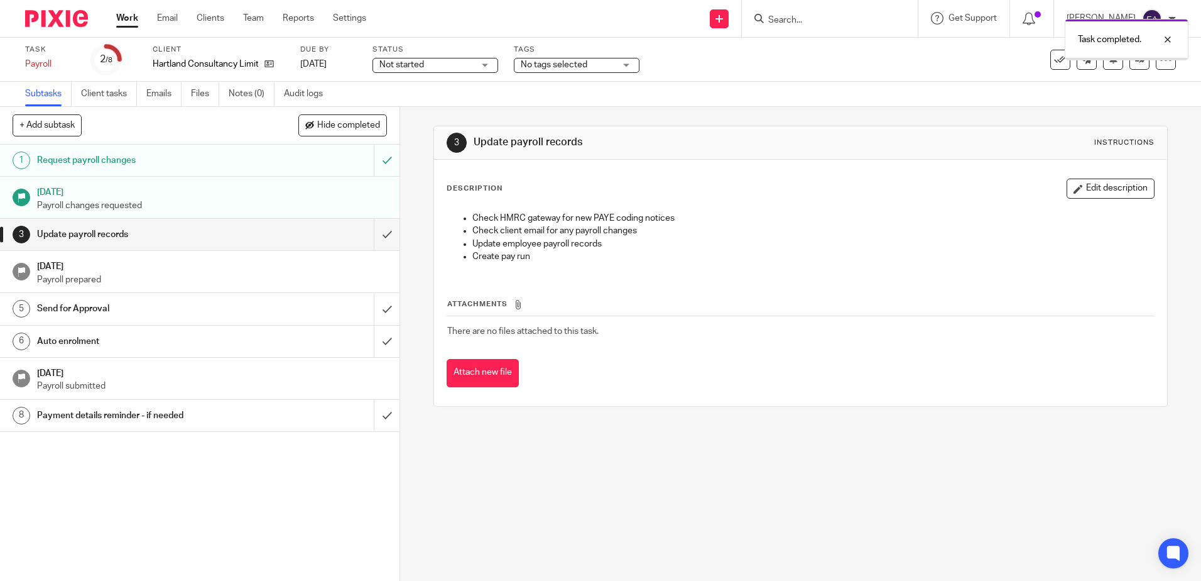
click at [371, 227] on input "submit" at bounding box center [200, 234] width 400 height 31
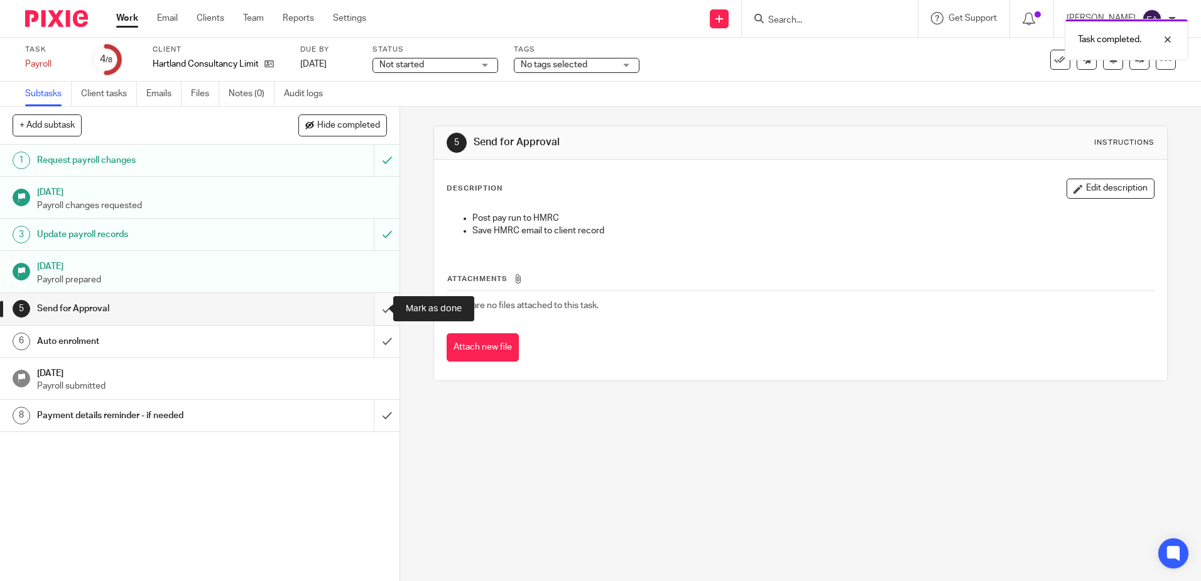
click at [381, 305] on input "submit" at bounding box center [200, 308] width 400 height 31
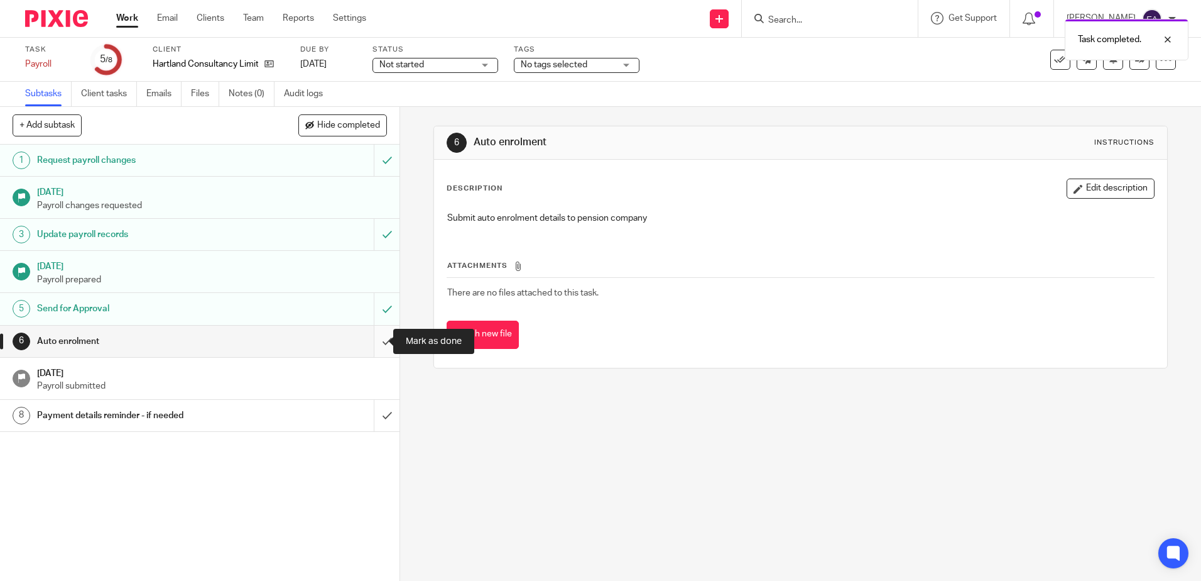
click at [371, 342] on input "submit" at bounding box center [200, 340] width 400 height 31
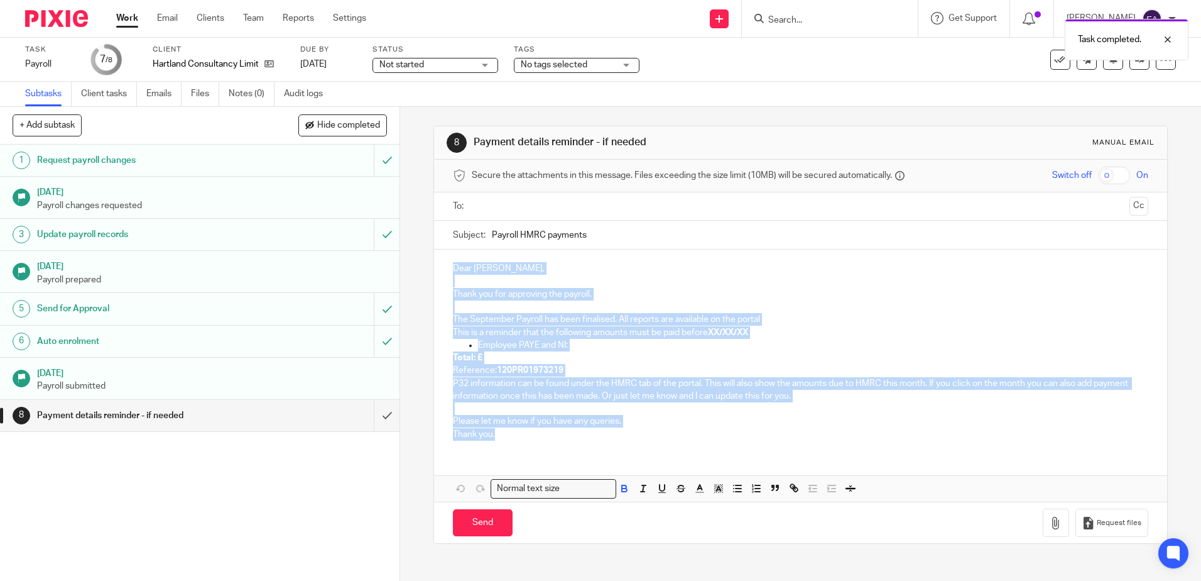
drag, startPoint x: 561, startPoint y: 438, endPoint x: 435, endPoint y: 243, distance: 232.3
click at [423, 223] on div "8 Payment details reminder - if needed Manual email Secure the attachments in t…" at bounding box center [800, 344] width 801 height 474
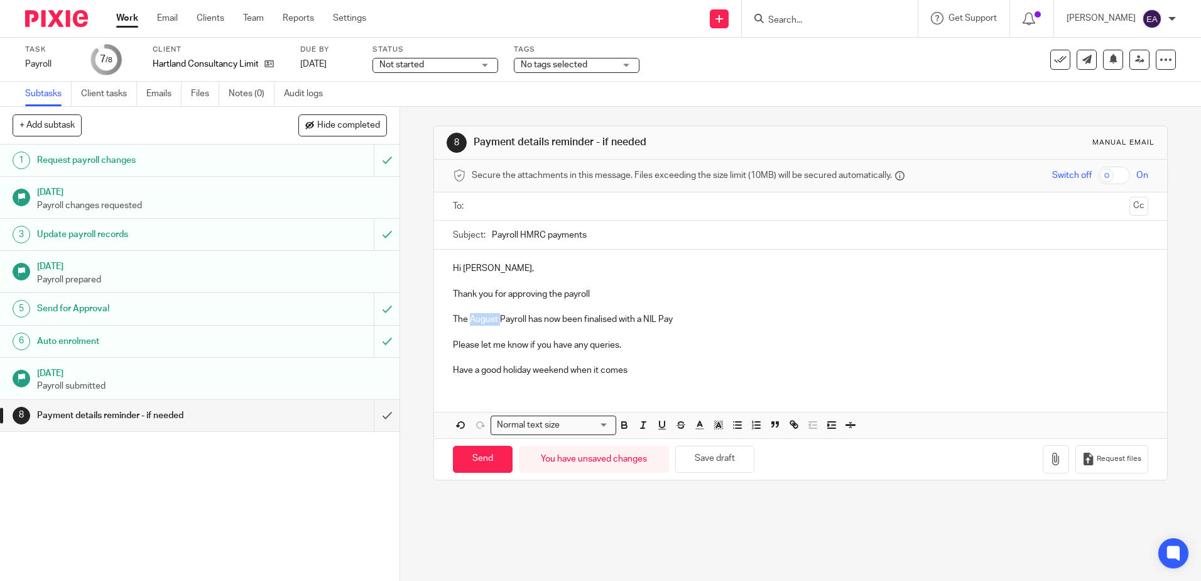
drag, startPoint x: 496, startPoint y: 321, endPoint x: 468, endPoint y: 317, distance: 28.5
click at [468, 317] on p "The August Payroll has now been finalised with a NIL Pay" at bounding box center [800, 319] width 695 height 13
drag, startPoint x: 635, startPoint y: 372, endPoint x: 502, endPoint y: 373, distance: 132.6
click at [502, 373] on p "Have a good holiday weekend when it comes" at bounding box center [800, 370] width 695 height 13
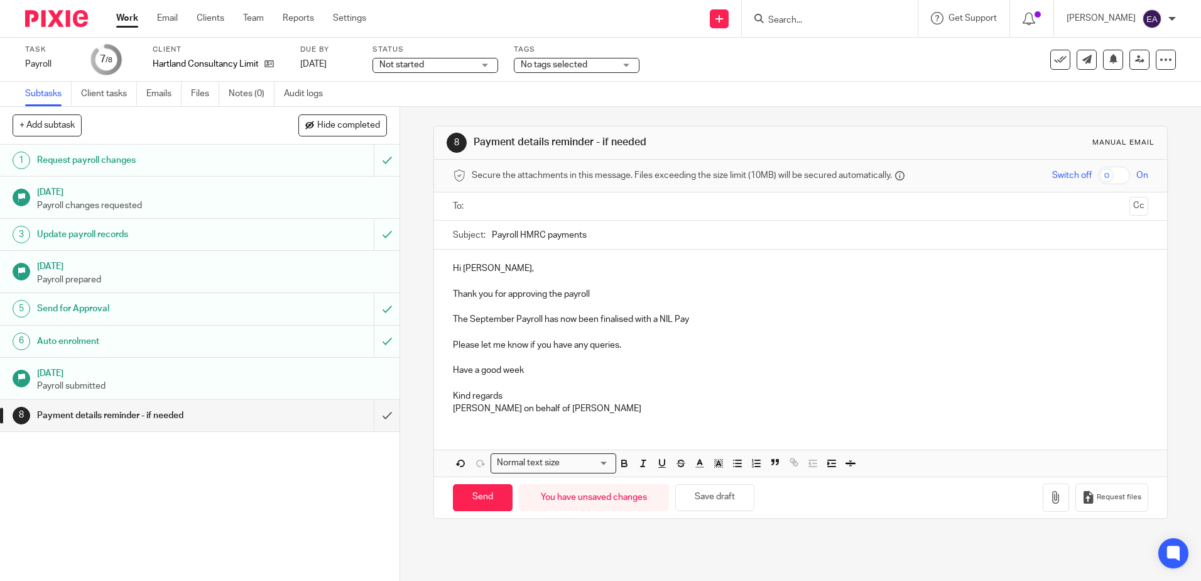
drag, startPoint x: 589, startPoint y: 233, endPoint x: 517, endPoint y: 232, distance: 71.6
click at [517, 232] on input "Payroll HMRC payments" at bounding box center [820, 235] width 656 height 28
click at [487, 234] on div "Subject: Payroll" at bounding box center [800, 235] width 695 height 28
click at [492, 236] on input "Payroll" at bounding box center [820, 235] width 656 height 28
type input "September 2025 Payroll"
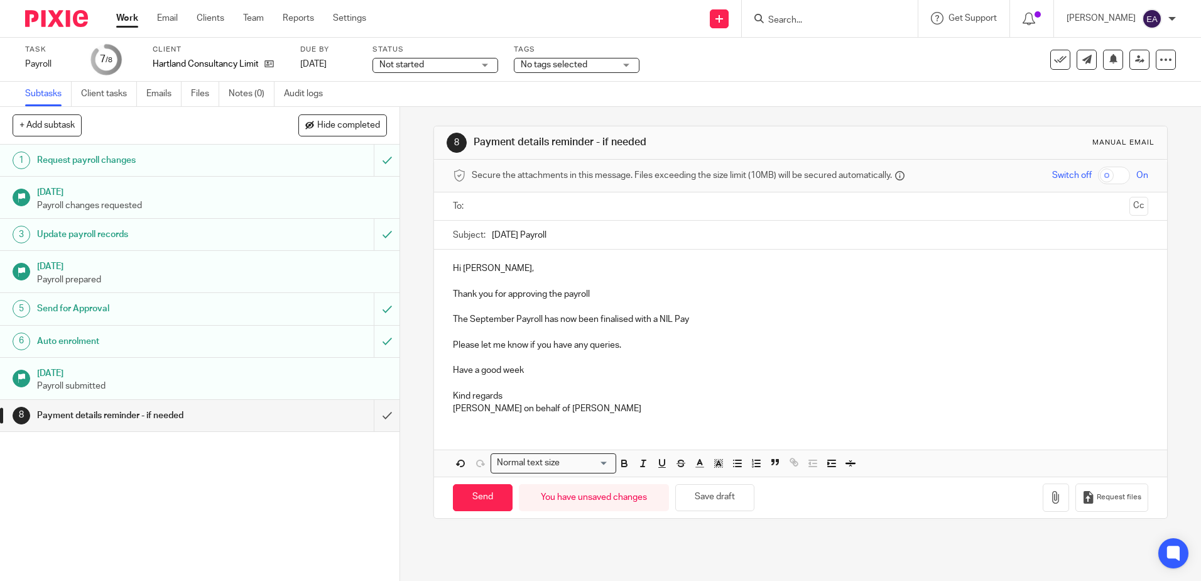
click at [481, 202] on input "text" at bounding box center [800, 206] width 648 height 14
click at [467, 495] on input "Send" at bounding box center [483, 499] width 60 height 27
type input "Sent"
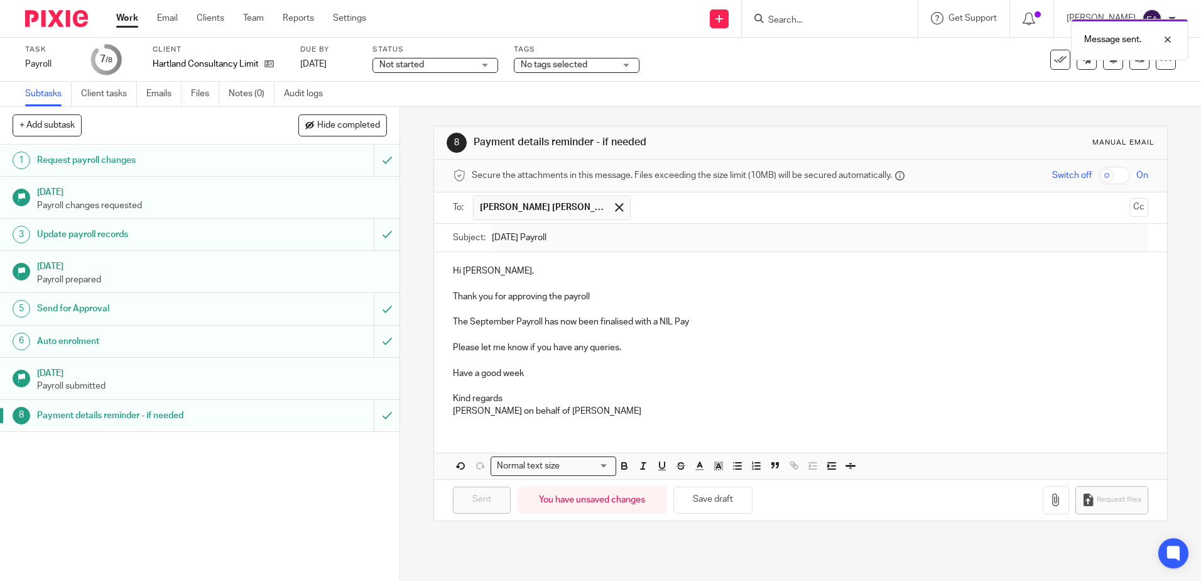
click at [1051, 57] on div "Message sent." at bounding box center [895, 37] width 588 height 48
click at [1054, 57] on icon at bounding box center [1060, 59] width 13 height 13
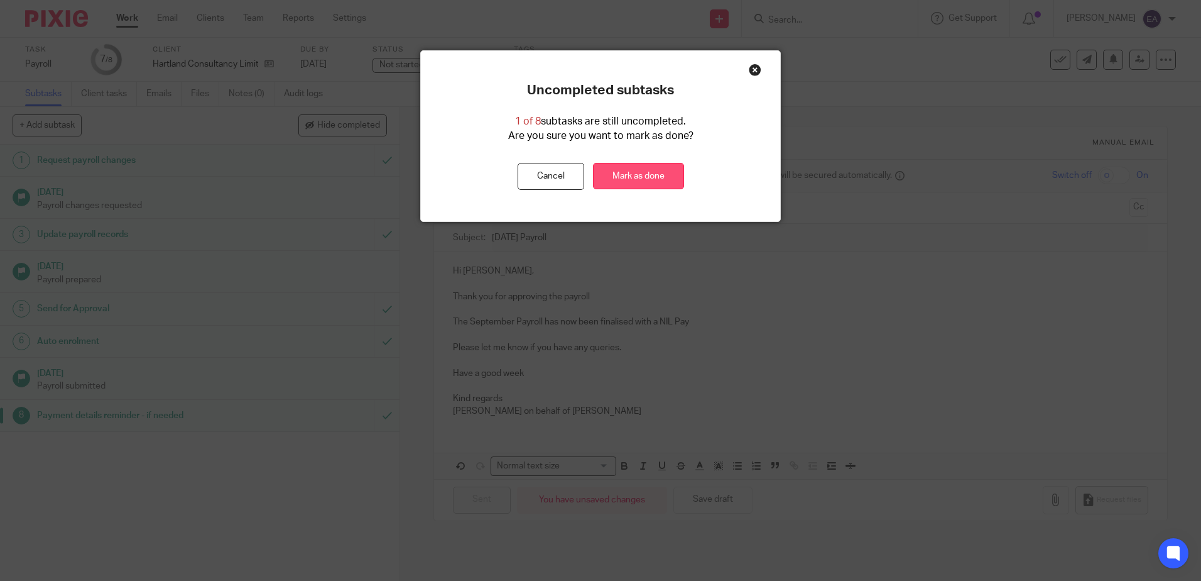
click at [657, 173] on link "Mark as done" at bounding box center [638, 176] width 91 height 27
